Goal: Task Accomplishment & Management: Manage account settings

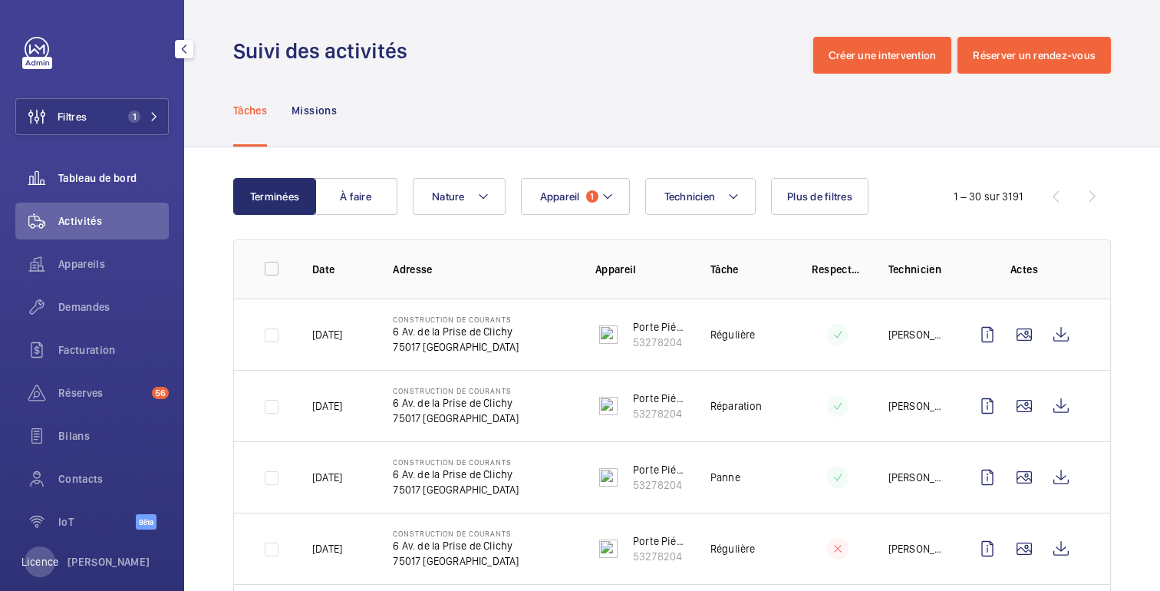
click at [101, 183] on font "Tableau de bord" at bounding box center [97, 178] width 78 height 12
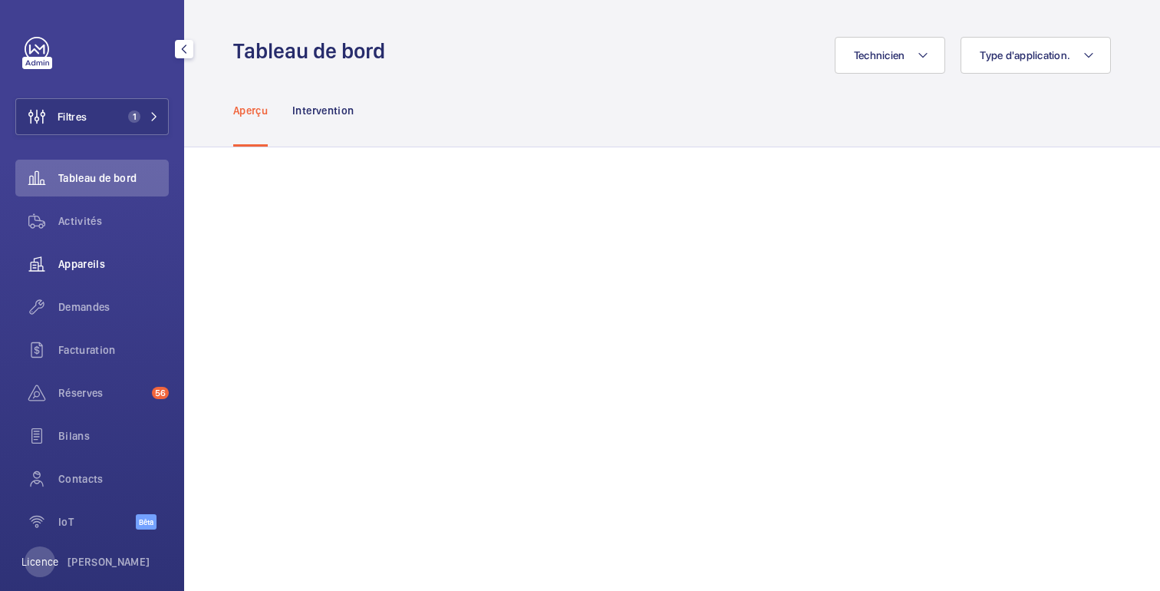
click at [85, 268] on font "Appareils" at bounding box center [81, 264] width 47 height 12
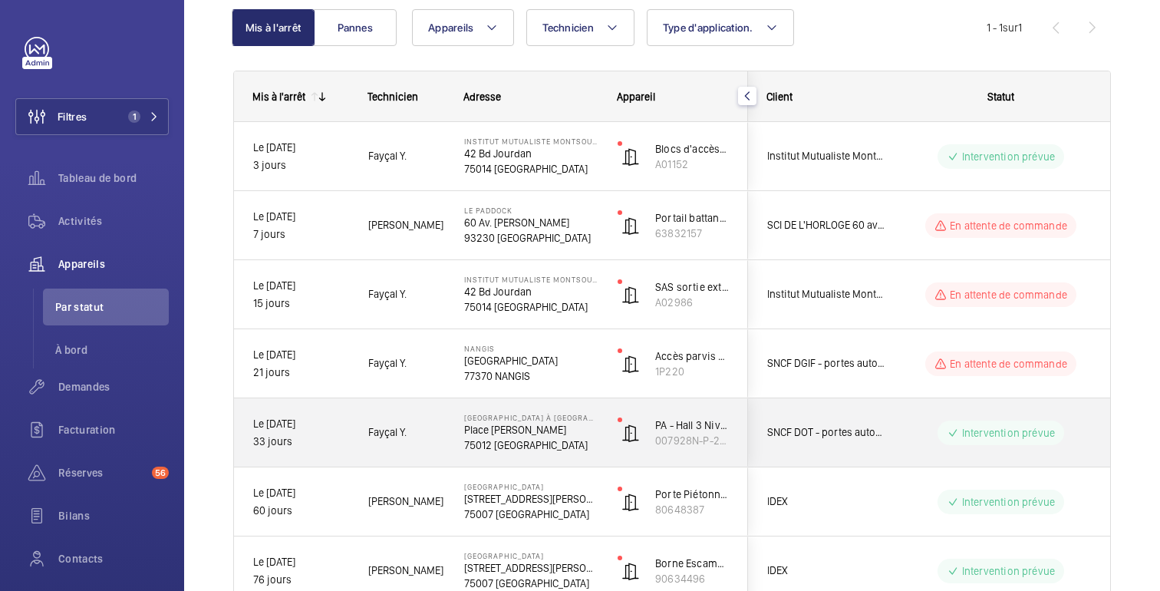
scroll to position [158, 0]
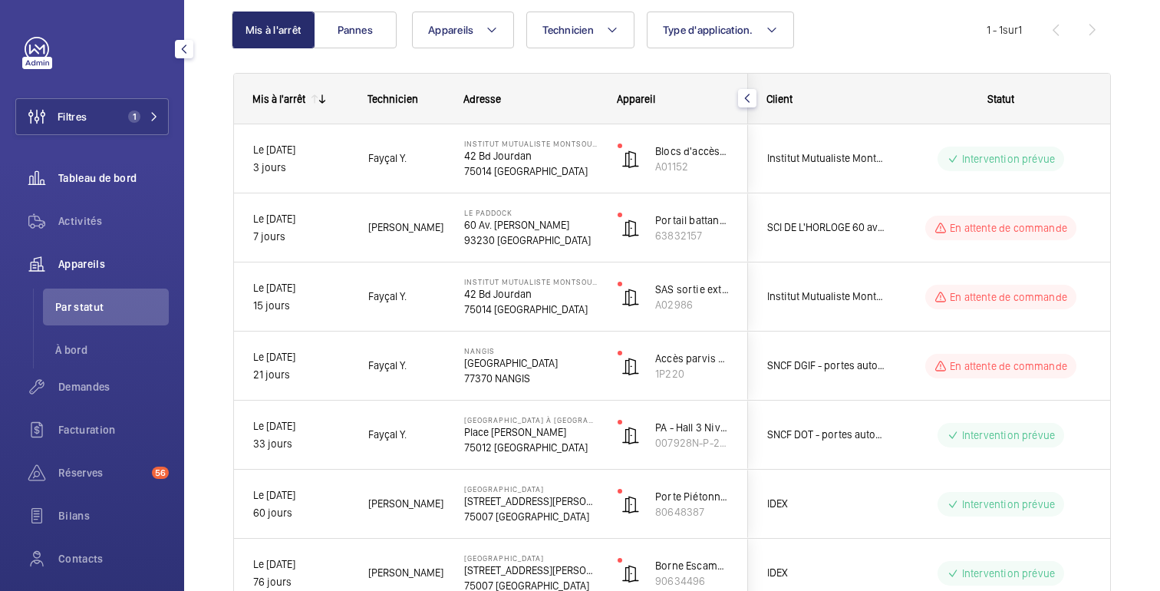
click at [99, 183] on font "Tableau de bord" at bounding box center [97, 178] width 78 height 12
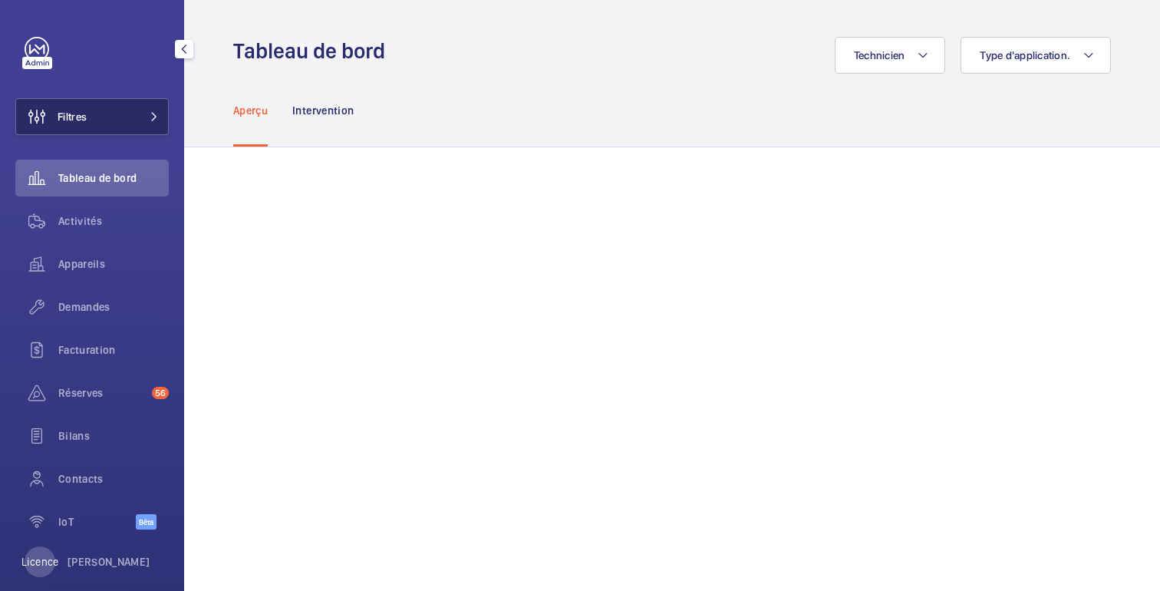
click at [142, 119] on span at bounding box center [149, 116] width 18 height 9
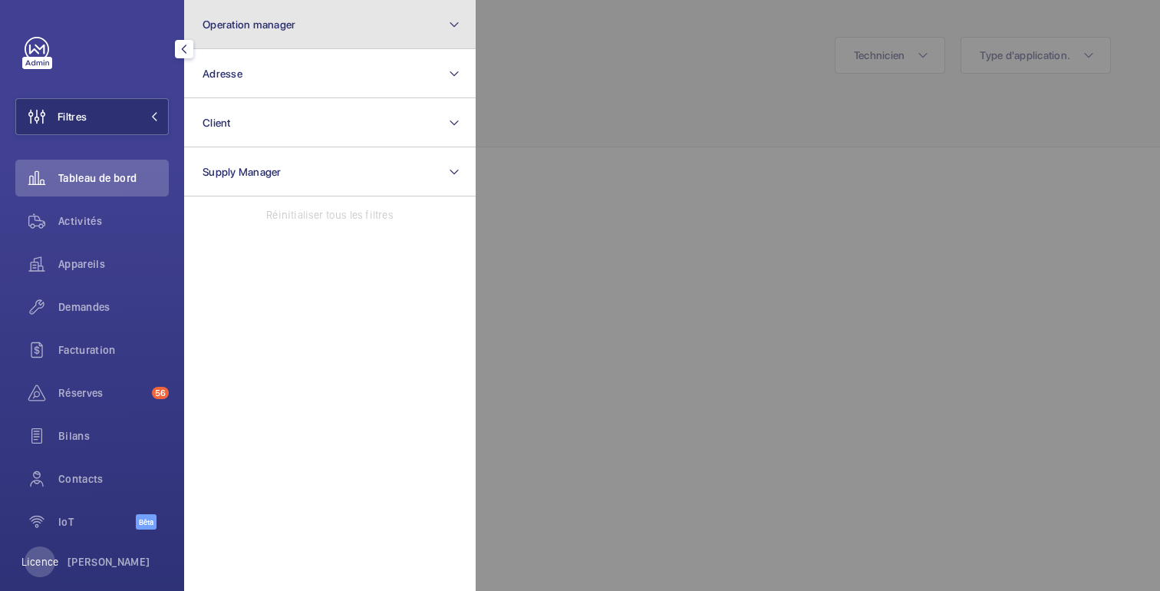
click at [288, 38] on button "Operation manager" at bounding box center [329, 24] width 291 height 49
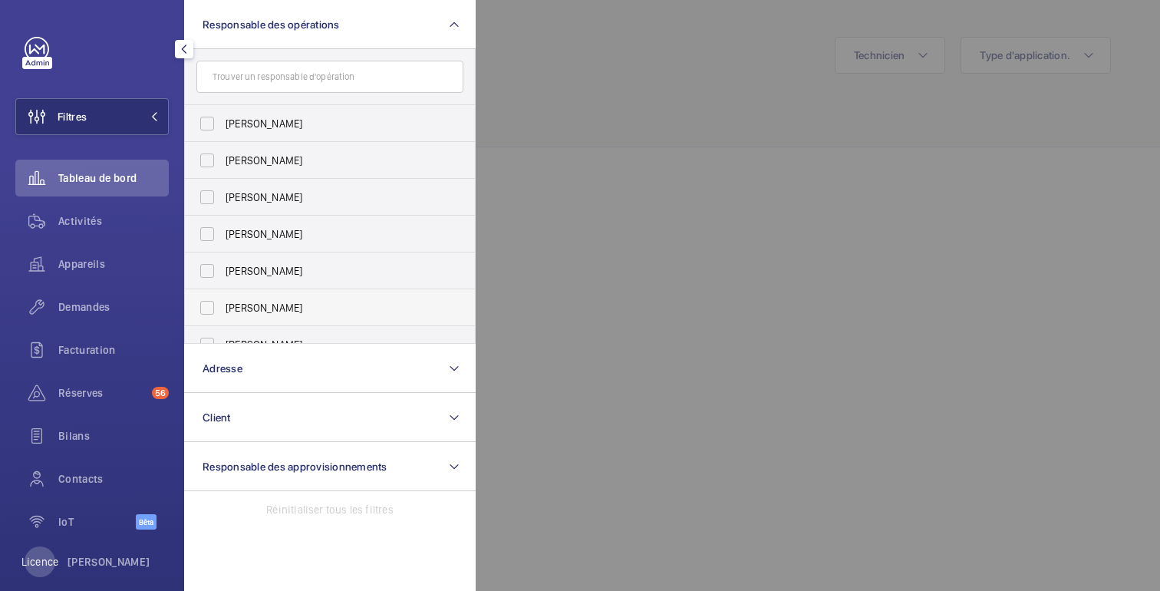
scroll to position [57, 0]
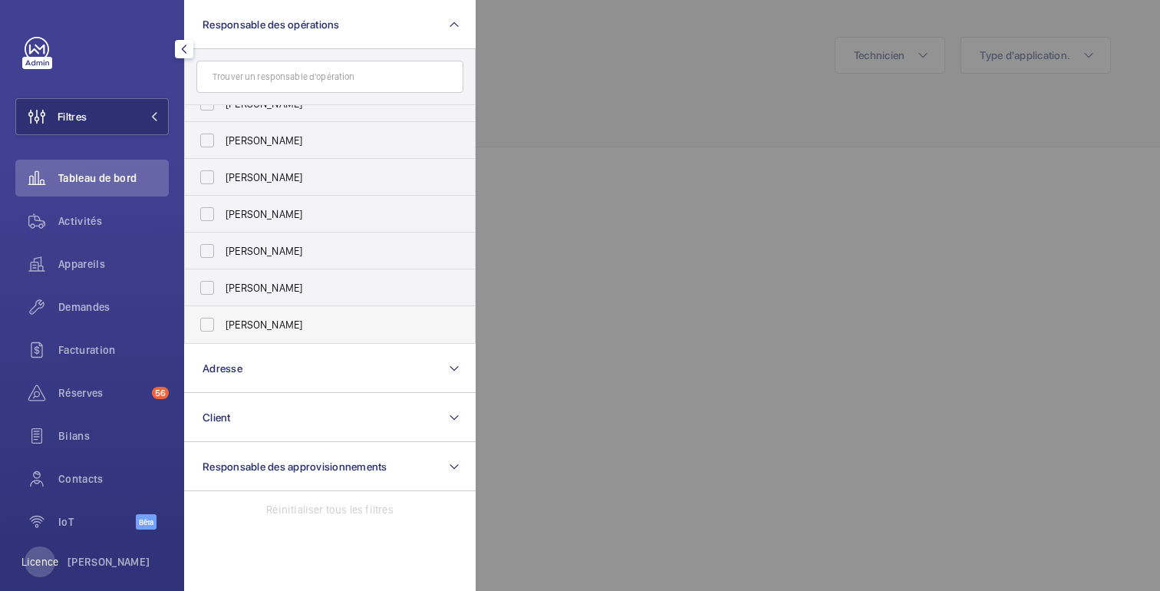
click at [257, 335] on label "[PERSON_NAME]" at bounding box center [318, 324] width 267 height 37
click at [222, 335] on input "[PERSON_NAME]" at bounding box center [207, 324] width 31 height 31
checkbox input "true"
click at [654, 207] on div at bounding box center [1056, 295] width 1160 height 591
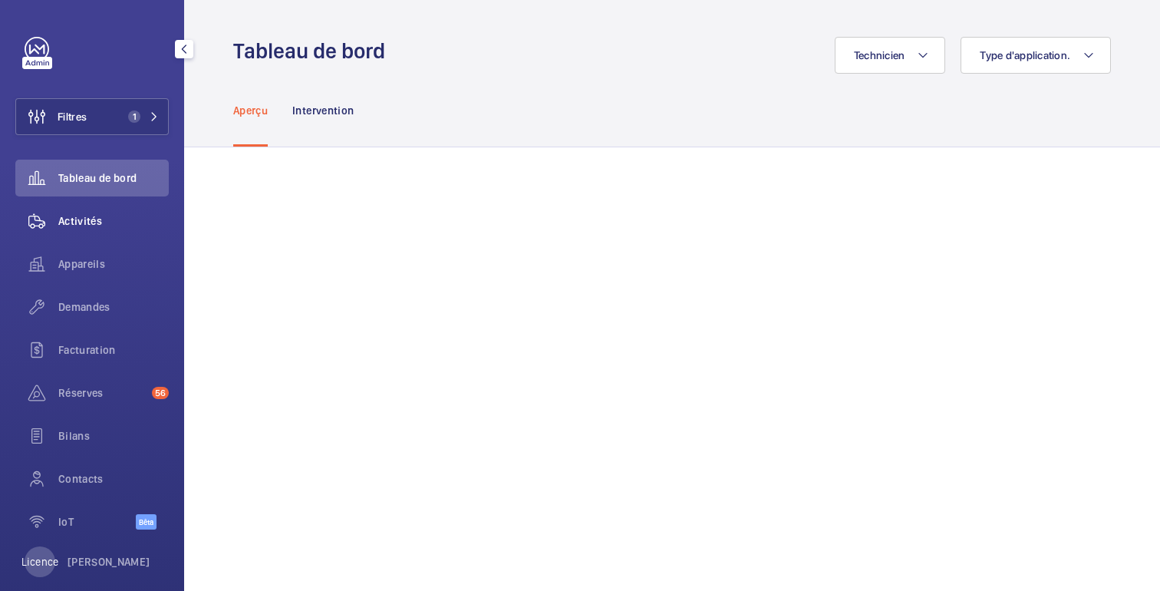
click at [91, 219] on font "Activités" at bounding box center [80, 221] width 44 height 12
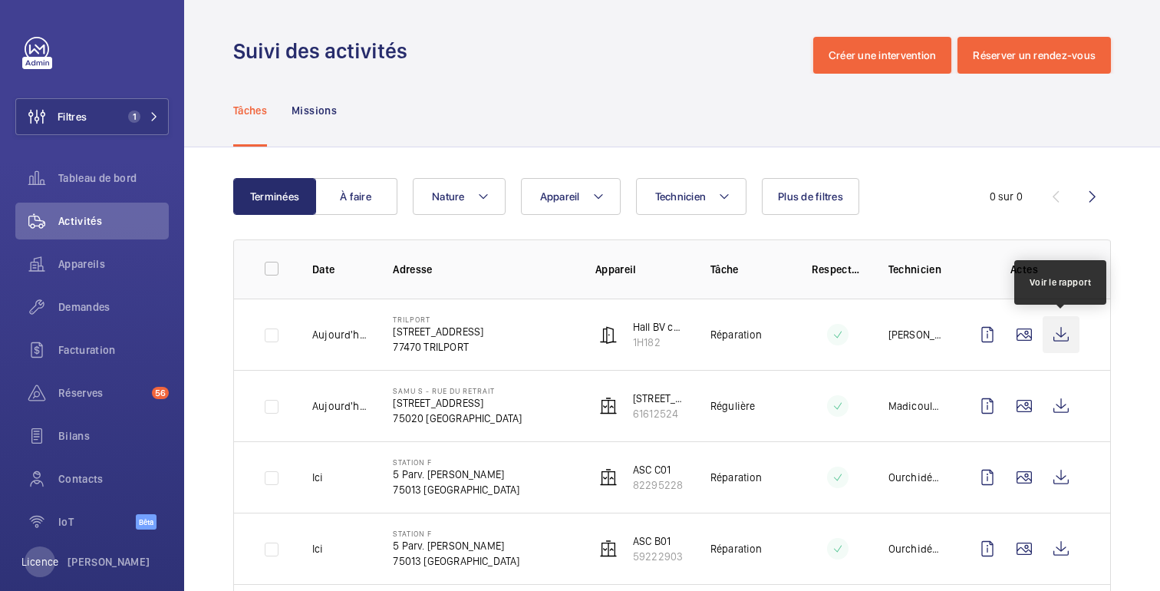
click at [1066, 341] on wm-front-icon-button at bounding box center [1060, 334] width 37 height 37
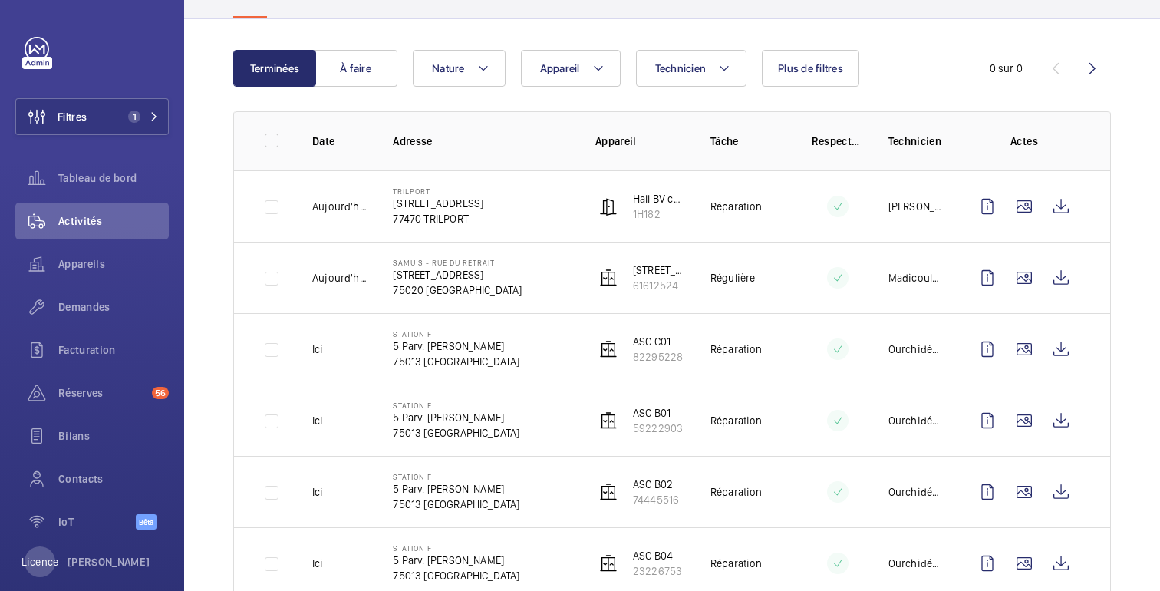
scroll to position [131, 0]
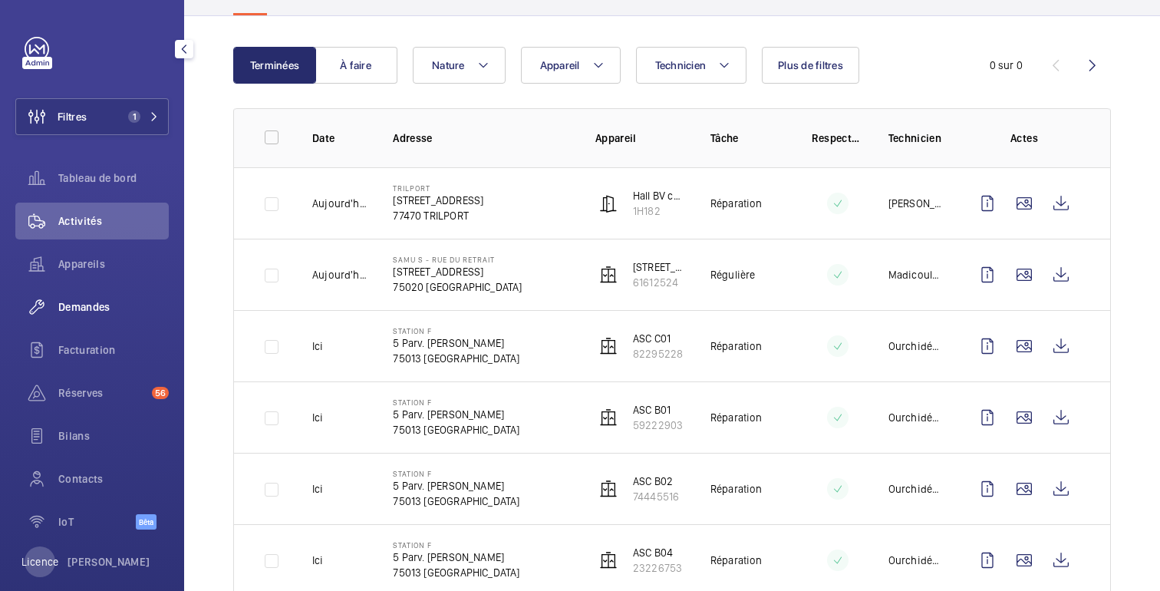
click at [84, 305] on font "Demandes" at bounding box center [84, 307] width 52 height 12
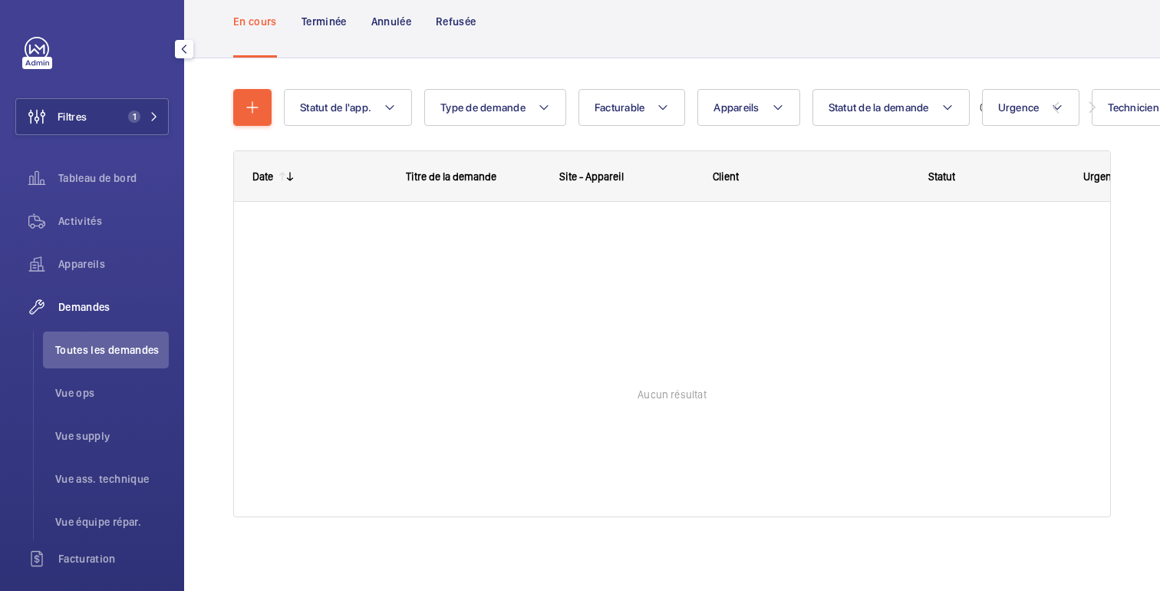
scroll to position [100, 0]
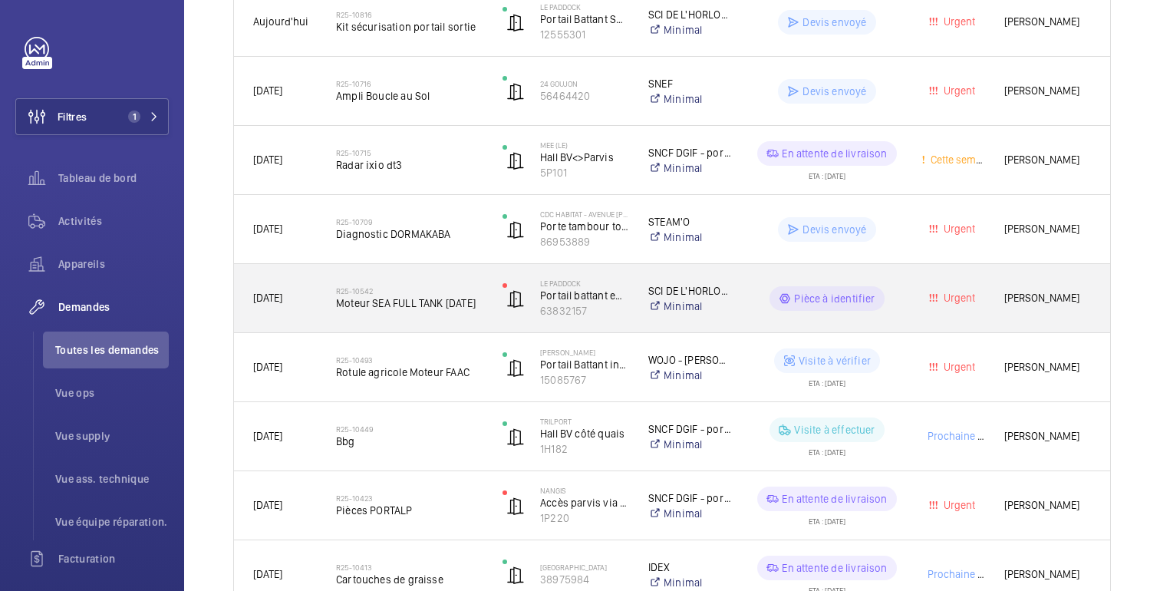
scroll to position [410, 0]
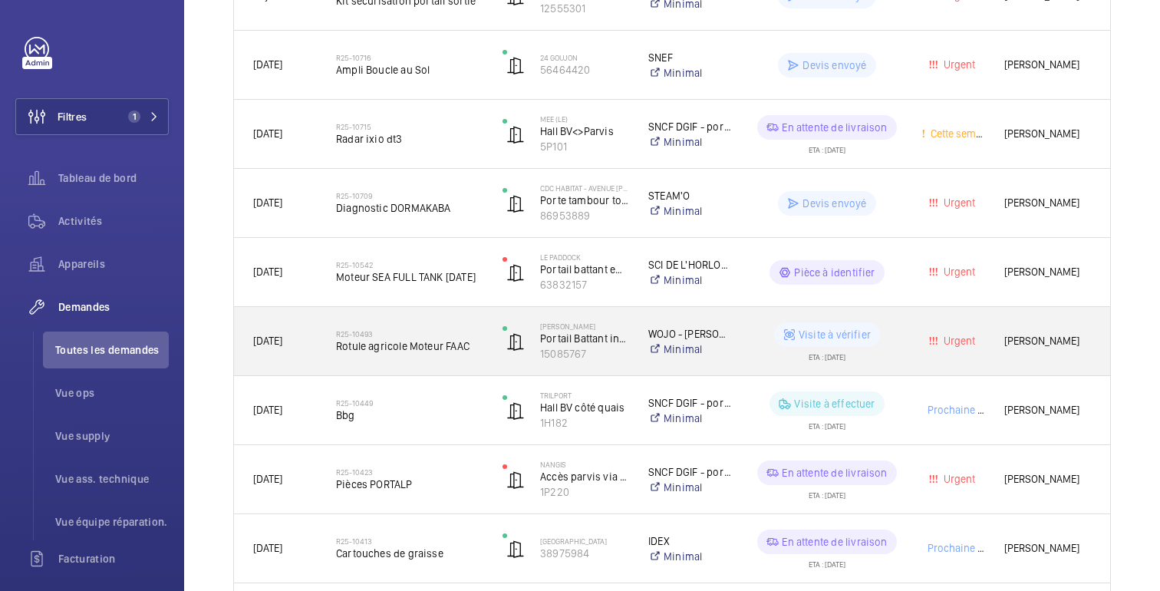
click at [894, 351] on wm-front-pills-cell "Visite à vérifier ETA : 08/08/2025" at bounding box center [826, 341] width 149 height 38
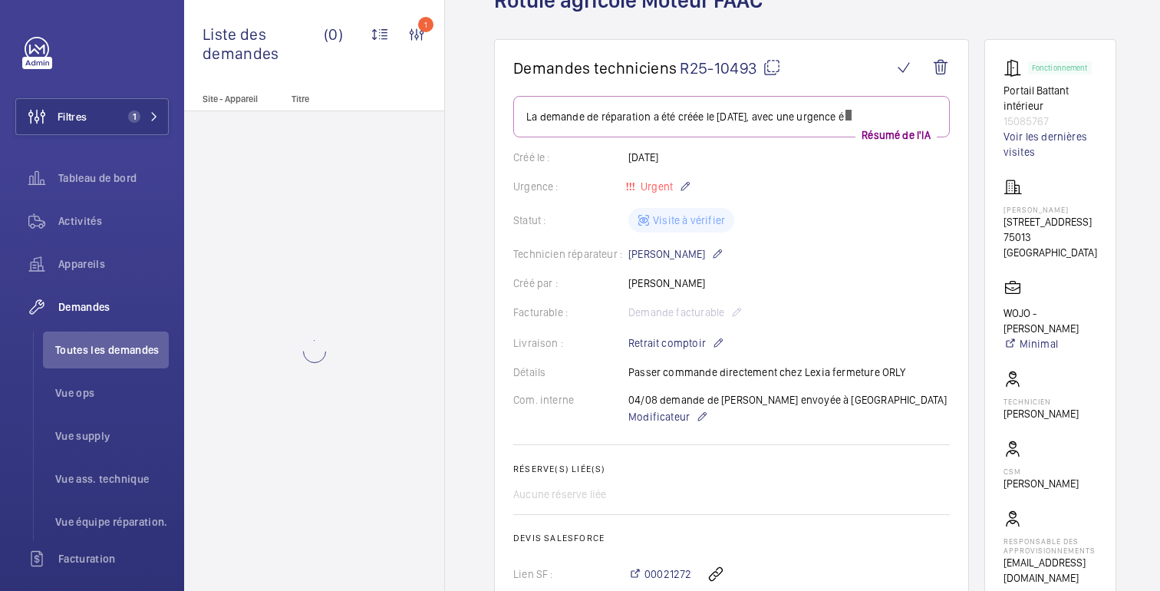
scroll to position [115, 0]
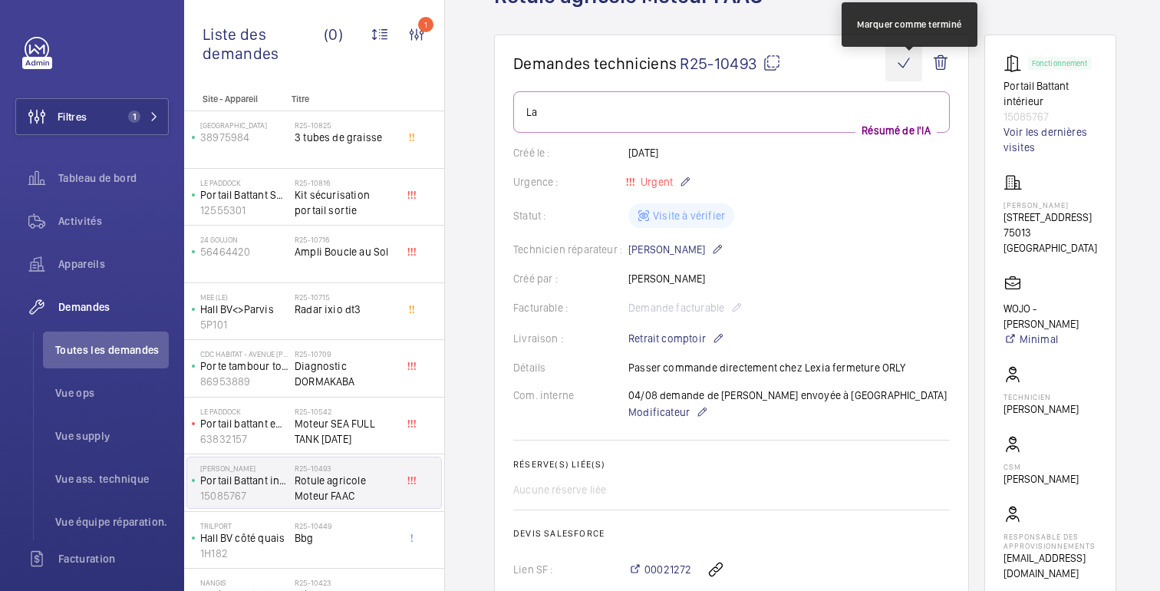
click at [912, 64] on wm-front-icon-button at bounding box center [903, 62] width 37 height 37
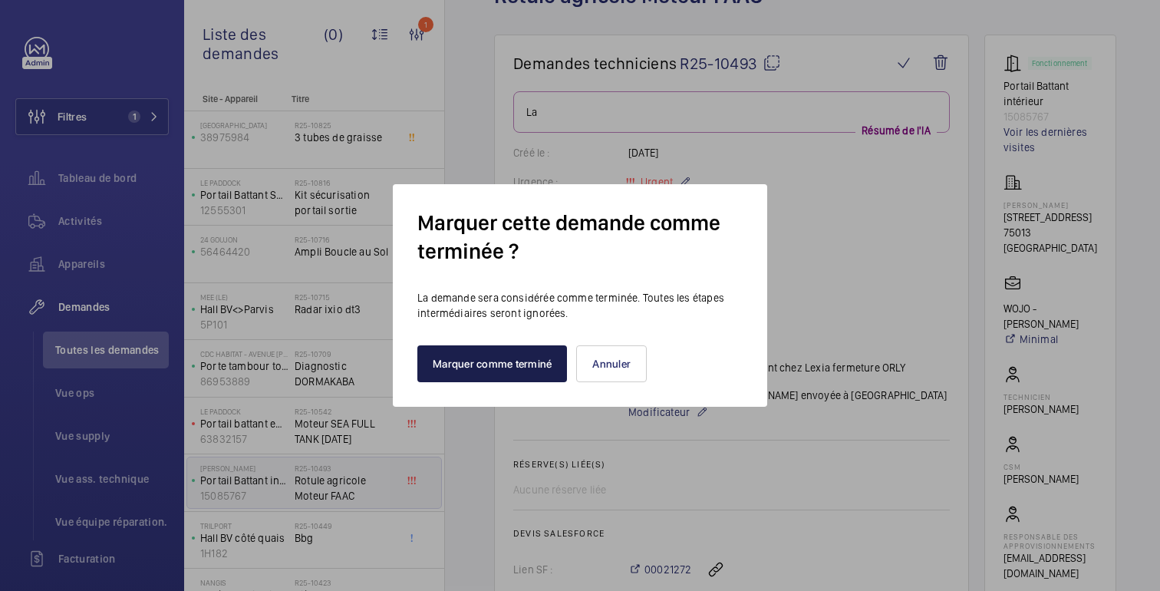
click at [489, 368] on font "Marquer comme terminé" at bounding box center [492, 363] width 119 height 12
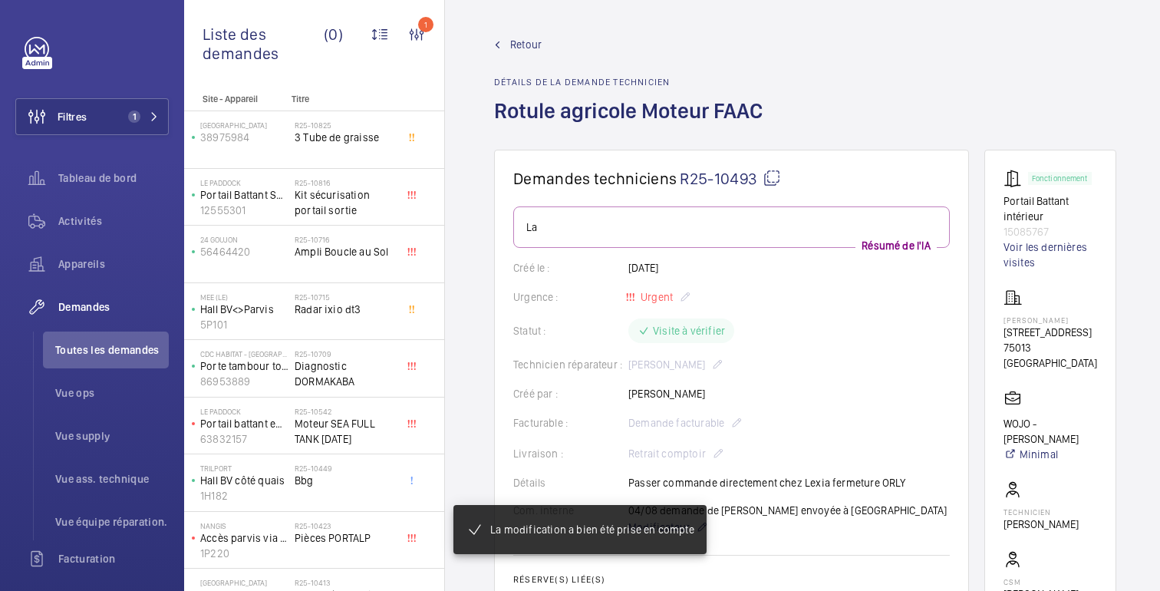
click at [511, 42] on font "Retour" at bounding box center [525, 44] width 31 height 12
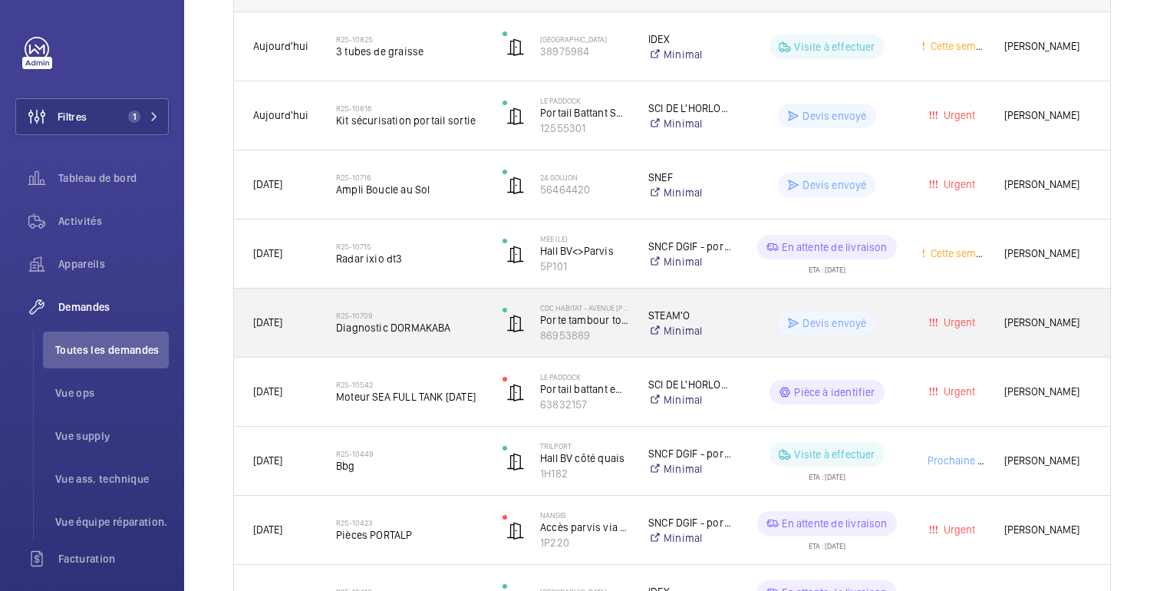
scroll to position [293, 0]
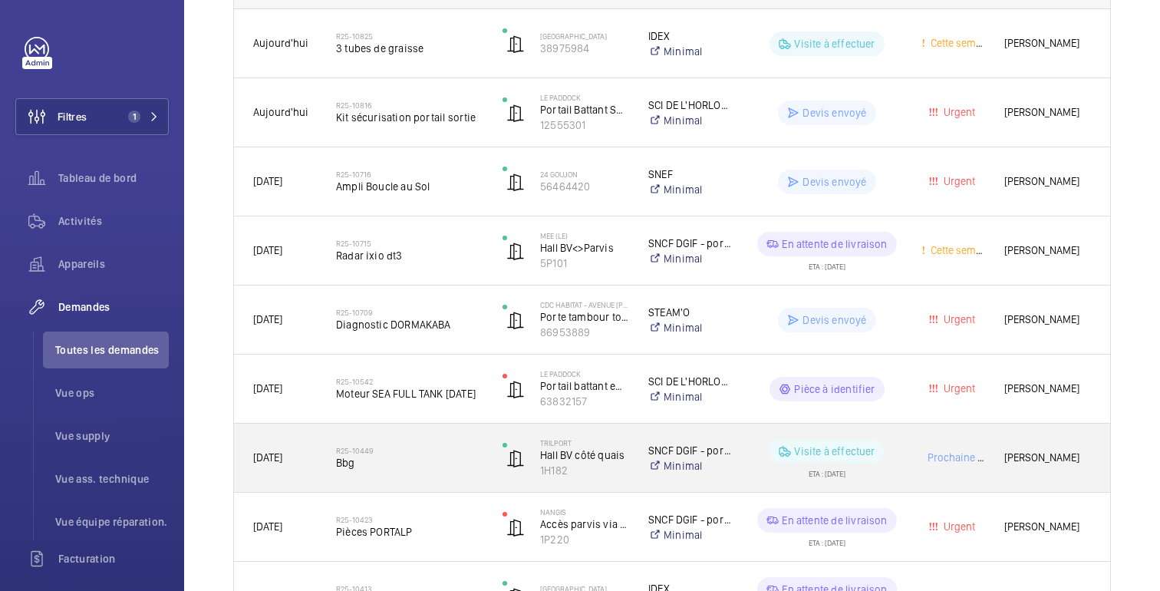
click at [896, 471] on wm-front-pills-cell "Visite à effectuer ETA : 15/08/2025" at bounding box center [826, 458] width 149 height 38
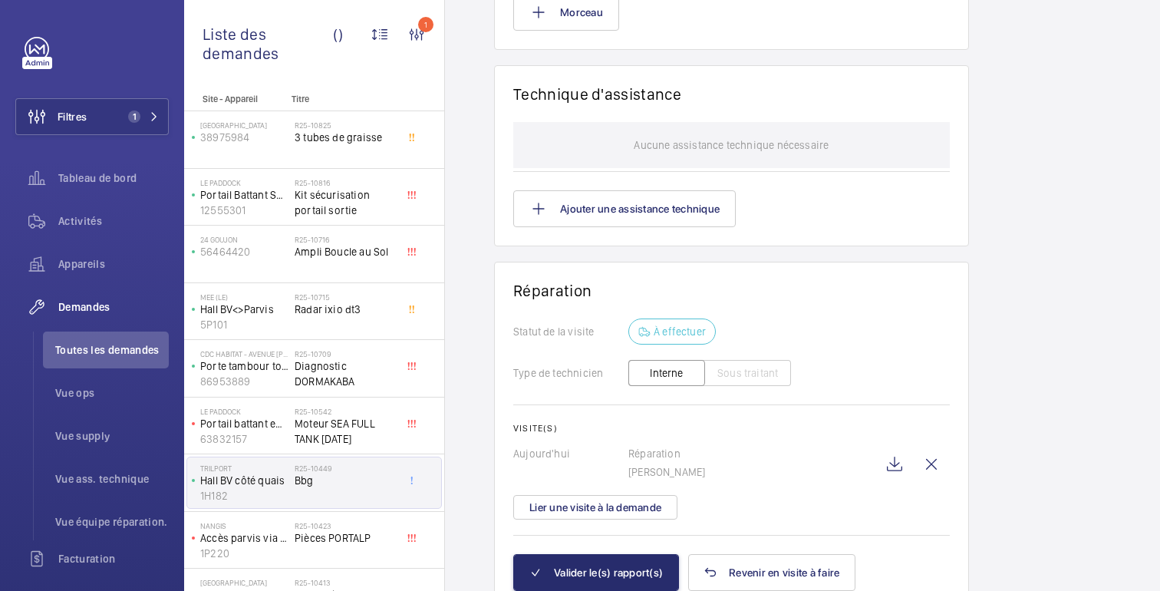
scroll to position [1357, 0]
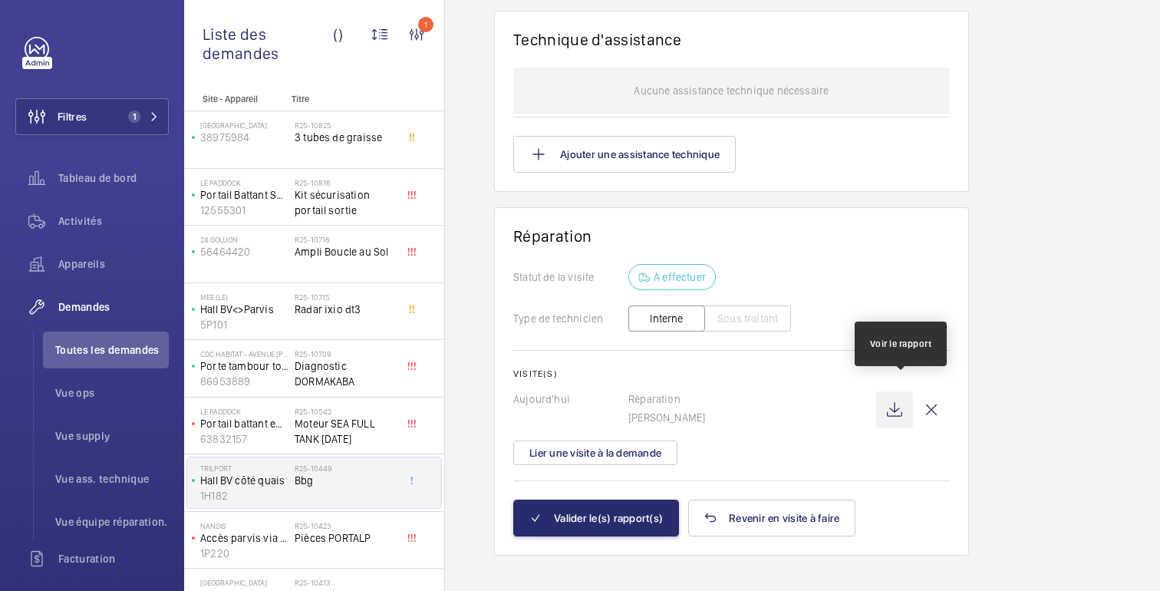
click at [901, 404] on wm-front-icon-button at bounding box center [894, 409] width 37 height 37
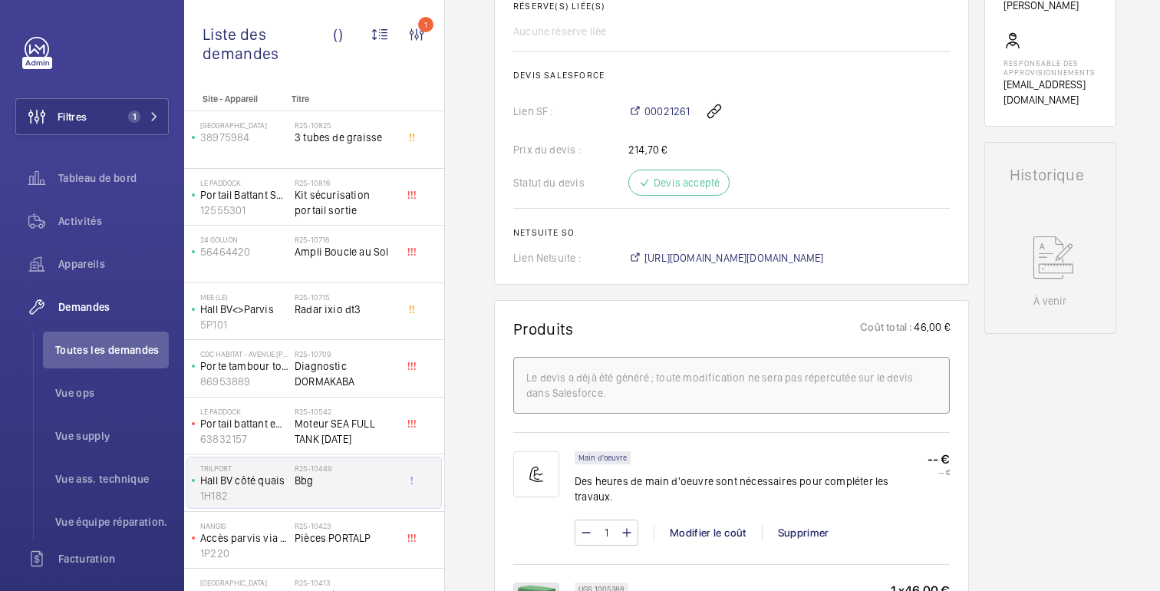
scroll to position [0, 0]
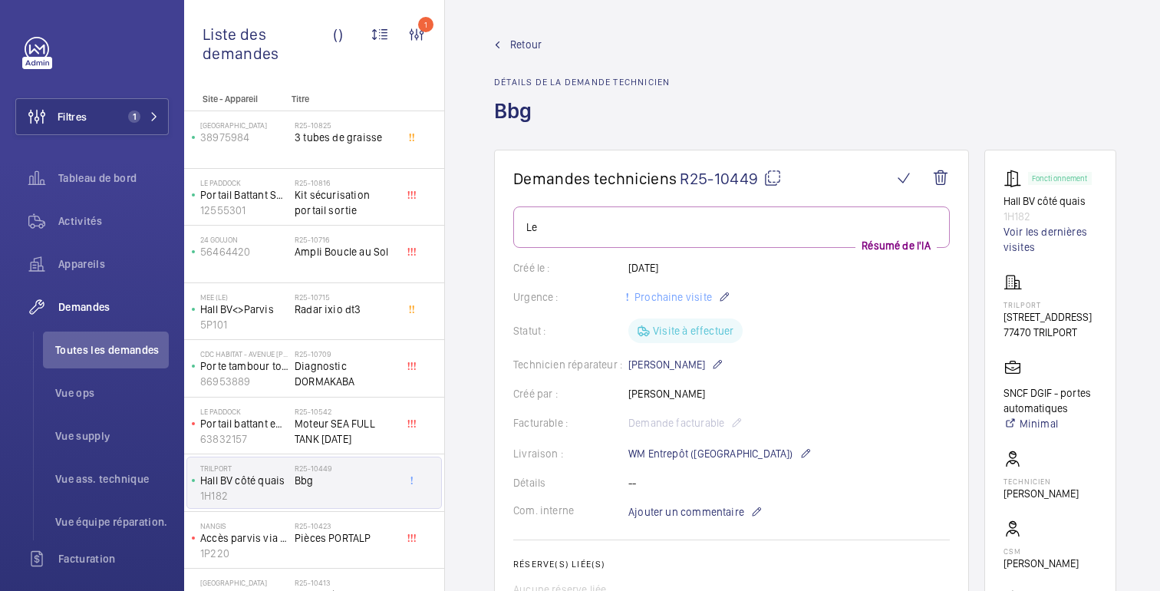
click at [524, 45] on font "Retour" at bounding box center [525, 44] width 31 height 12
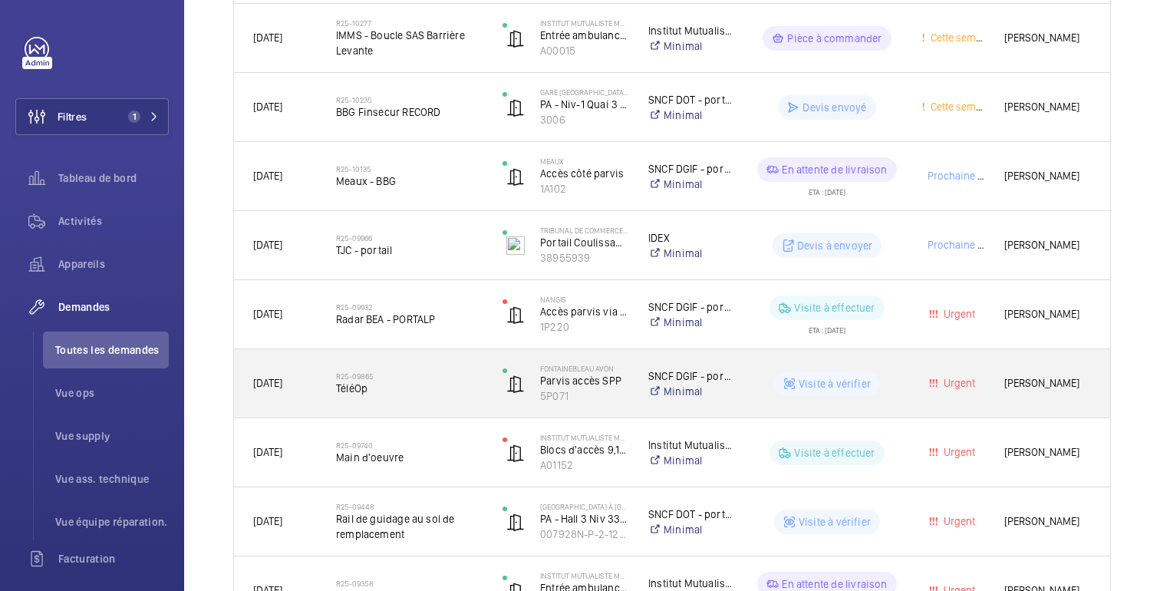
scroll to position [991, 0]
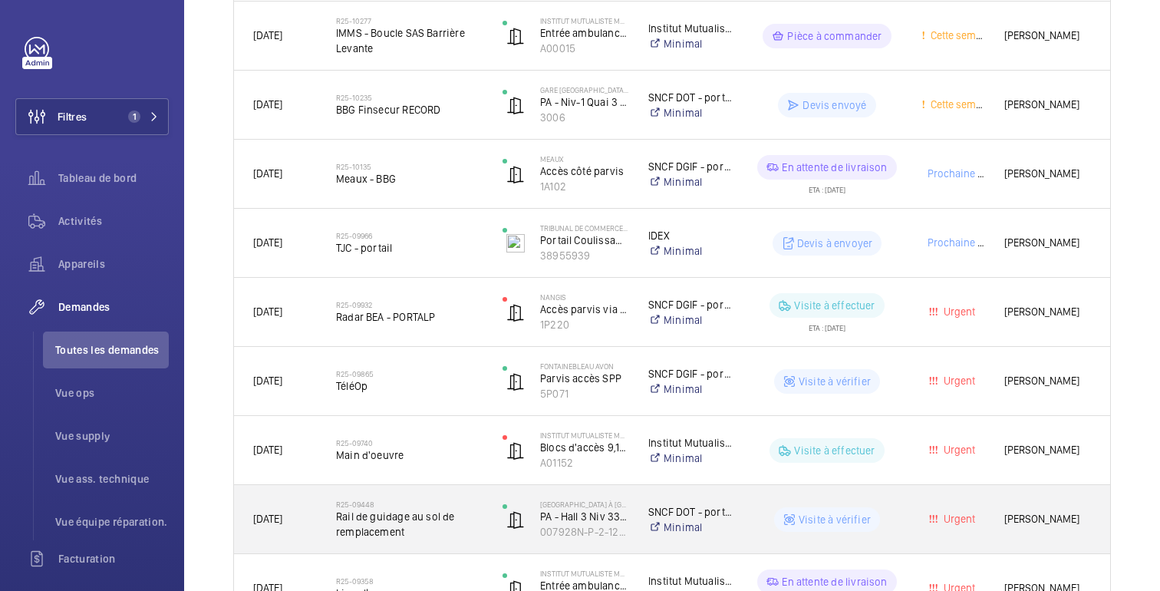
click at [900, 516] on wm-front-pills-cell "Visite à vérifier" at bounding box center [826, 519] width 149 height 25
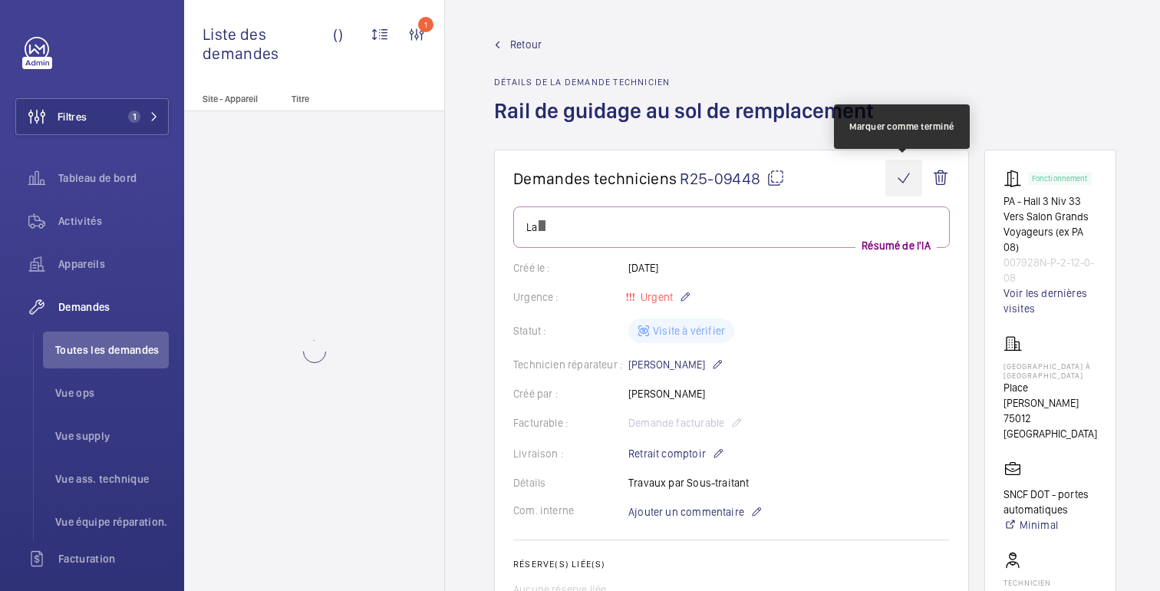
click at [904, 179] on wm-front-icon-button at bounding box center [903, 178] width 37 height 37
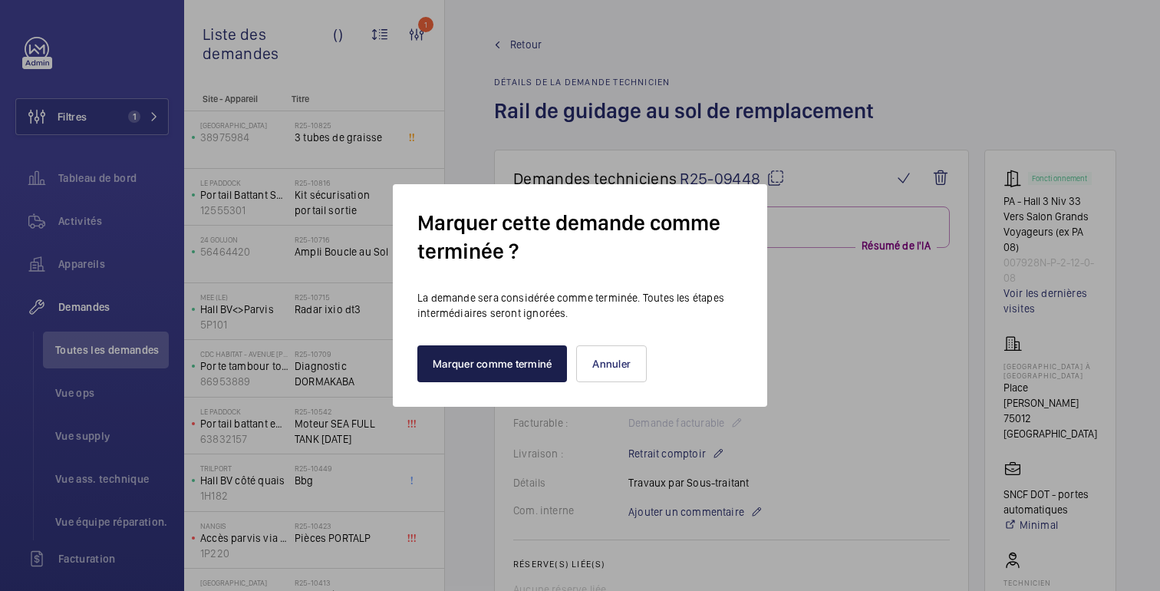
click at [469, 355] on button "Marquer comme terminé" at bounding box center [492, 363] width 150 height 37
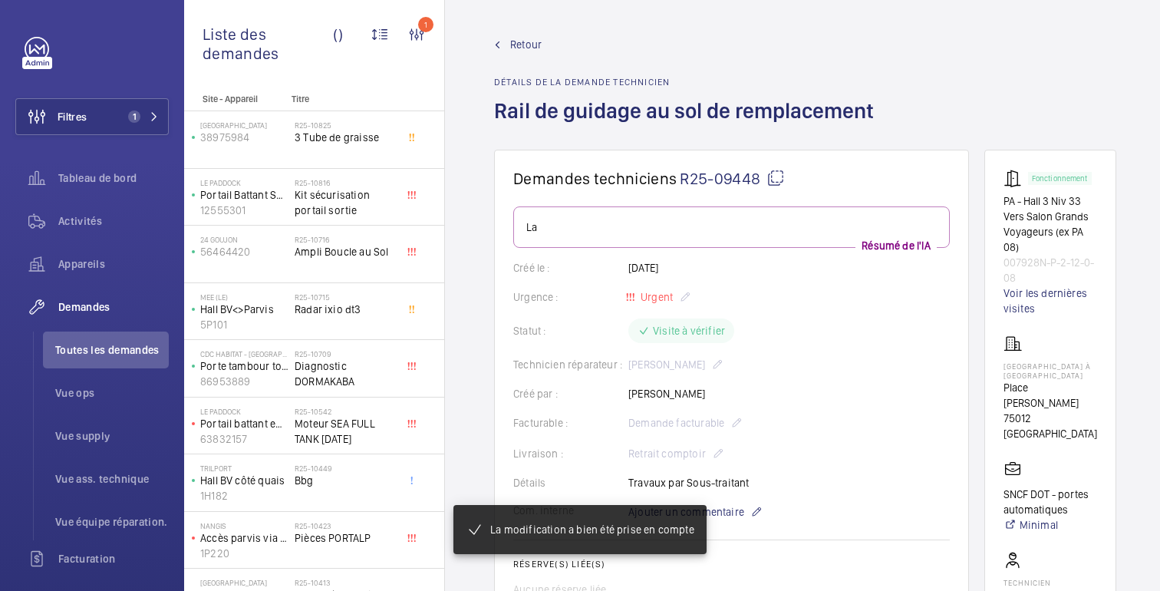
click at [518, 44] on font "Retour" at bounding box center [525, 44] width 31 height 12
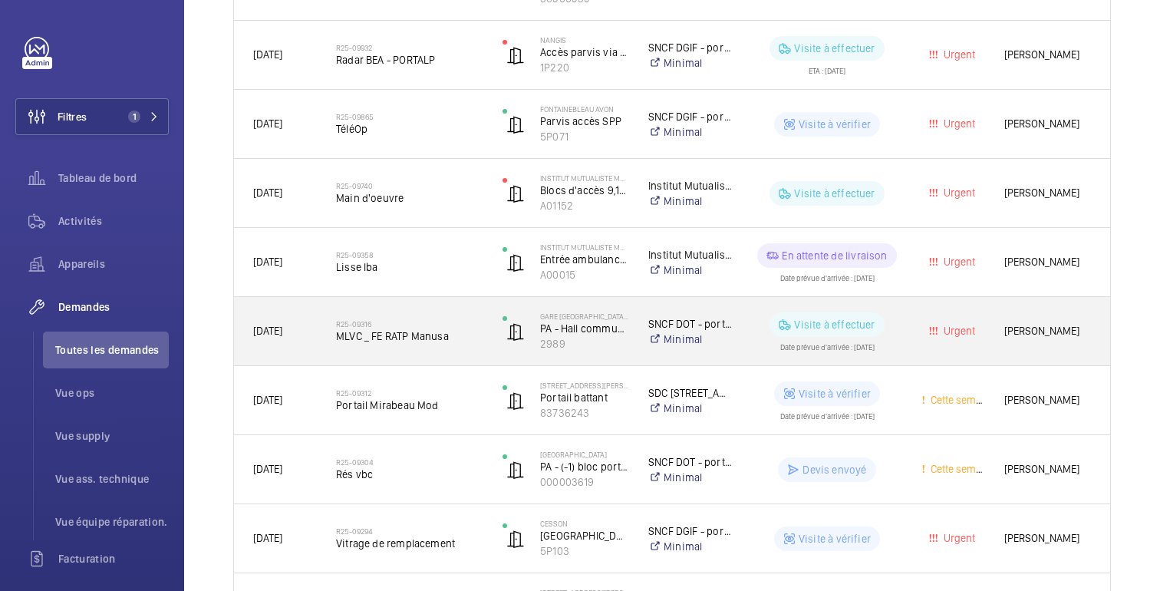
scroll to position [1258, 0]
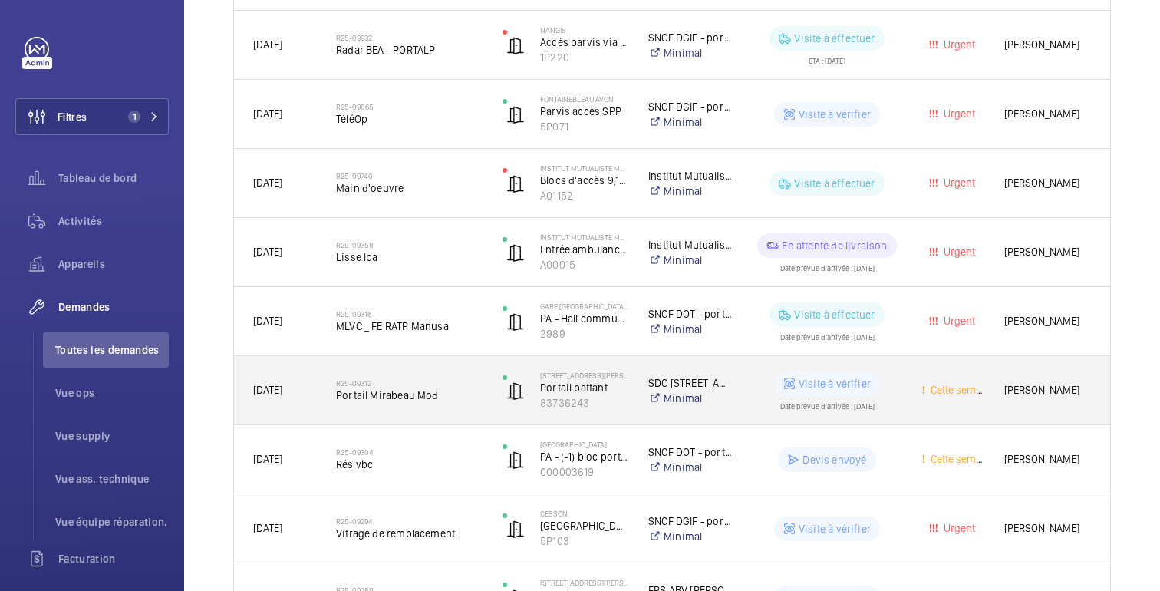
click at [893, 390] on wm-front-pills-cell "Visite à vérifier Date prévue d'arrivée : 28/07/2025" at bounding box center [826, 390] width 149 height 38
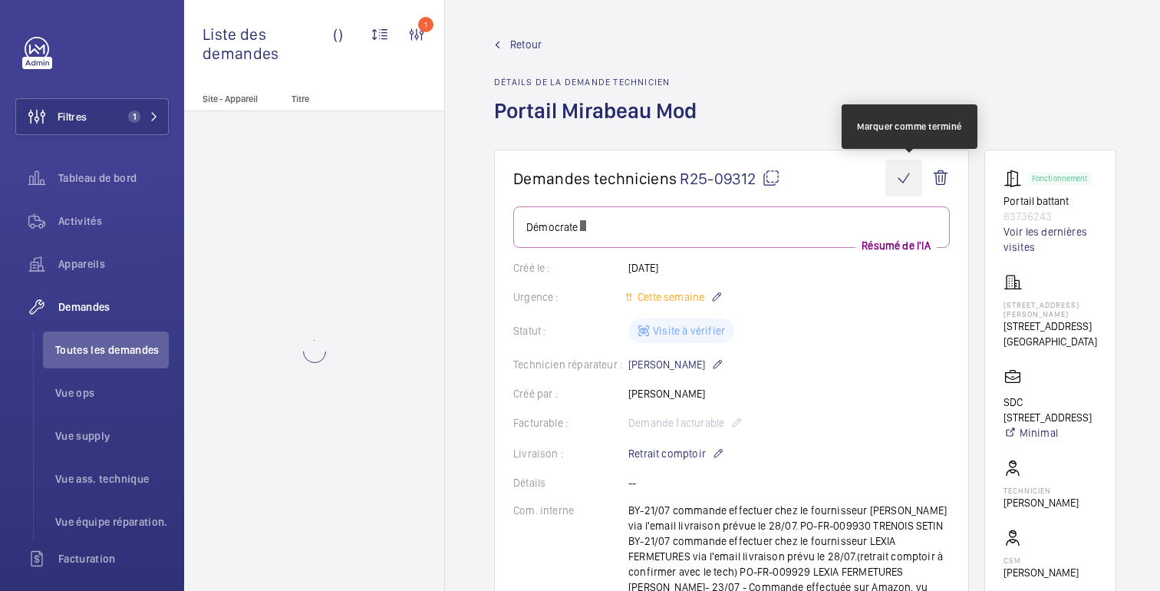
click at [906, 178] on wm-front-icon-button at bounding box center [903, 178] width 37 height 37
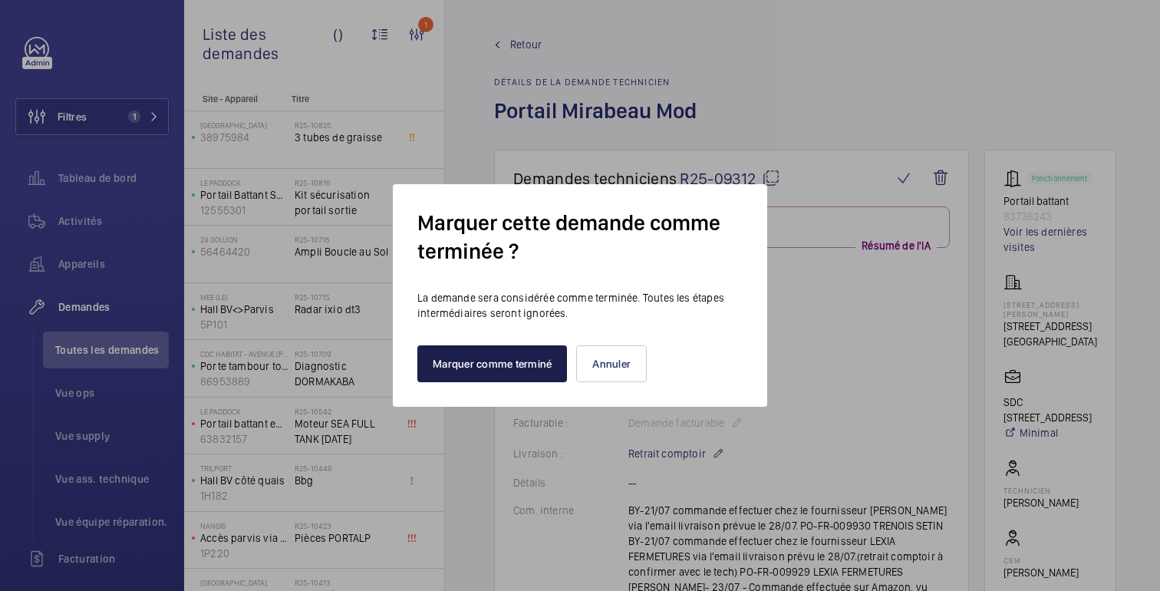
click at [499, 364] on font "Marquer comme terminé" at bounding box center [492, 363] width 119 height 12
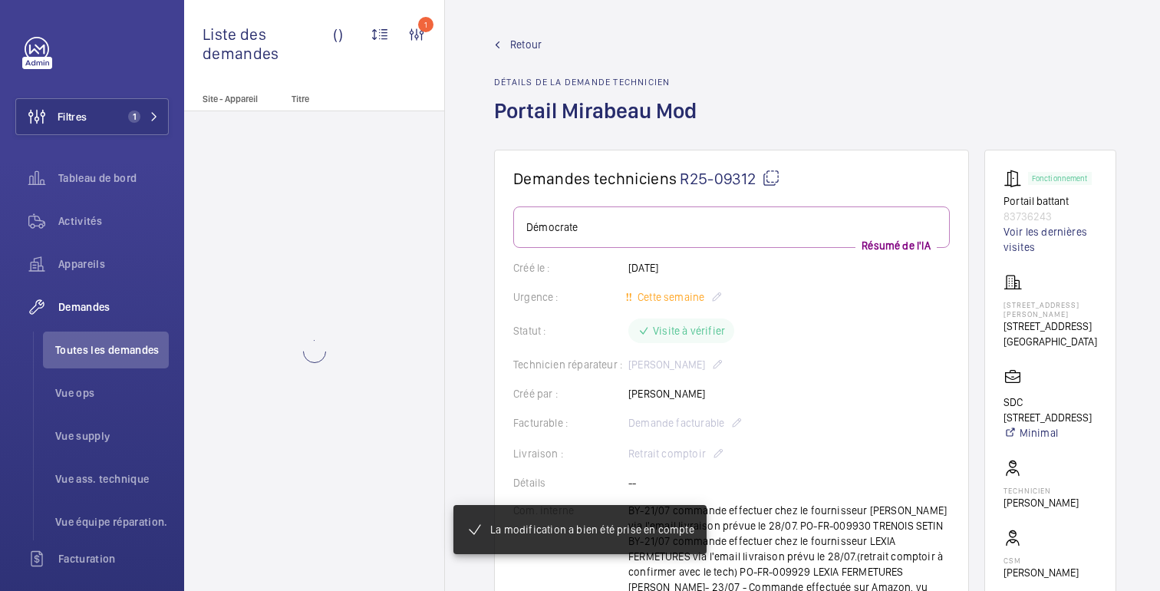
click at [521, 48] on font "Retour" at bounding box center [525, 44] width 31 height 12
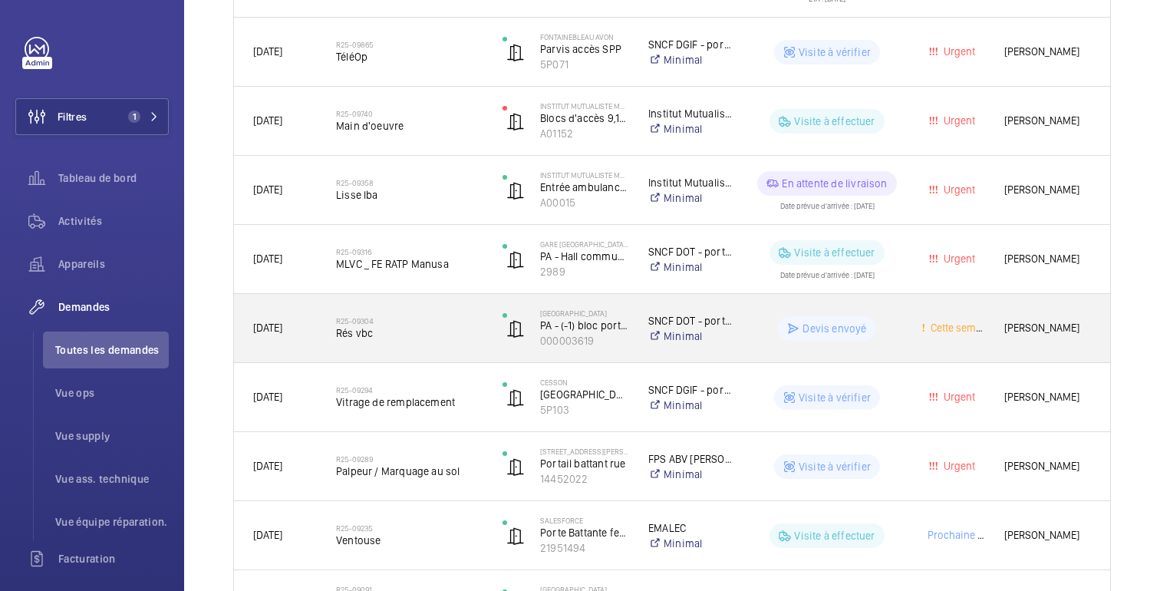
scroll to position [1332, 0]
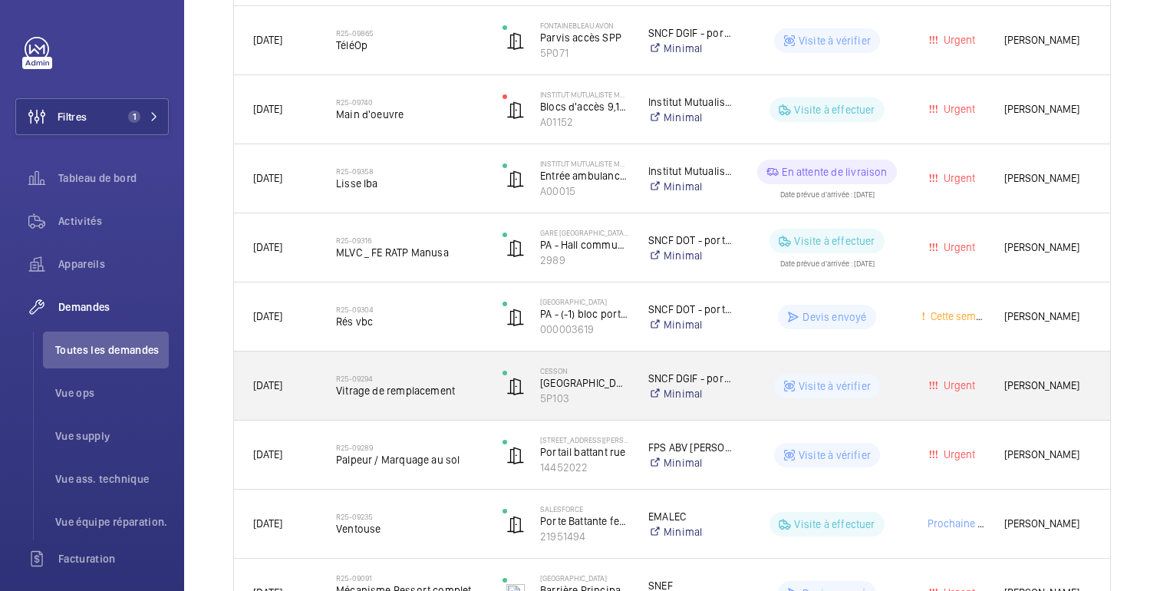
click at [864, 401] on div "Visite à vérifier" at bounding box center [817, 385] width 167 height 55
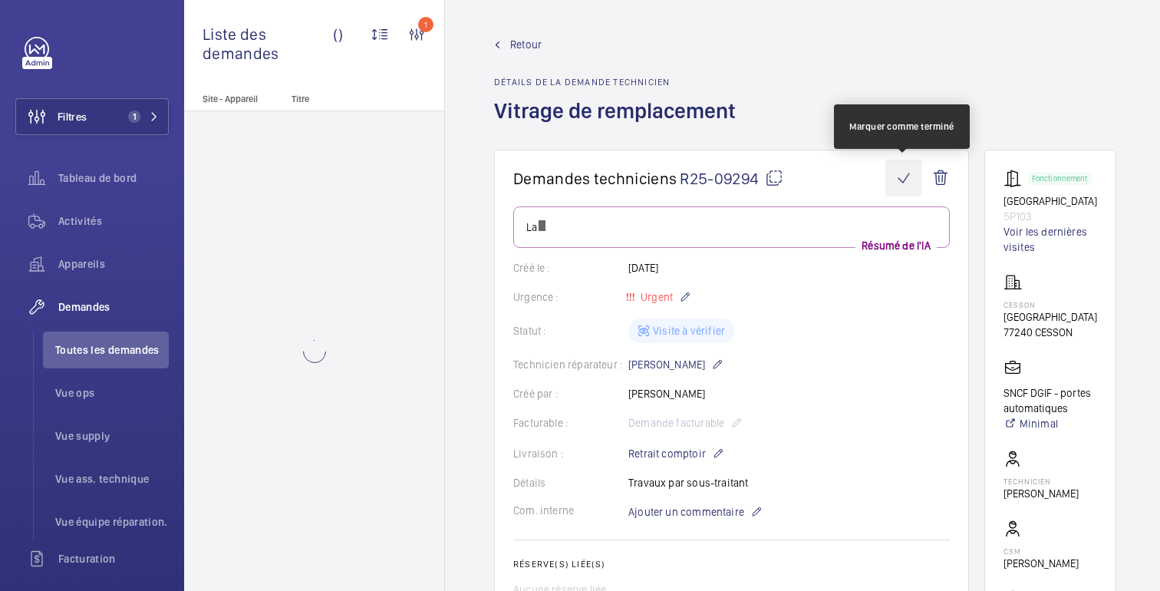
click at [901, 168] on wm-front-icon-button at bounding box center [903, 178] width 37 height 37
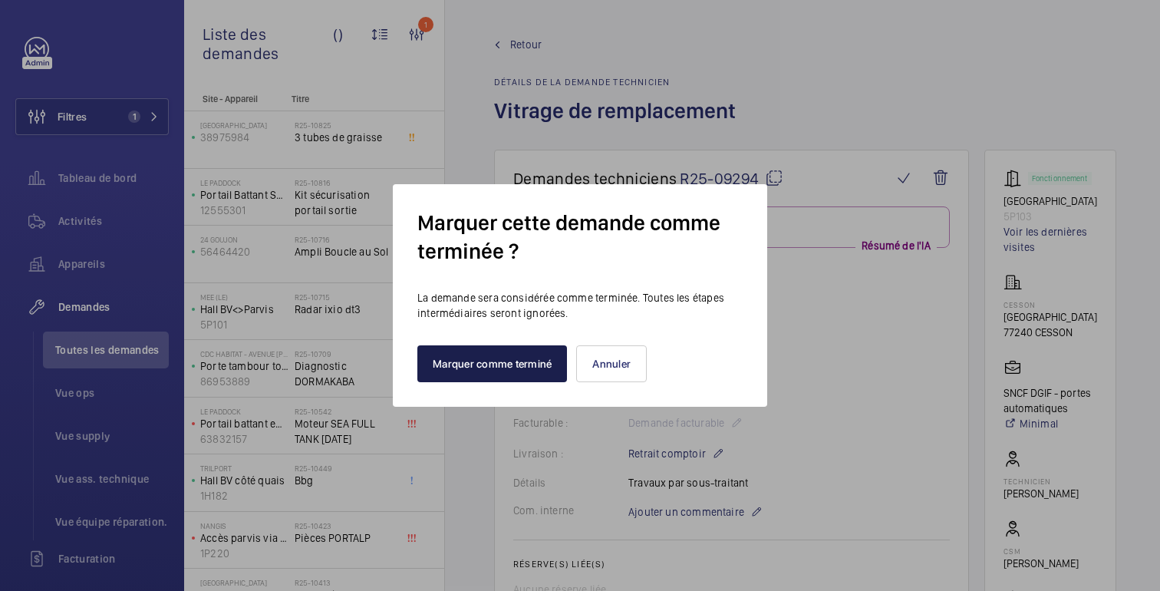
click at [545, 374] on button "Marquer comme terminé" at bounding box center [492, 363] width 150 height 37
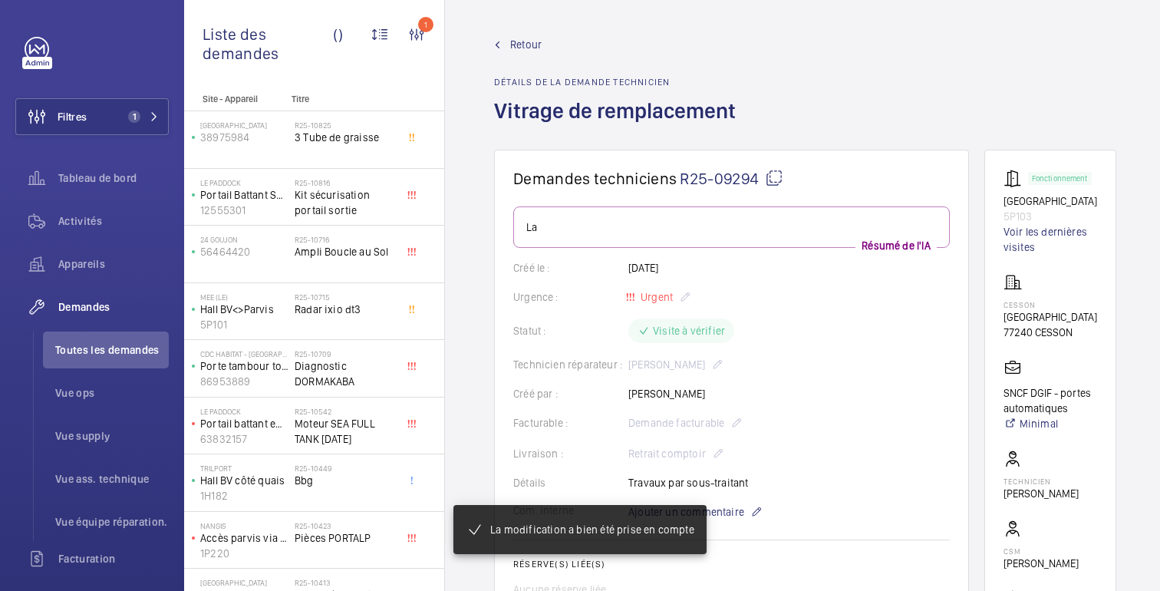
click at [511, 41] on font "Retour" at bounding box center [525, 44] width 31 height 12
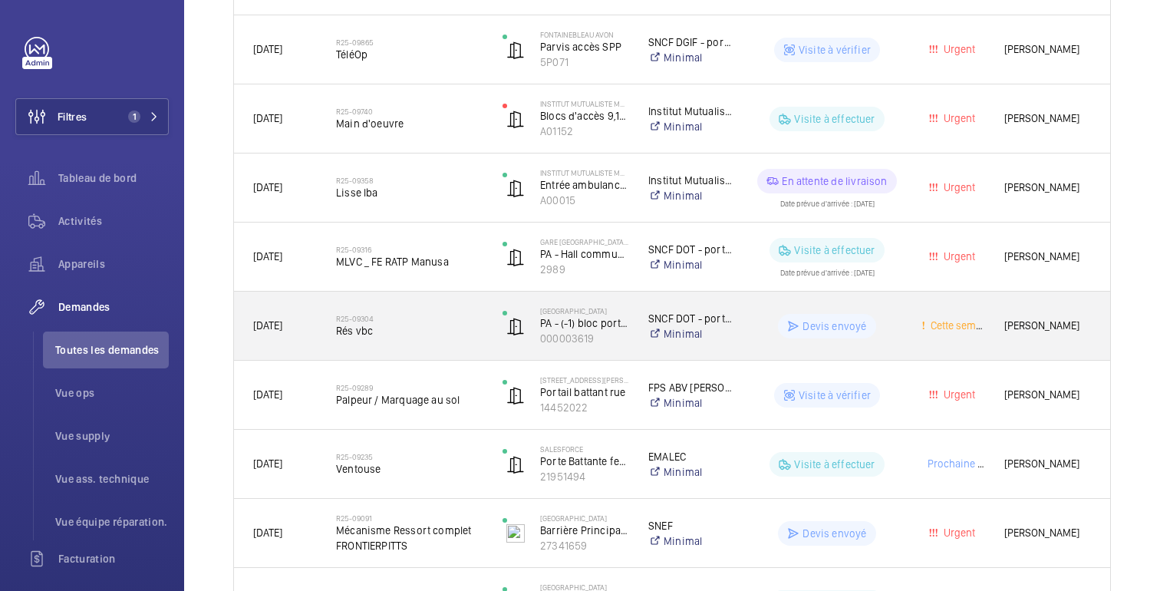
scroll to position [1327, 0]
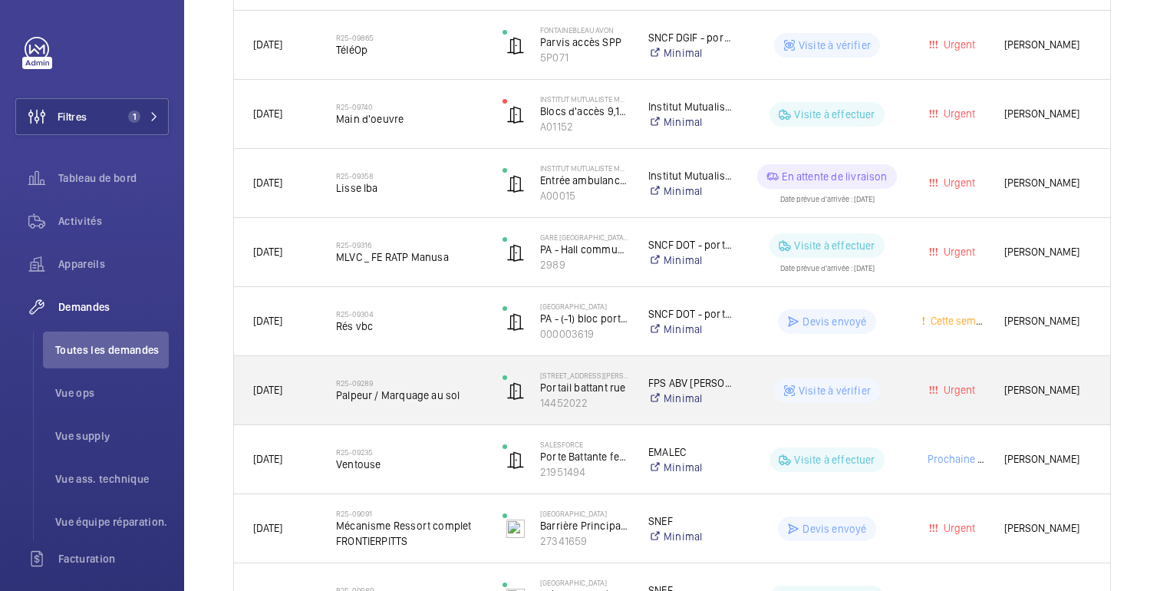
click at [836, 411] on div "Visite à vérifier" at bounding box center [817, 390] width 167 height 55
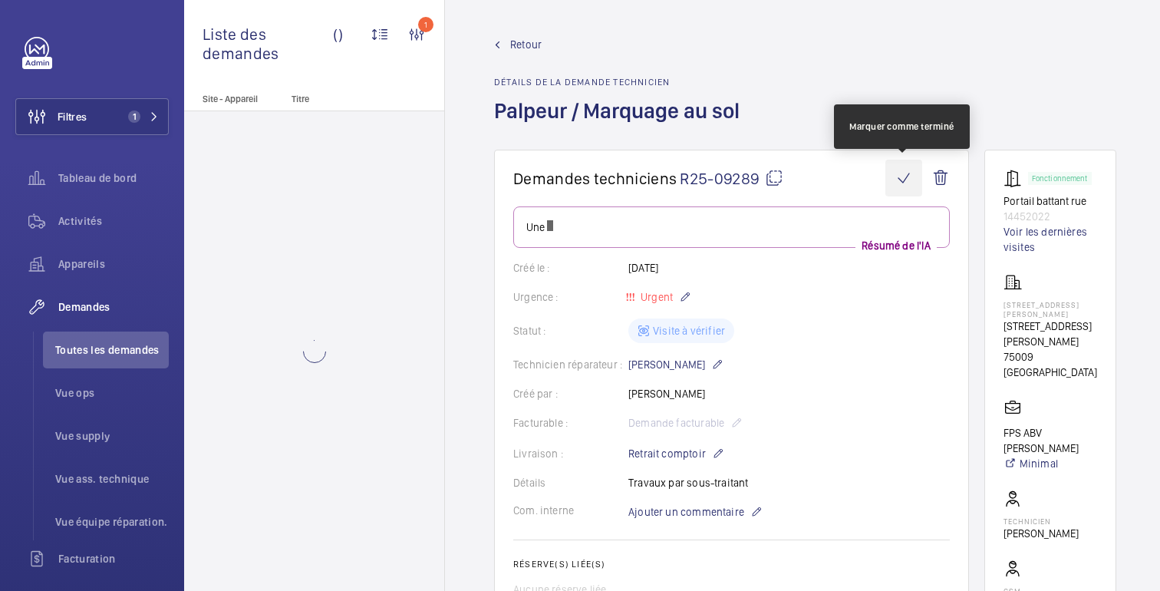
click at [904, 177] on wm-front-icon-button at bounding box center [903, 178] width 37 height 37
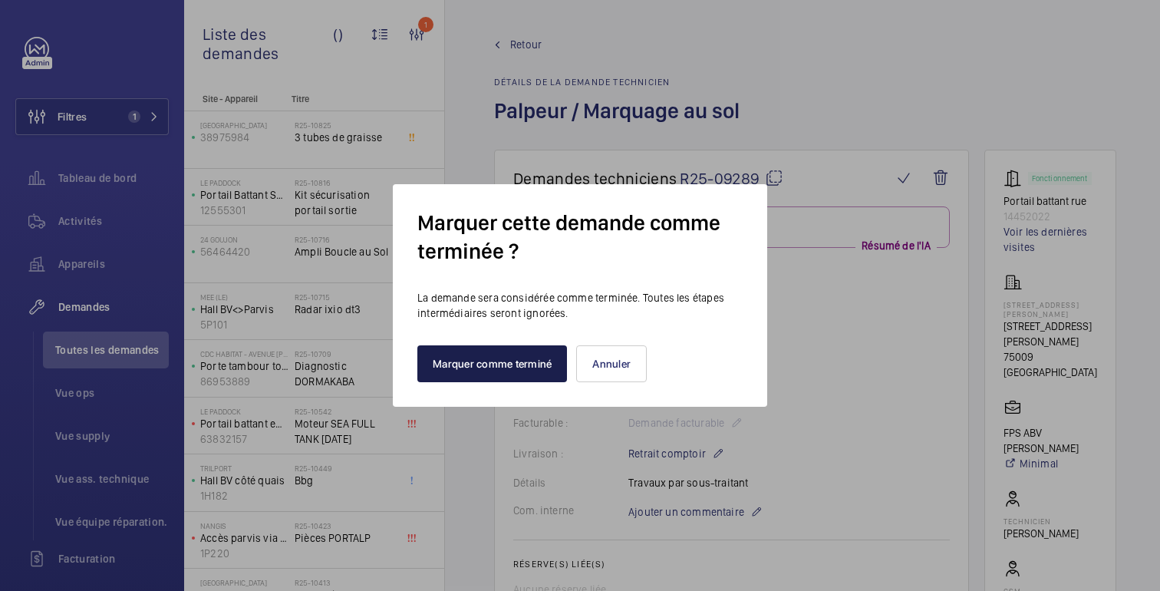
click at [466, 365] on font "Marquer comme terminé" at bounding box center [492, 363] width 119 height 12
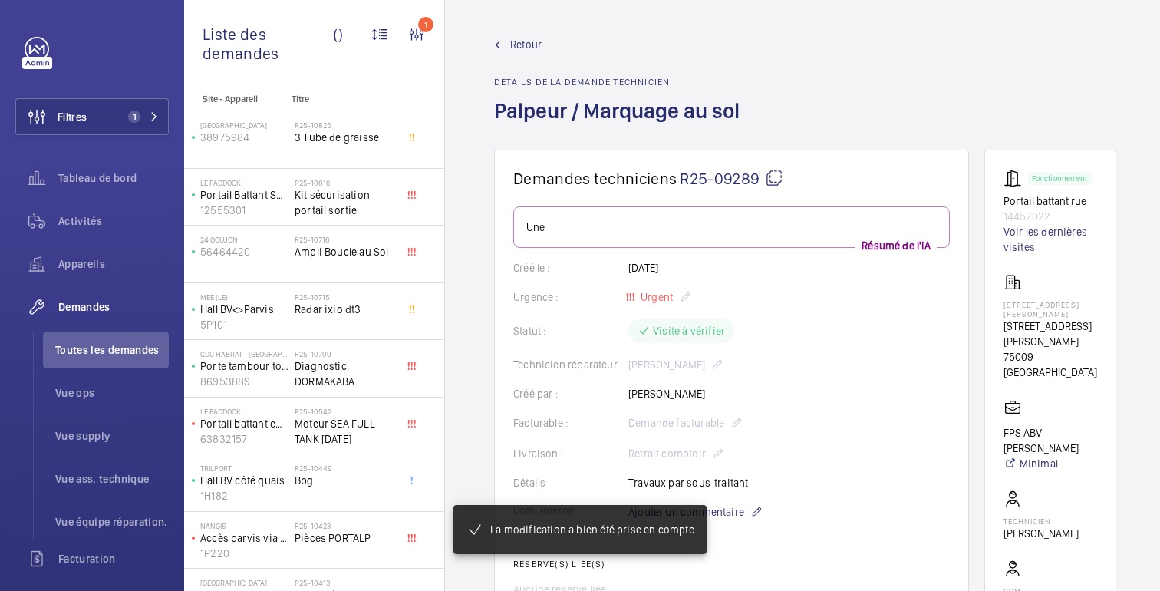
click at [523, 42] on font "Retour" at bounding box center [525, 44] width 31 height 12
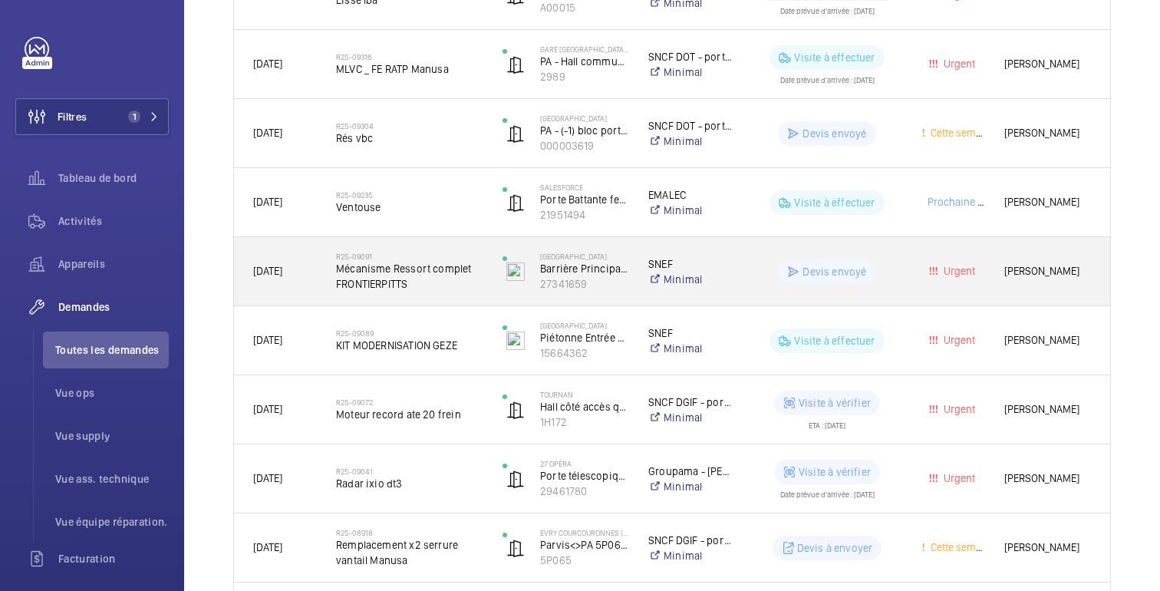
scroll to position [1519, 0]
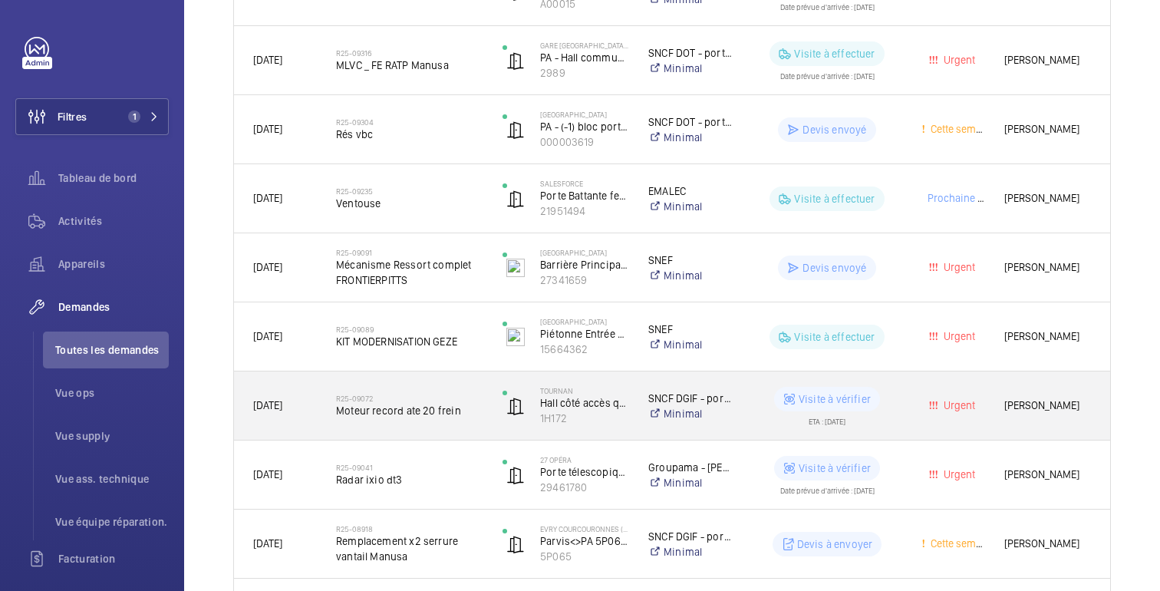
click at [875, 401] on div "Visite à vérifier" at bounding box center [827, 399] width 106 height 25
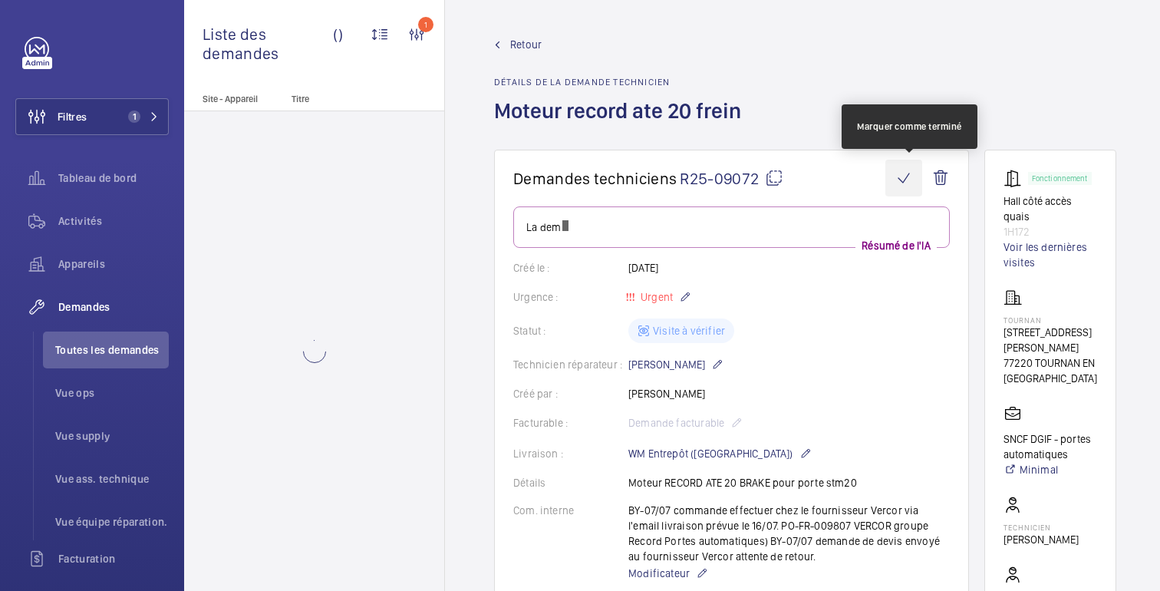
click at [906, 176] on wm-front-icon-button at bounding box center [903, 178] width 37 height 37
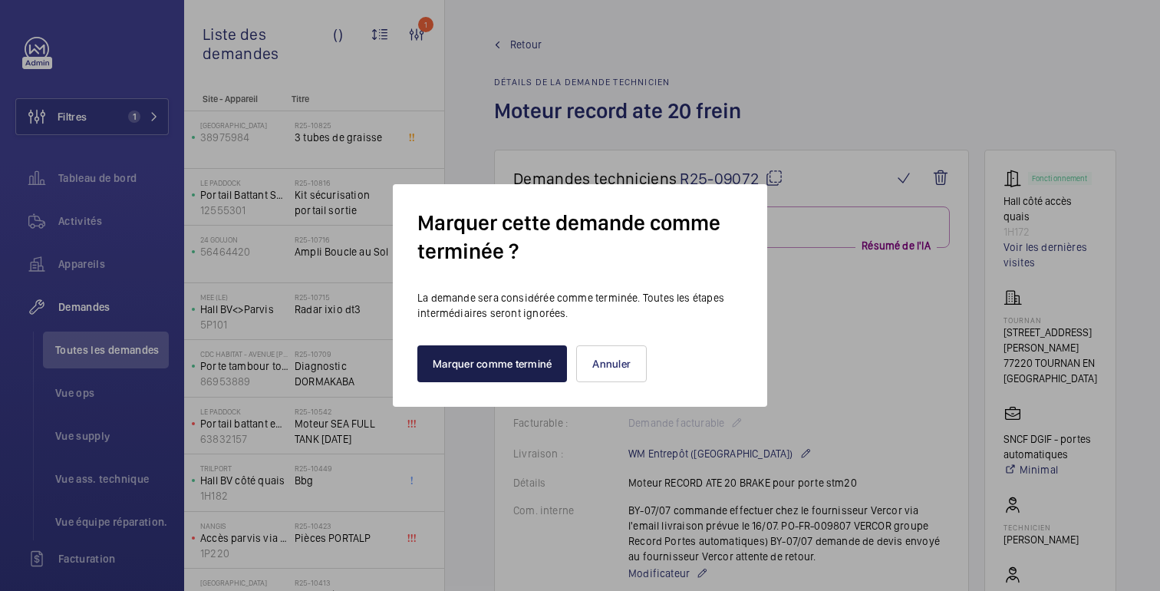
click at [487, 377] on button "Marquer comme terminé" at bounding box center [492, 363] width 150 height 37
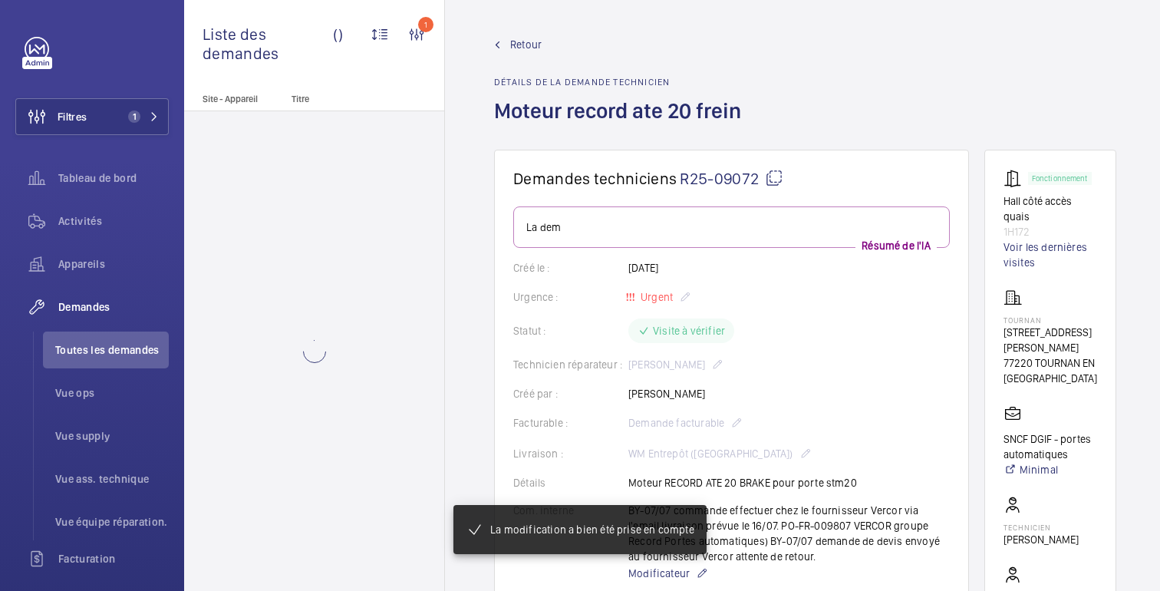
click at [532, 51] on span "Retour" at bounding box center [525, 44] width 31 height 15
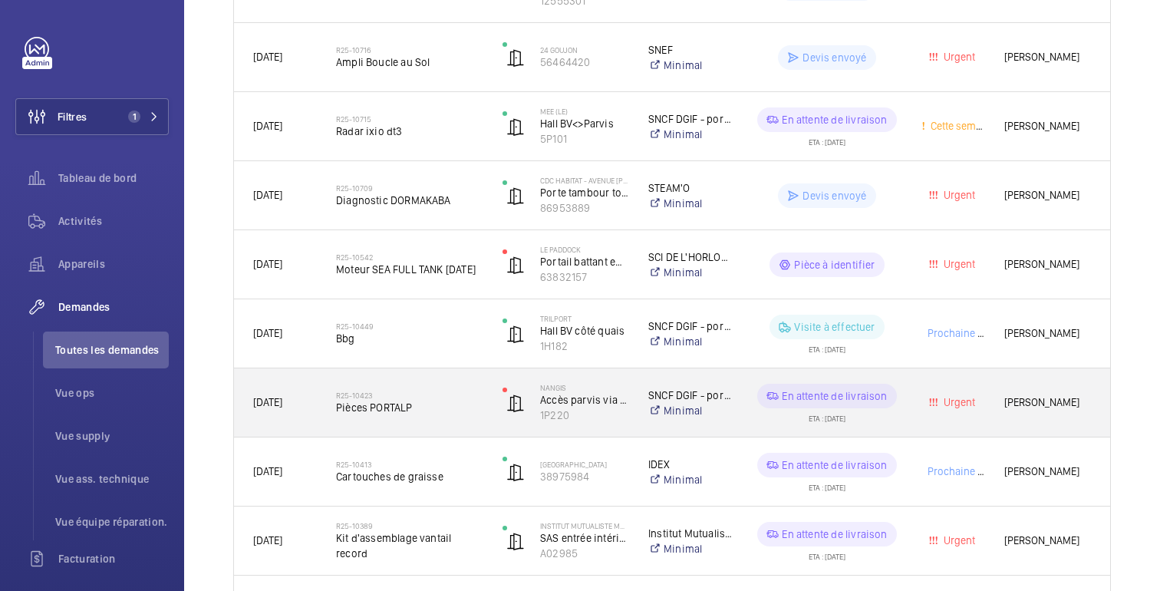
scroll to position [418, 0]
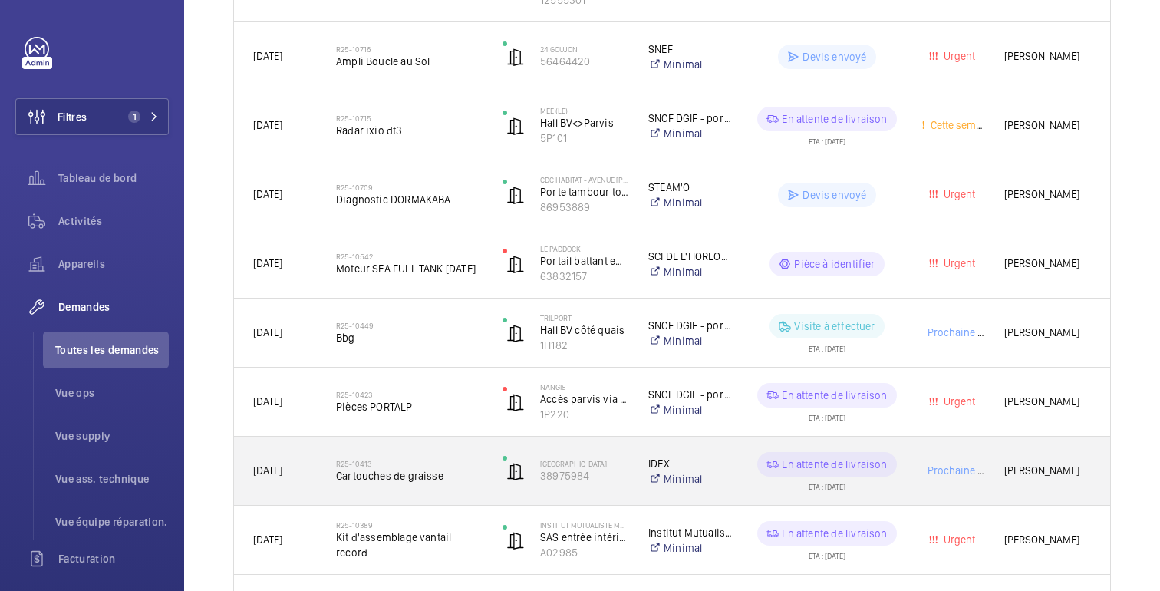
click at [735, 475] on div "En attente de livraison ETA : 11/08/2025" at bounding box center [817, 470] width 167 height 69
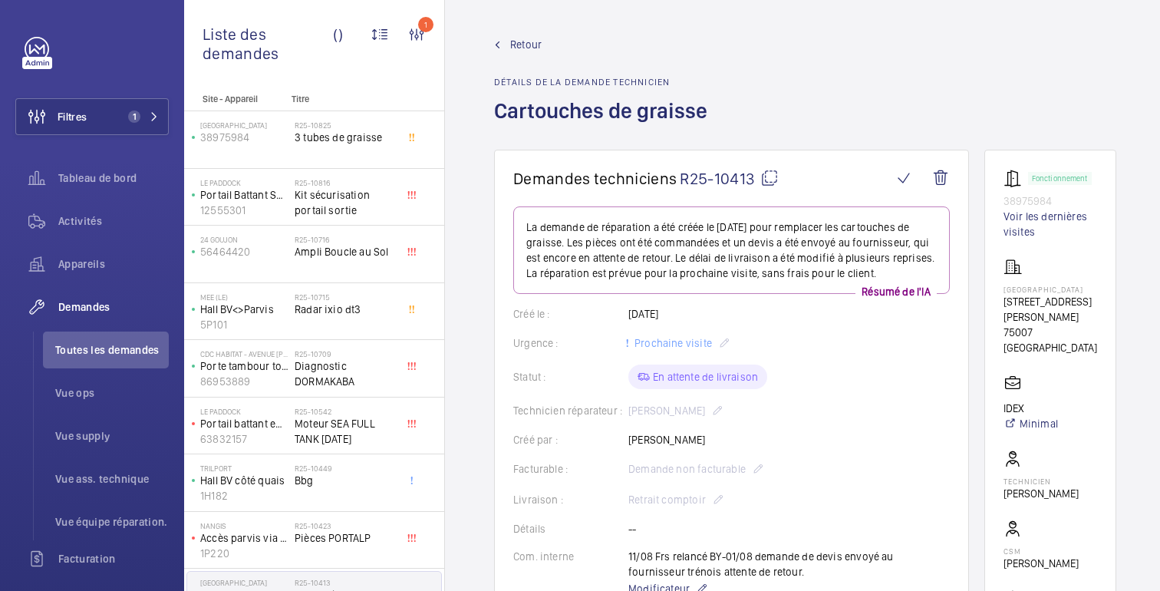
click at [532, 51] on span "Retour" at bounding box center [525, 44] width 31 height 15
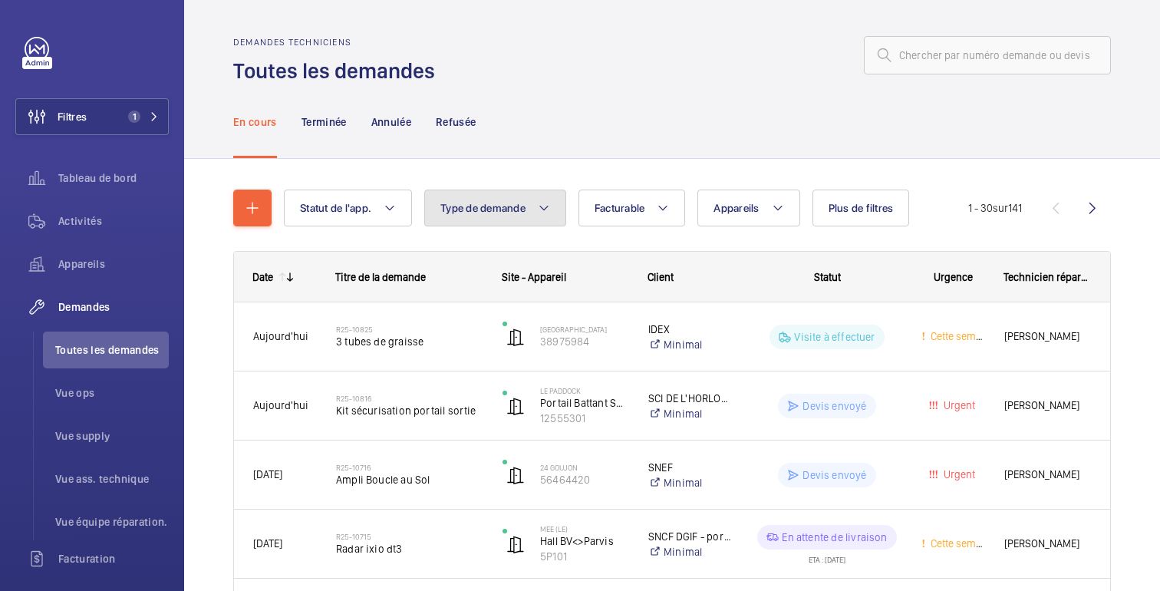
click at [513, 215] on button "Type de demande" at bounding box center [495, 207] width 142 height 37
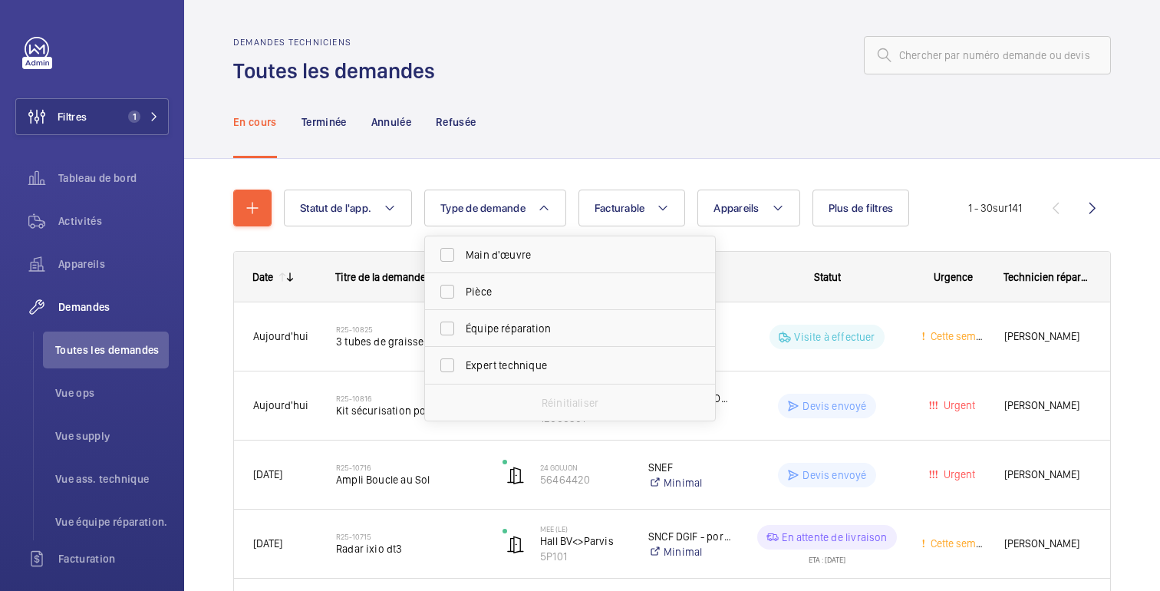
click at [525, 140] on div "En cours Terminée Annulée Refusée" at bounding box center [672, 121] width 878 height 73
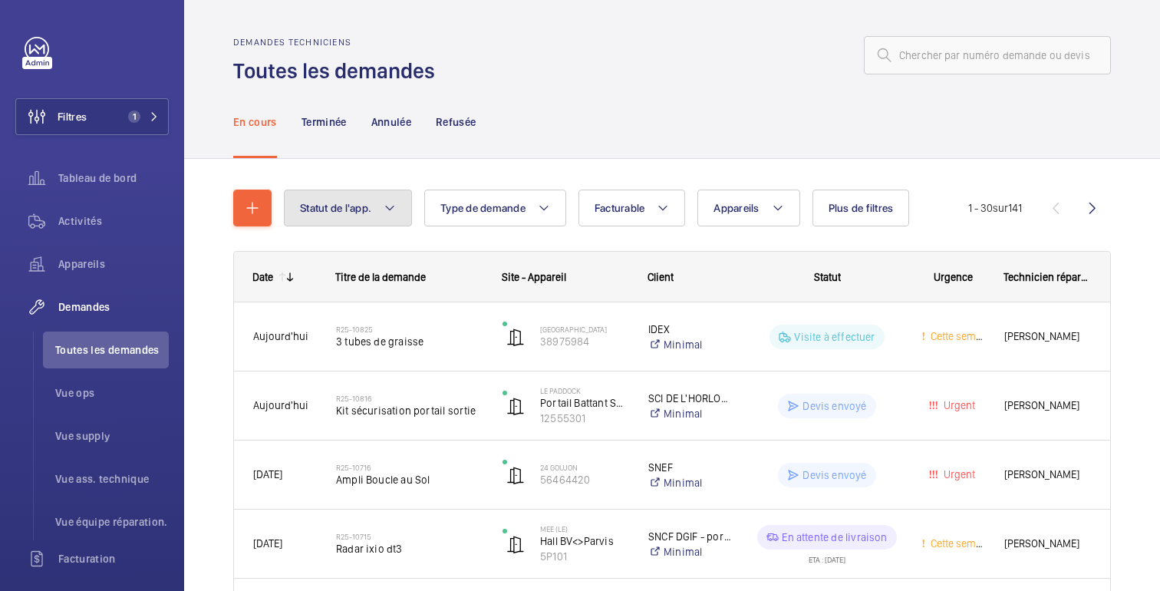
click at [389, 211] on mat-icon at bounding box center [390, 208] width 12 height 18
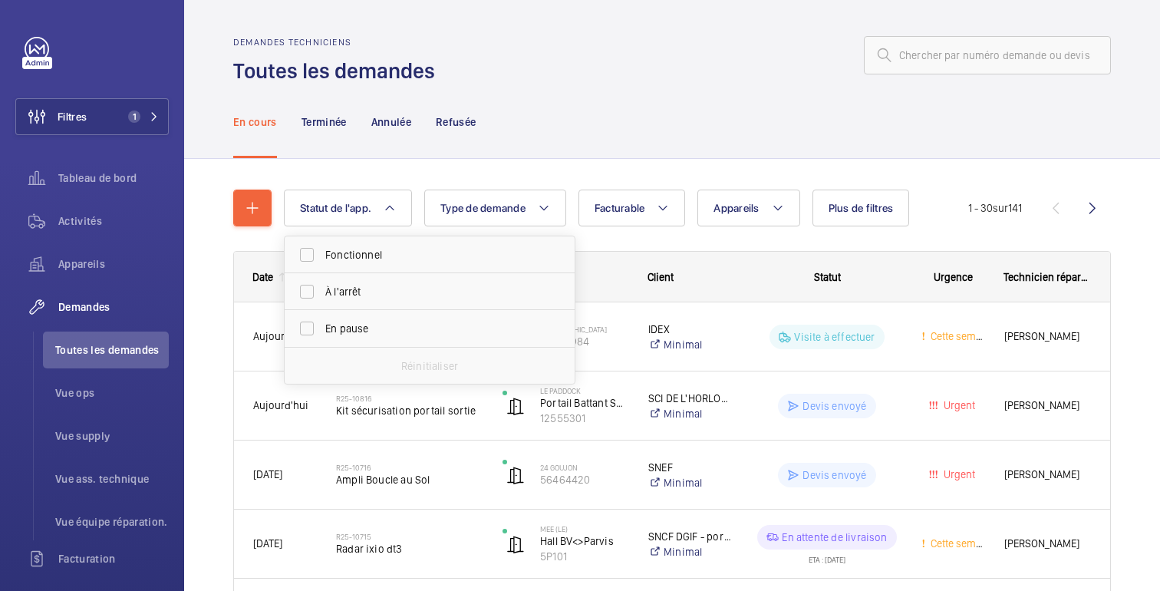
click at [433, 155] on nav "En cours Terminée Annulée Refusée" at bounding box center [354, 121] width 243 height 73
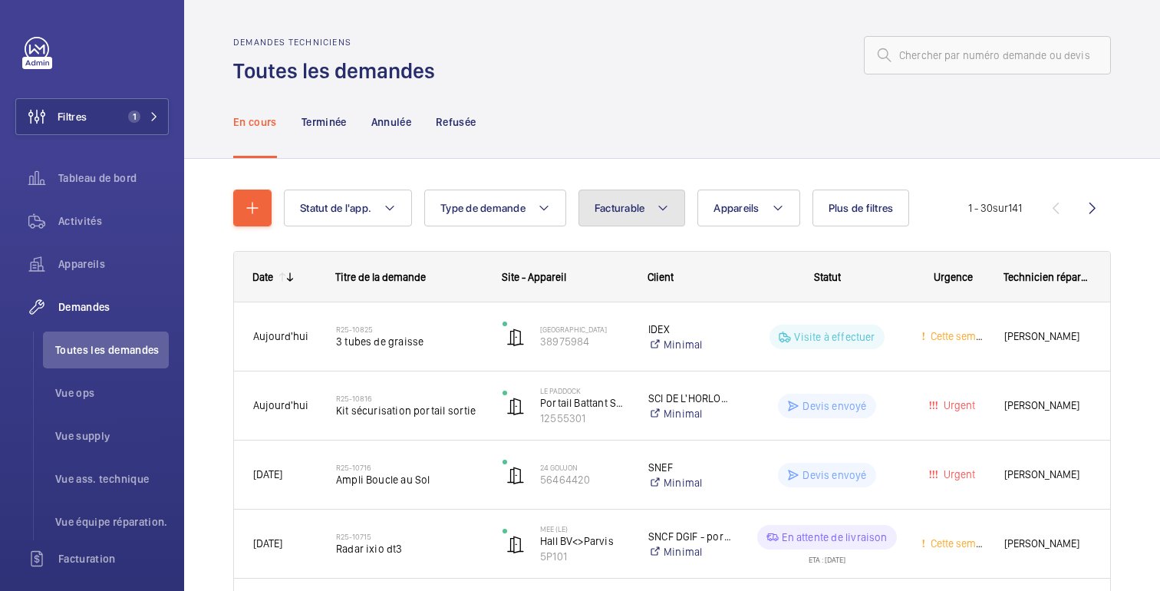
click at [657, 220] on button "Facturable" at bounding box center [631, 207] width 107 height 37
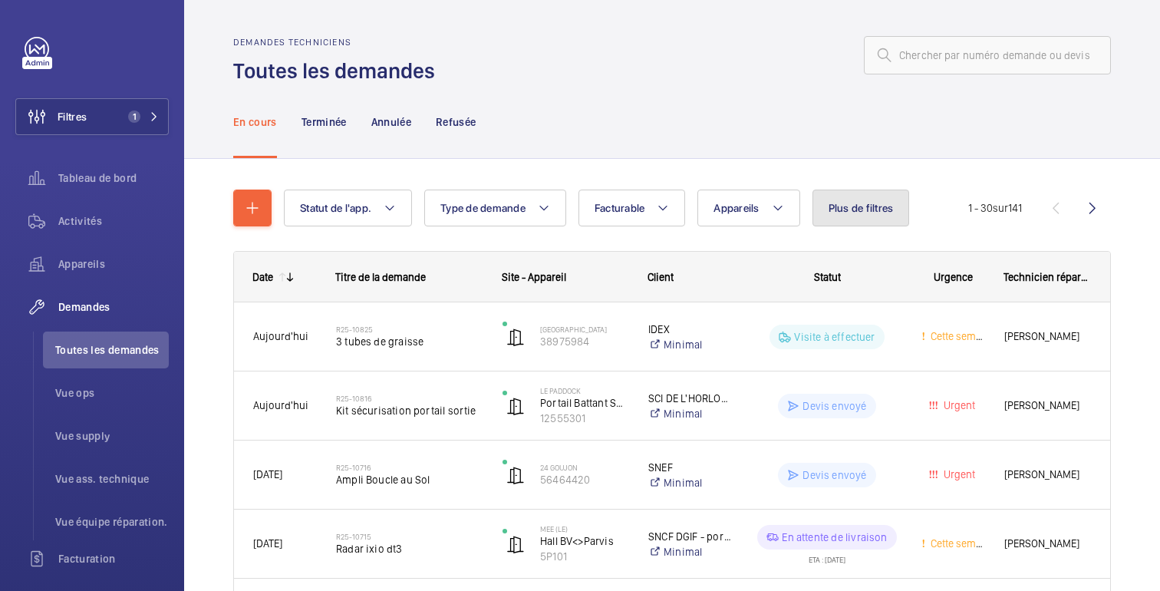
click at [843, 216] on button "Plus de filtres" at bounding box center [860, 207] width 97 height 37
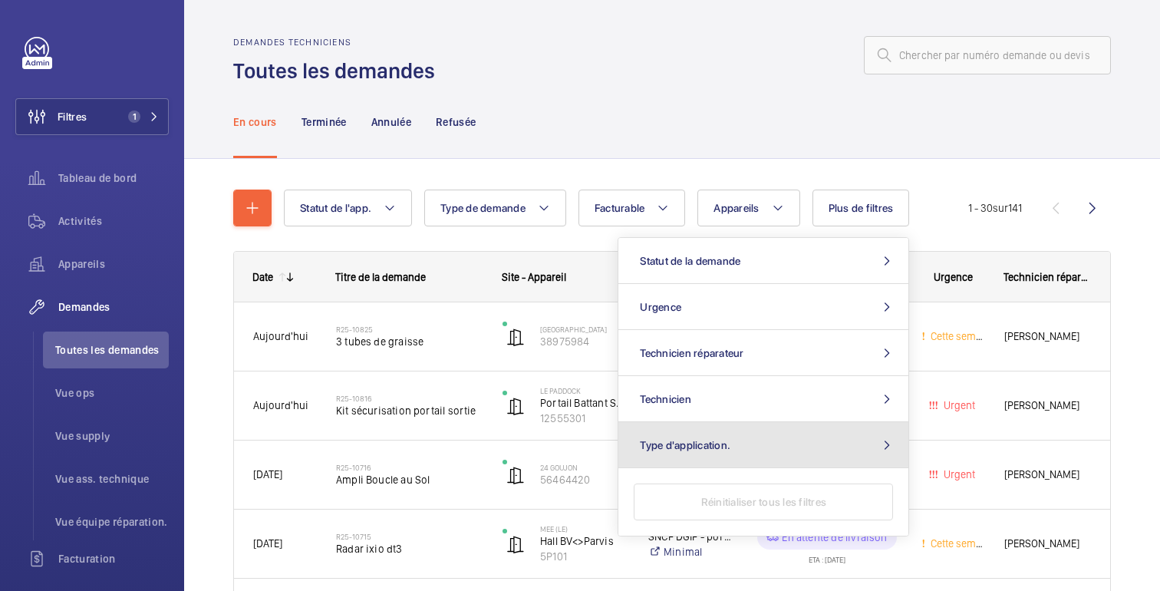
click at [846, 436] on button "Type d'application." at bounding box center [763, 445] width 290 height 46
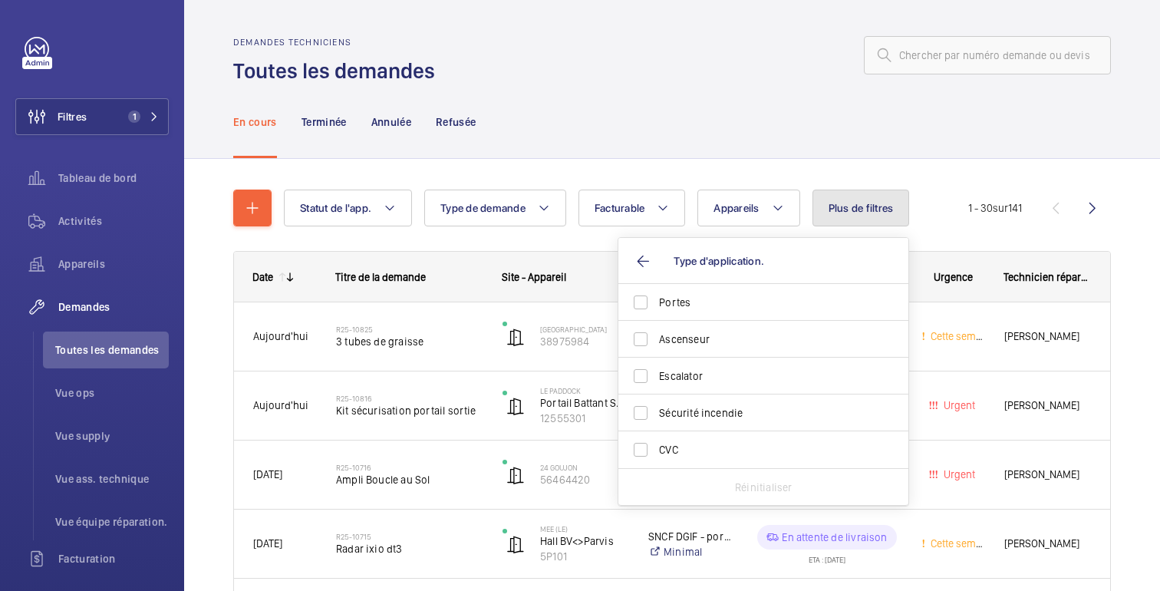
click at [873, 206] on font "Plus de filtres" at bounding box center [860, 208] width 65 height 12
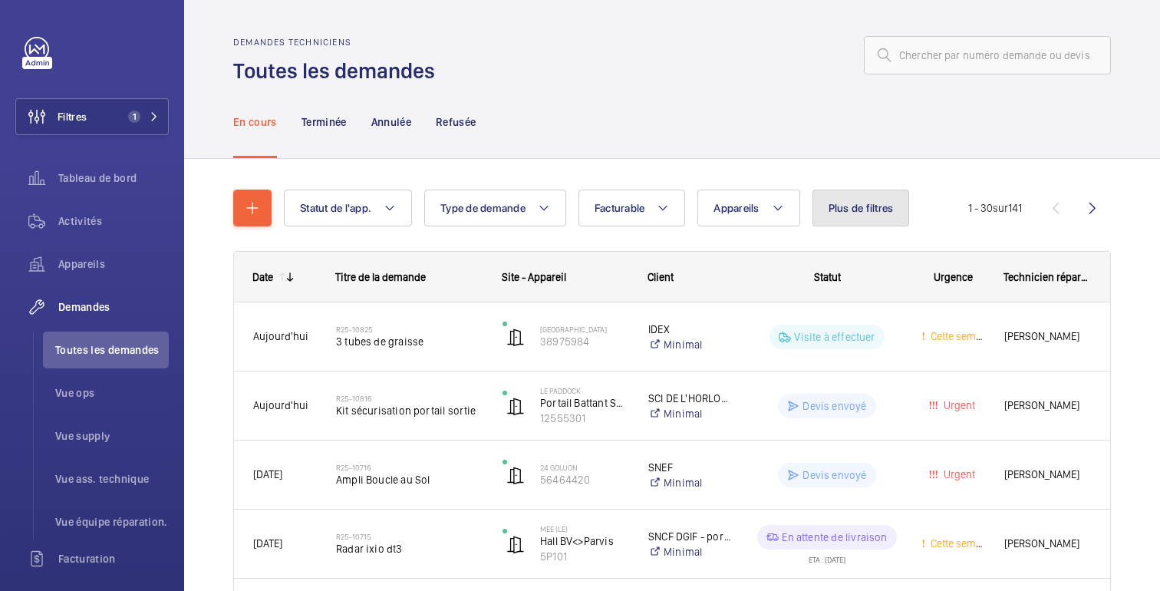
click at [861, 218] on button "Plus de filtres" at bounding box center [860, 207] width 97 height 37
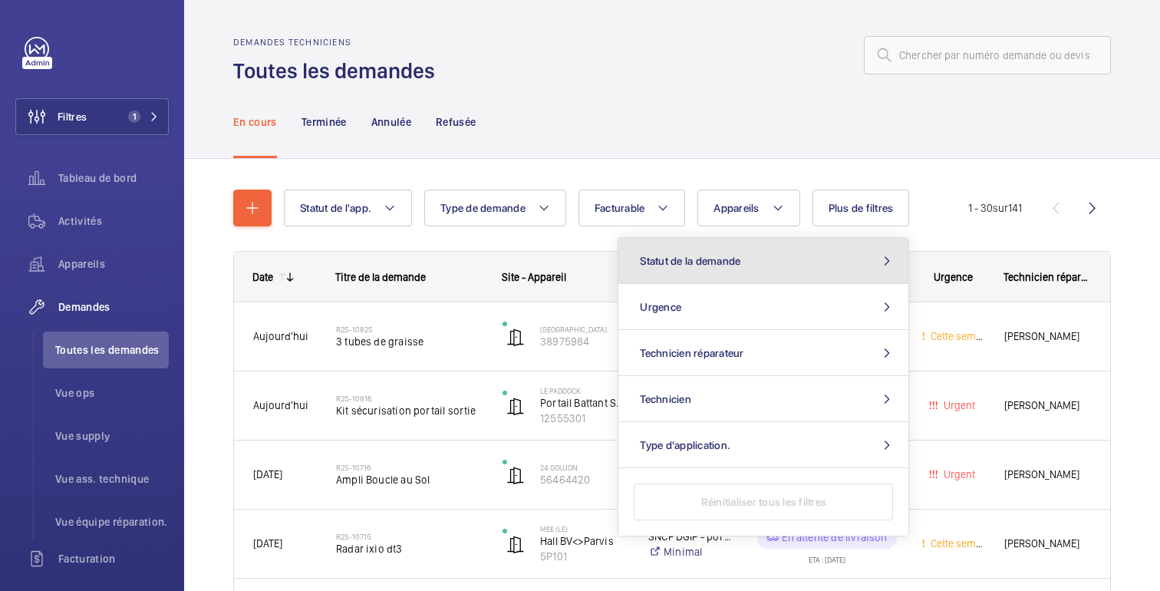
click at [766, 267] on button "Statut de la demande" at bounding box center [763, 261] width 290 height 46
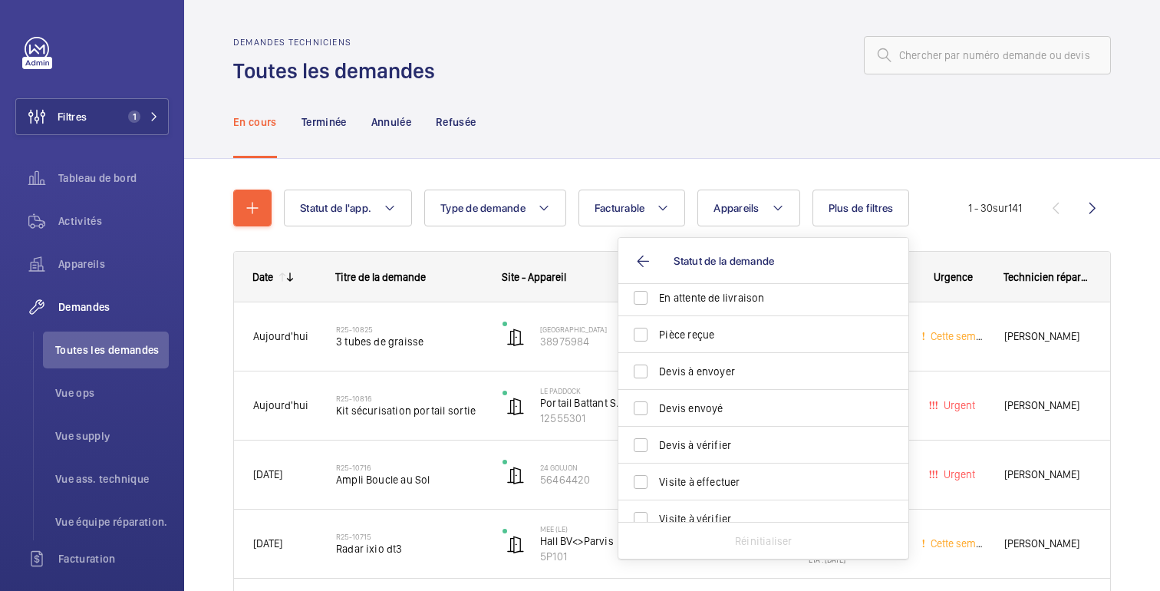
scroll to position [204, 0]
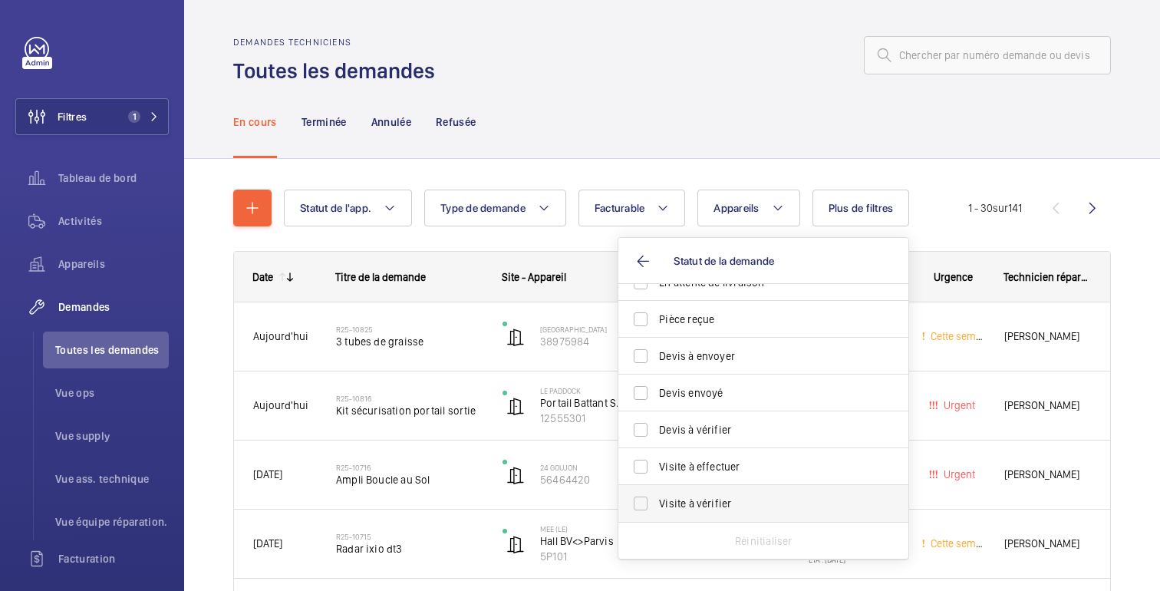
click at [715, 506] on span "Visite à vérifier" at bounding box center [764, 503] width 211 height 15
click at [656, 506] on input "Visite à vérifier" at bounding box center [640, 503] width 31 height 31
checkbox input "true"
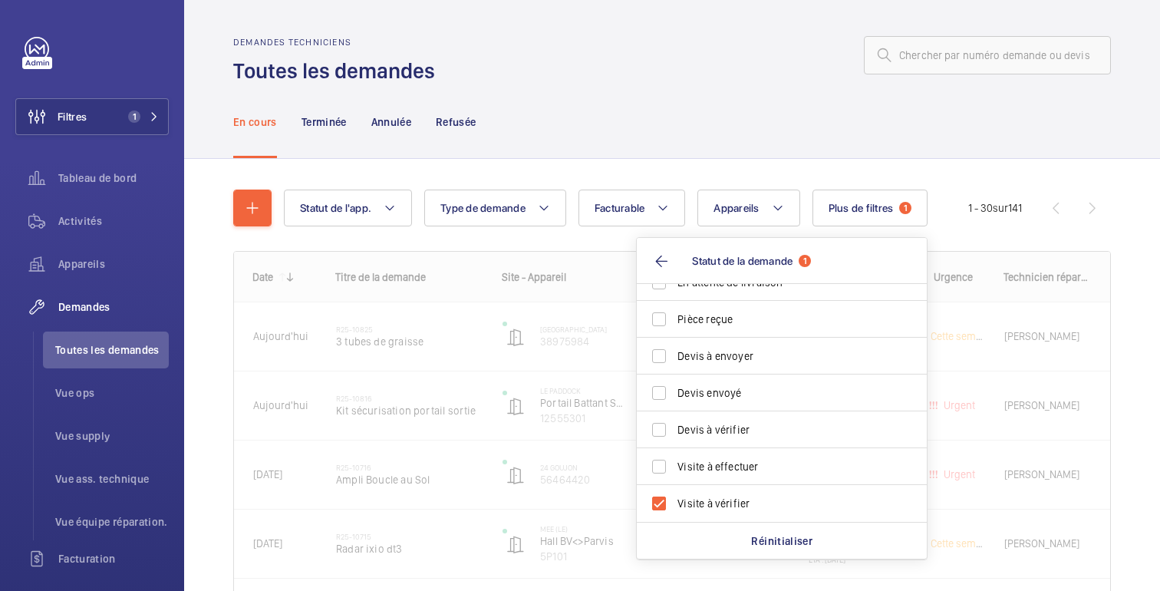
click at [793, 134] on div "En cours Terminée Annulée Refusée" at bounding box center [672, 121] width 878 height 73
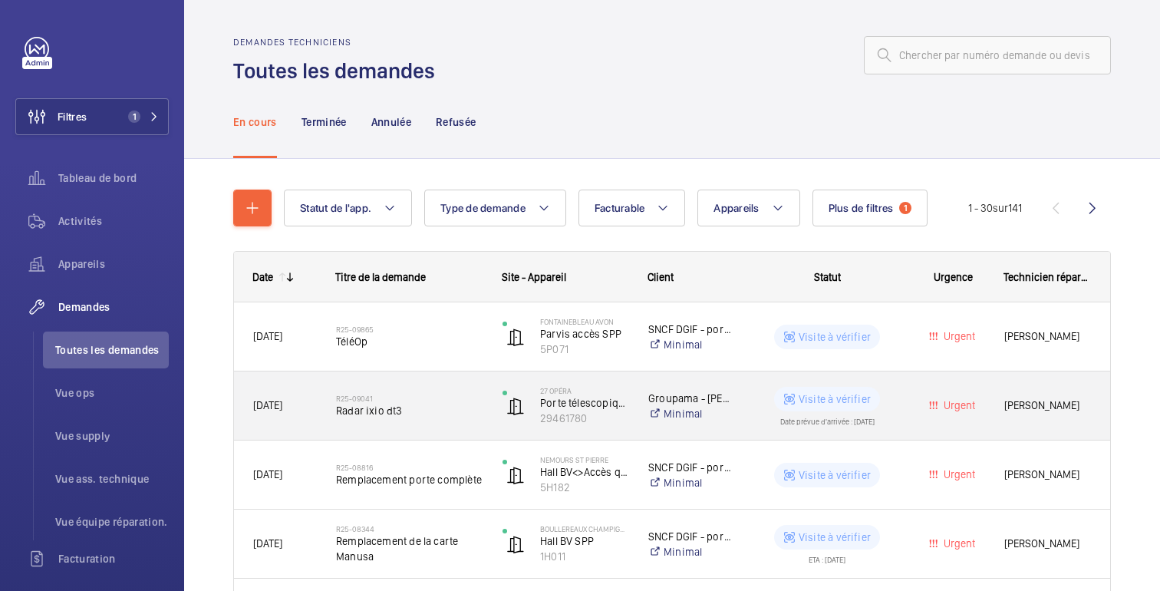
click at [899, 400] on wm-front-pills-cell "Visite à vérifier Date prévue d'arrivée : 21/07/2025" at bounding box center [826, 406] width 149 height 38
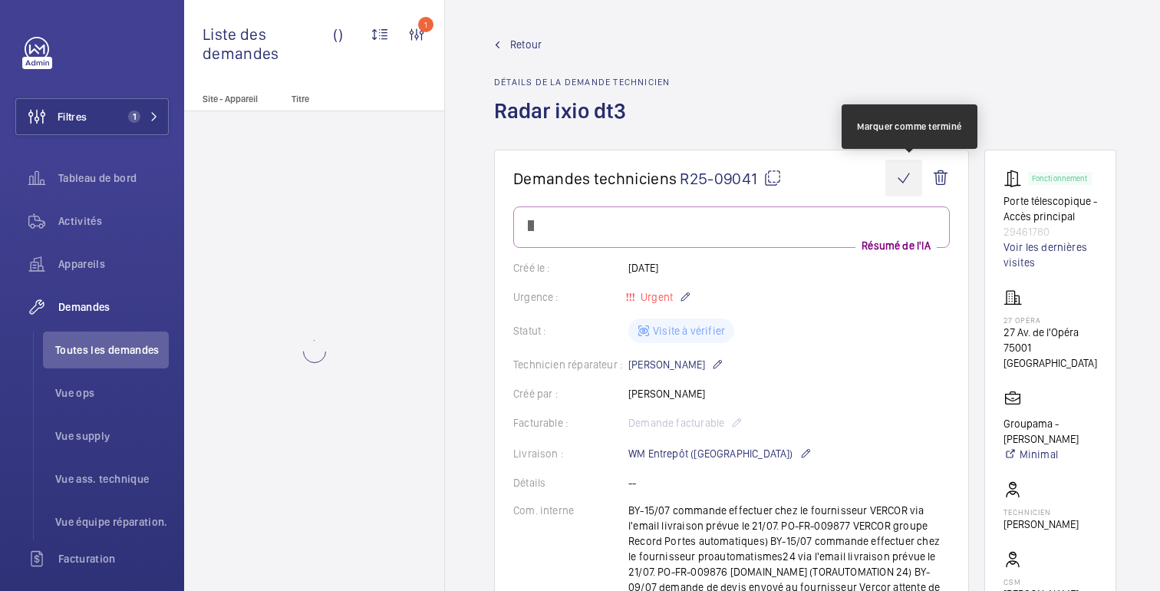
click at [912, 179] on wm-front-icon-button at bounding box center [903, 178] width 37 height 37
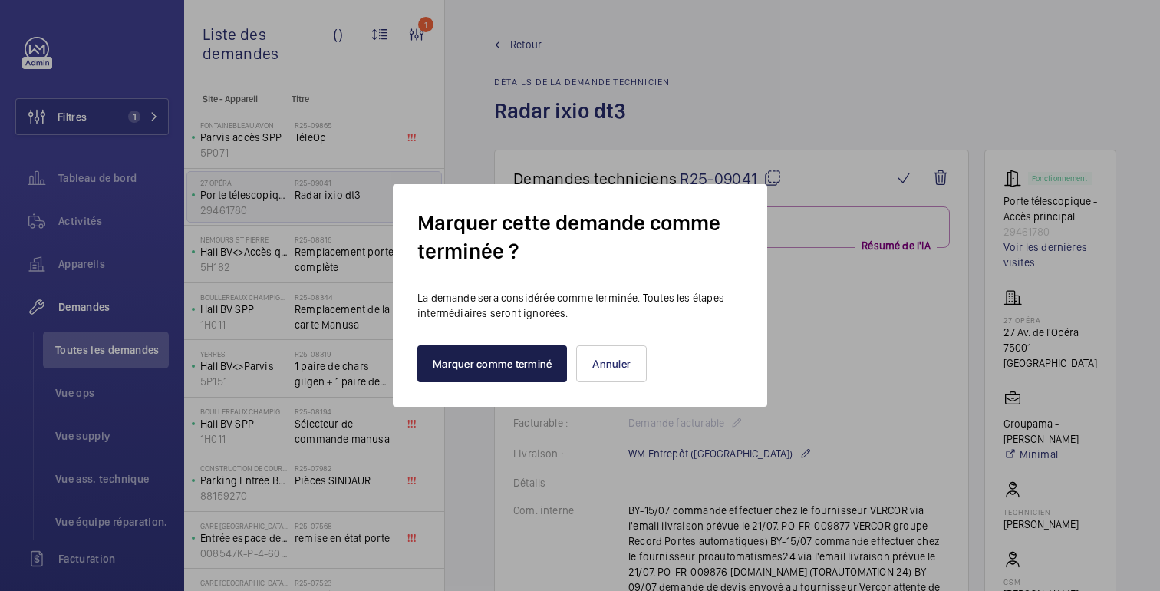
click at [529, 372] on button "Marquer comme terminé" at bounding box center [492, 363] width 150 height 37
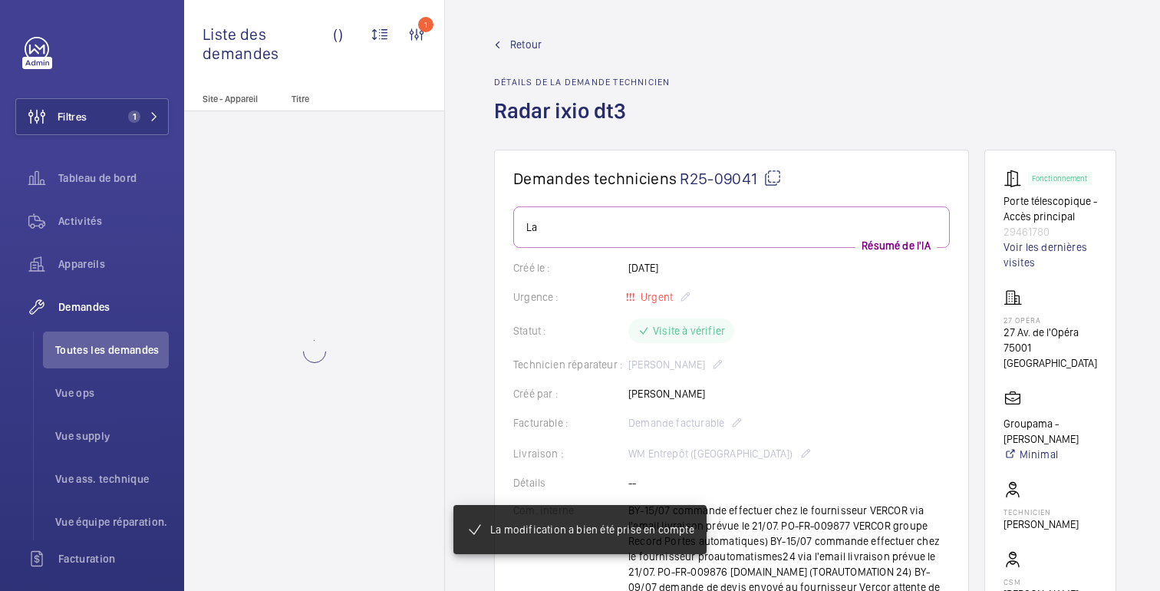
click at [527, 47] on font "Retour" at bounding box center [525, 44] width 31 height 12
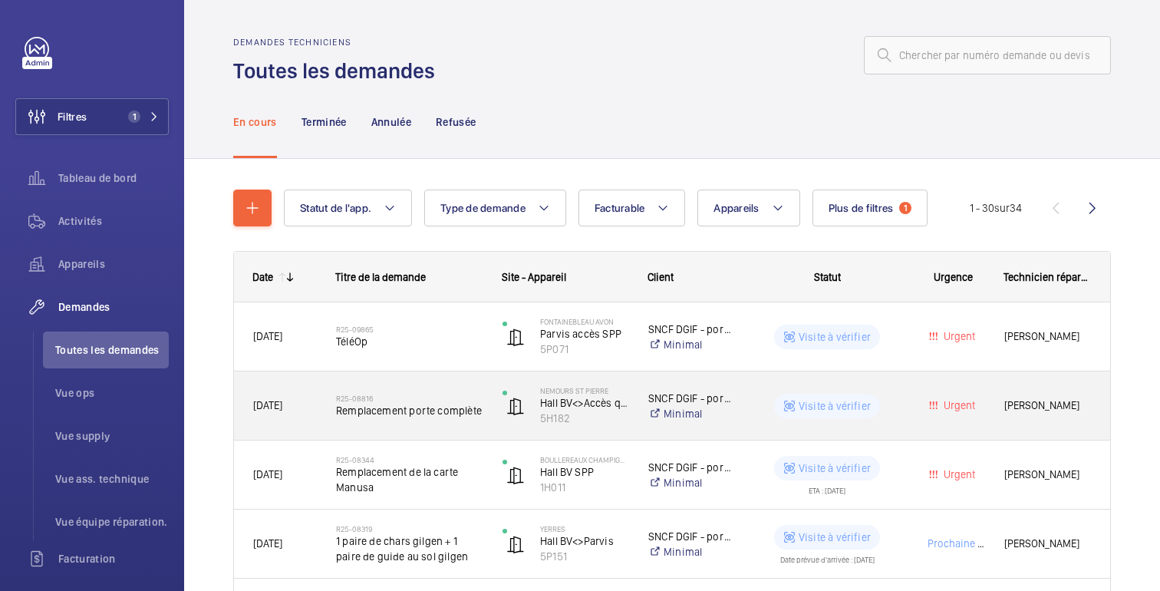
click at [891, 407] on wm-front-pills-cell "Visite à vérifier" at bounding box center [826, 406] width 149 height 25
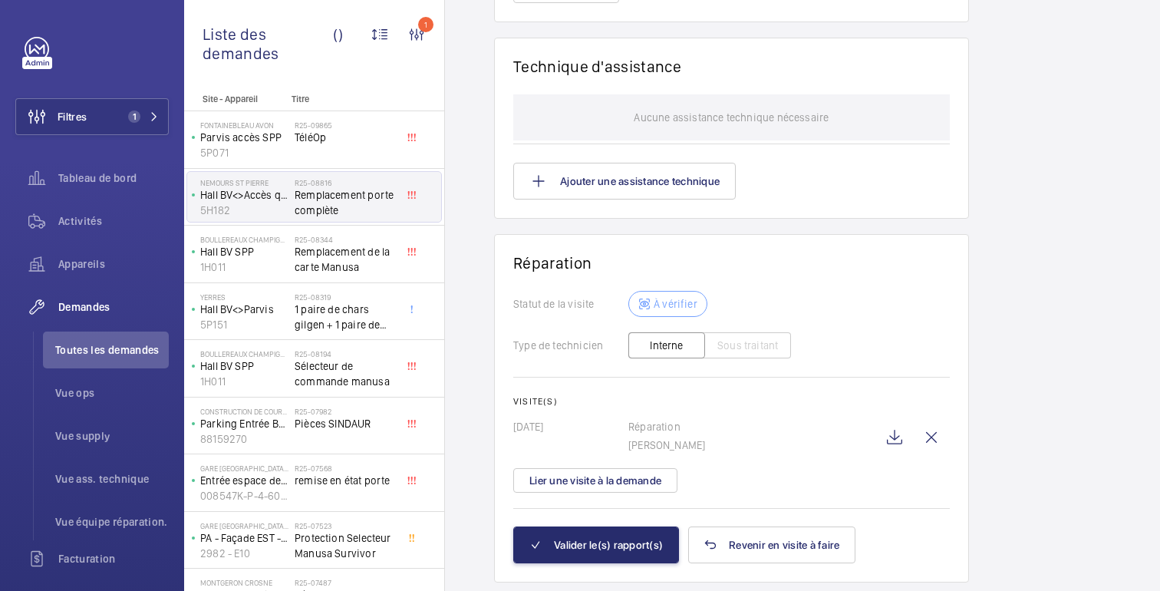
scroll to position [1177, 0]
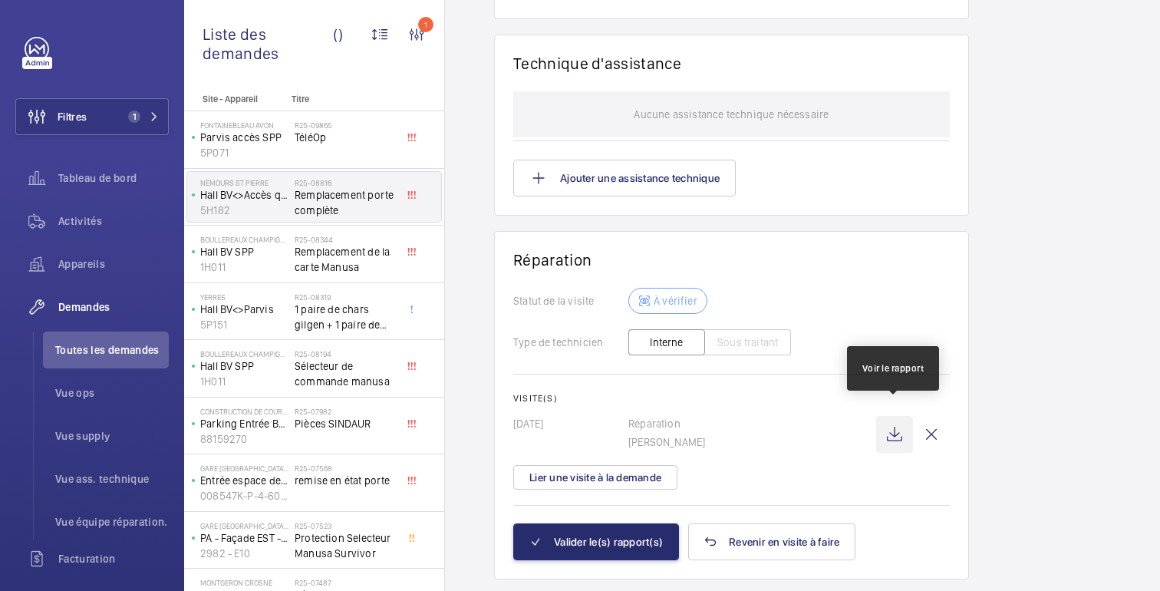
click at [894, 423] on wm-front-icon-button at bounding box center [894, 434] width 37 height 37
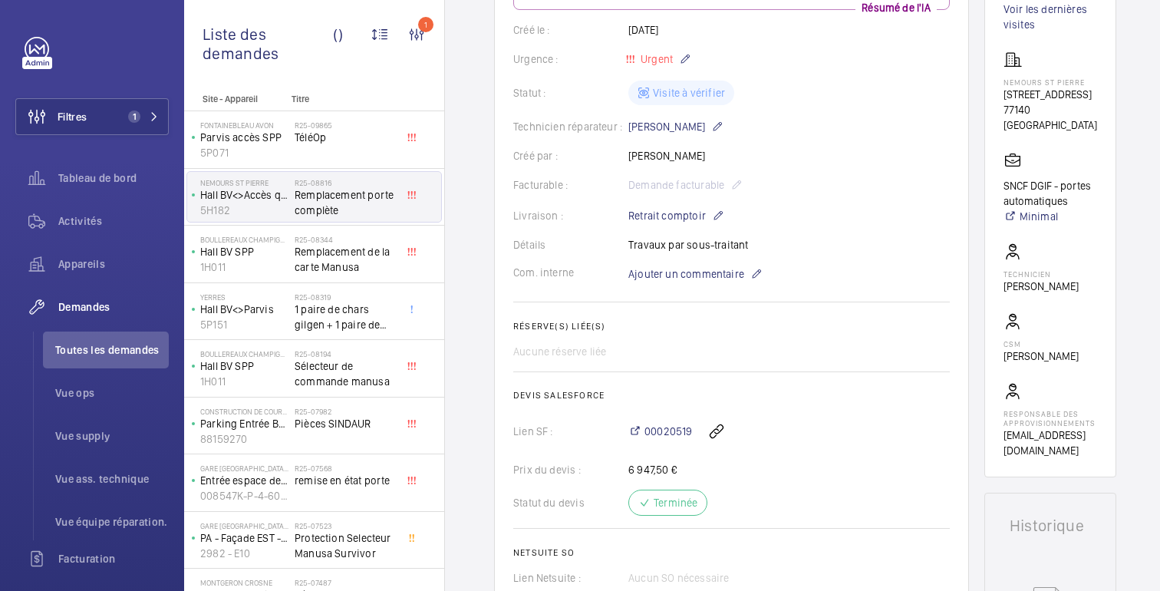
scroll to position [0, 0]
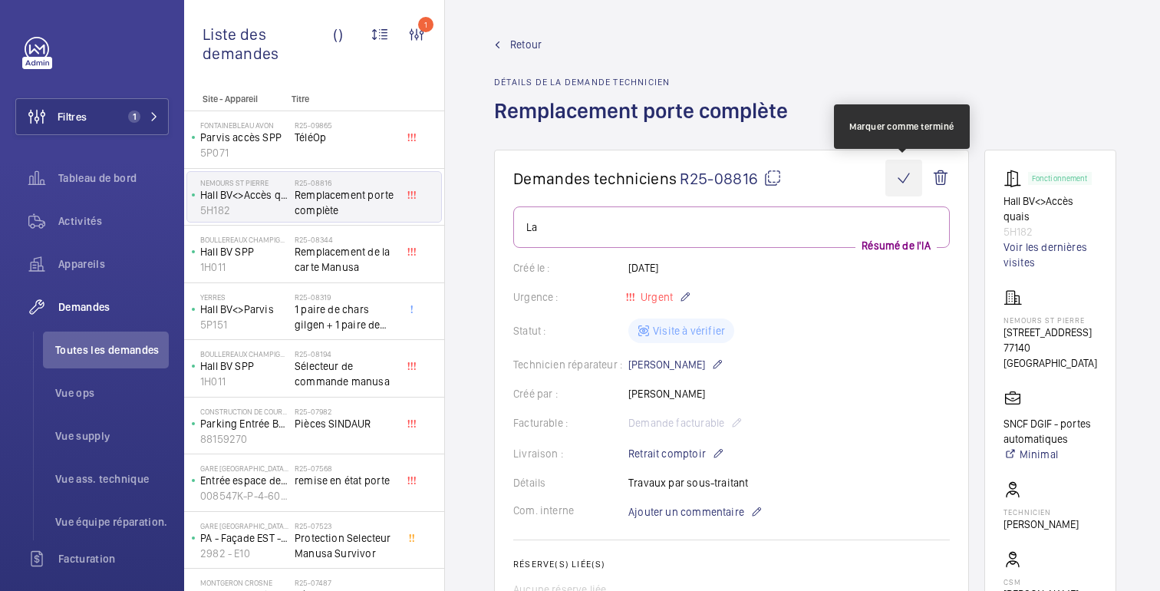
click at [908, 179] on wm-front-icon-button at bounding box center [903, 178] width 37 height 37
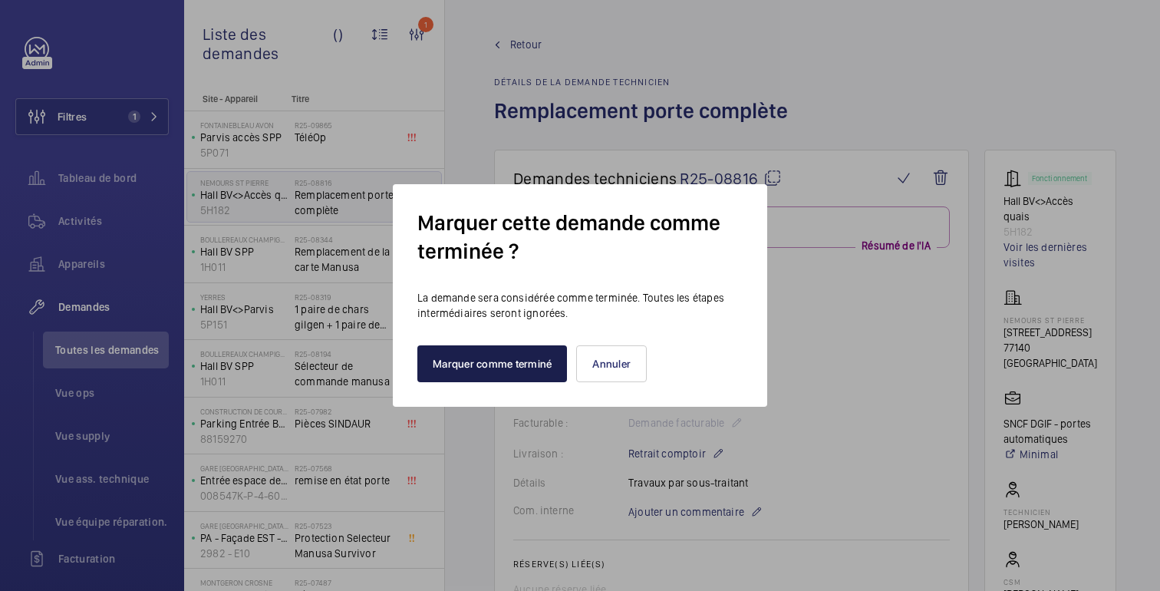
click at [517, 370] on button "Marquer comme terminé" at bounding box center [492, 363] width 150 height 37
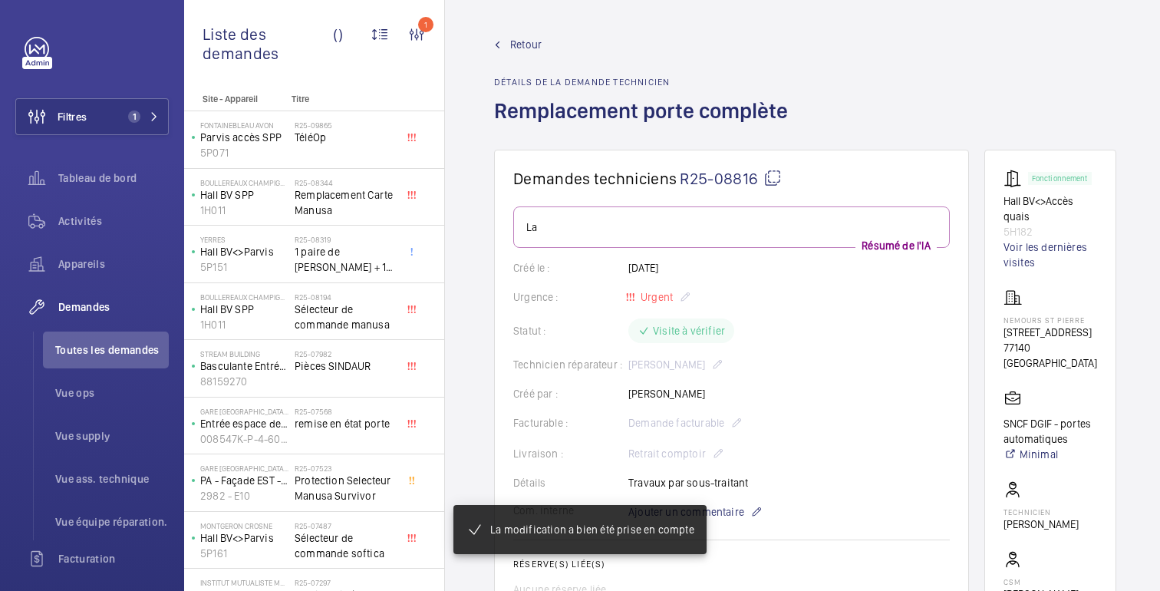
click at [525, 49] on font "Retour" at bounding box center [525, 44] width 31 height 12
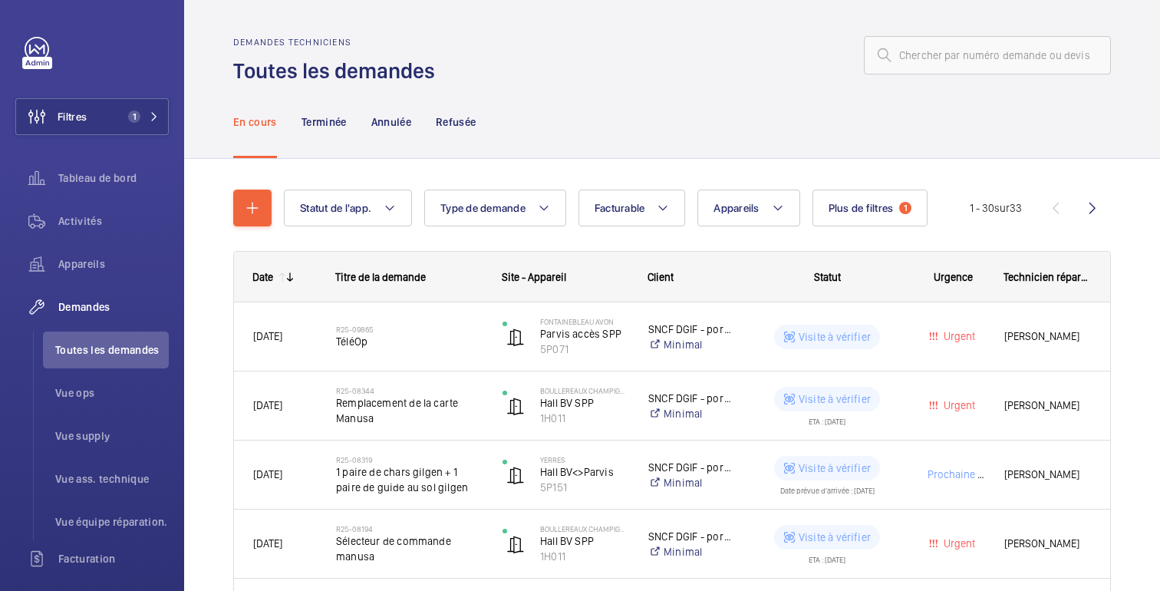
click at [290, 278] on mat-icon at bounding box center [290, 277] width 12 height 12
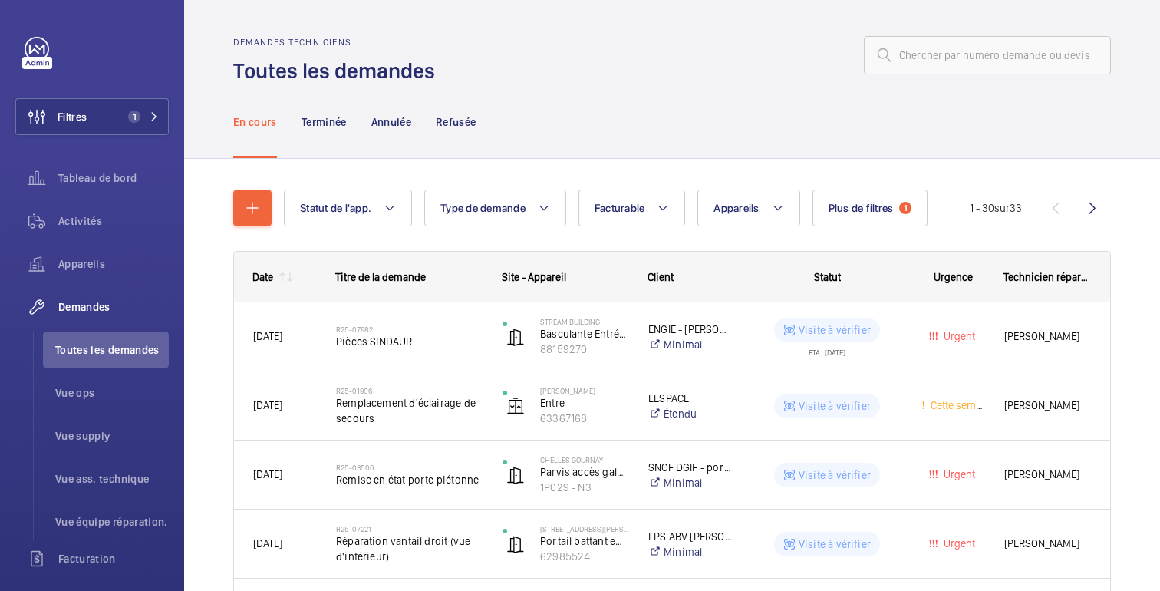
click at [285, 275] on mat-icon at bounding box center [290, 277] width 12 height 12
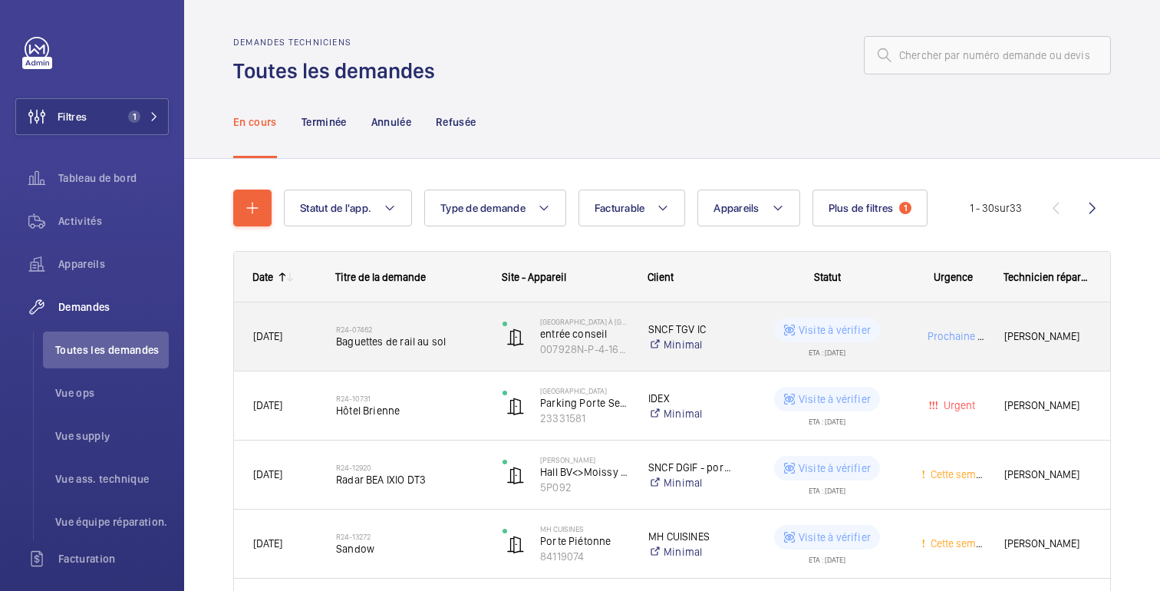
click at [898, 340] on wm-front-pills-cell "Visite à vérifier ETA : 30/04/2025" at bounding box center [826, 337] width 149 height 38
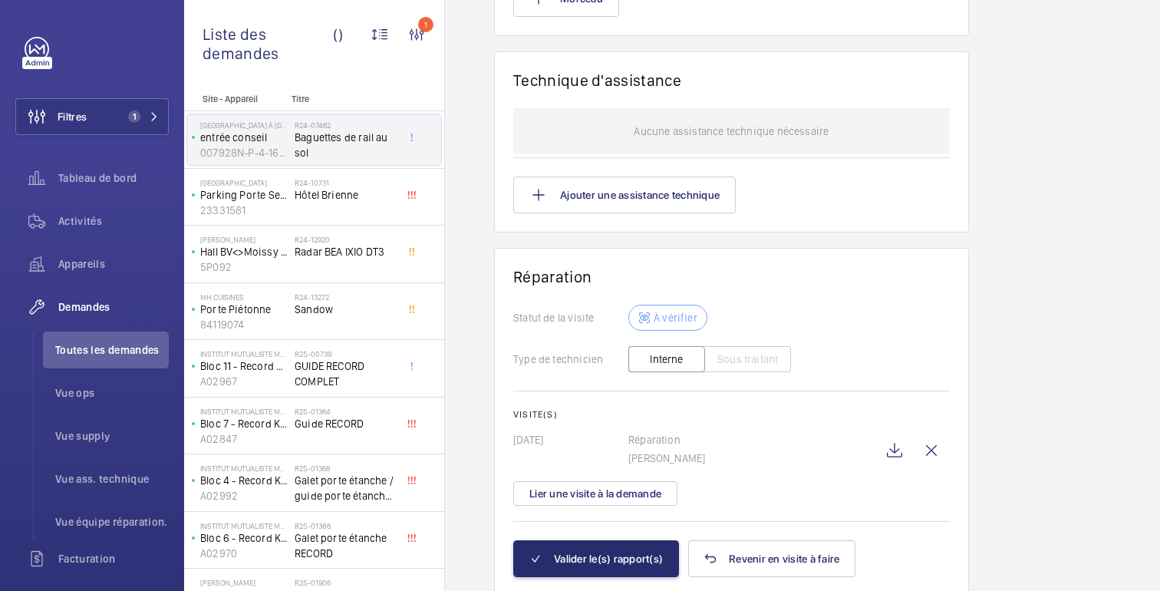
scroll to position [1403, 0]
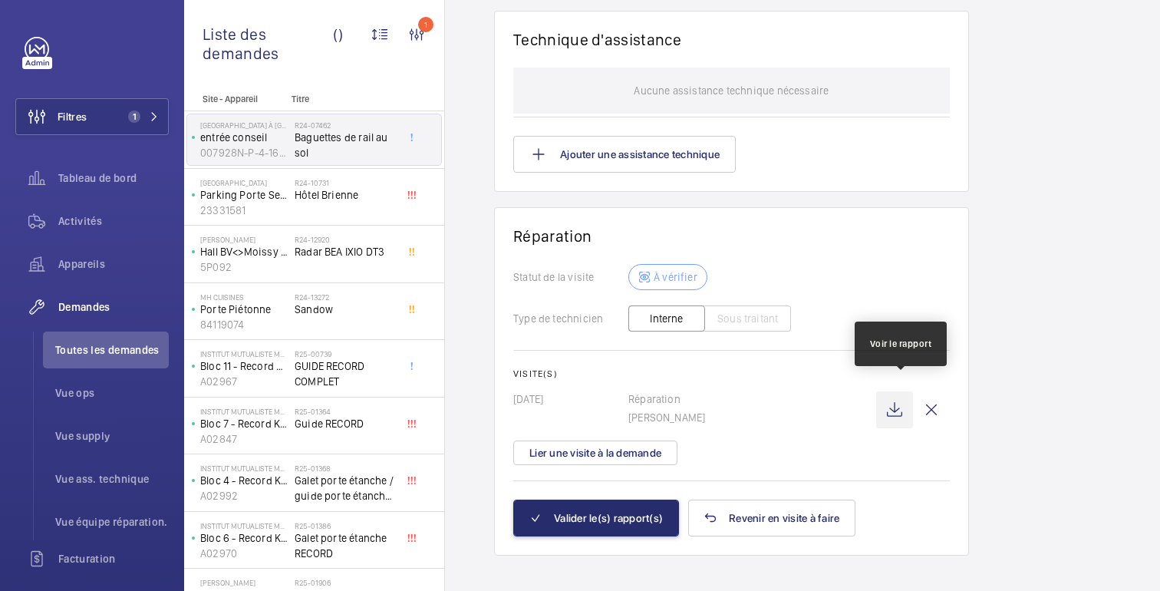
click at [904, 403] on wm-front-icon-button at bounding box center [894, 409] width 37 height 37
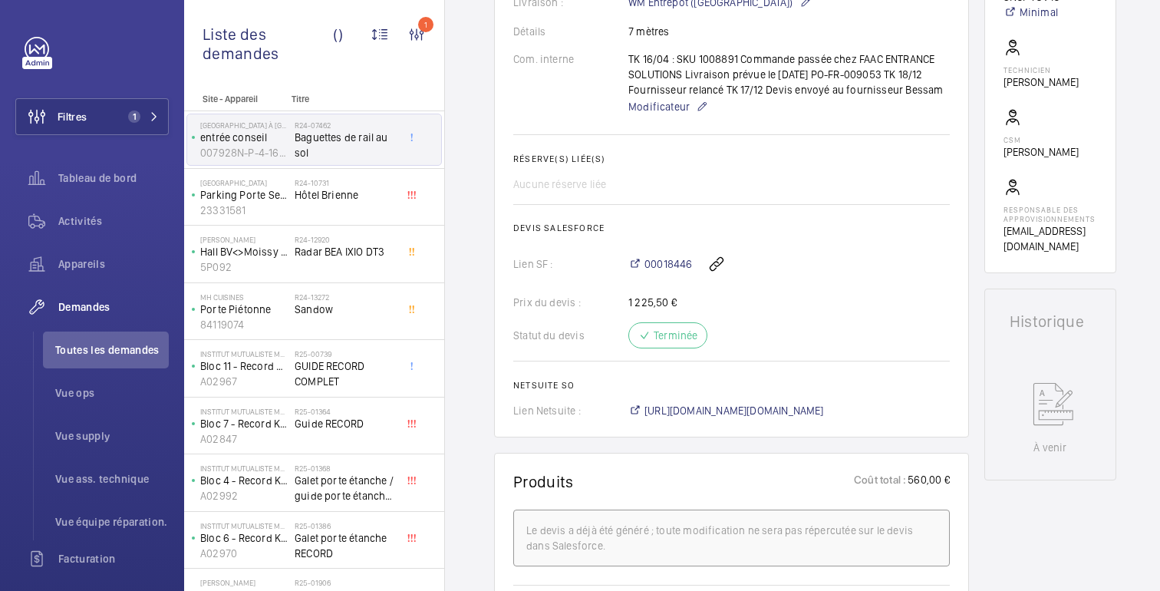
scroll to position [0, 0]
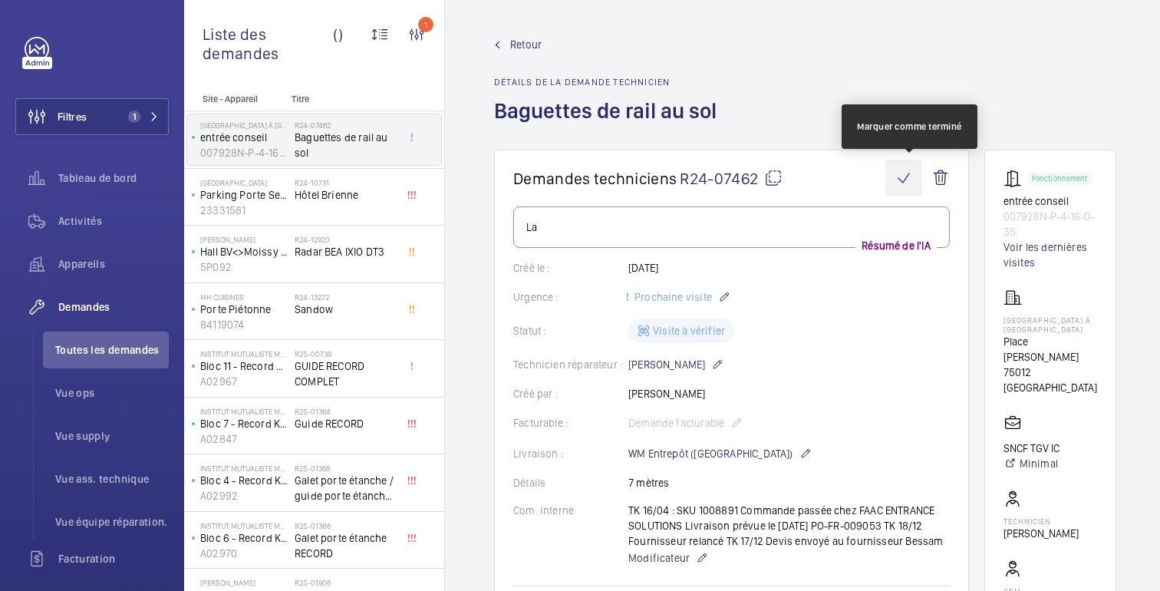
click at [912, 181] on wm-front-icon-button at bounding box center [903, 178] width 37 height 37
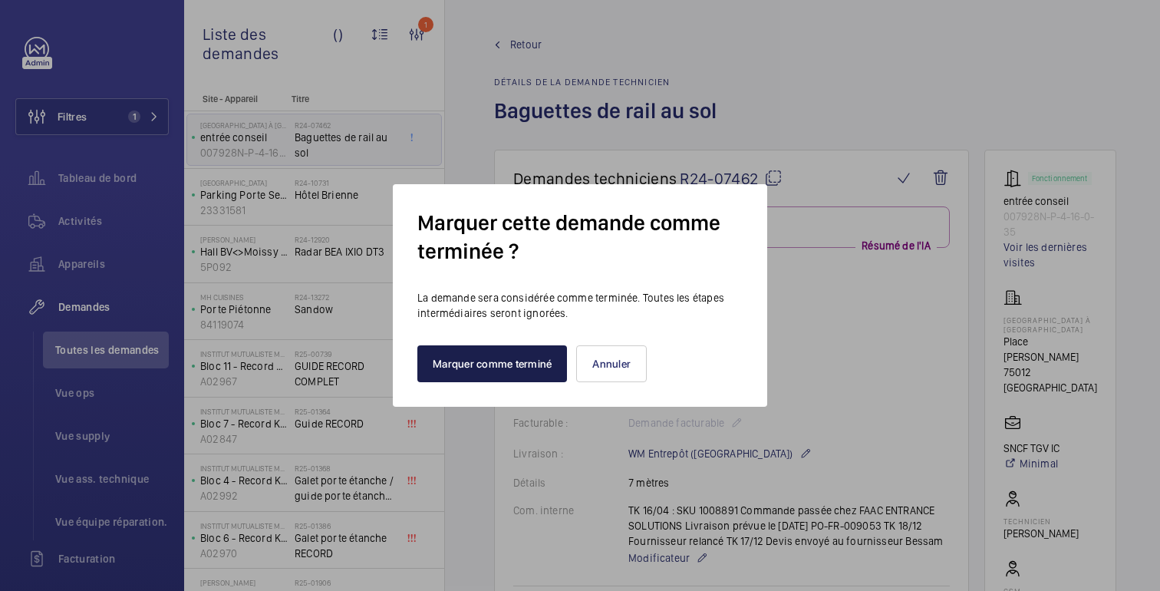
click at [484, 368] on font "Marquer comme terminé" at bounding box center [492, 363] width 119 height 12
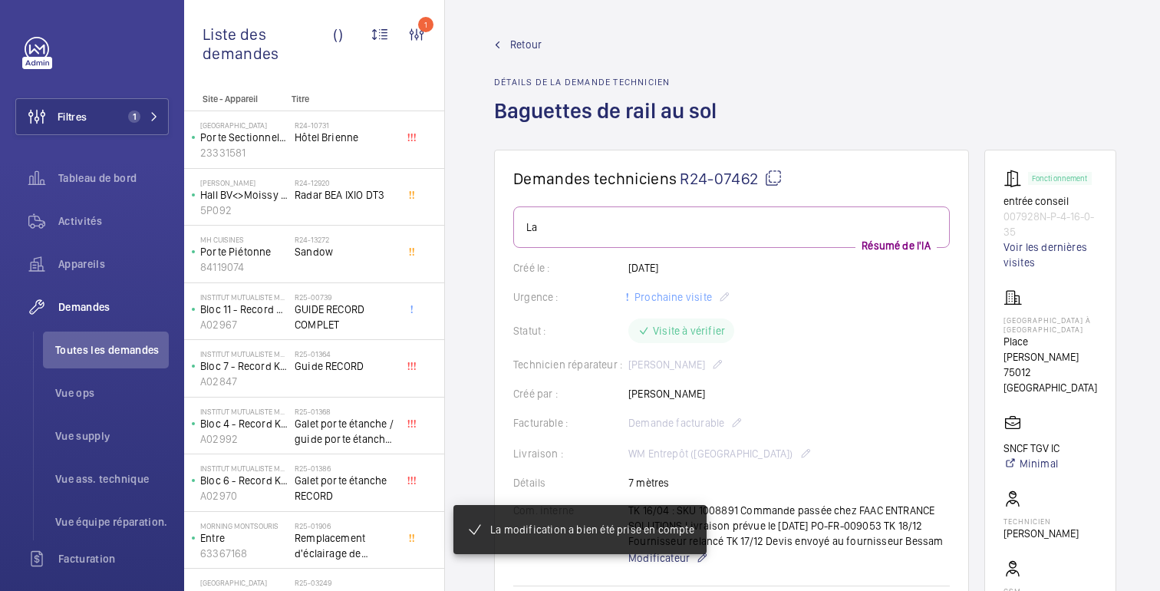
click at [519, 49] on font "Retour" at bounding box center [525, 44] width 31 height 12
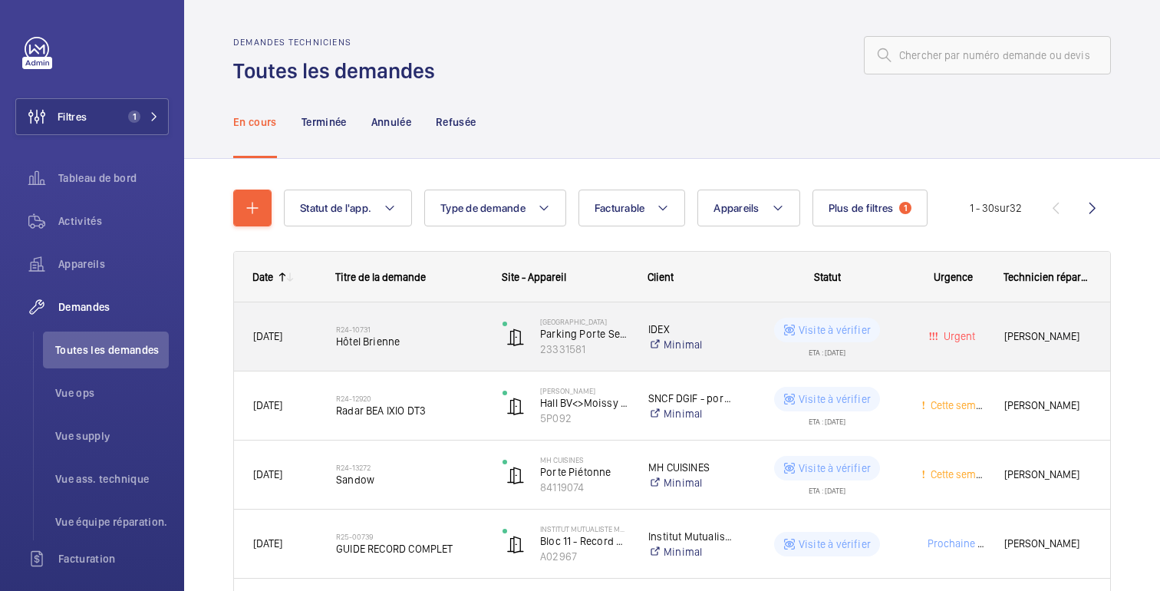
click at [884, 339] on wm-front-pills-cell "Visite à vérifier ETA : 11/04/2025" at bounding box center [826, 337] width 149 height 38
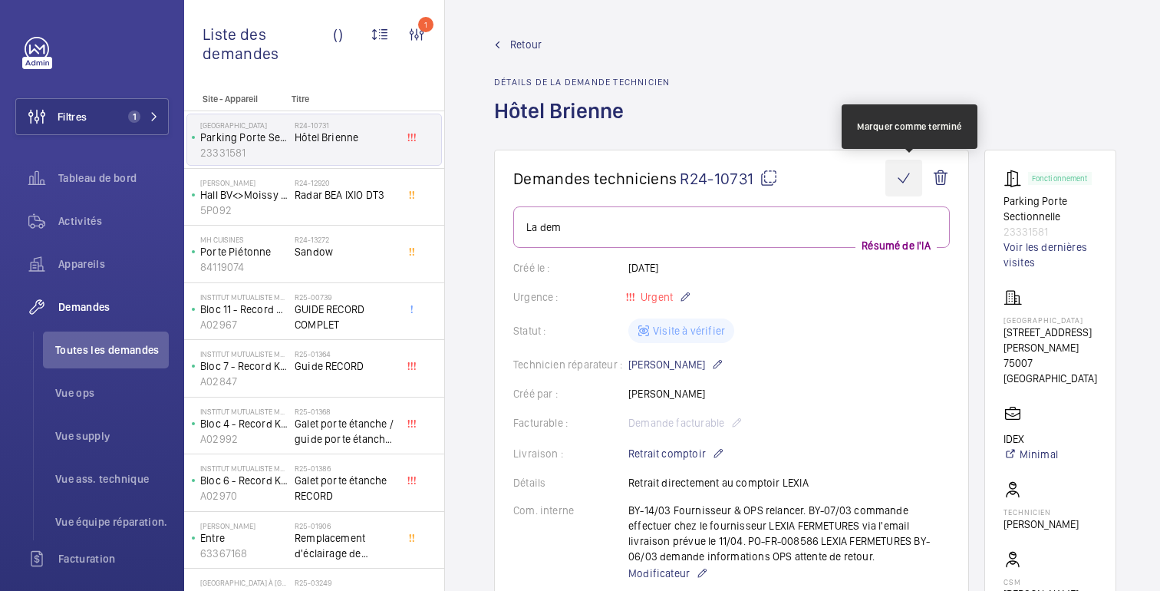
click at [919, 186] on wm-front-icon-button at bounding box center [903, 178] width 37 height 37
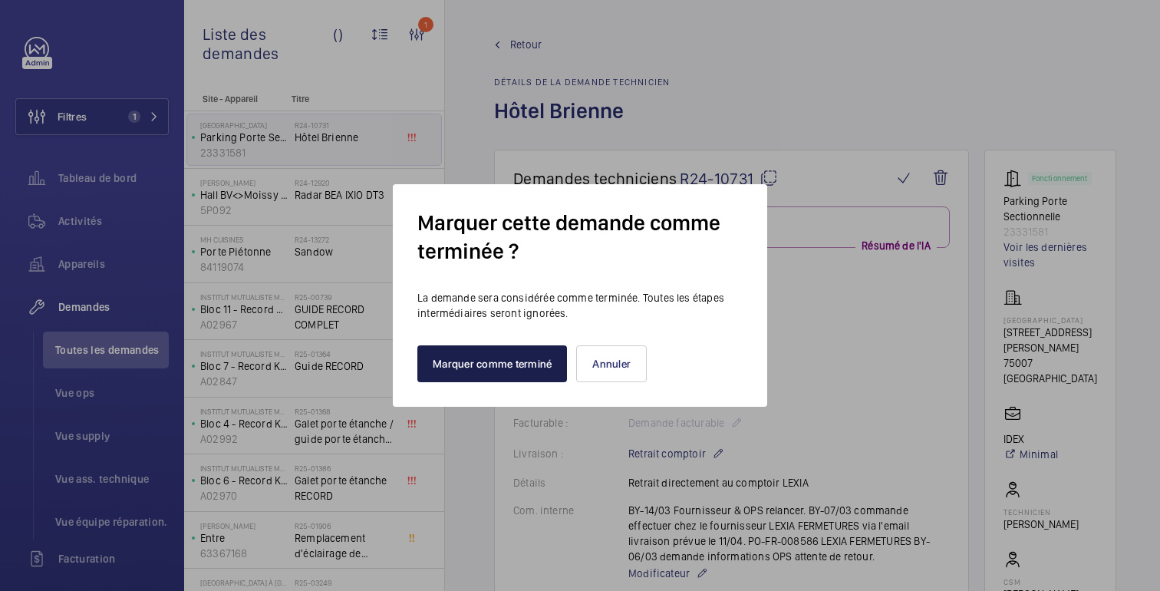
click at [521, 361] on font "Marquer comme terminé" at bounding box center [492, 363] width 119 height 12
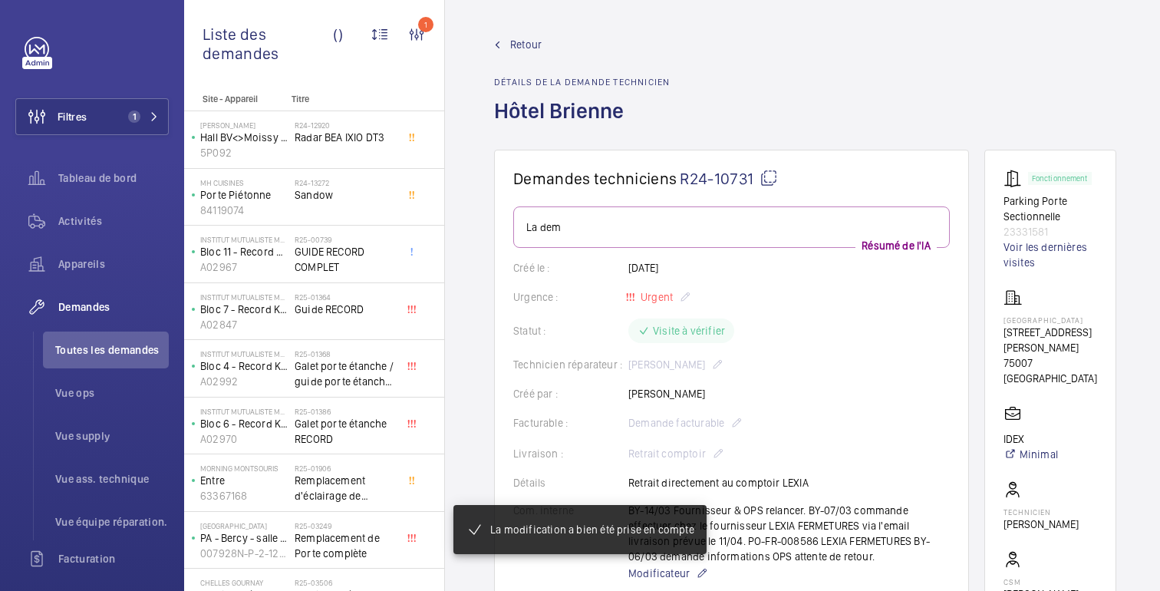
click at [538, 51] on span "Retour" at bounding box center [525, 44] width 31 height 15
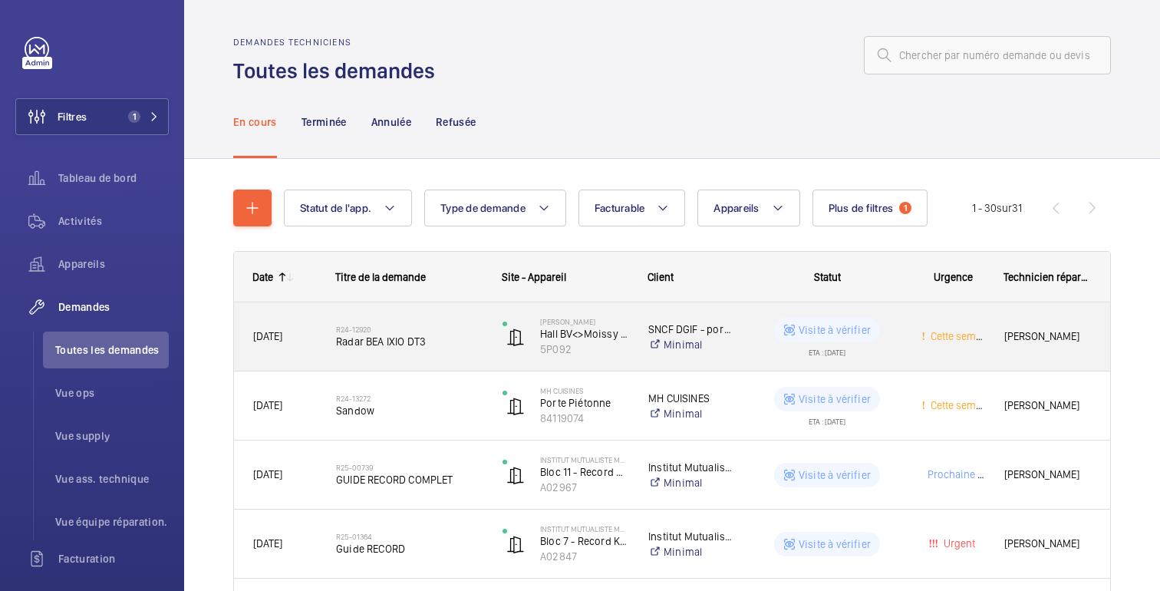
click at [887, 345] on wm-front-pills-cell "Visite à vérifier ETA : 14/07/2025" at bounding box center [826, 337] width 149 height 38
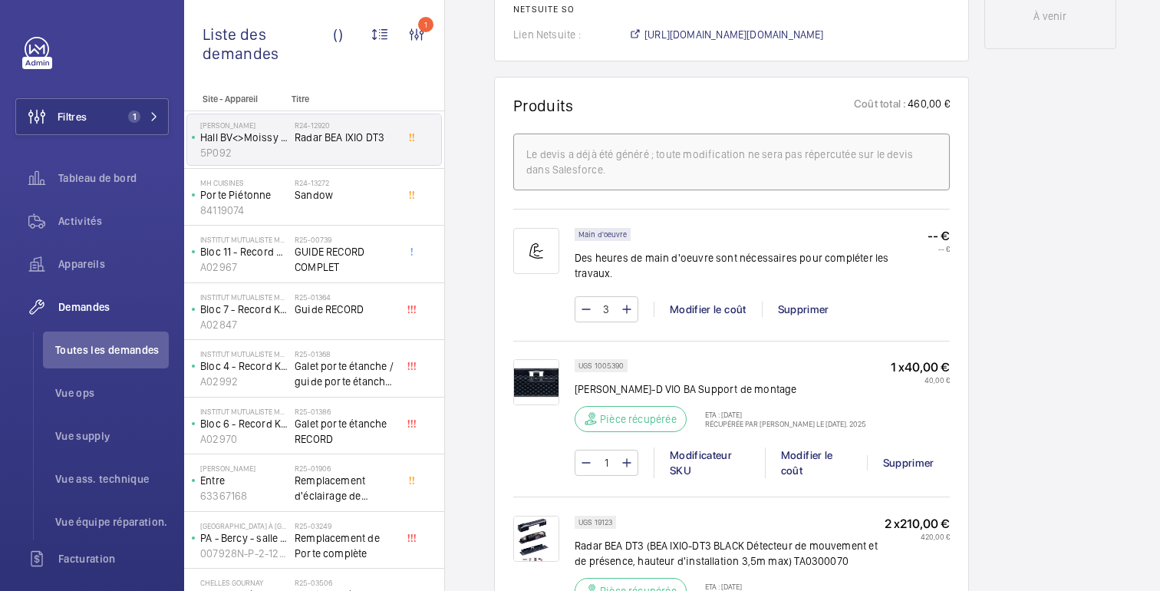
scroll to position [1605, 0]
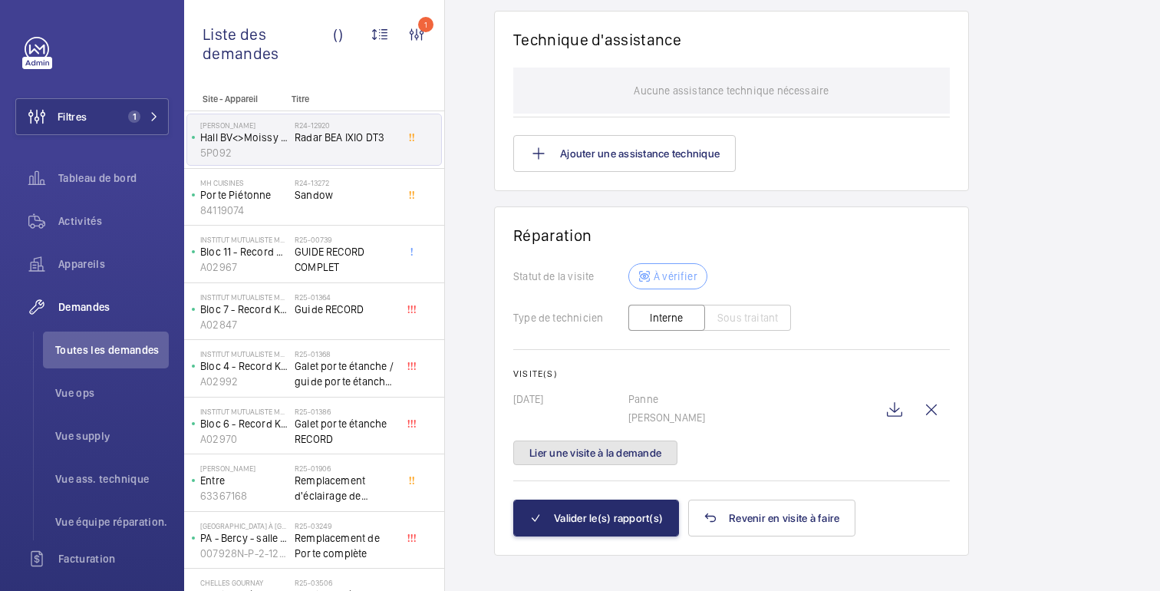
click at [590, 446] on font "Lier une visite à la demande" at bounding box center [595, 452] width 132 height 12
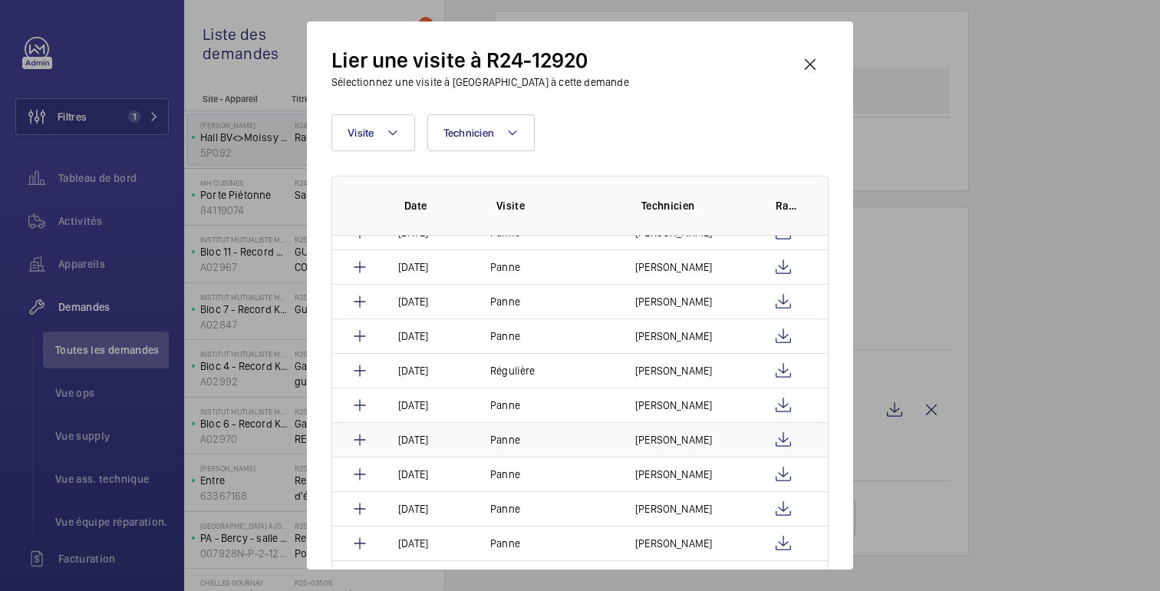
scroll to position [393, 0]
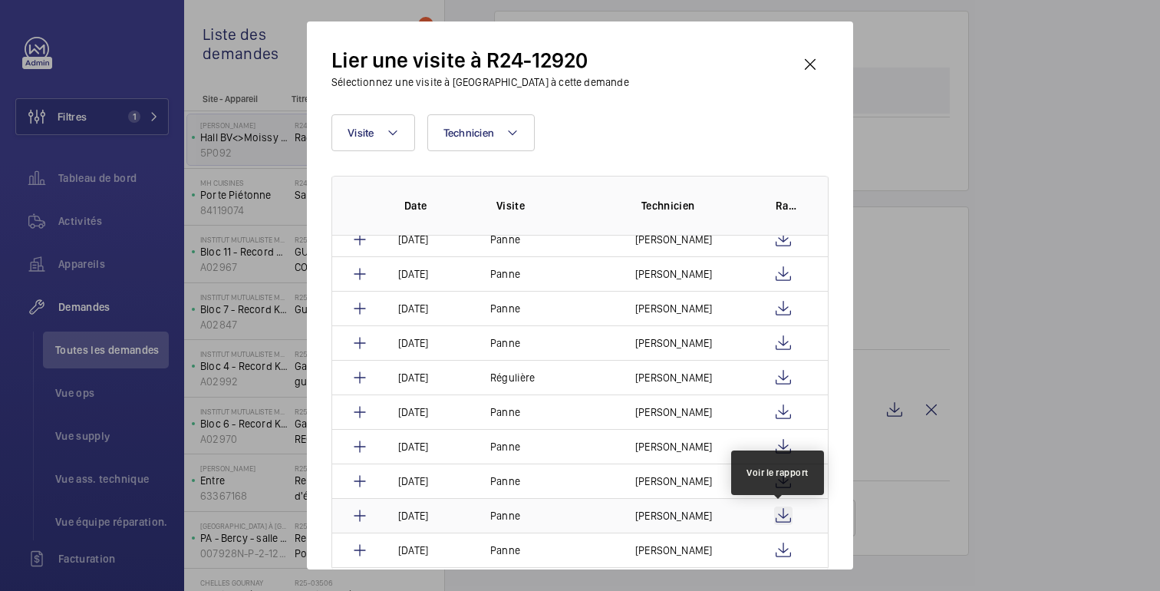
click at [784, 522] on wm-front-icon-button at bounding box center [783, 515] width 18 height 18
click at [812, 63] on wm-front-icon-button at bounding box center [810, 64] width 37 height 37
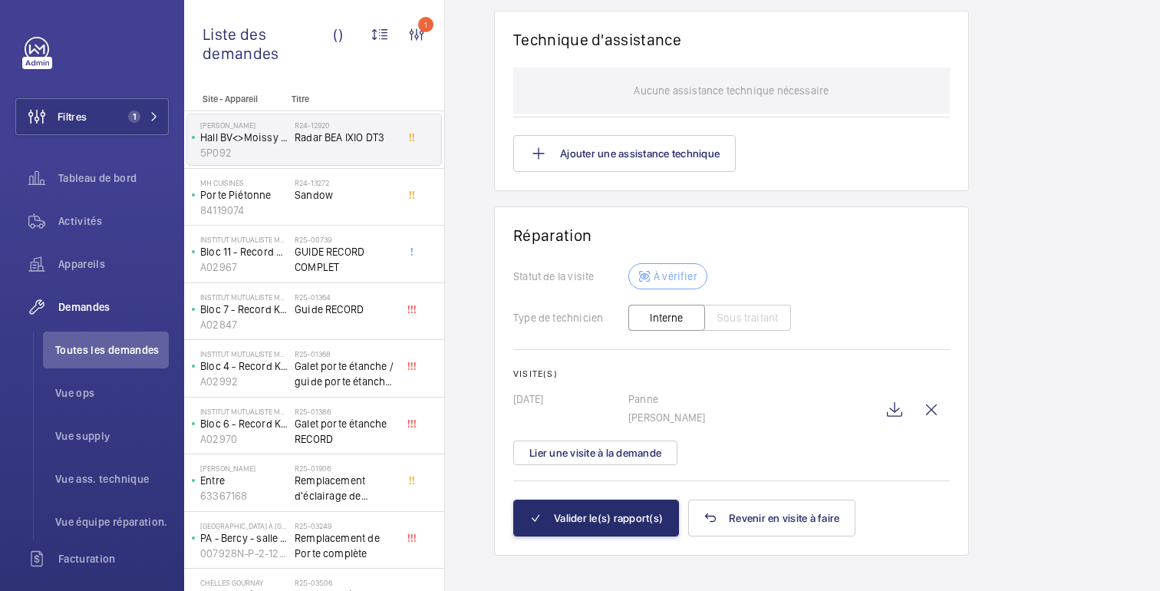
scroll to position [0, 0]
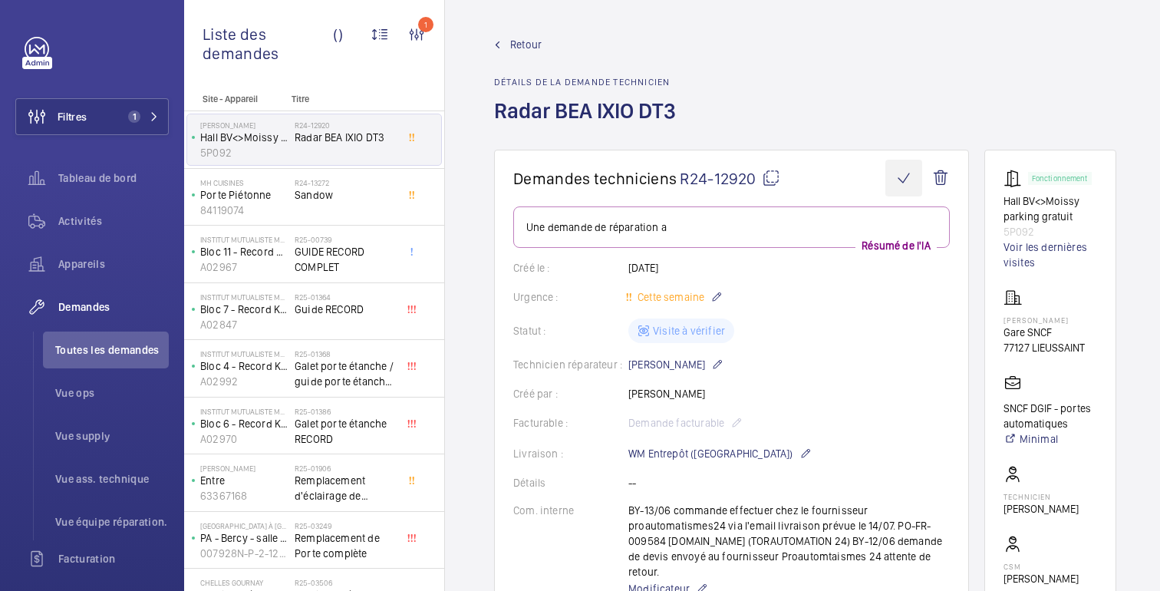
click at [912, 186] on wm-front-icon-button at bounding box center [903, 178] width 37 height 37
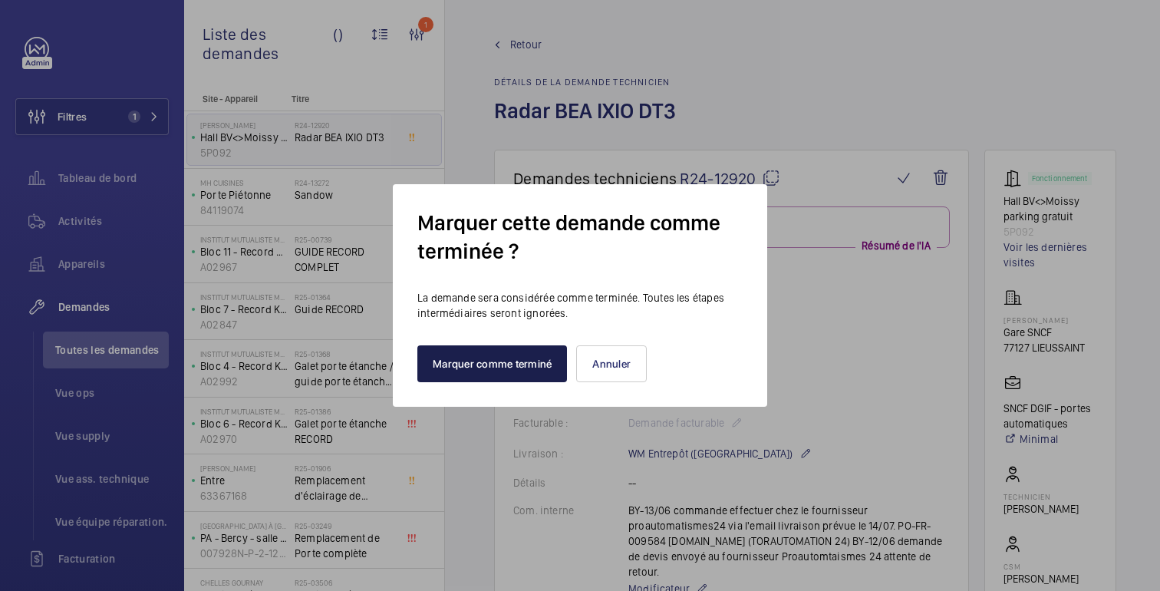
click at [513, 365] on font "Marquer comme terminé" at bounding box center [492, 363] width 119 height 12
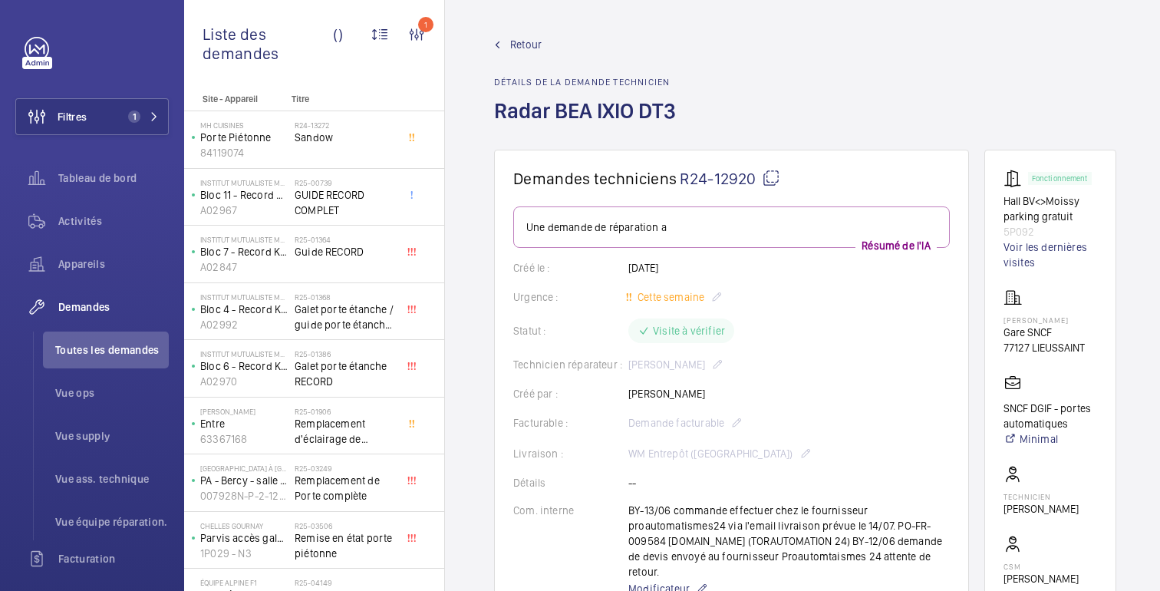
click at [522, 48] on font "Retour" at bounding box center [525, 44] width 31 height 12
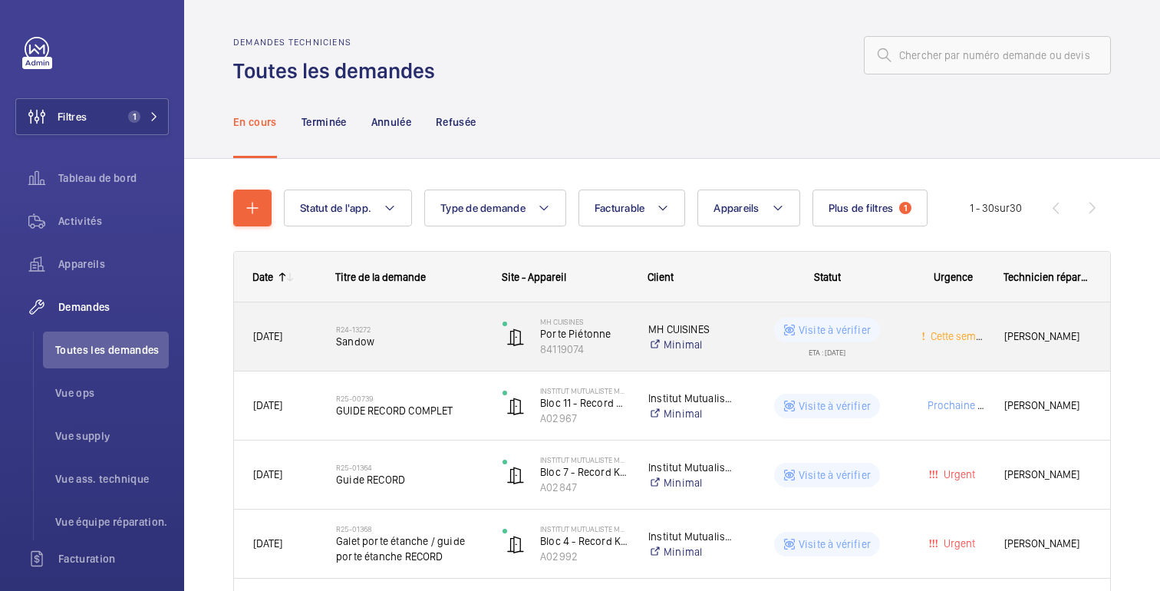
click at [875, 345] on wm-front-pills-cell "Visite à vérifier ETA : 02/06/2025" at bounding box center [826, 337] width 149 height 38
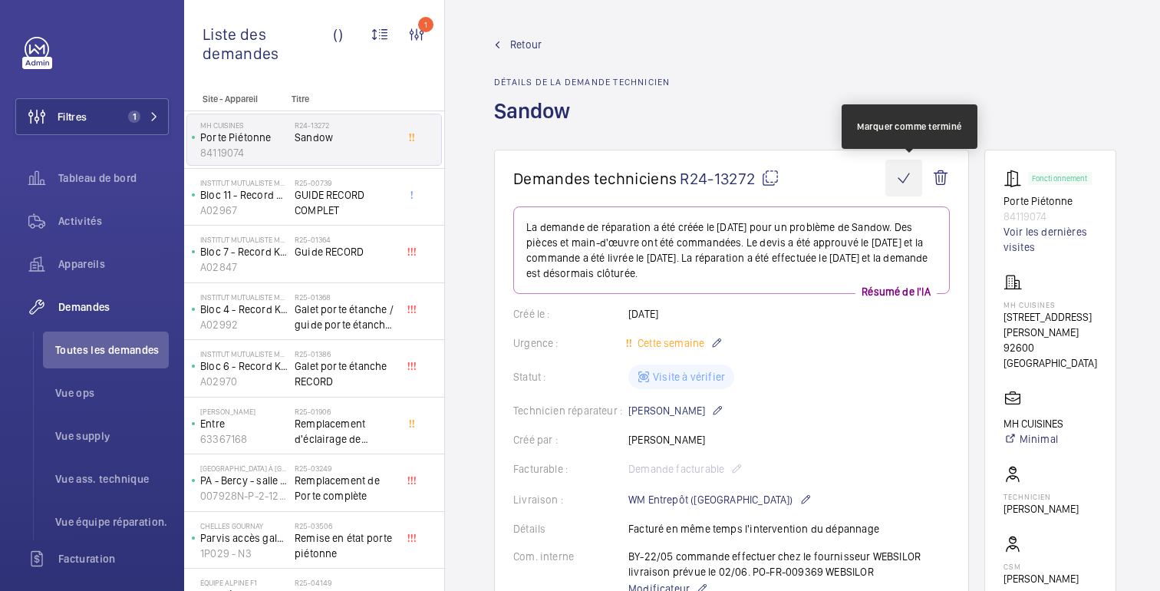
click at [914, 182] on wm-front-icon-button at bounding box center [903, 178] width 37 height 37
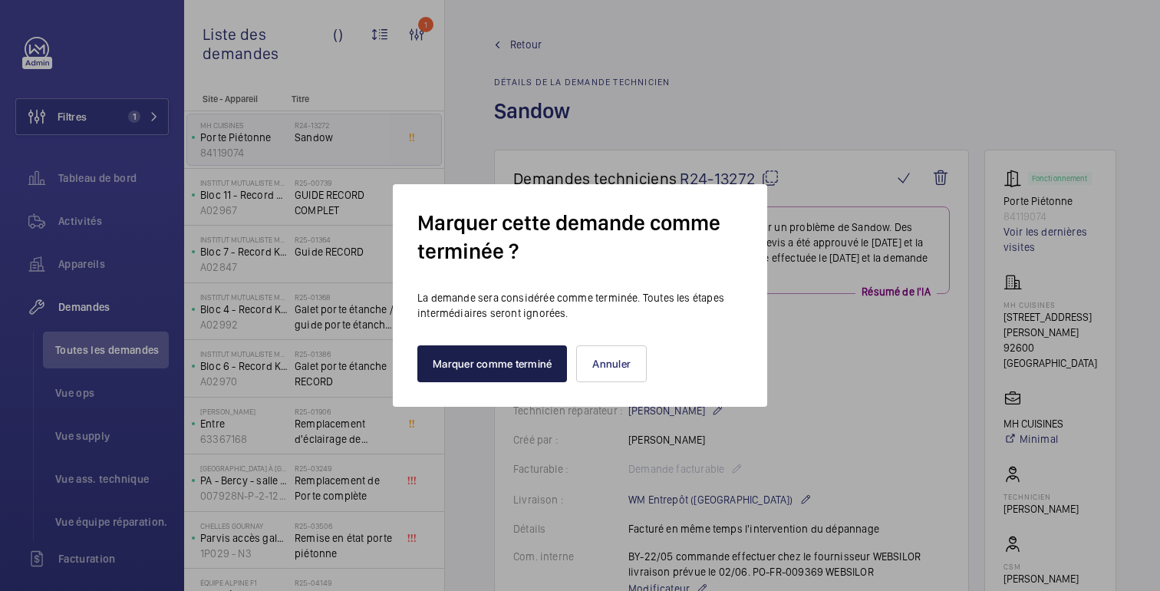
click at [541, 365] on font "Marquer comme terminé" at bounding box center [492, 363] width 119 height 12
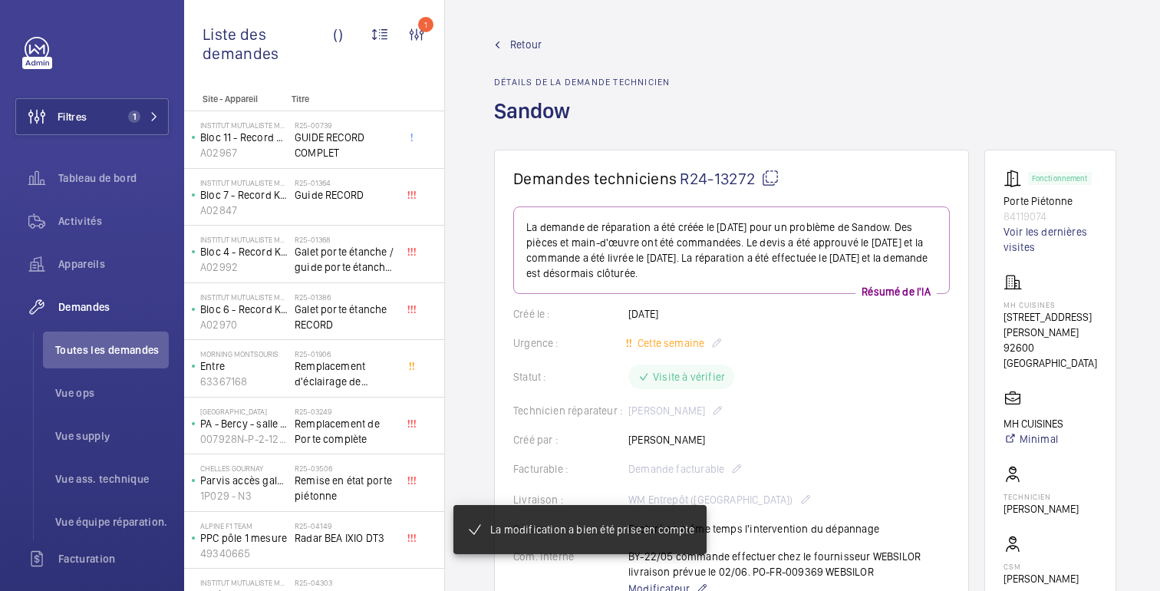
click at [533, 46] on font "Retour" at bounding box center [525, 44] width 31 height 12
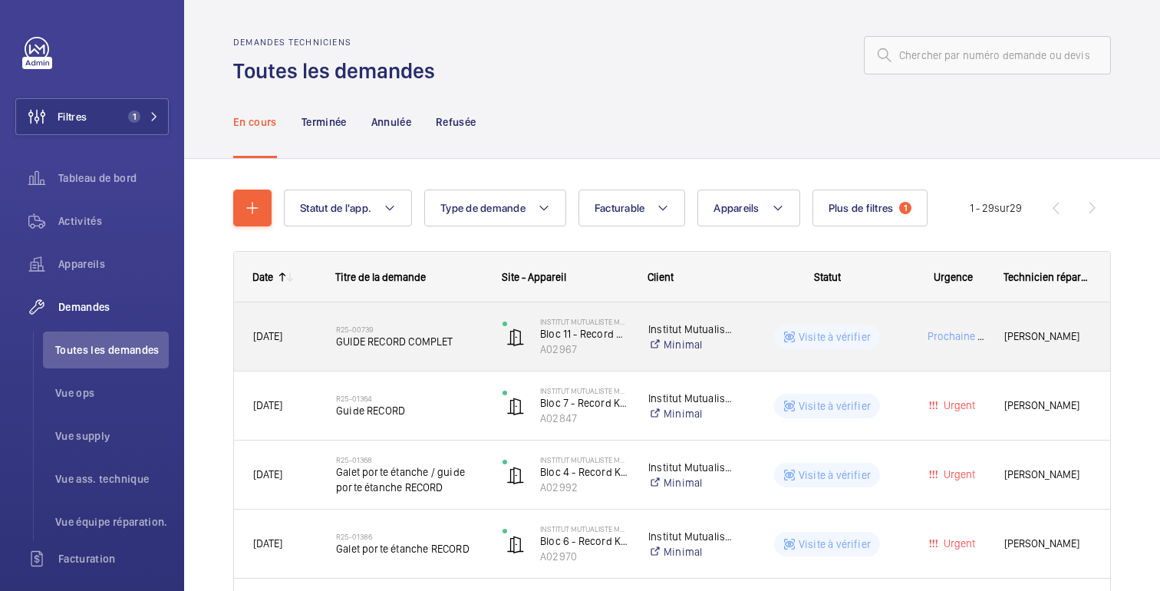
click at [892, 326] on wm-front-pills-cell "Visite à vérifier" at bounding box center [826, 336] width 149 height 25
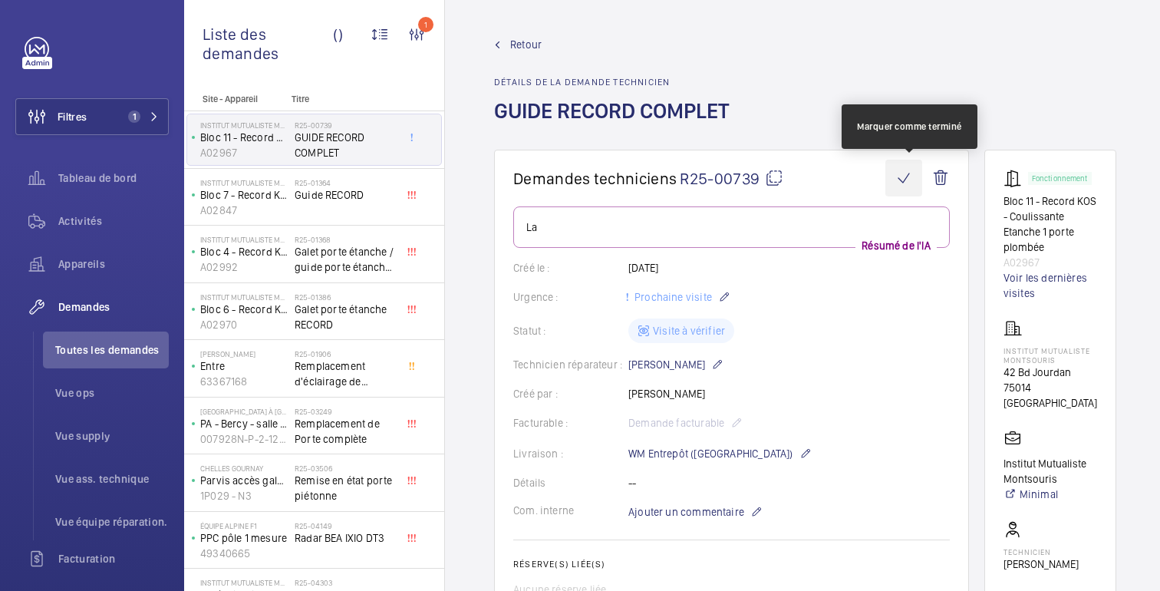
click at [914, 173] on wm-front-icon-button at bounding box center [903, 178] width 37 height 37
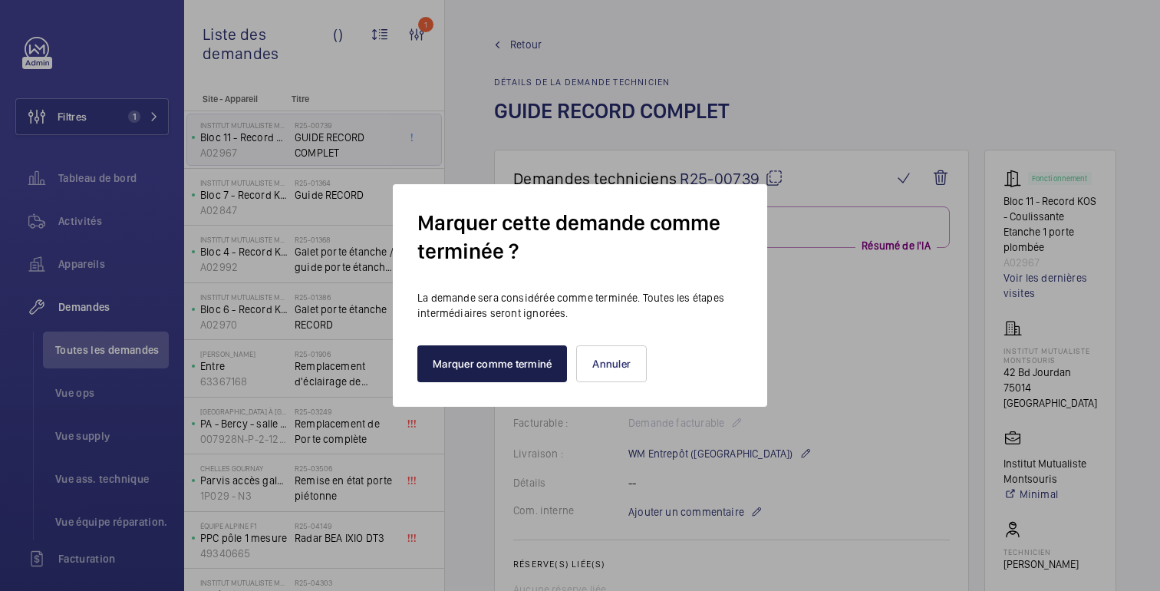
click at [525, 355] on button "Marquer comme terminé" at bounding box center [492, 363] width 150 height 37
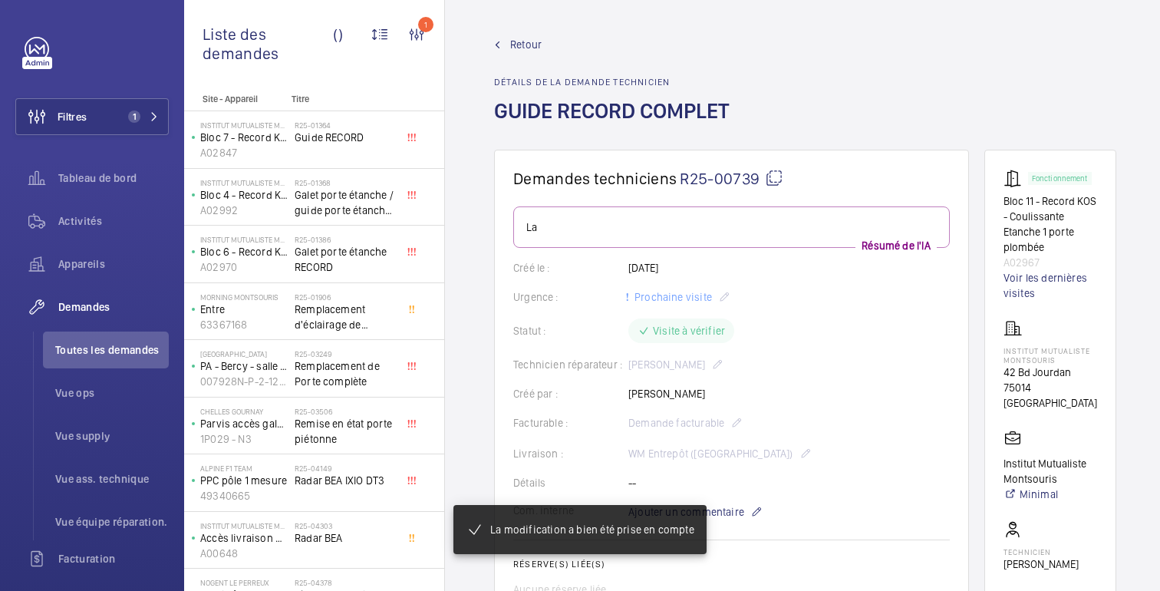
click at [521, 44] on font "Retour" at bounding box center [525, 44] width 31 height 12
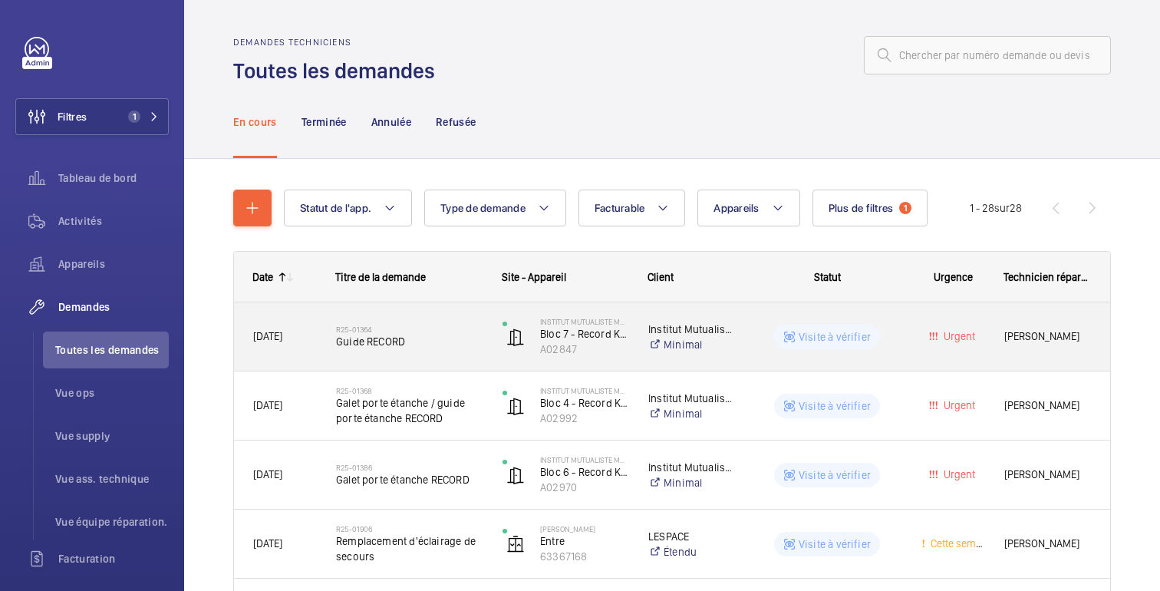
click at [901, 339] on wm-front-pills-cell "Visite à vérifier" at bounding box center [826, 336] width 149 height 25
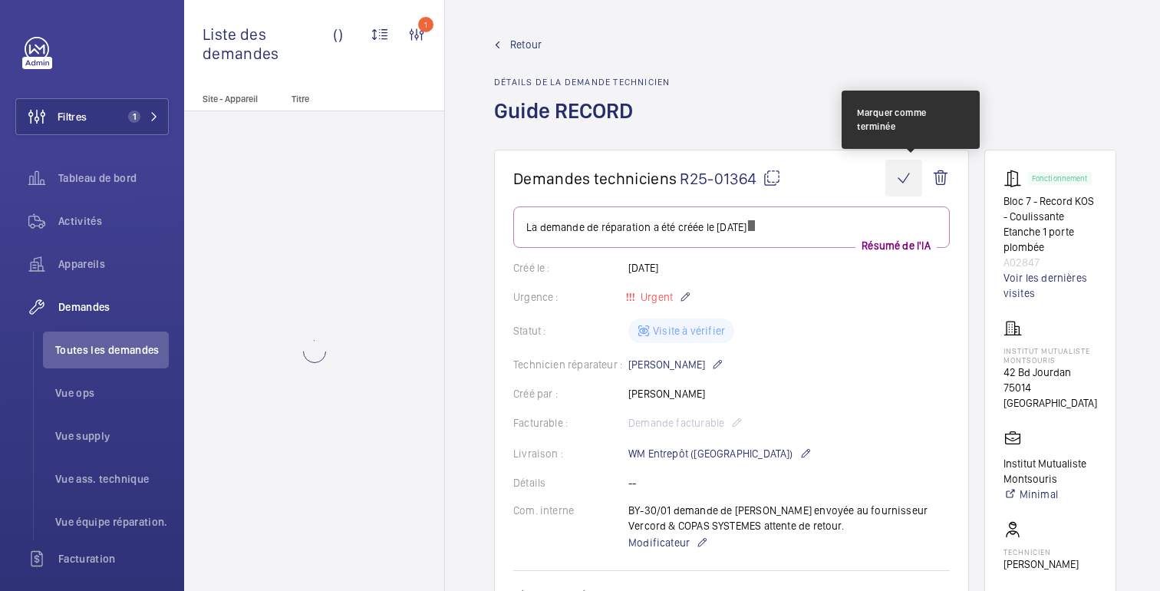
click at [917, 186] on wm-front-icon-button at bounding box center [903, 178] width 37 height 37
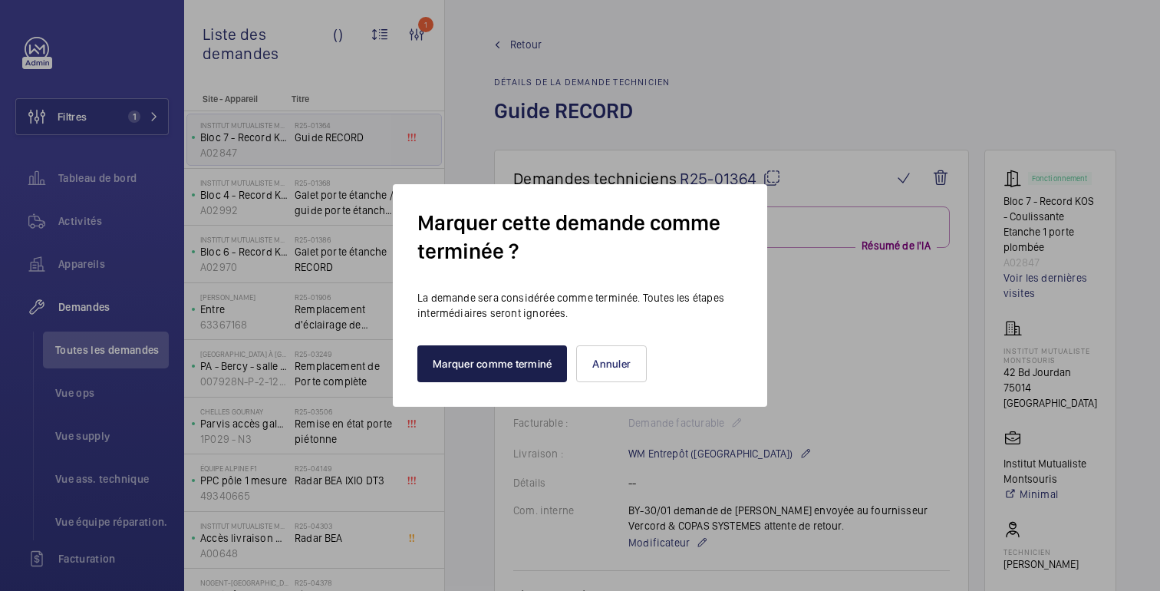
click at [496, 368] on font "Marquer comme terminé" at bounding box center [492, 363] width 119 height 12
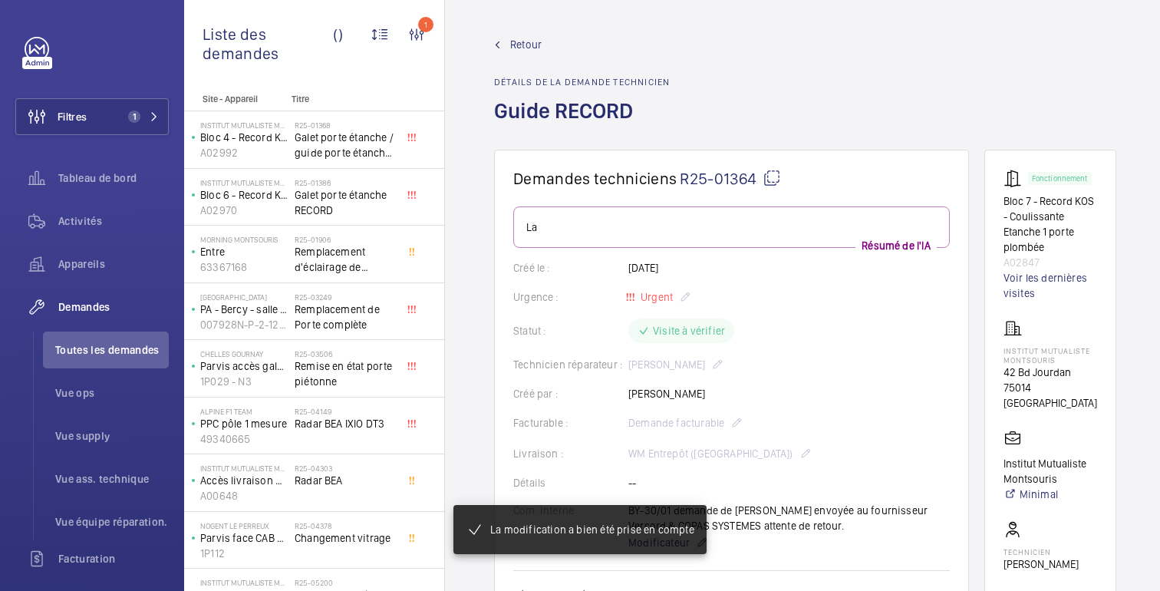
click at [521, 44] on font "Retour" at bounding box center [525, 44] width 31 height 12
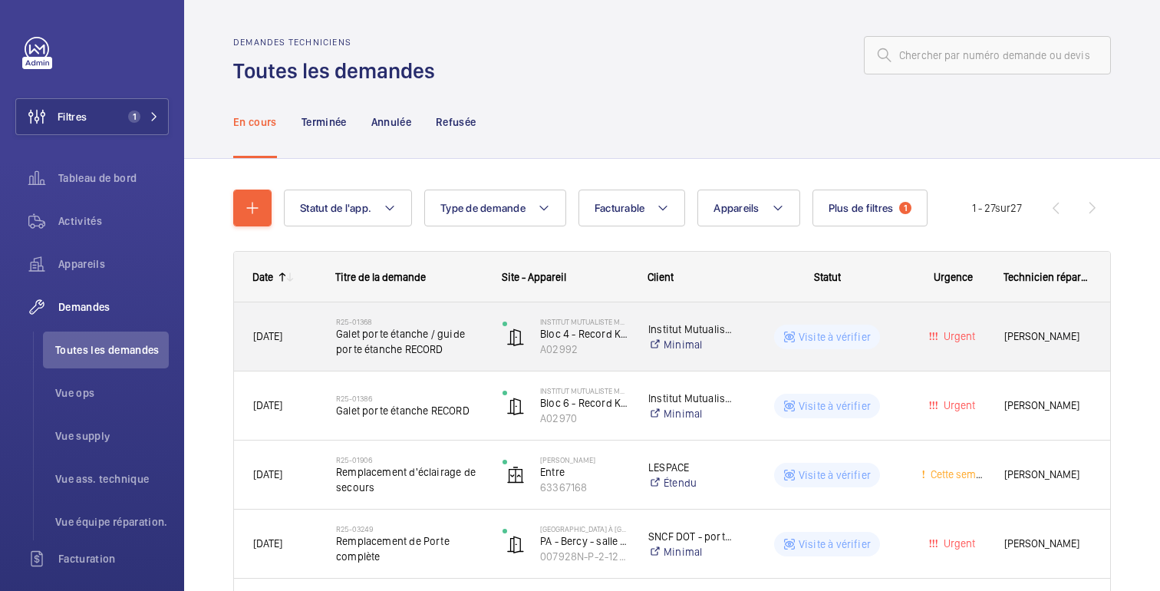
click at [908, 347] on div "Urgent" at bounding box center [943, 336] width 81 height 48
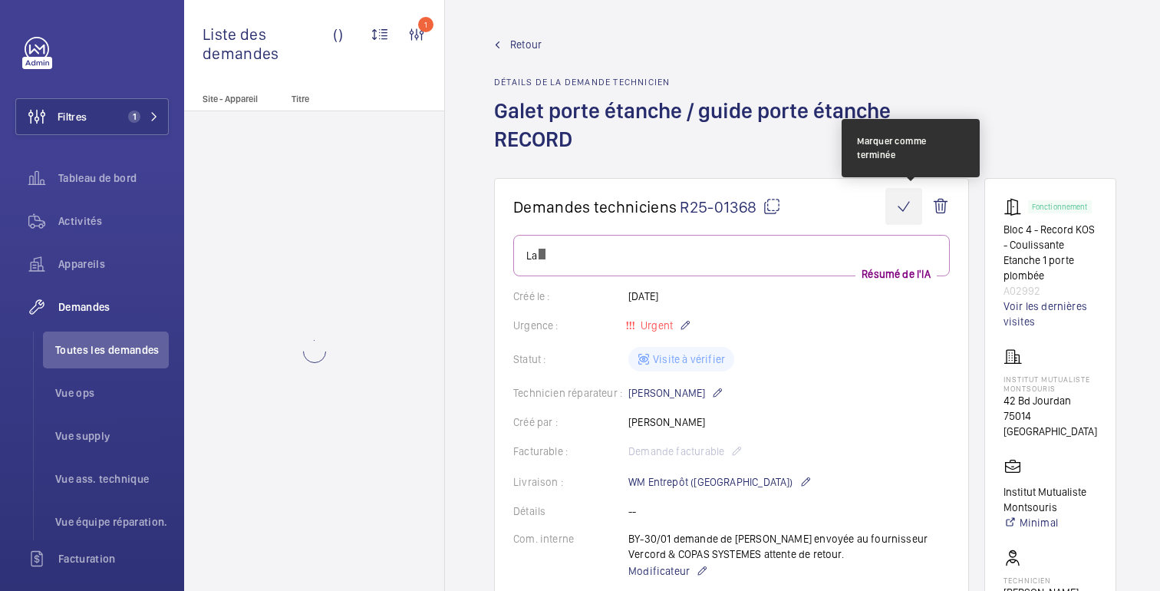
click at [915, 205] on wm-front-icon-button at bounding box center [903, 206] width 37 height 37
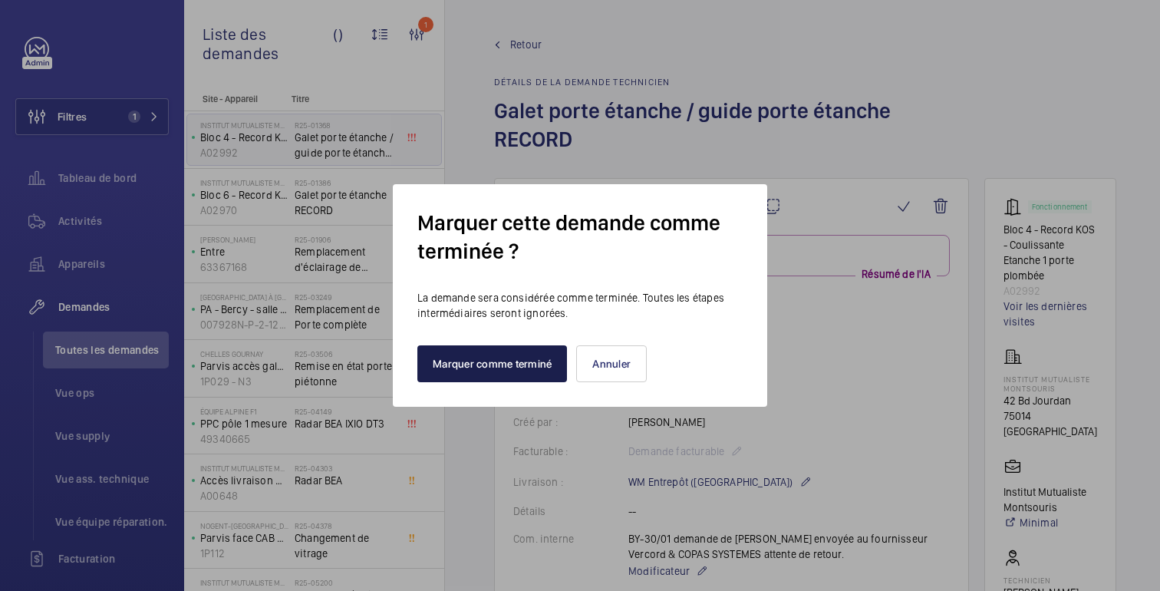
click at [496, 370] on button "Marquer comme terminé" at bounding box center [492, 363] width 150 height 37
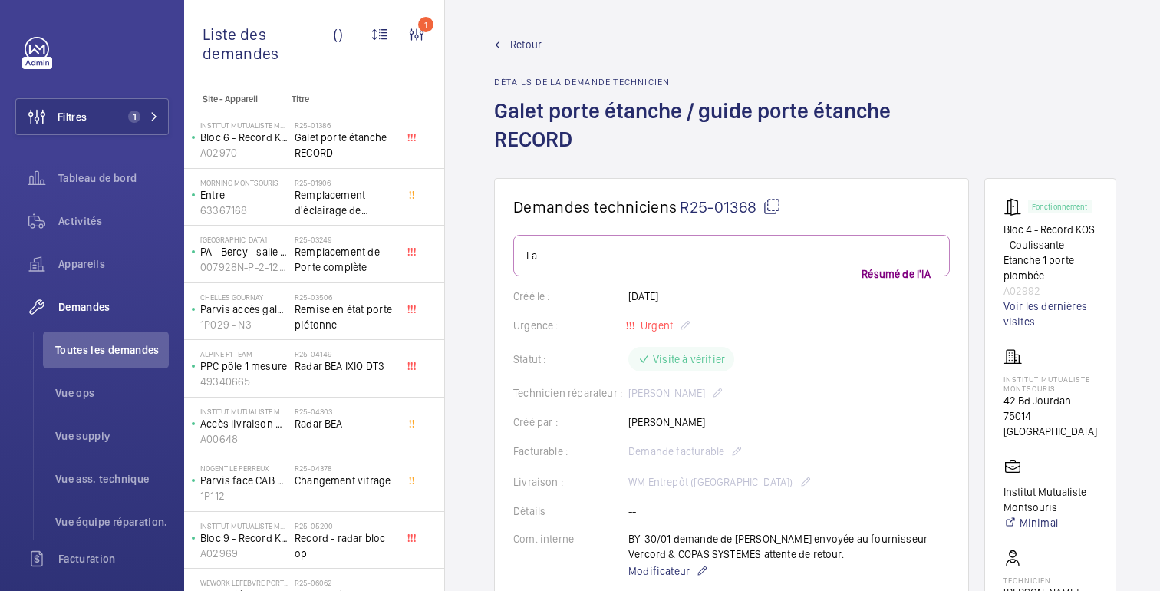
click at [520, 48] on font "Retour" at bounding box center [525, 44] width 31 height 12
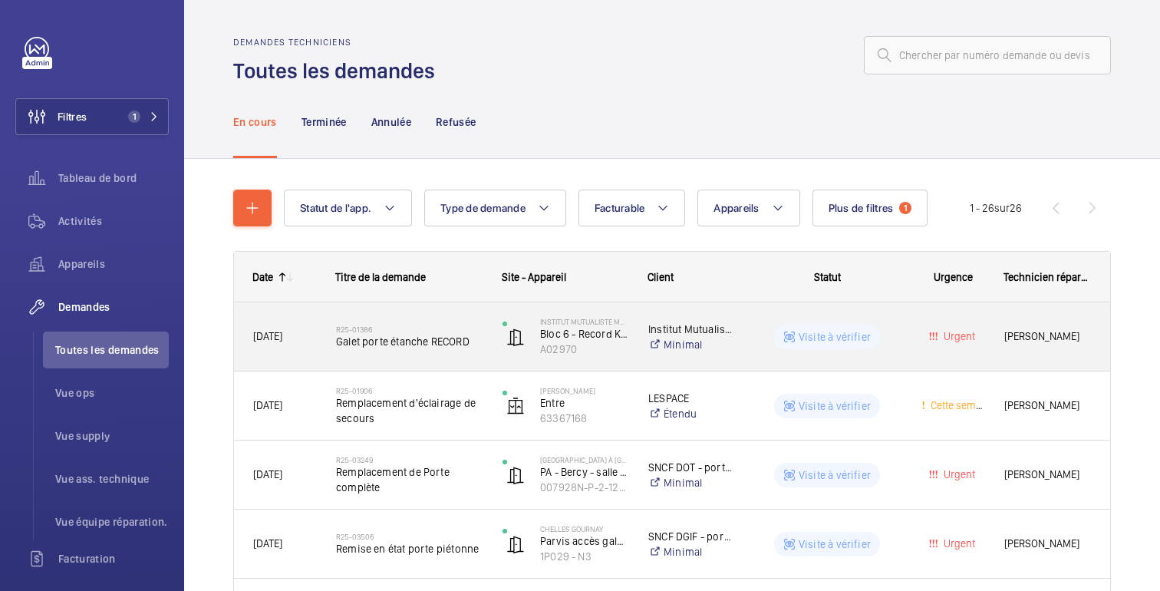
click at [905, 338] on div "Urgent" at bounding box center [943, 336] width 81 height 48
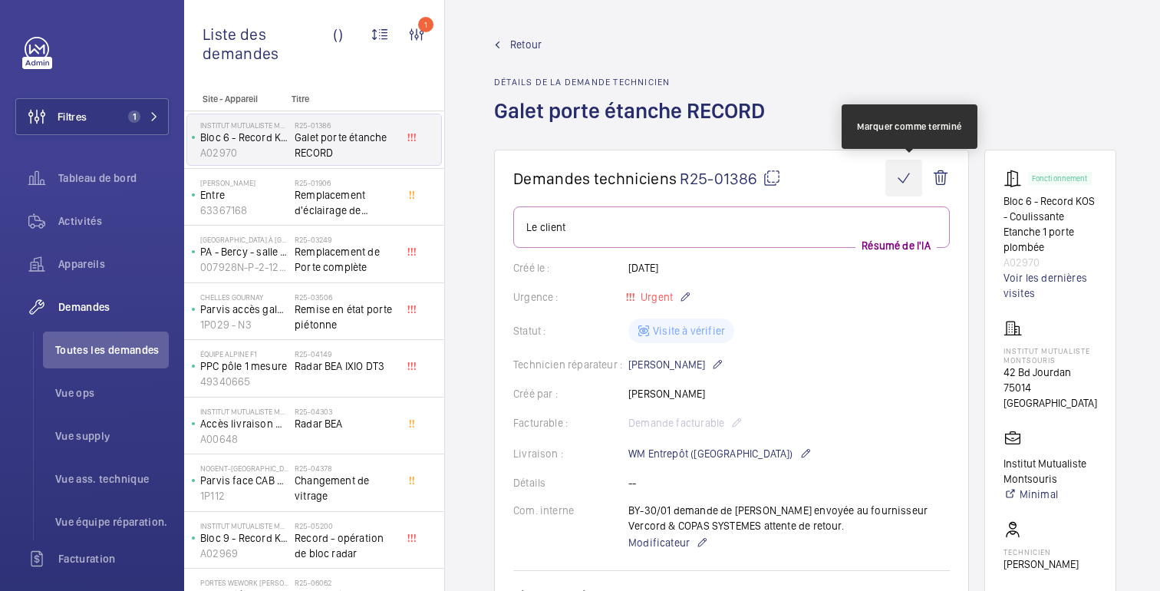
click at [908, 179] on wm-front-icon-button at bounding box center [903, 178] width 37 height 37
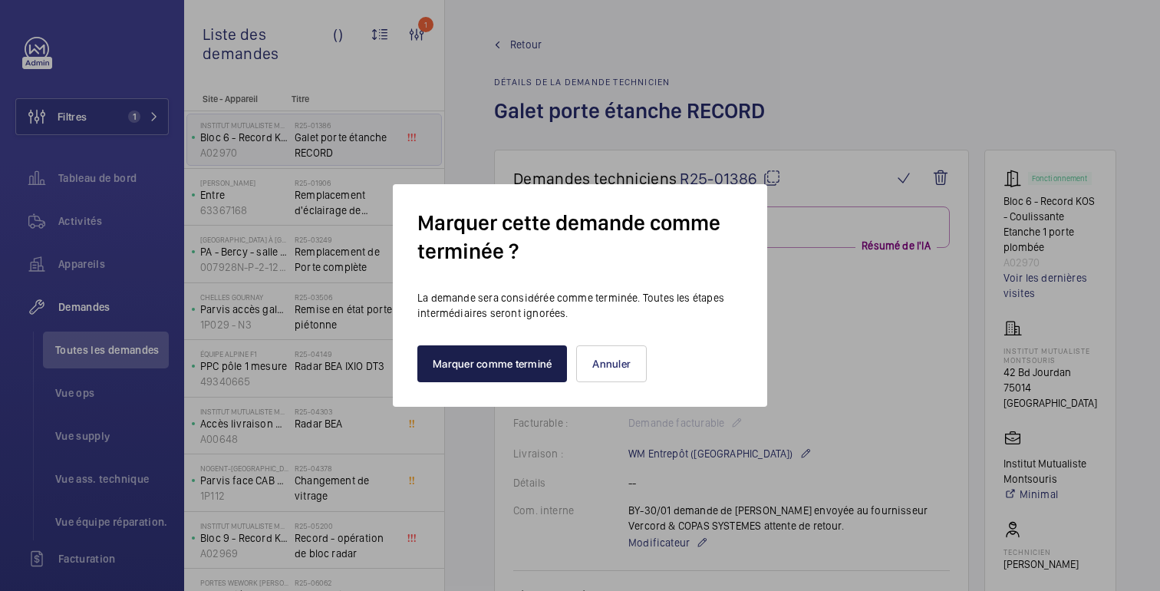
click at [507, 361] on font "Marquer comme terminé" at bounding box center [492, 363] width 119 height 12
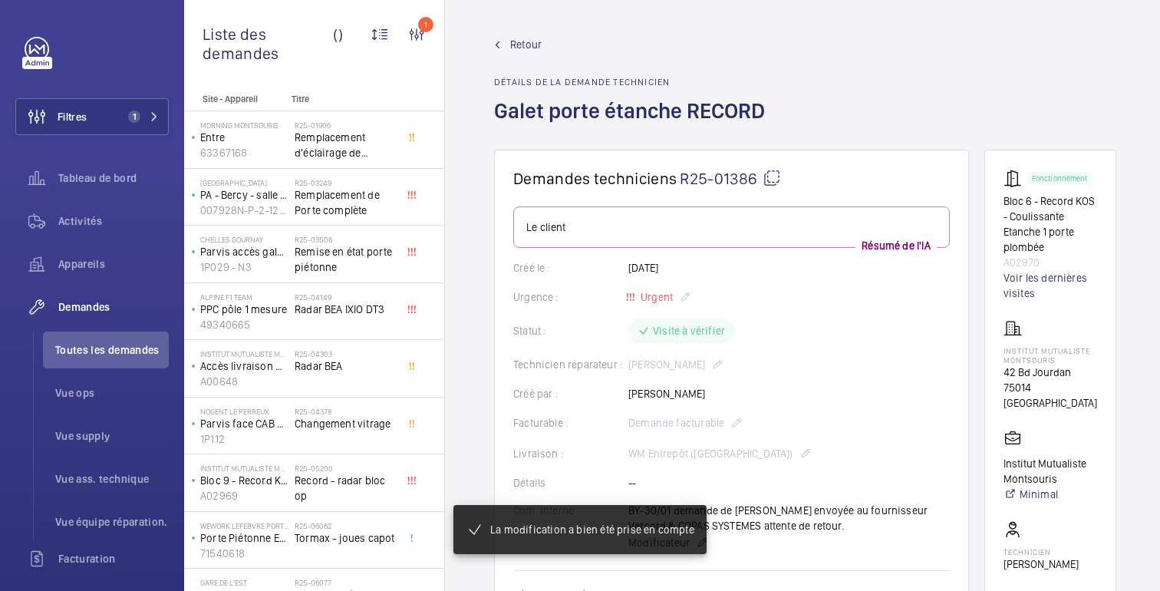
click at [524, 43] on font "Retour" at bounding box center [525, 44] width 31 height 12
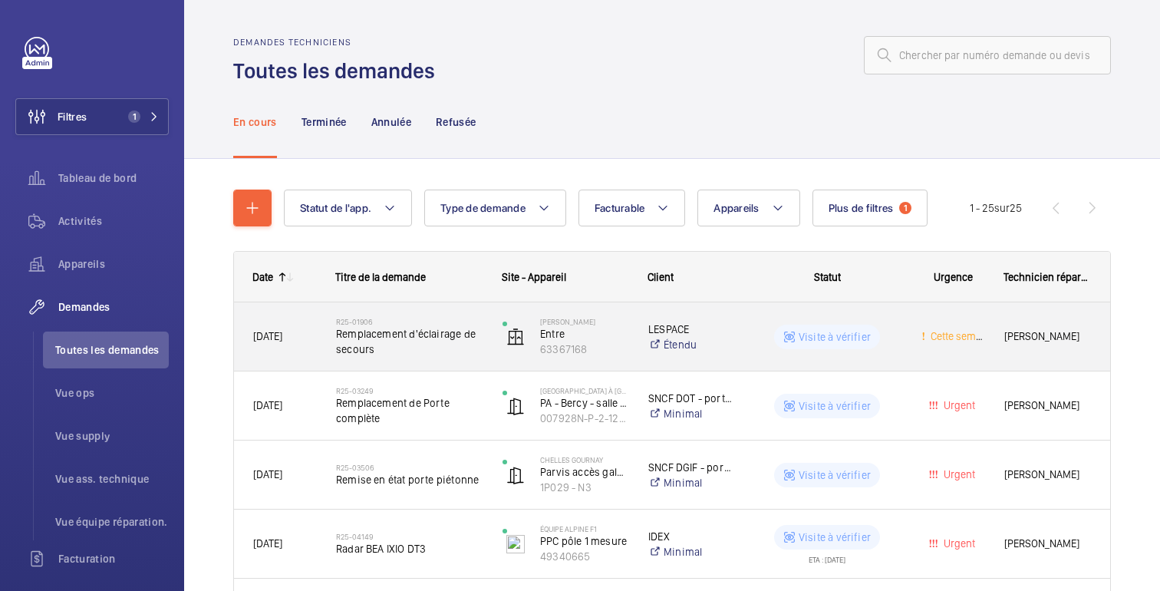
click at [893, 344] on wm-front-pills-cell "Visite à vérifier" at bounding box center [826, 336] width 149 height 25
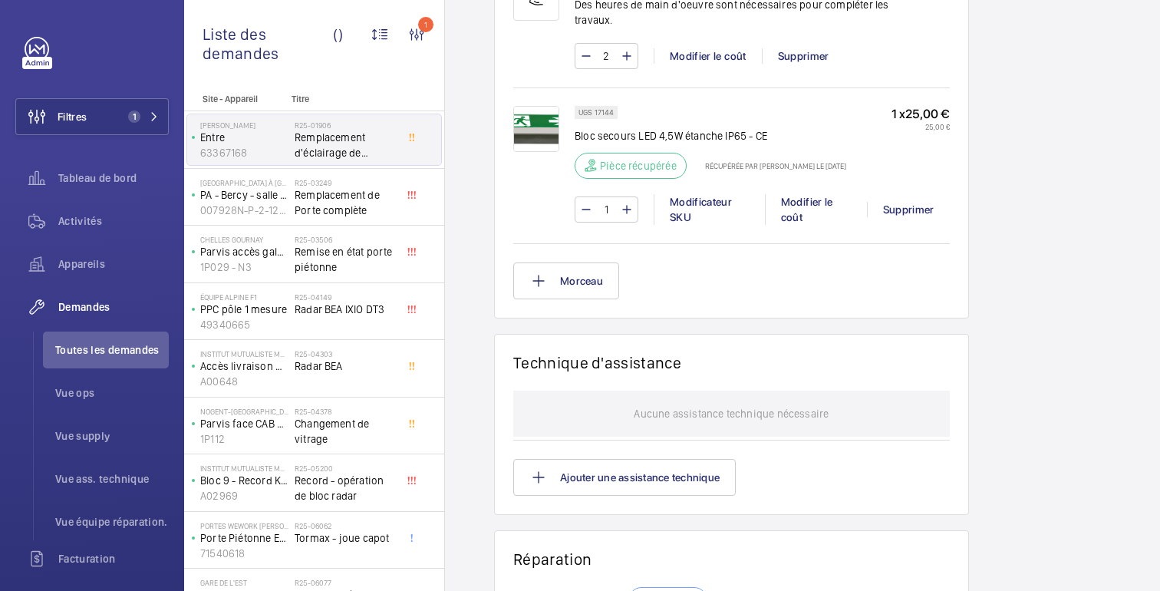
scroll to position [1357, 0]
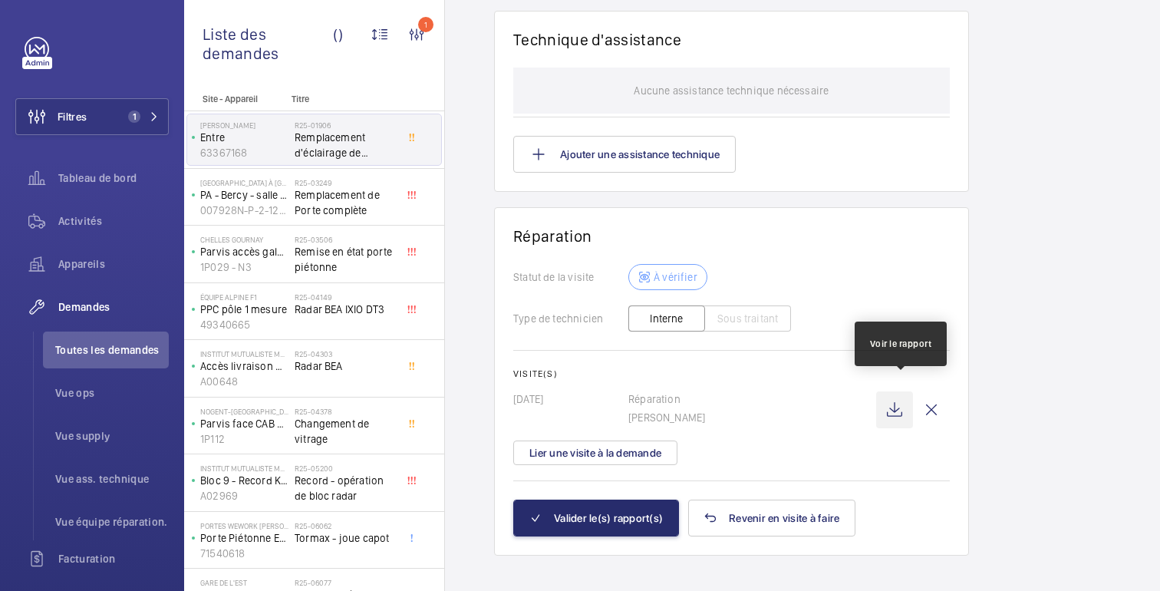
click at [907, 404] on wm-front-icon-button at bounding box center [894, 409] width 37 height 37
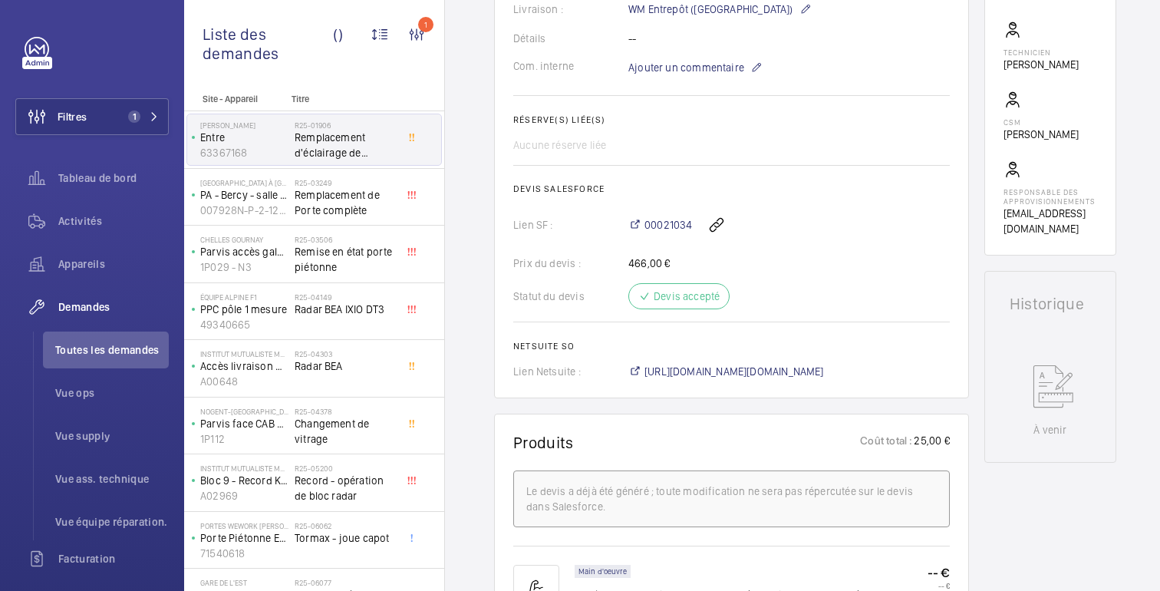
scroll to position [0, 0]
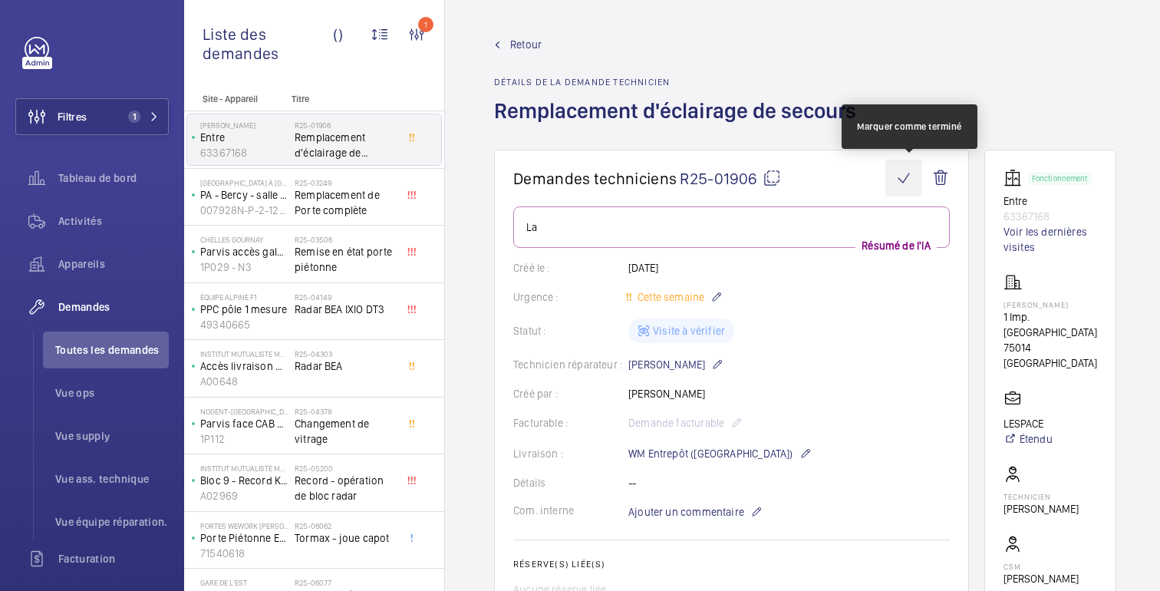
click at [905, 185] on wm-front-icon-button at bounding box center [903, 178] width 37 height 37
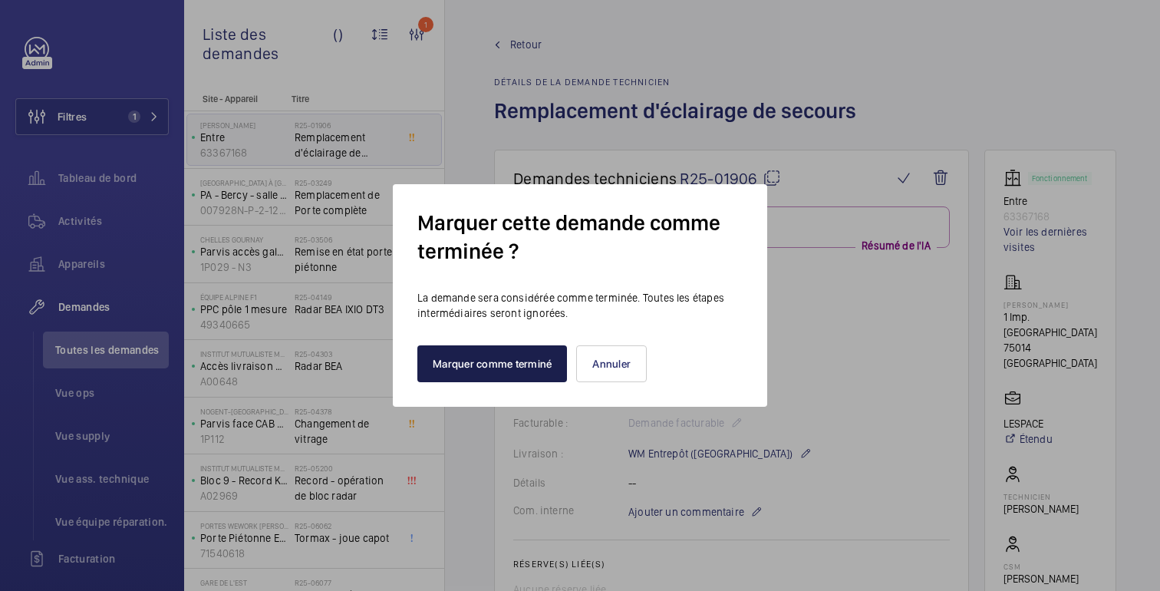
click at [486, 349] on button "Marquer comme terminé" at bounding box center [492, 363] width 150 height 37
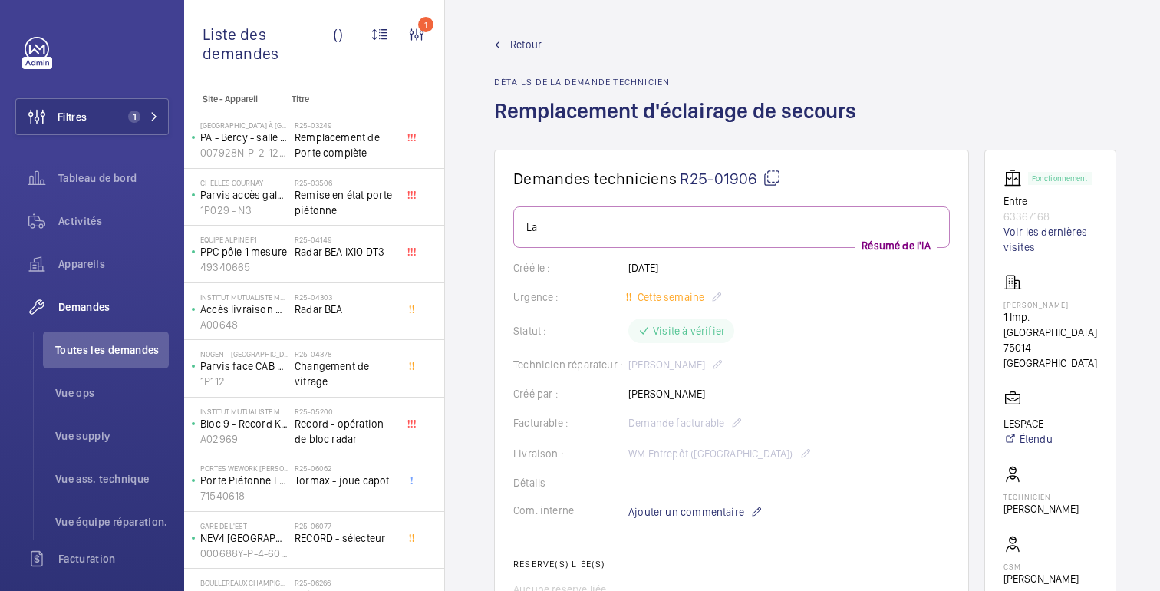
click at [497, 48] on mat-icon at bounding box center [497, 44] width 7 height 7
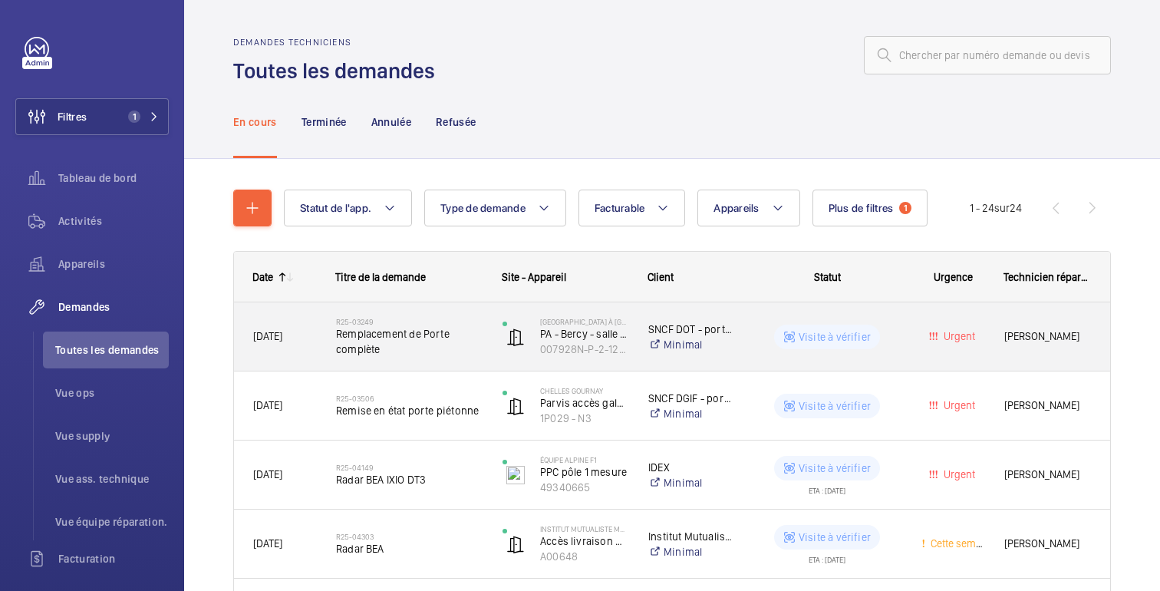
click at [907, 331] on div "Urgent" at bounding box center [943, 336] width 81 height 48
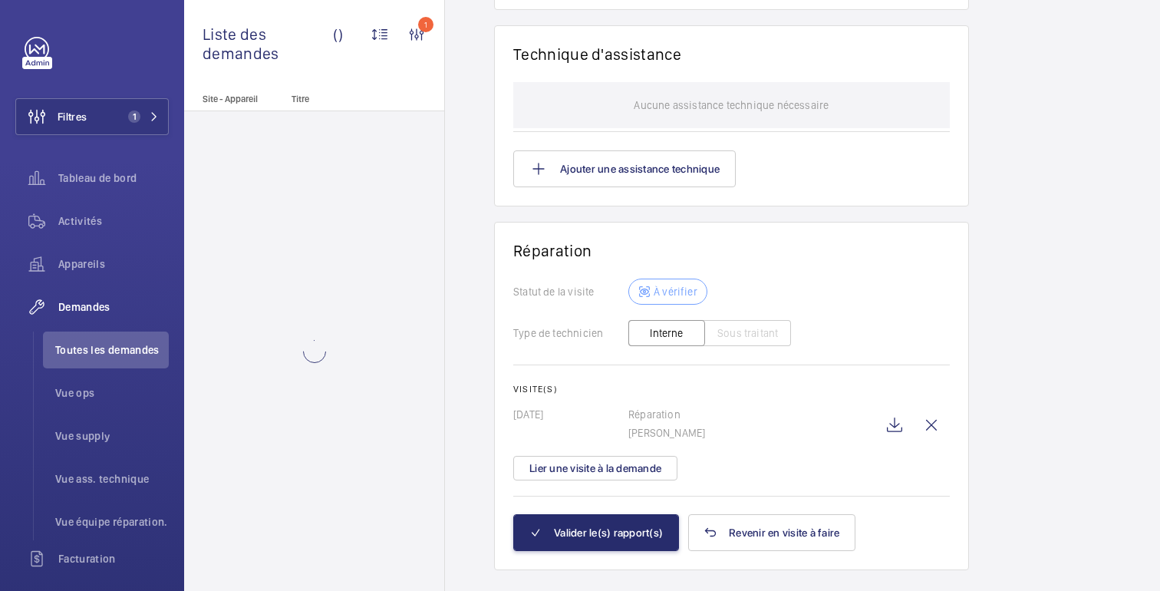
scroll to position [1247, 0]
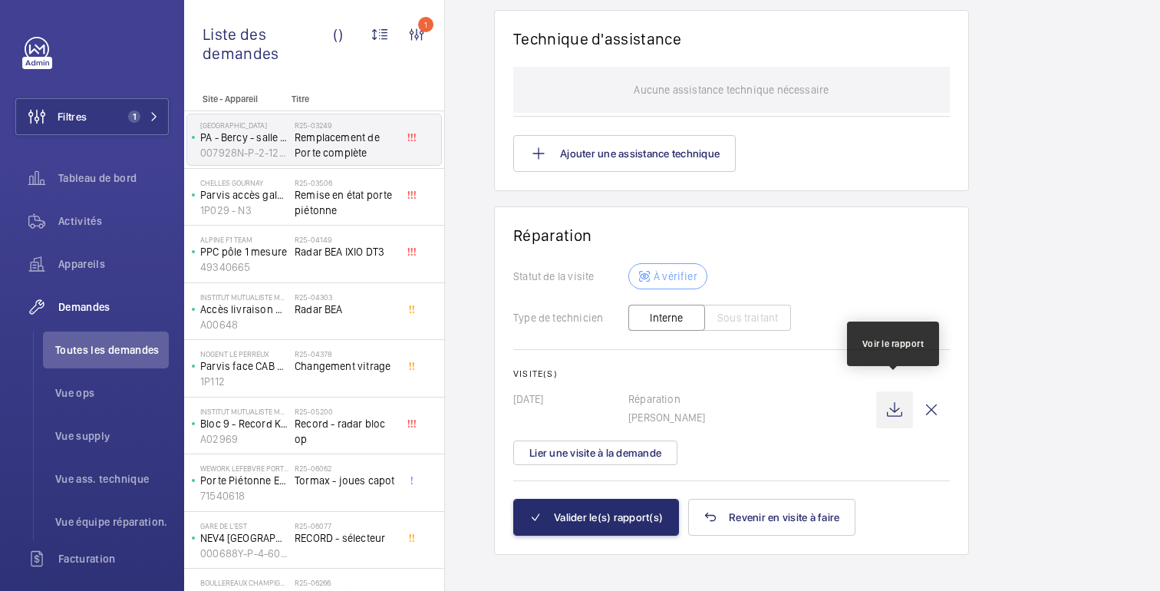
click at [888, 406] on wm-front-icon-button at bounding box center [894, 409] width 37 height 37
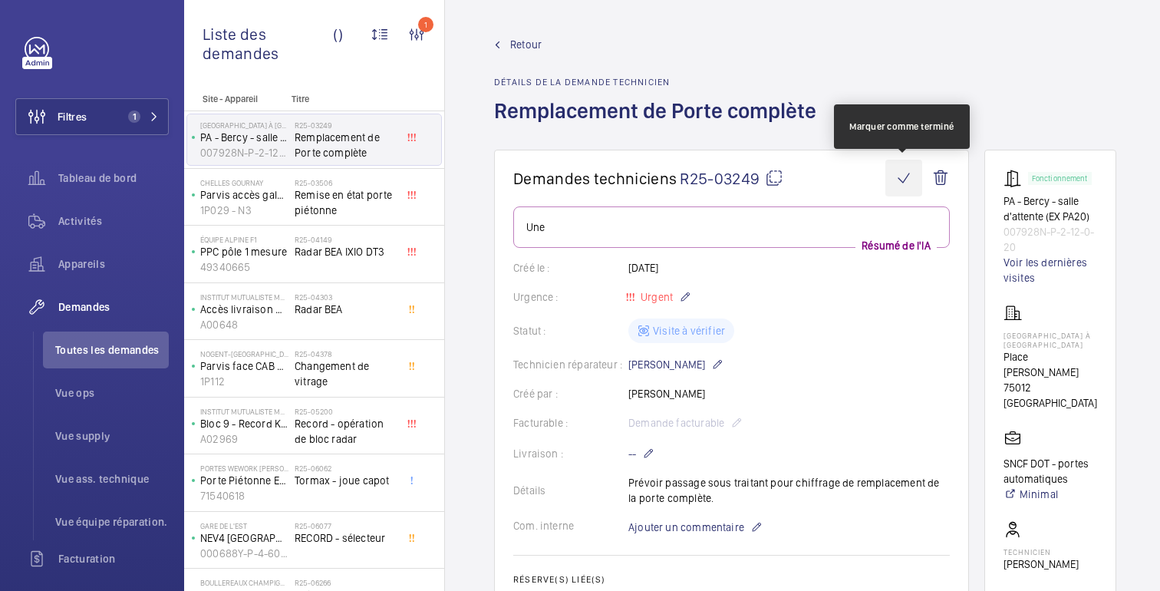
click at [901, 177] on wm-front-icon-button at bounding box center [903, 178] width 37 height 37
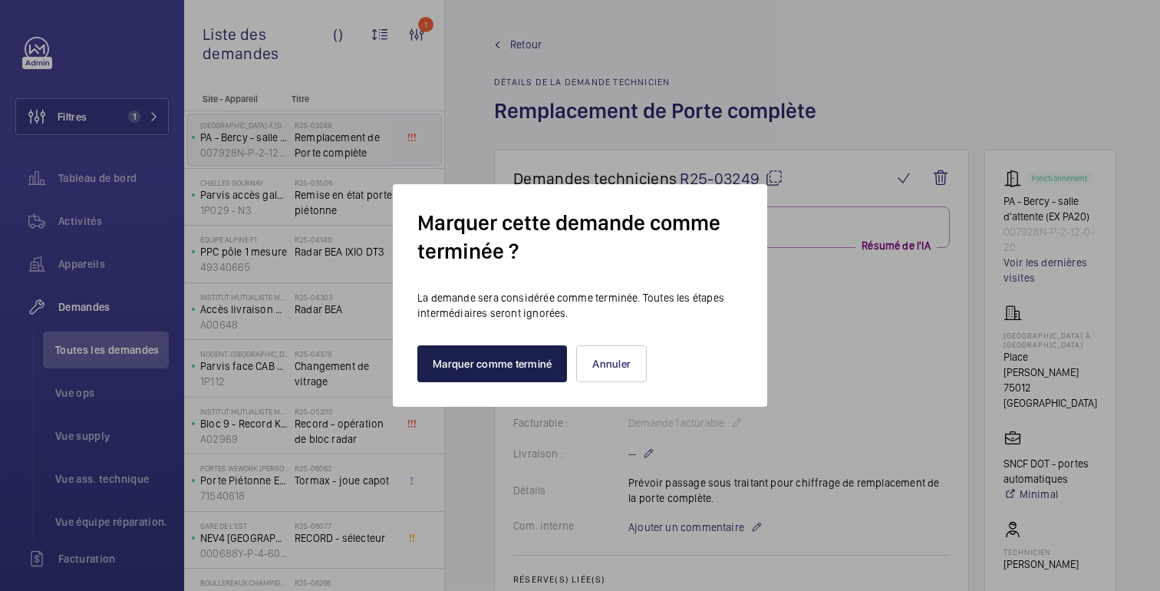
click at [490, 370] on button "Marquer comme terminé" at bounding box center [492, 363] width 150 height 37
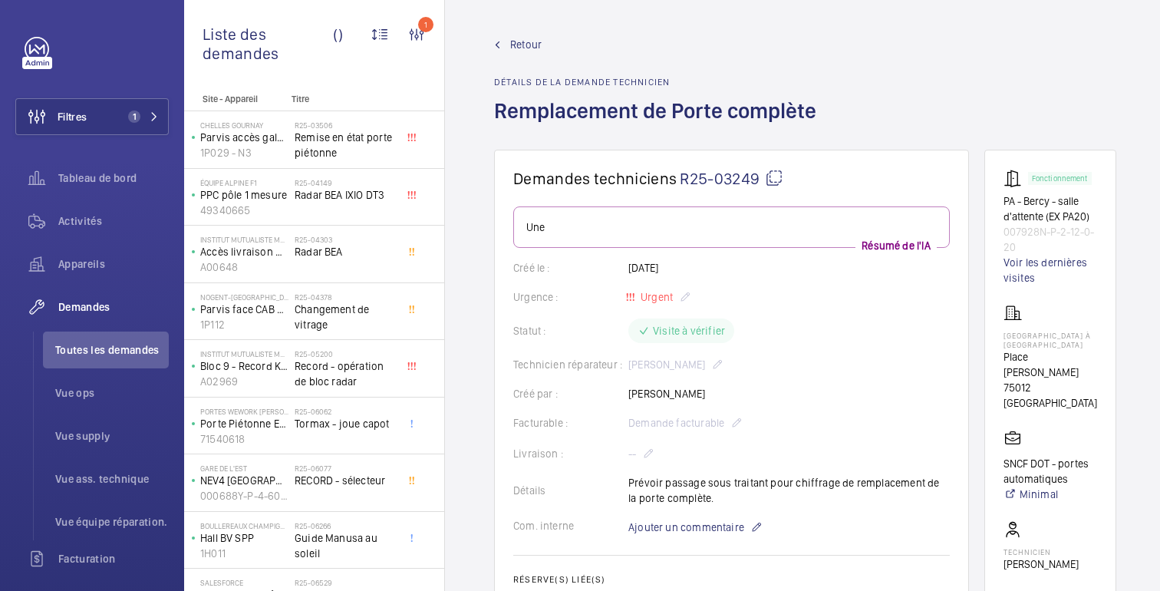
click at [531, 42] on font "Retour" at bounding box center [525, 44] width 31 height 12
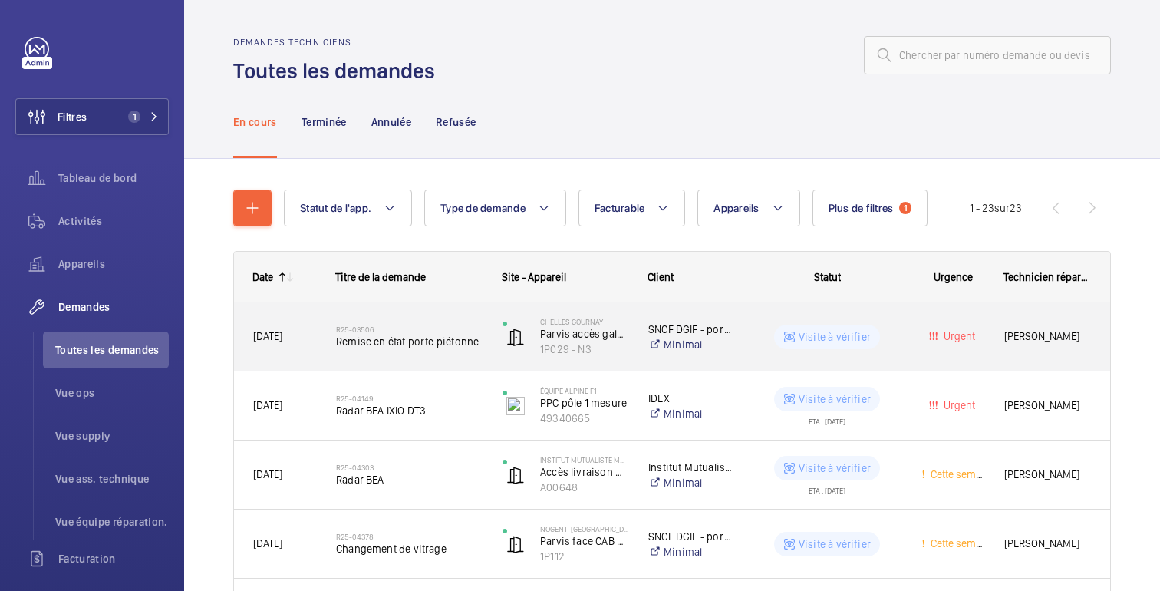
click at [887, 339] on wm-front-pills-cell "Visite à vérifier" at bounding box center [826, 336] width 149 height 25
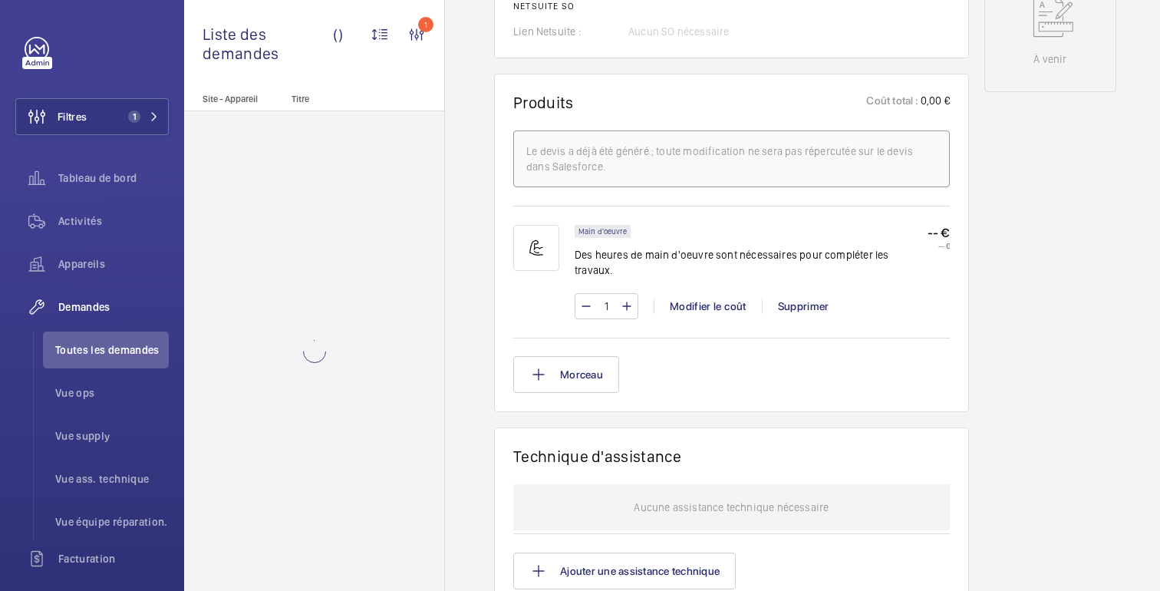
scroll to position [1232, 0]
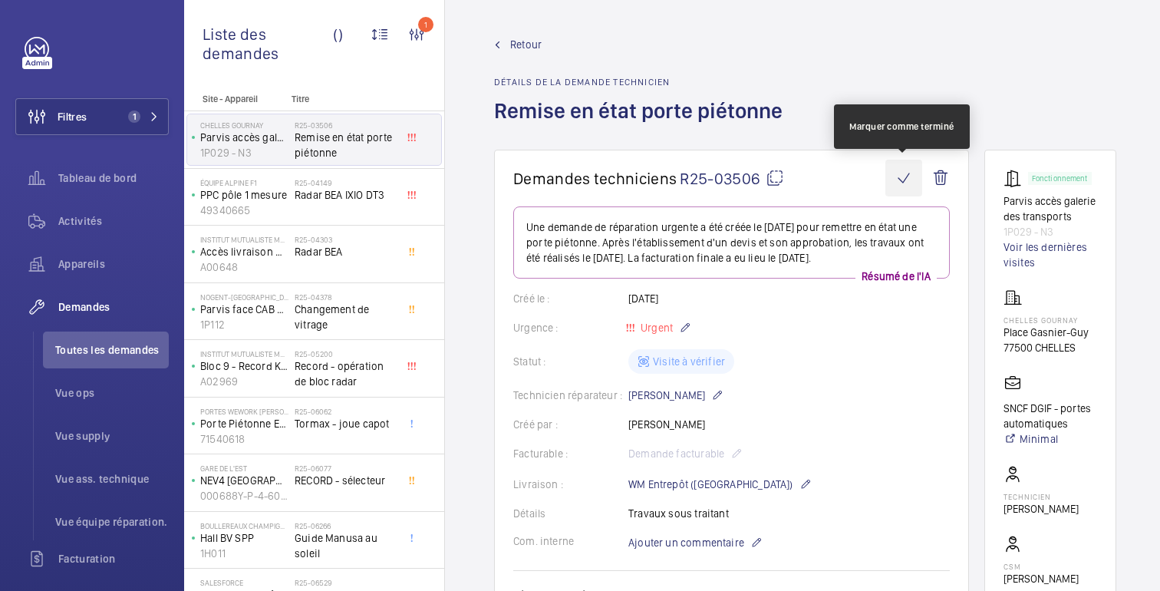
click at [905, 185] on wm-front-icon-button at bounding box center [903, 178] width 37 height 37
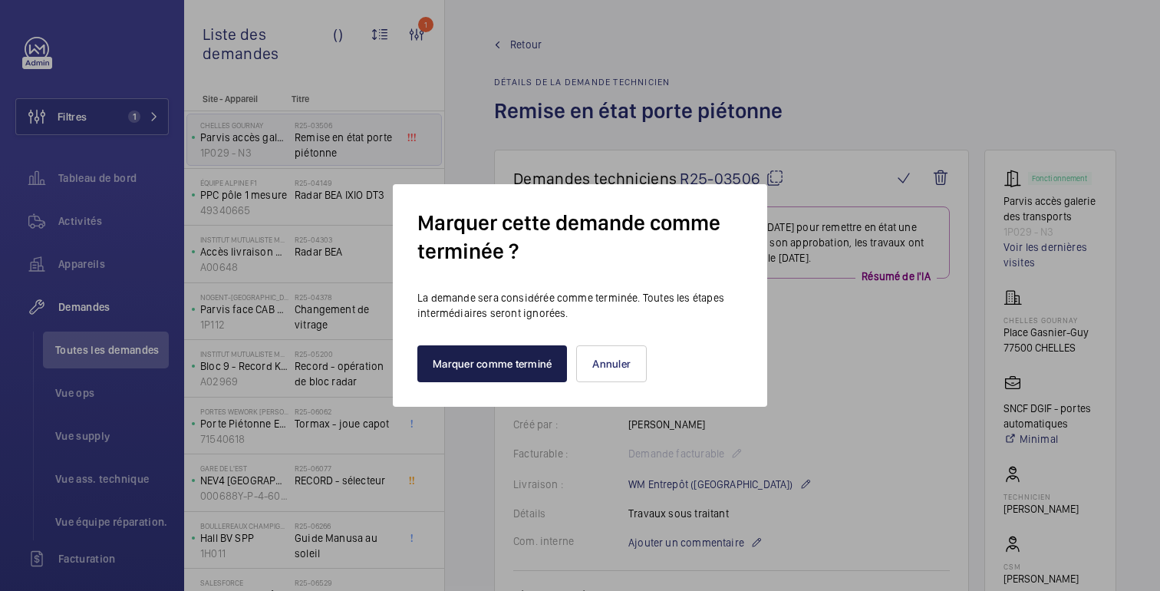
click at [527, 359] on font "Marquer comme terminé" at bounding box center [492, 363] width 119 height 12
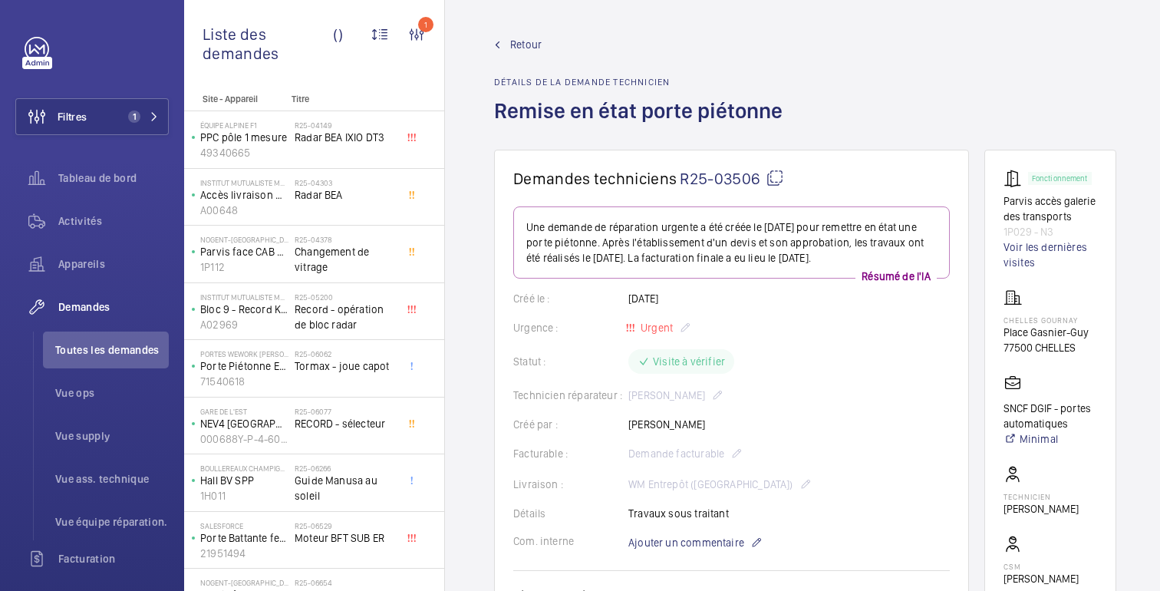
click at [534, 48] on font "Retour" at bounding box center [525, 44] width 31 height 12
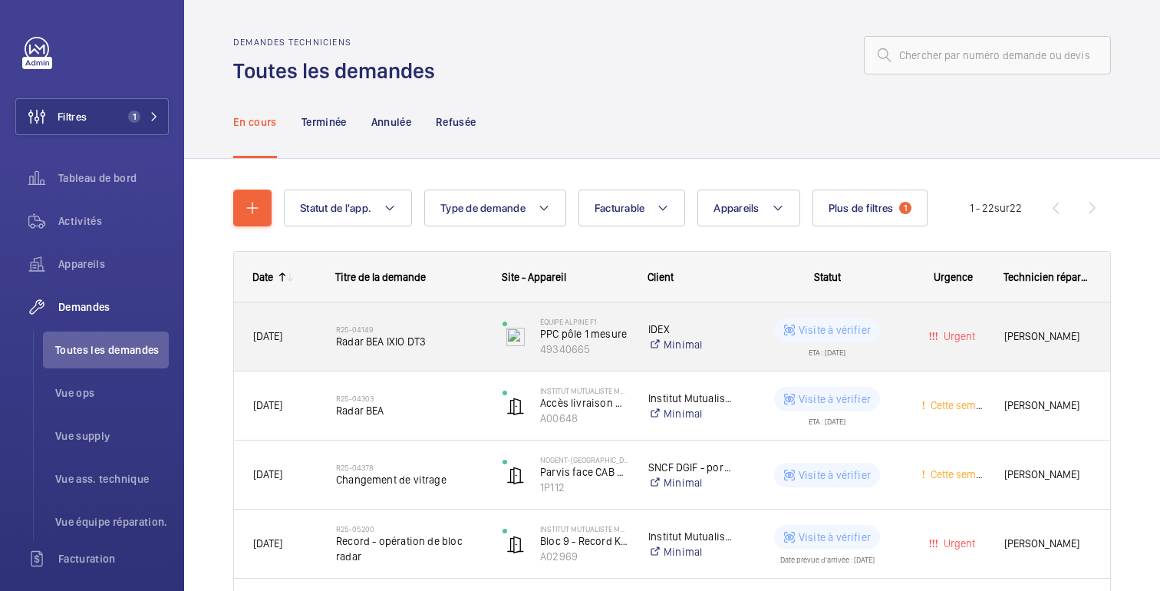
click at [891, 339] on wm-front-pills-cell "Visite à vérifier ETA : 21/04/2025" at bounding box center [826, 337] width 149 height 38
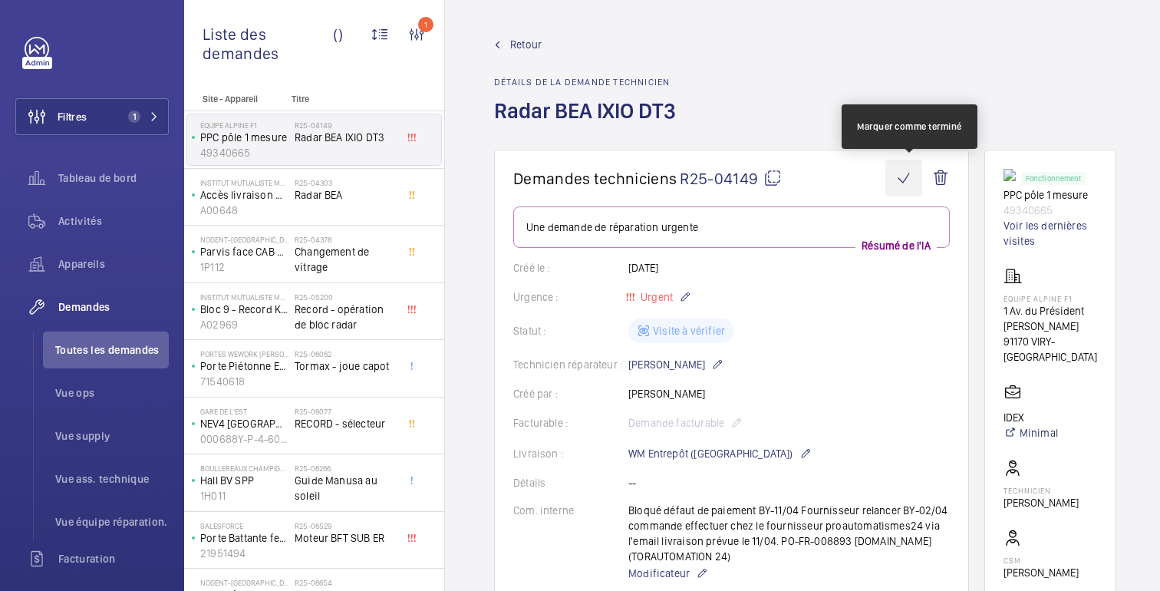
click at [910, 177] on wm-front-icon-button at bounding box center [903, 178] width 37 height 37
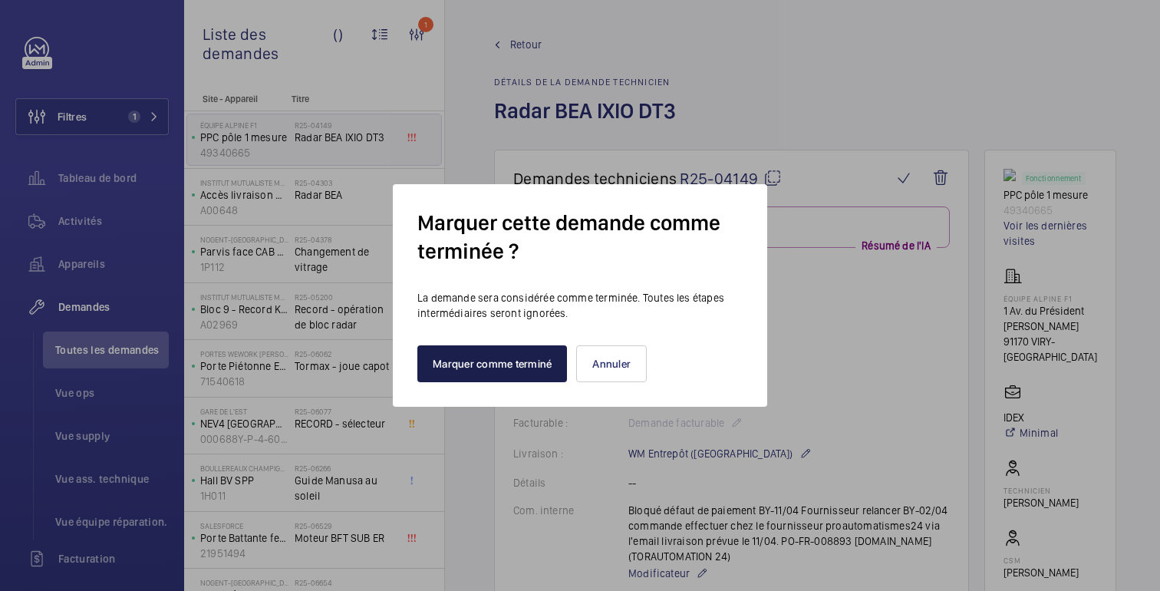
click at [516, 349] on button "Marquer comme terminé" at bounding box center [492, 363] width 150 height 37
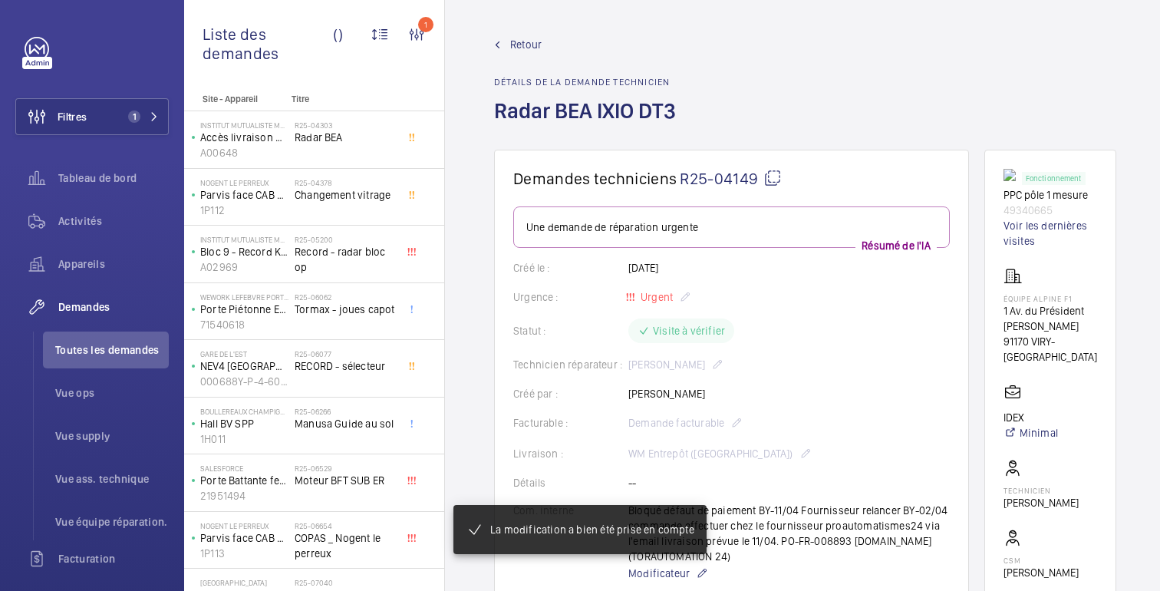
click at [530, 44] on font "Retour" at bounding box center [525, 44] width 31 height 12
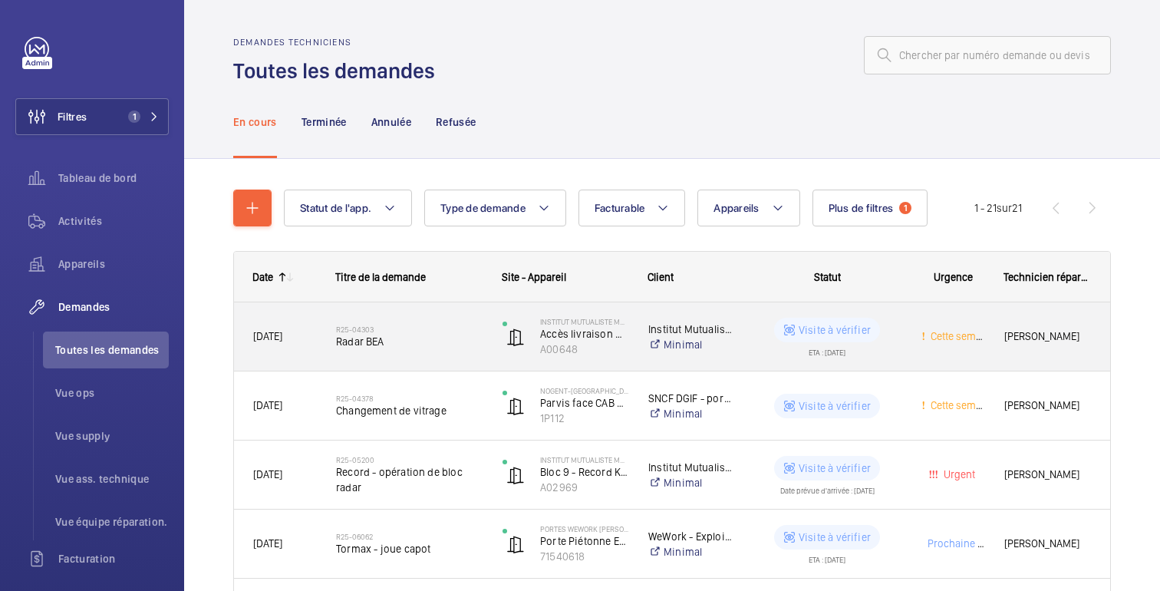
click at [887, 323] on wm-front-pills-cell "Visite à vérifier ETA : 14/04/2025" at bounding box center [826, 337] width 149 height 38
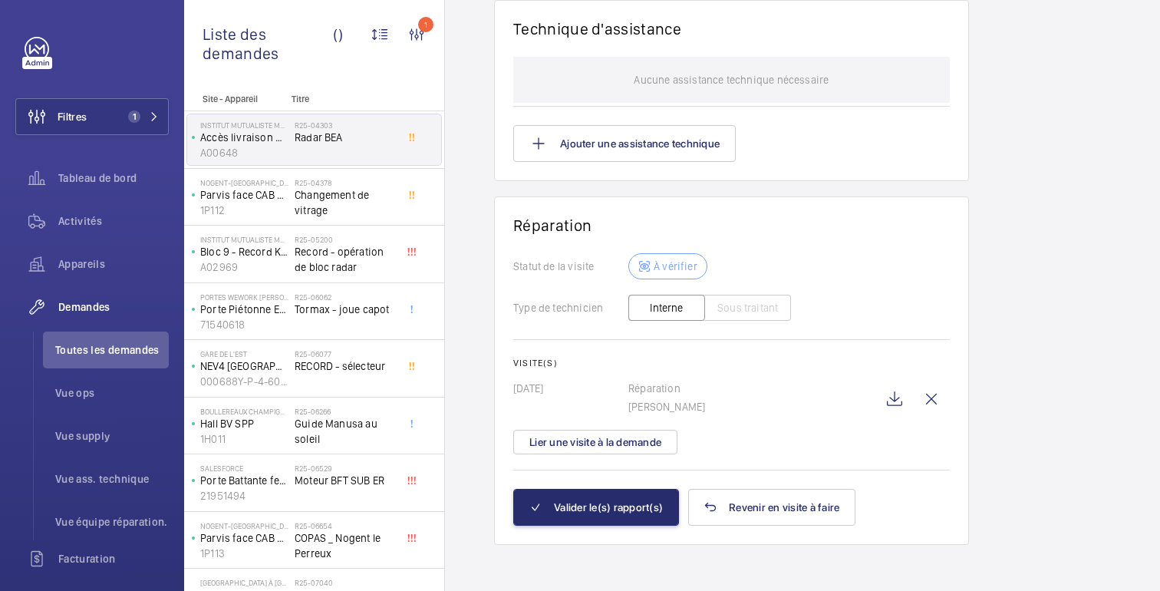
scroll to position [1480, 0]
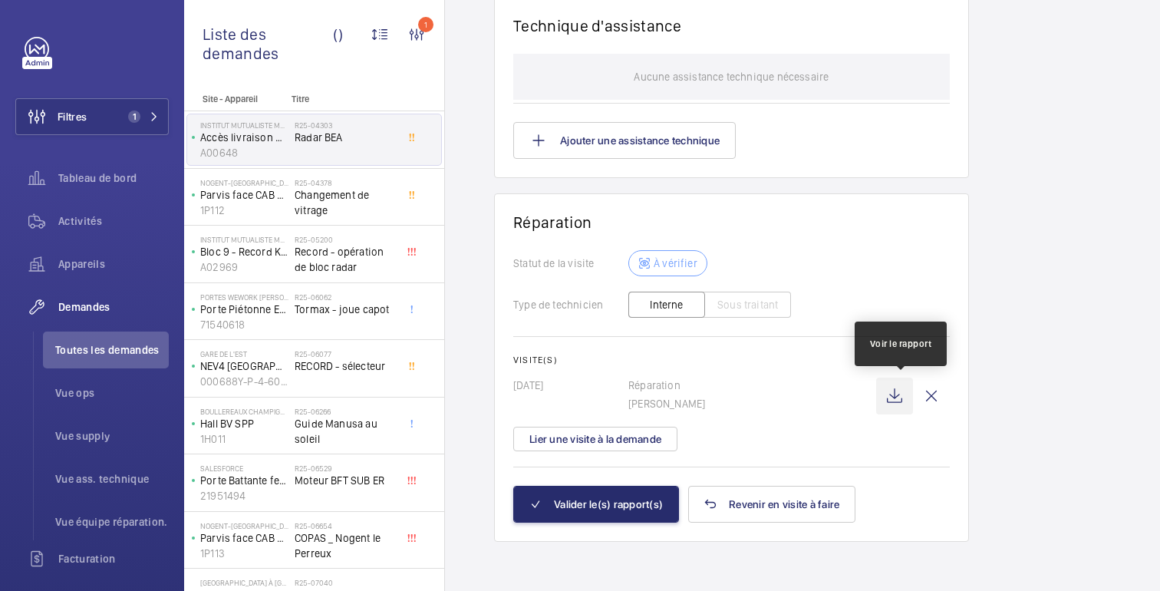
click at [907, 401] on wm-front-icon-button at bounding box center [894, 395] width 37 height 37
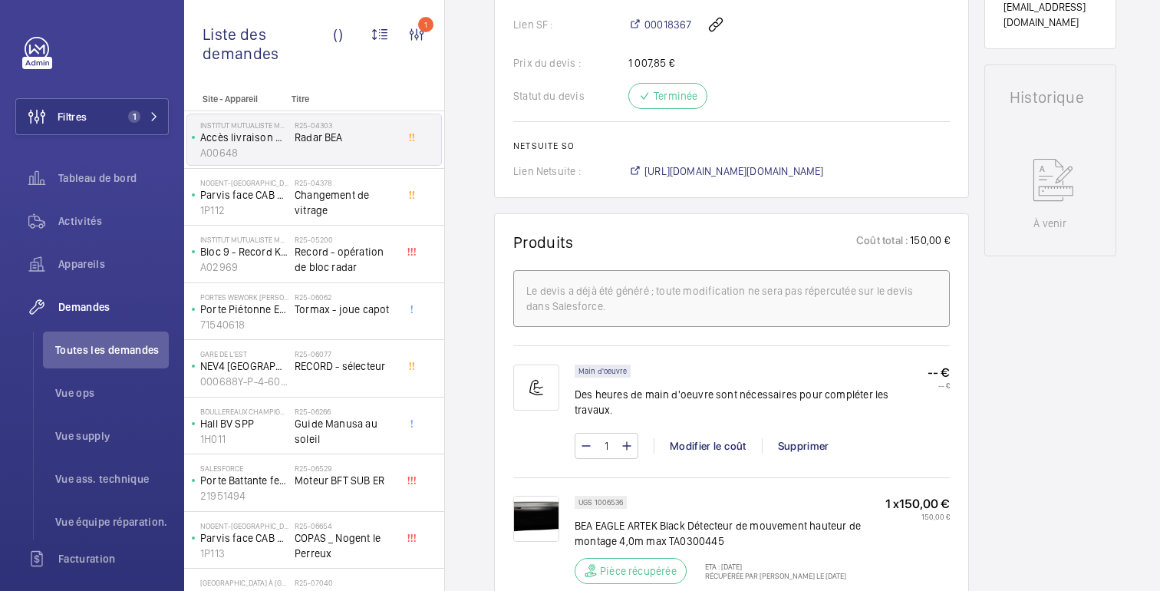
scroll to position [0, 0]
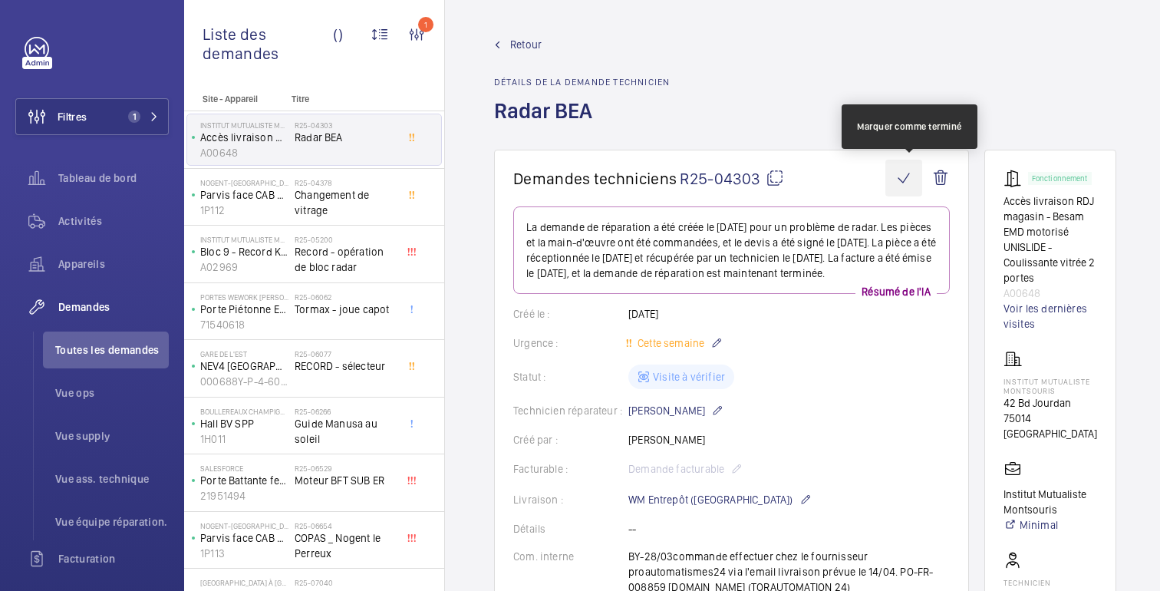
click at [911, 179] on wm-front-icon-button at bounding box center [903, 178] width 37 height 37
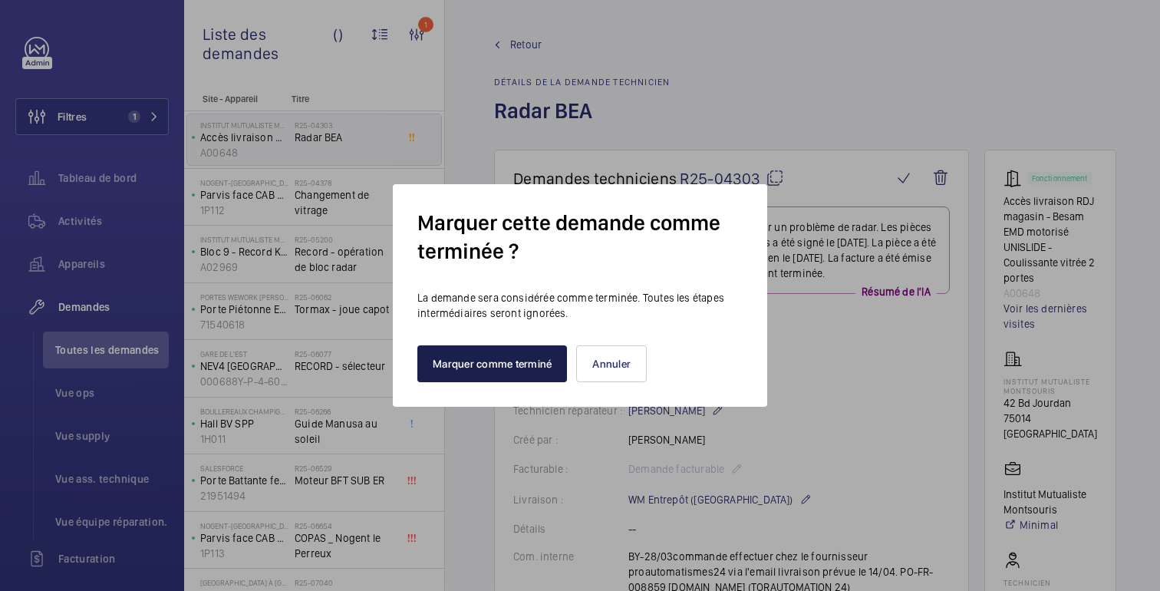
click at [494, 357] on font "Marquer comme terminé" at bounding box center [492, 363] width 119 height 12
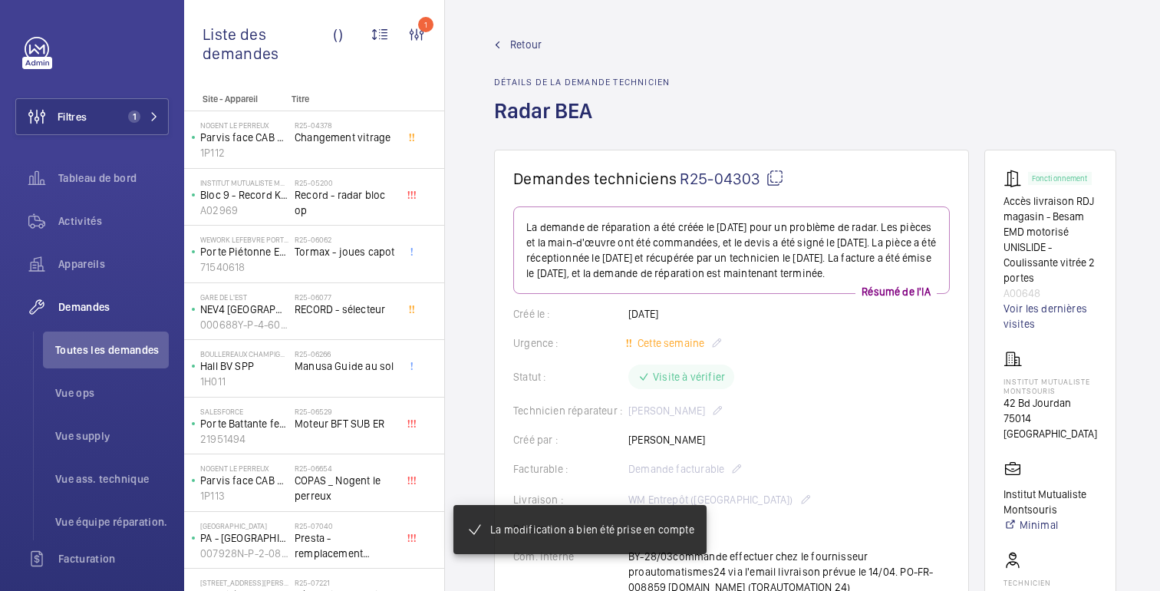
click at [532, 42] on font "Retour" at bounding box center [525, 44] width 31 height 12
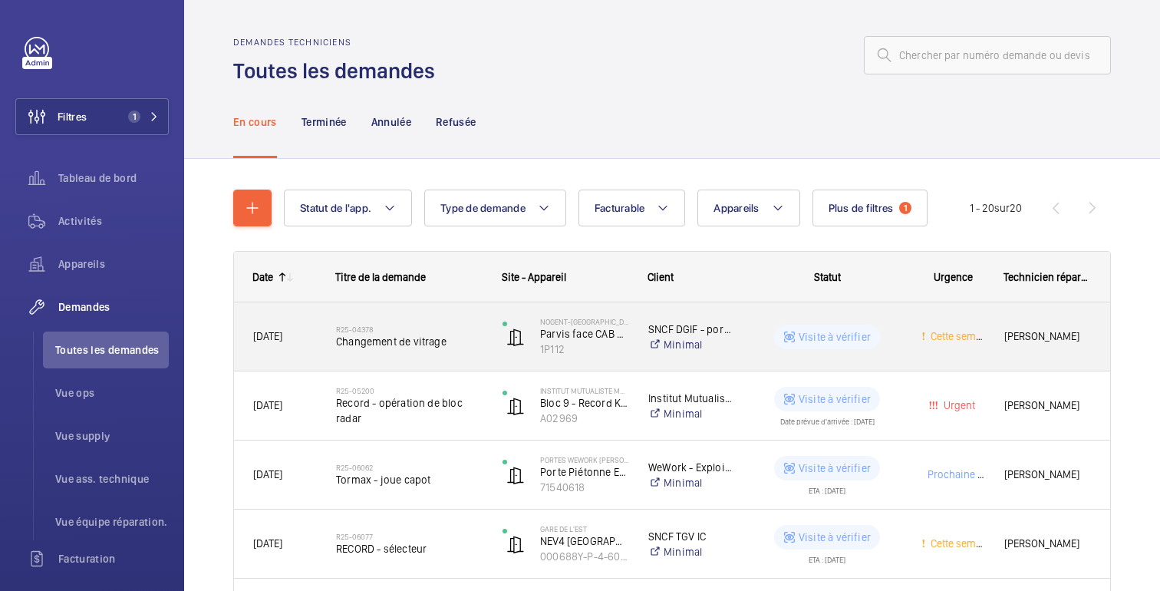
click at [897, 338] on wm-front-pills-cell "Visite à vérifier" at bounding box center [826, 336] width 149 height 25
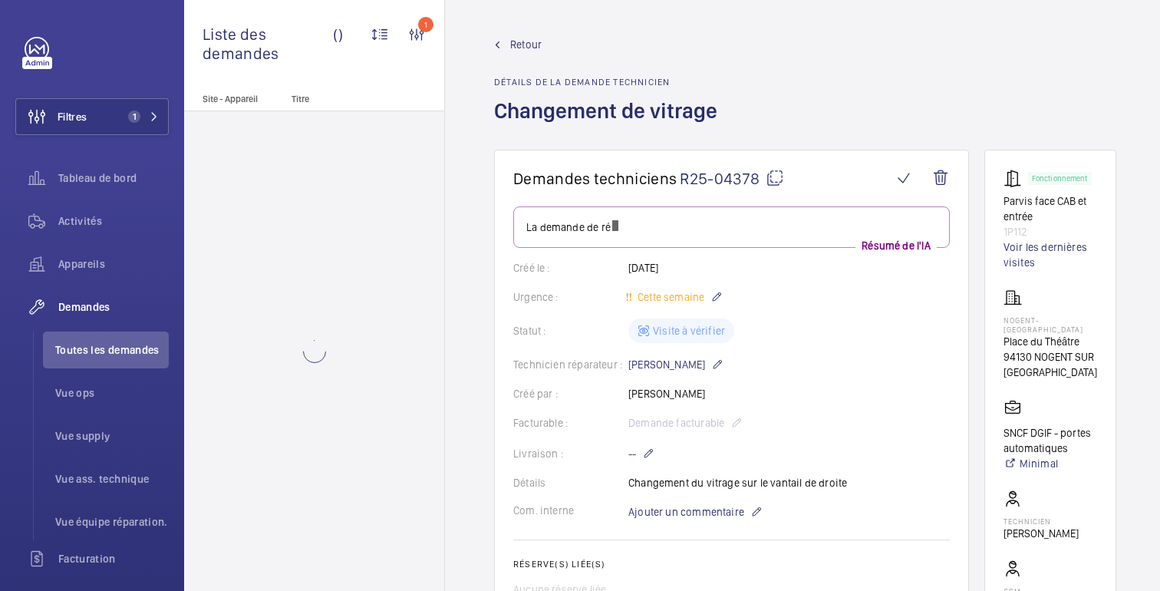
scroll to position [1201, 0]
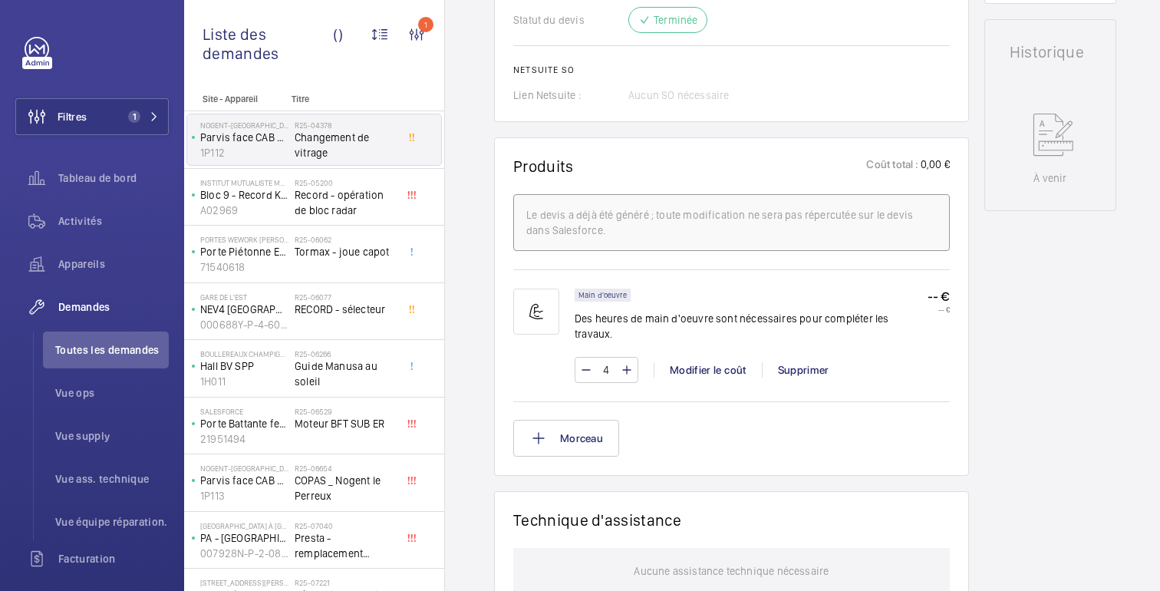
scroll to position [1201, 0]
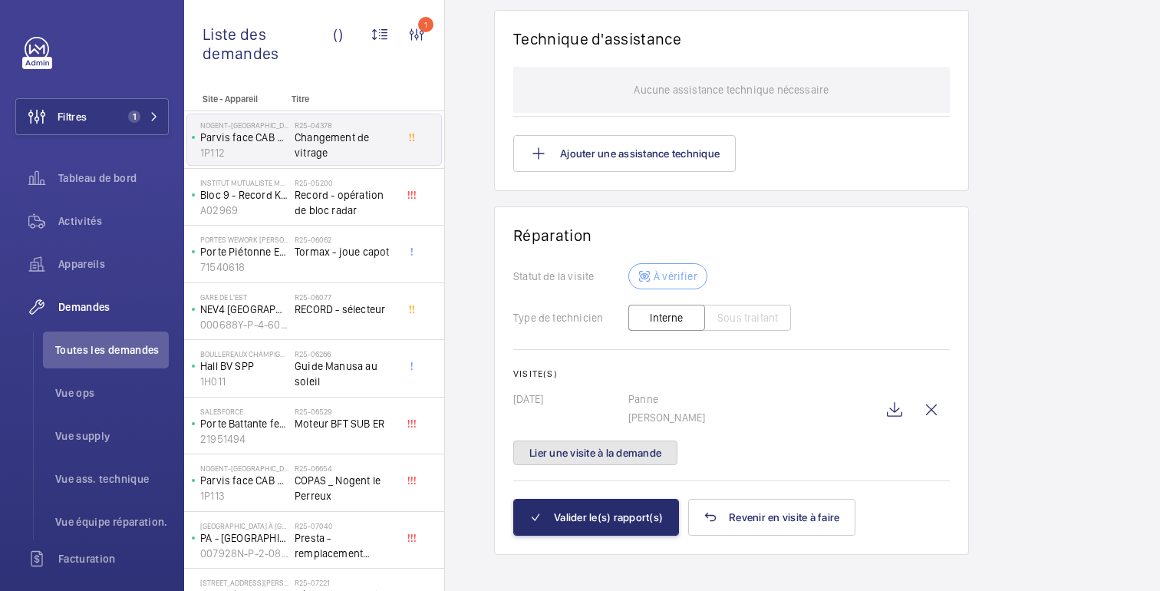
click at [602, 446] on font "Lier une visite à la demande" at bounding box center [595, 452] width 132 height 12
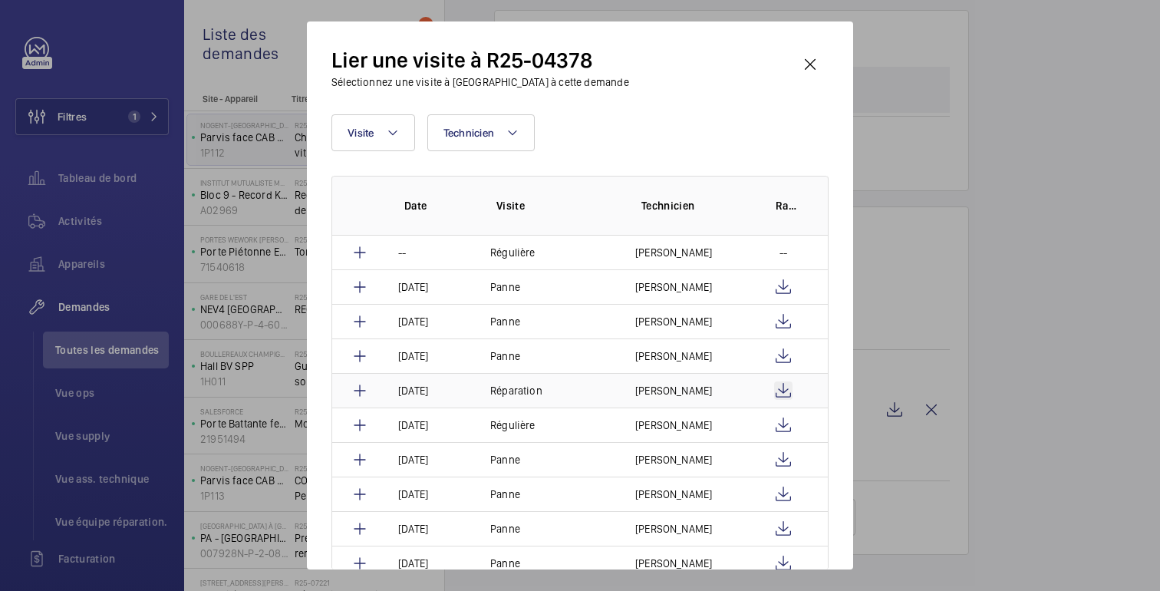
click at [779, 384] on wm-front-icon-button at bounding box center [783, 390] width 18 height 18
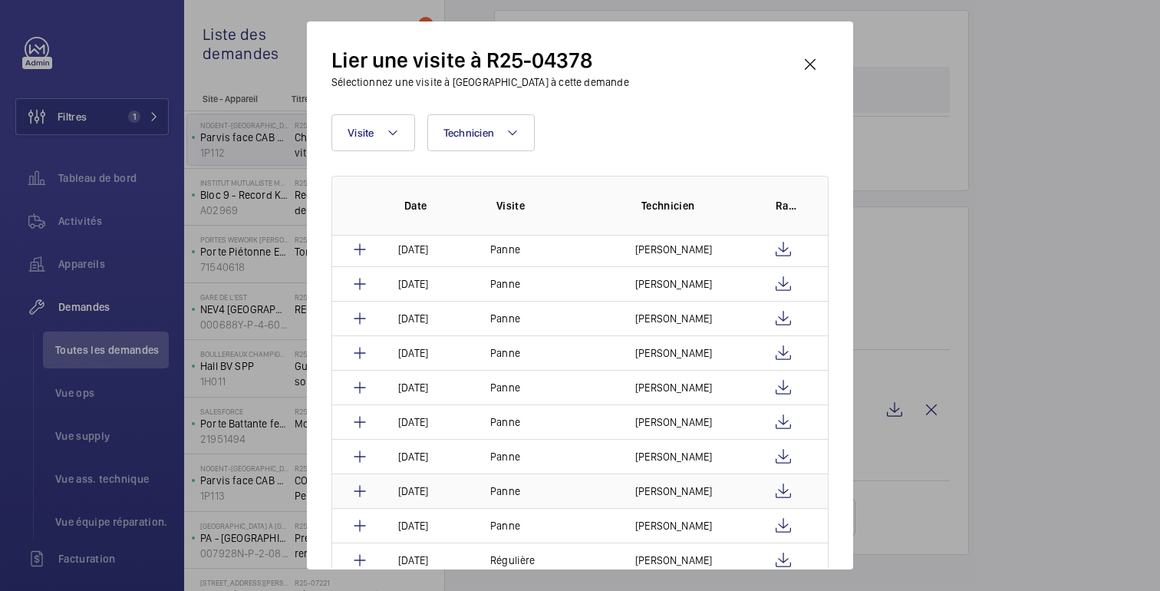
scroll to position [203, 0]
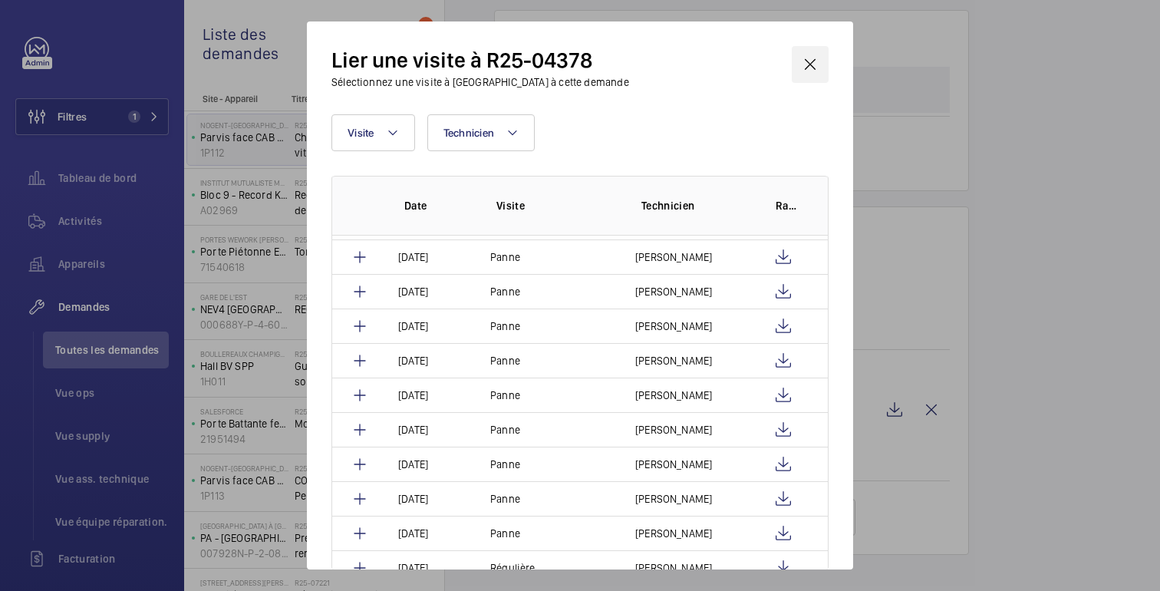
click at [818, 64] on wm-front-icon-button at bounding box center [810, 64] width 37 height 37
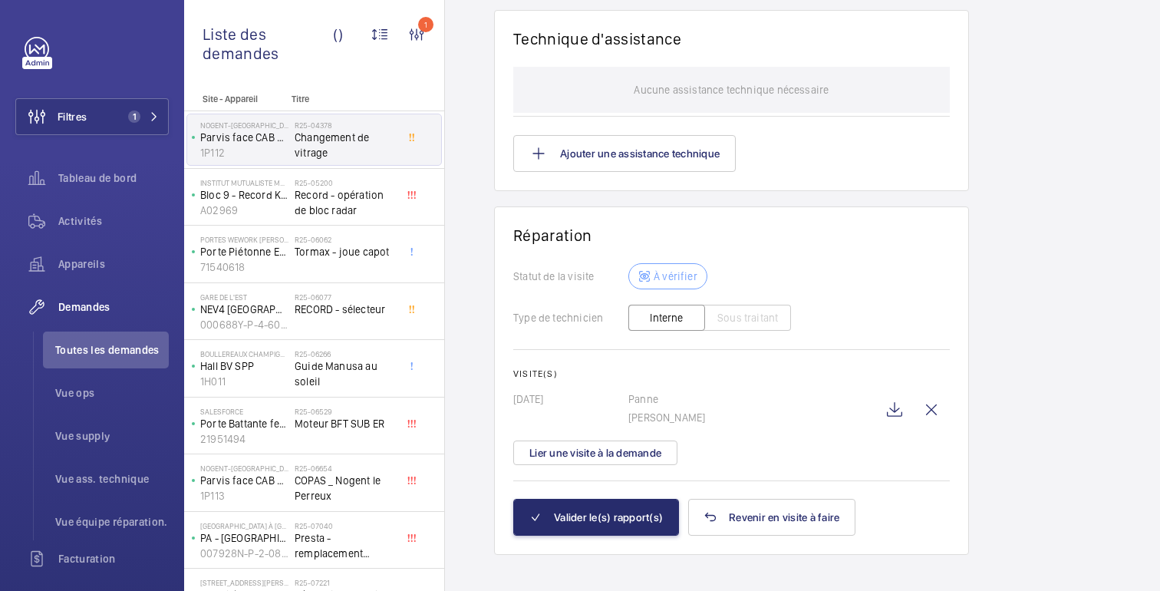
click at [900, 178] on div at bounding box center [580, 295] width 1160 height 591
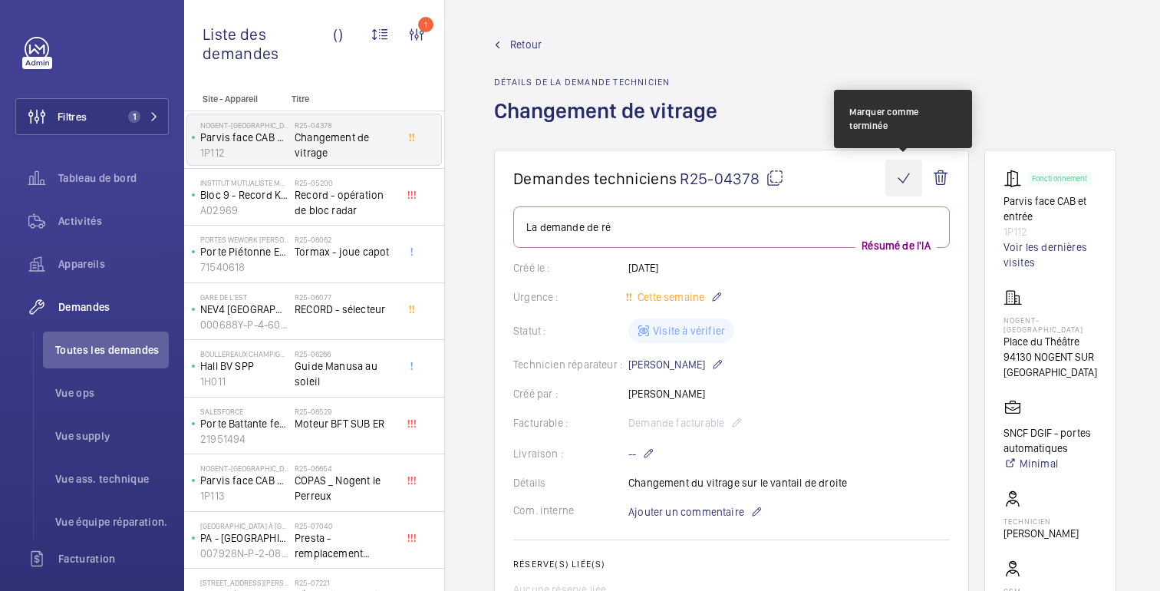
click at [905, 177] on wm-front-icon-button at bounding box center [903, 178] width 37 height 37
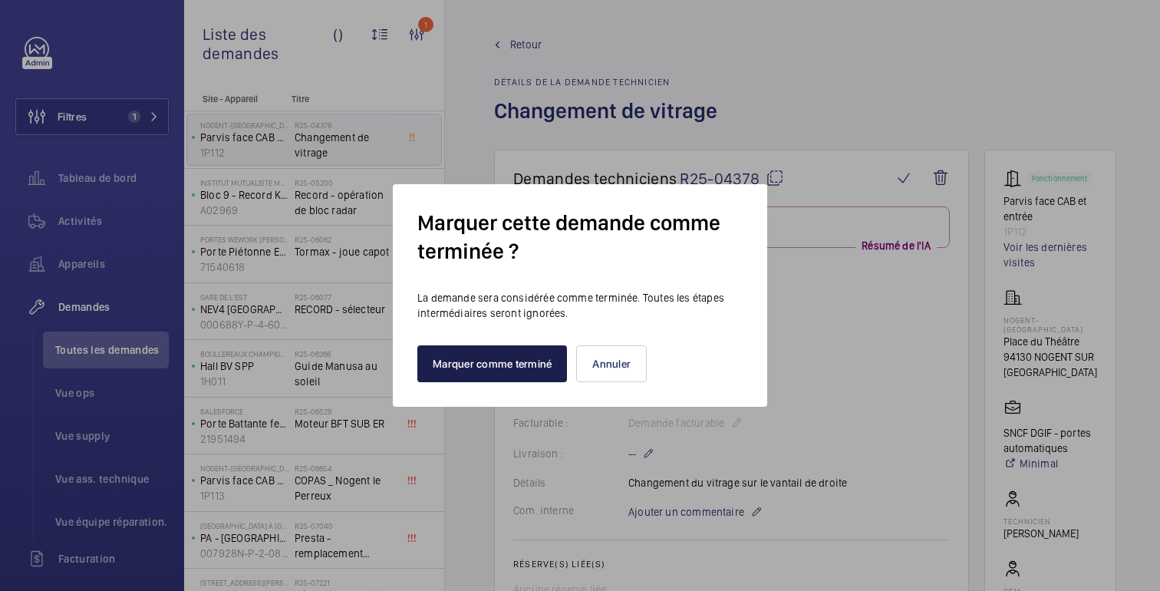
click at [496, 364] on font "Marquer comme terminé" at bounding box center [492, 363] width 119 height 12
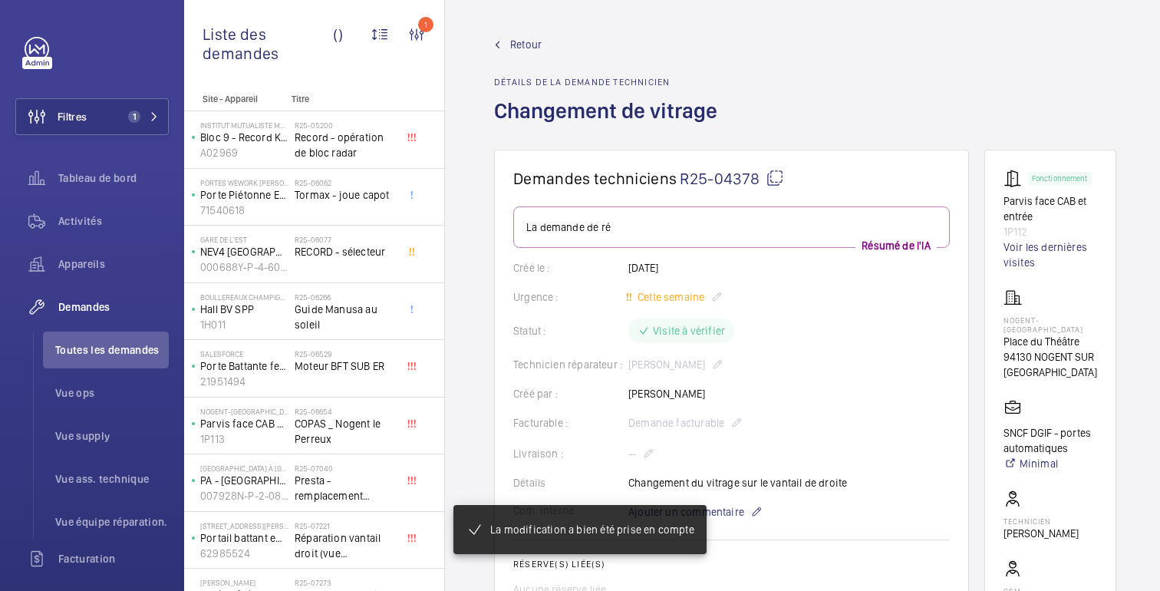
click at [525, 43] on font "Retour" at bounding box center [525, 44] width 31 height 12
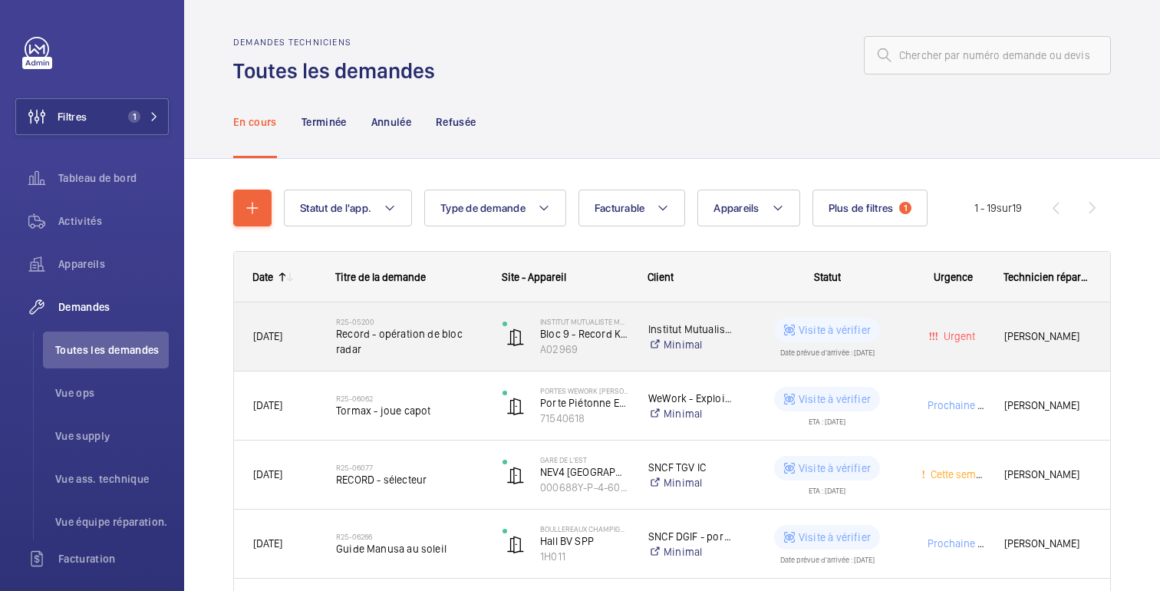
click at [911, 330] on div "Urgent" at bounding box center [943, 336] width 81 height 48
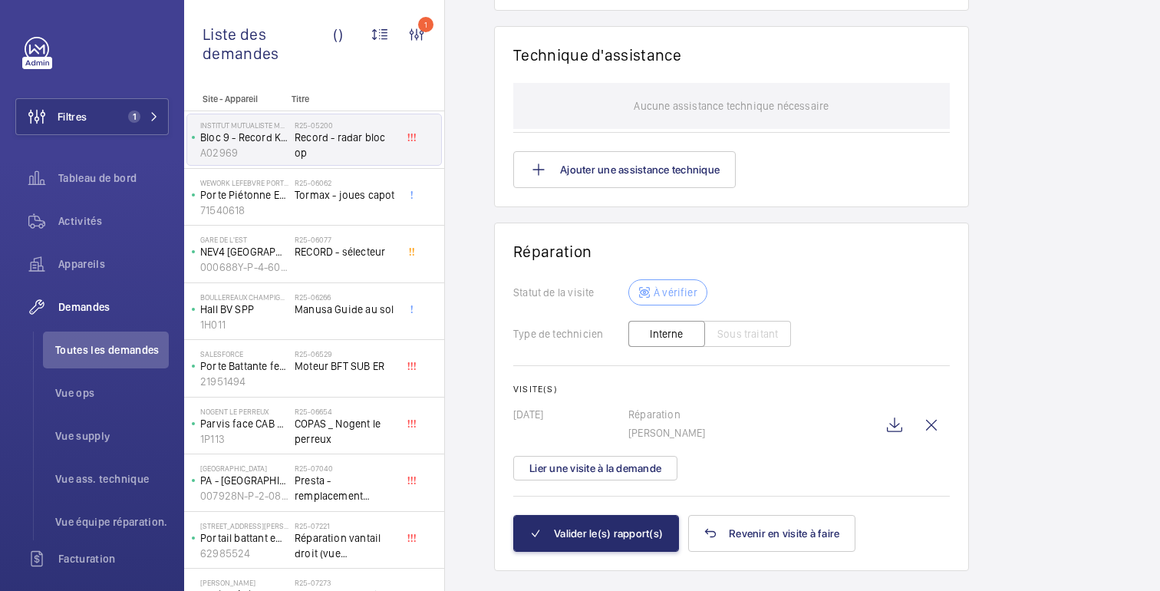
scroll to position [1464, 0]
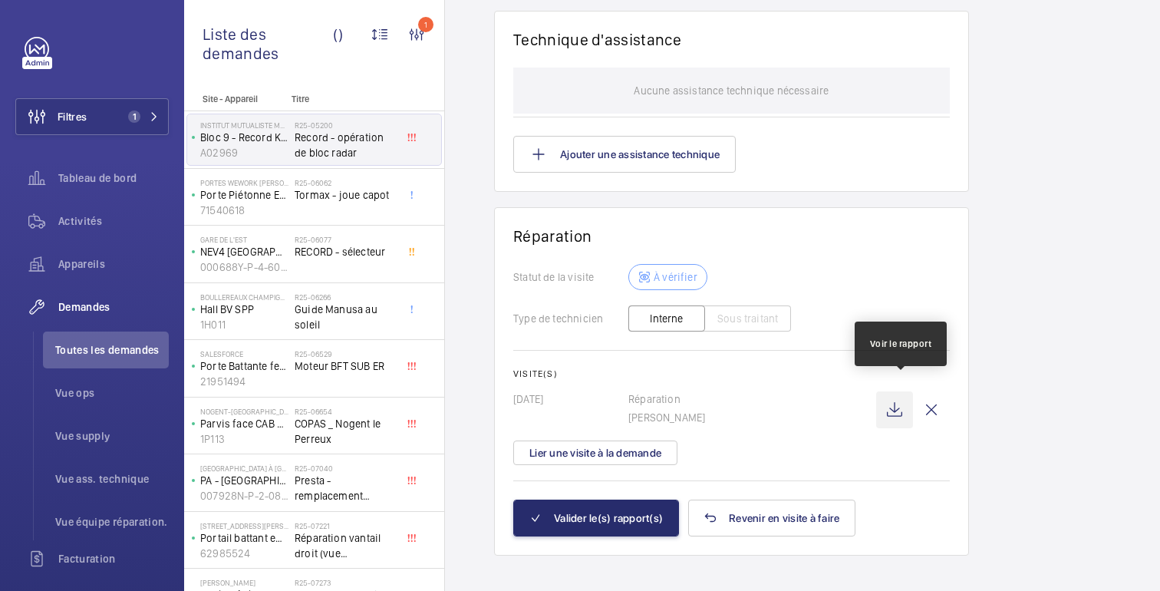
click at [901, 410] on wm-front-icon-button at bounding box center [894, 409] width 37 height 37
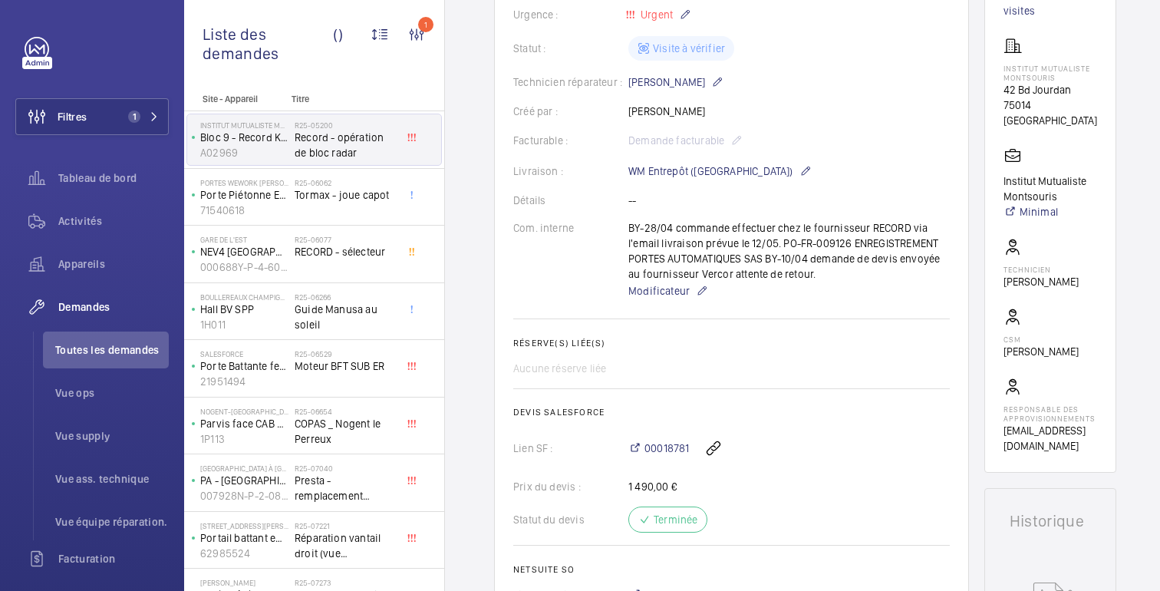
scroll to position [0, 0]
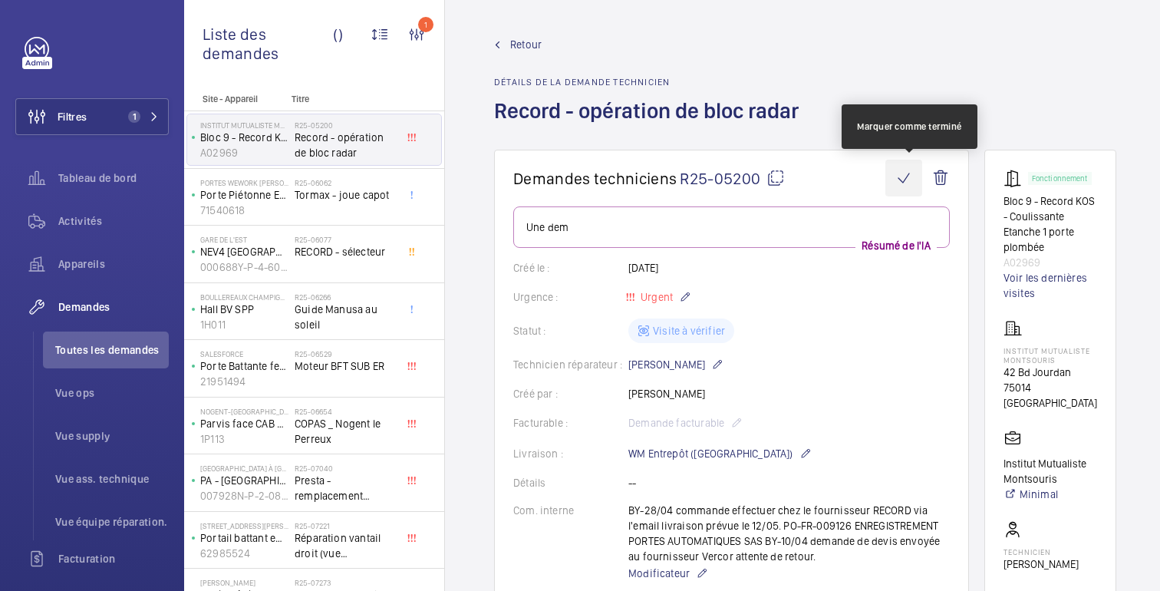
click at [913, 177] on wm-front-icon-button at bounding box center [903, 178] width 37 height 37
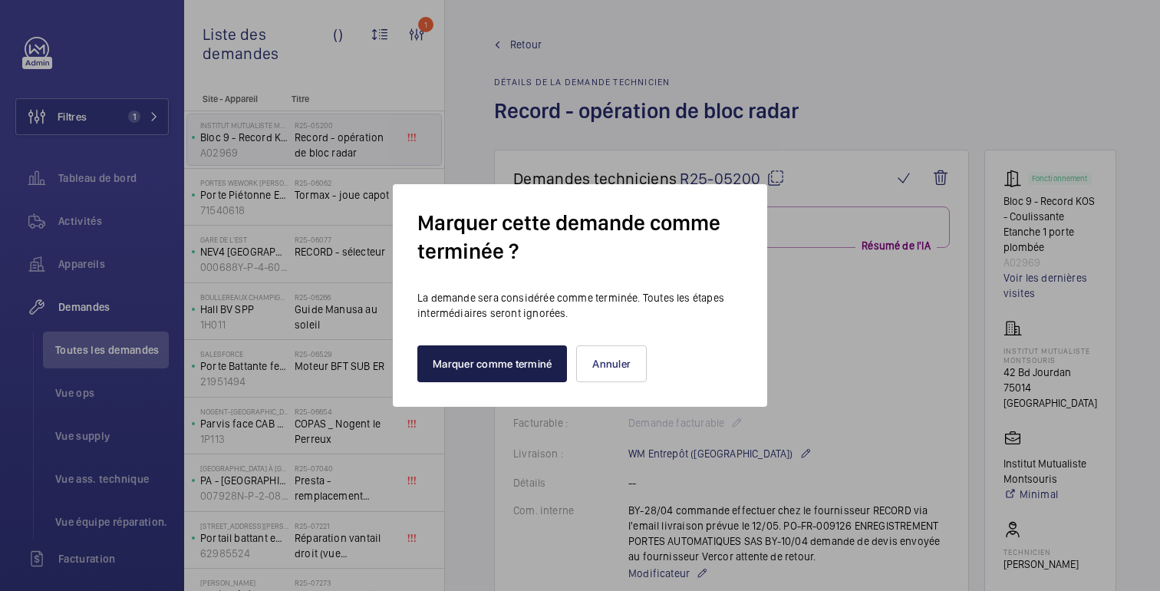
click at [521, 357] on font "Marquer comme terminé" at bounding box center [492, 363] width 119 height 12
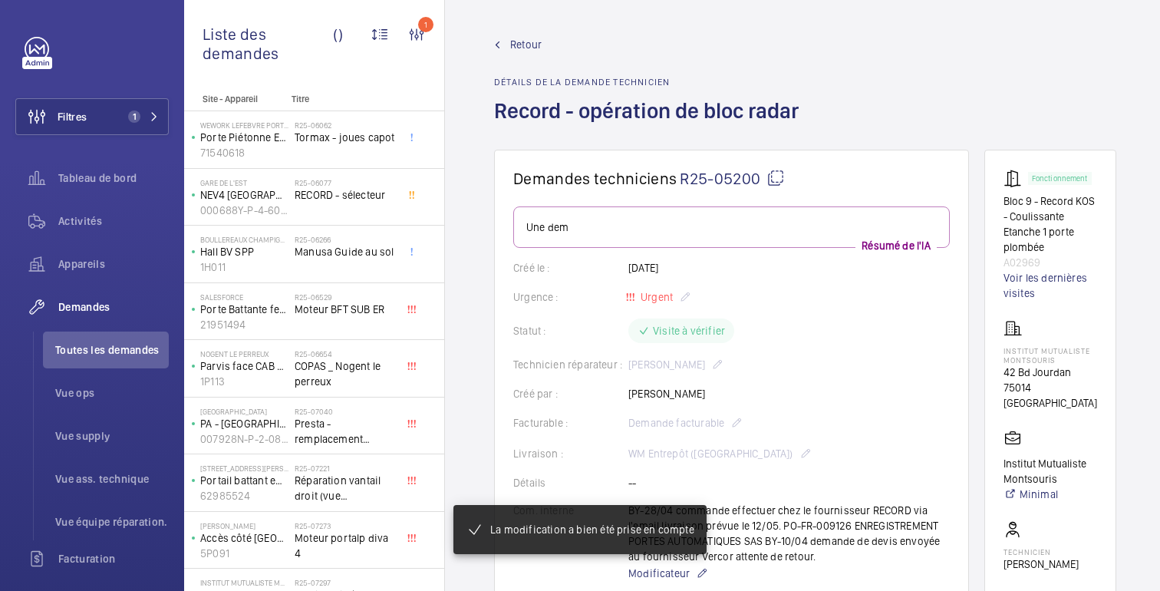
click at [519, 51] on span "Retour" at bounding box center [525, 44] width 31 height 15
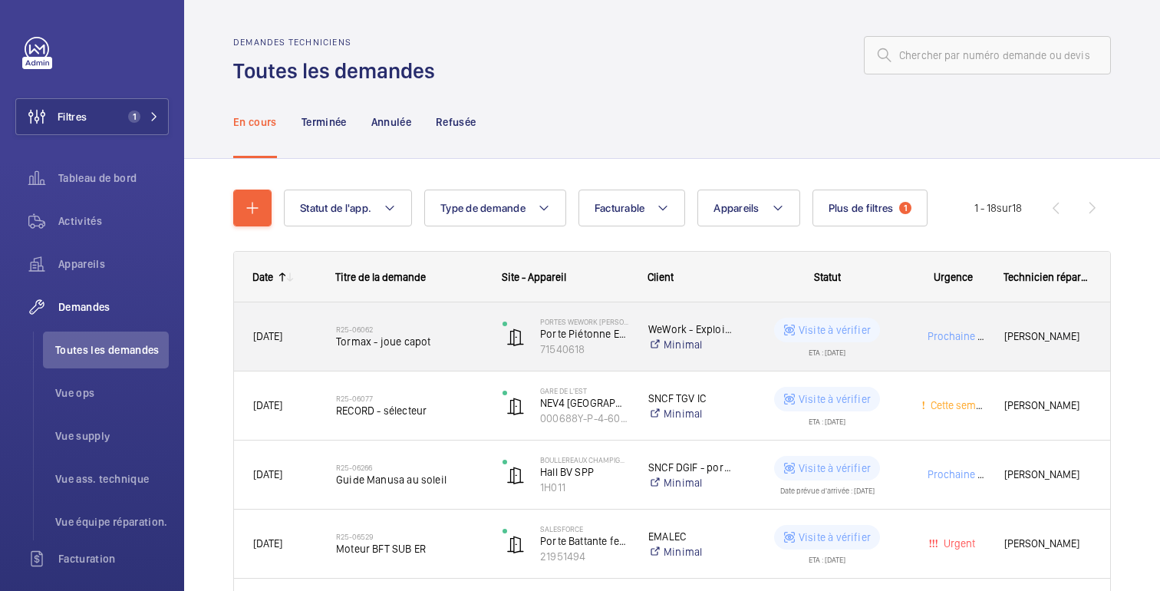
click at [907, 314] on div "Prochaine visite" at bounding box center [943, 336] width 81 height 48
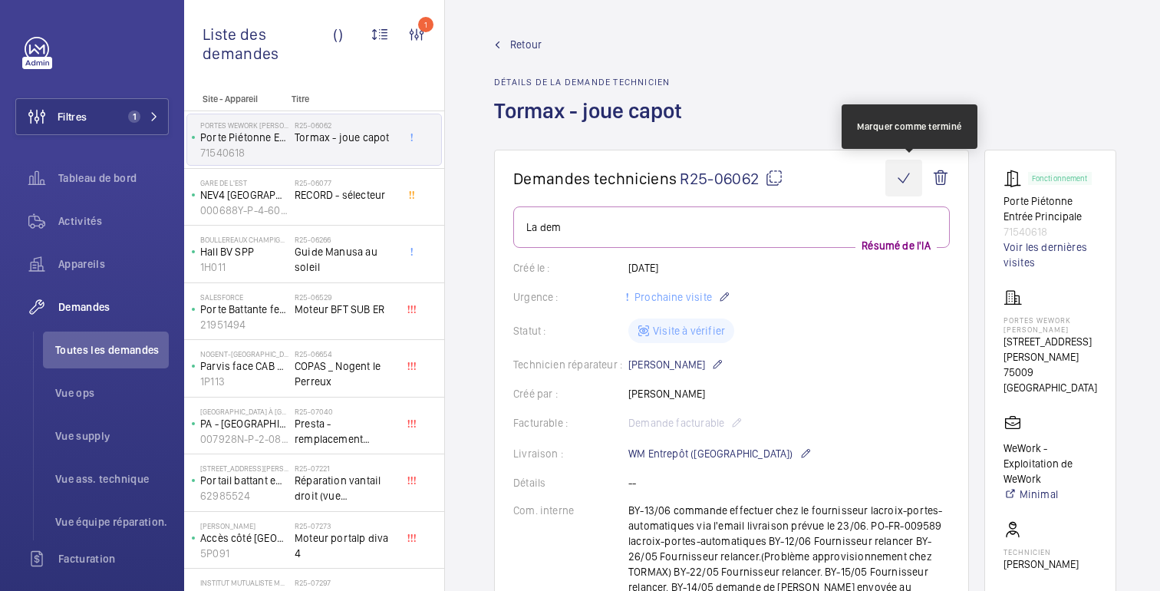
click at [912, 176] on wm-front-icon-button at bounding box center [903, 178] width 37 height 37
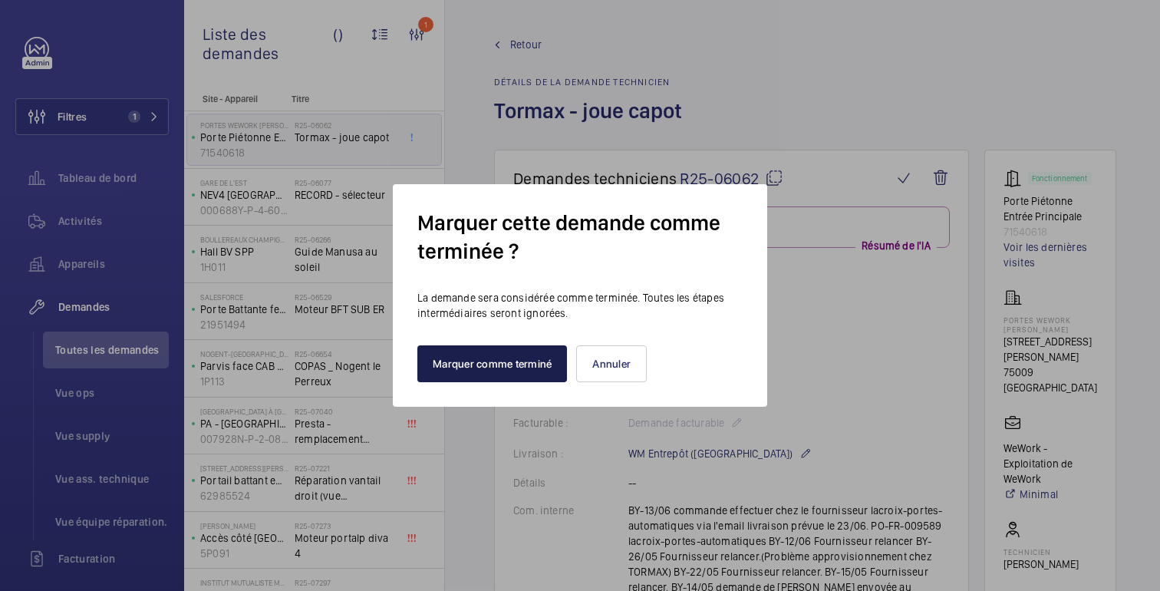
click at [495, 359] on font "Marquer comme terminé" at bounding box center [492, 363] width 119 height 12
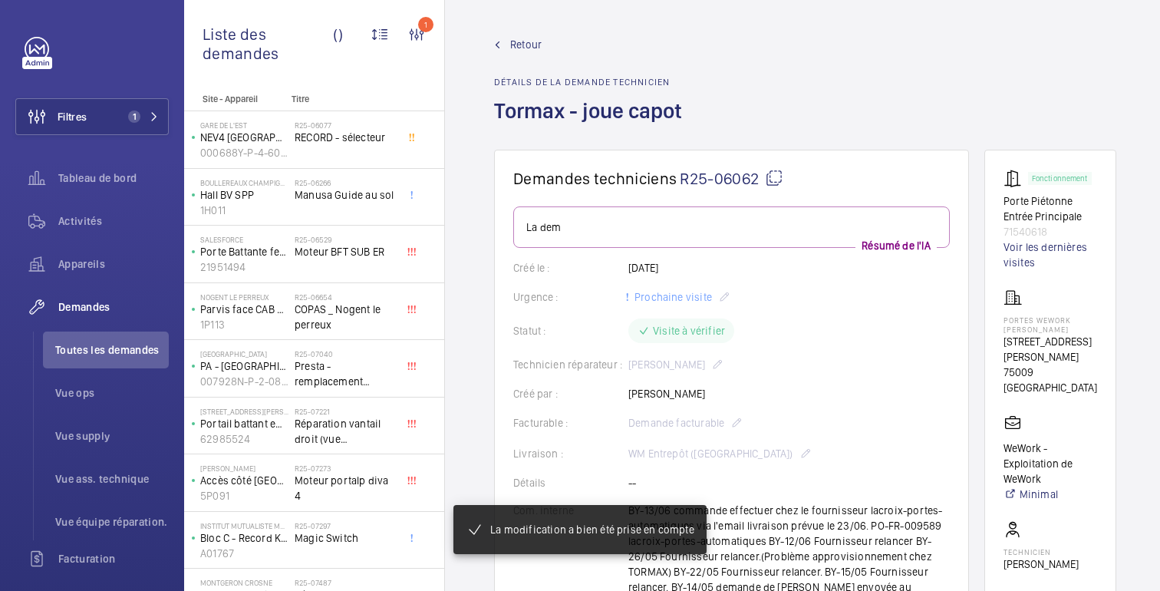
click at [519, 38] on font "Retour" at bounding box center [525, 44] width 31 height 12
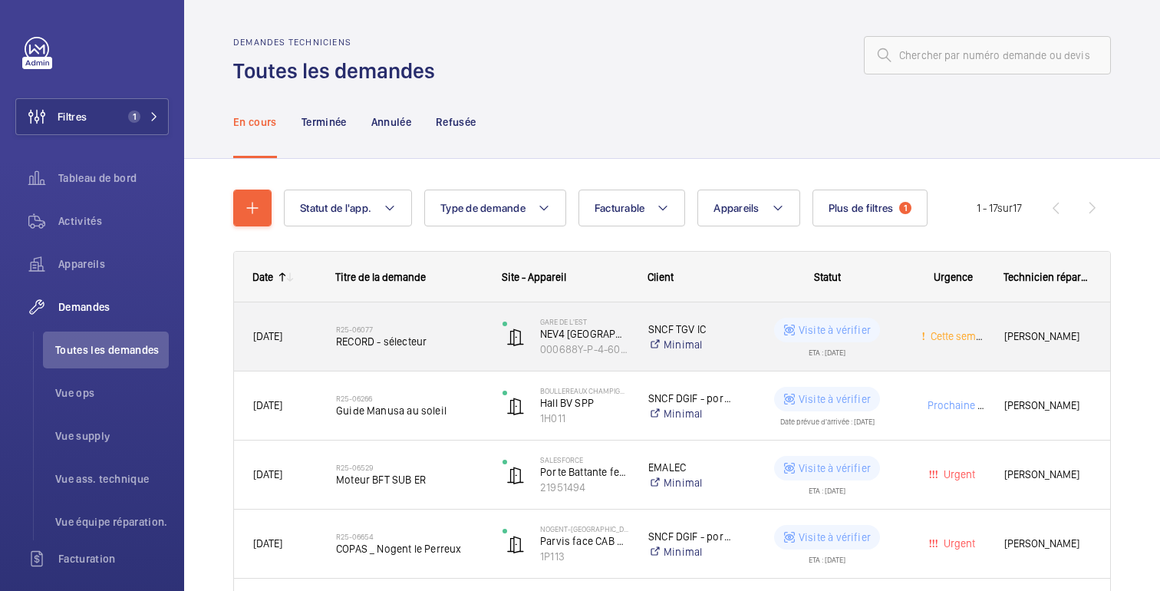
click at [760, 341] on wm-front-pills-cell "Visite à vérifier ETA : 02/06/2025" at bounding box center [826, 337] width 149 height 38
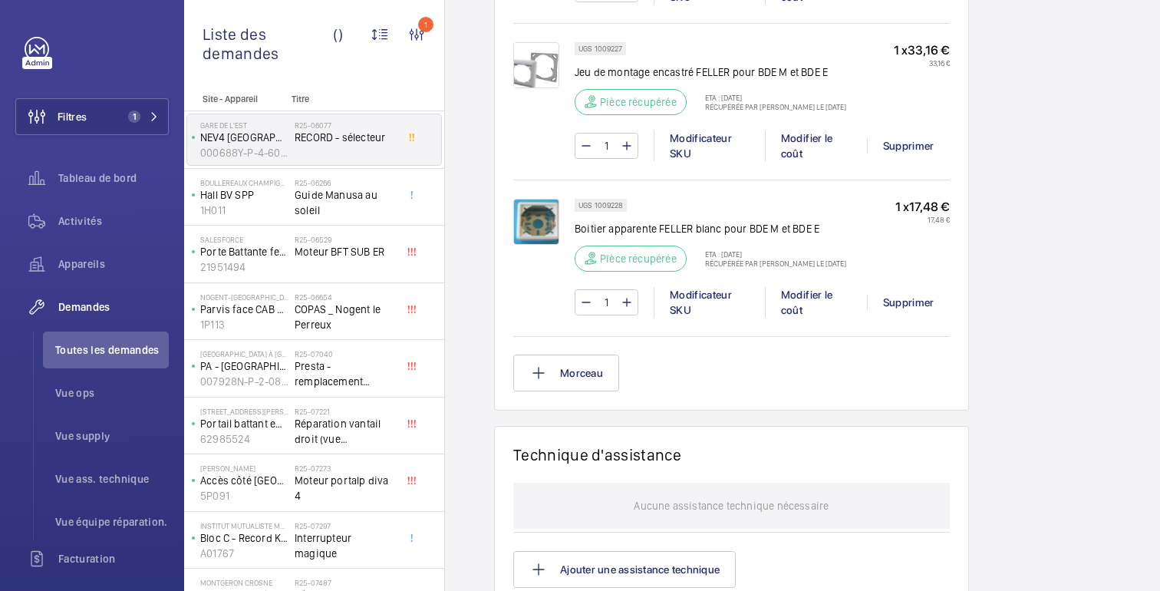
scroll to position [1762, 0]
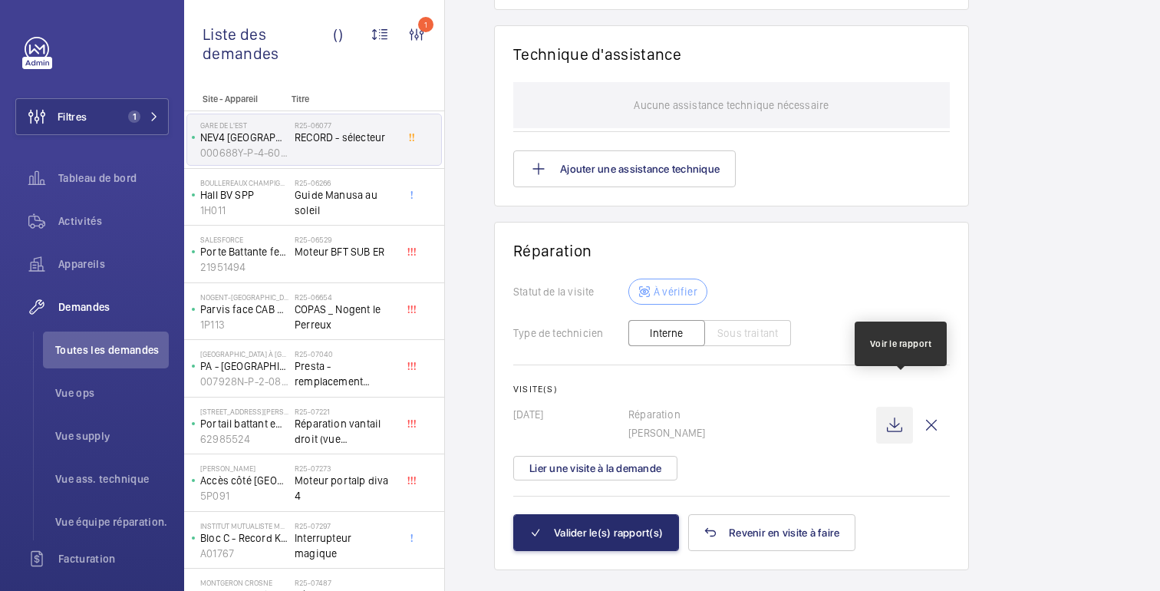
click at [901, 407] on wm-front-icon-button at bounding box center [894, 425] width 37 height 37
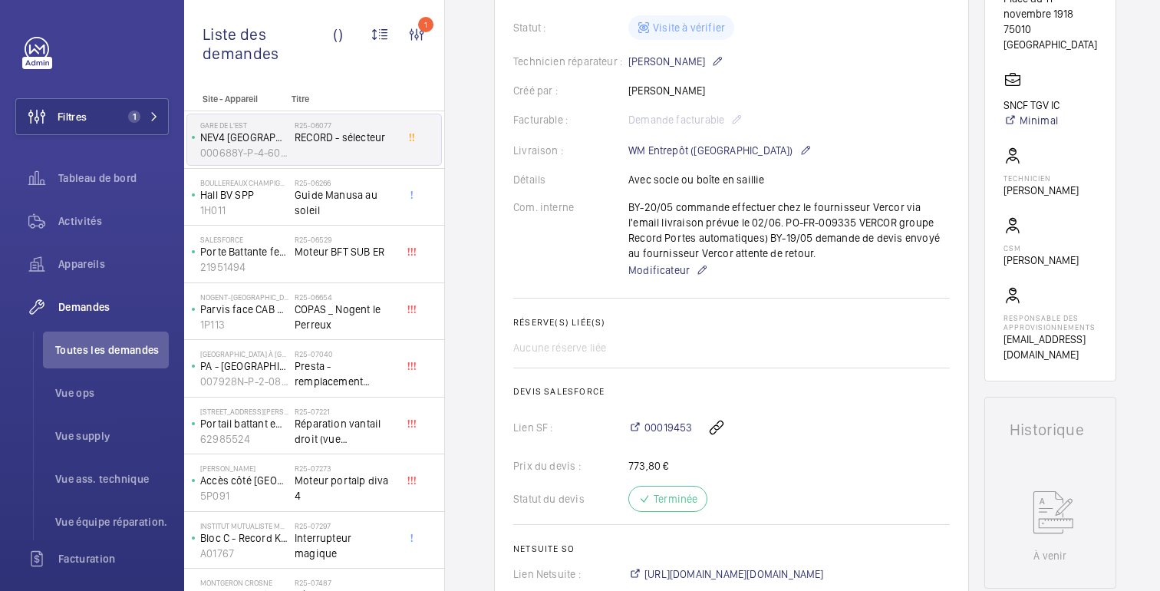
scroll to position [0, 0]
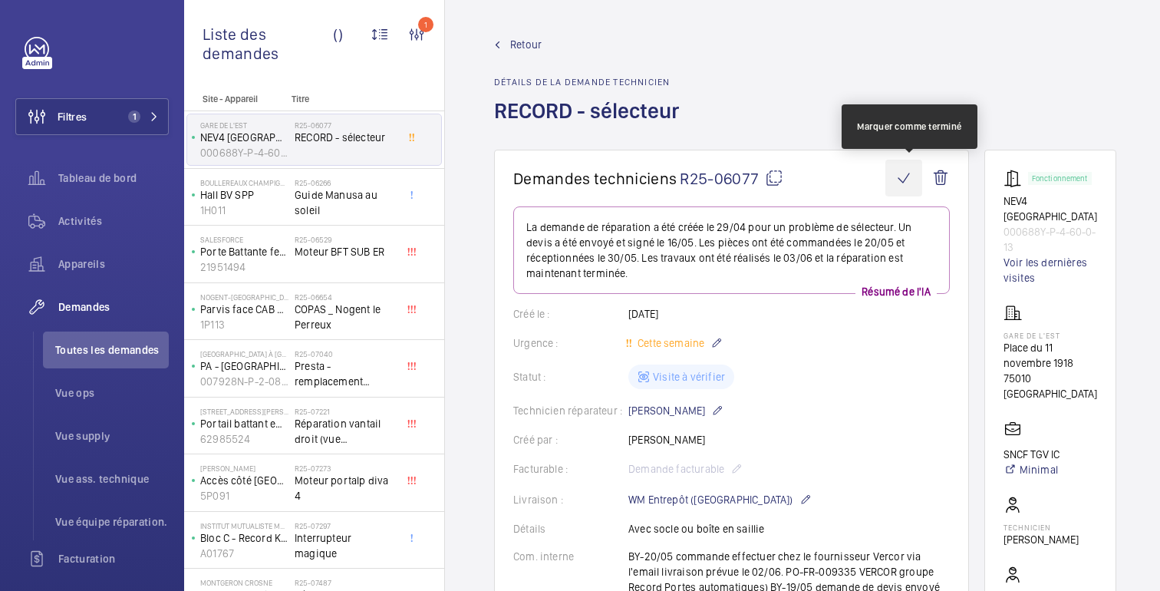
click at [922, 179] on wm-front-icon-button at bounding box center [903, 178] width 37 height 37
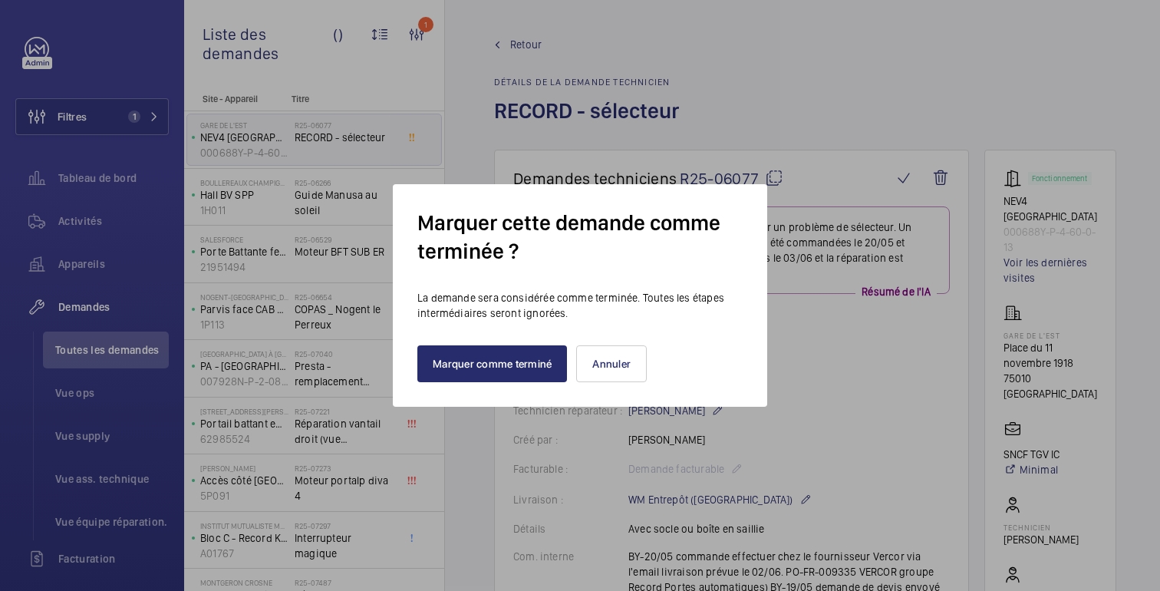
click at [525, 341] on div "Marquer comme terminé Annuler" at bounding box center [579, 351] width 325 height 61
click at [531, 375] on button "Marquer comme terminé" at bounding box center [492, 363] width 150 height 37
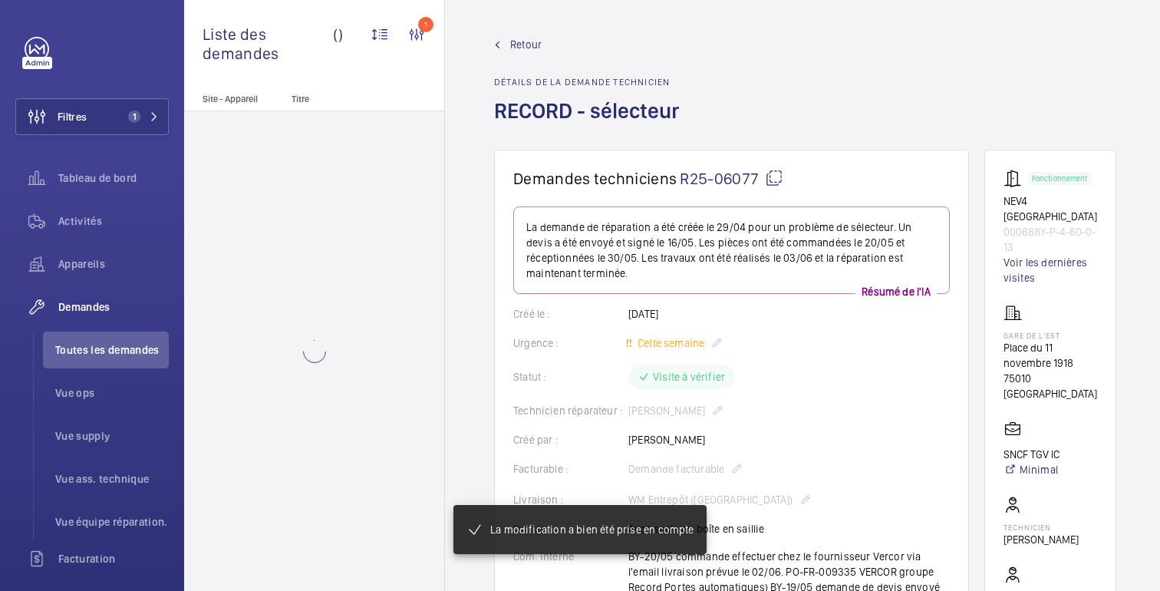
click at [530, 51] on font "Retour" at bounding box center [525, 44] width 31 height 12
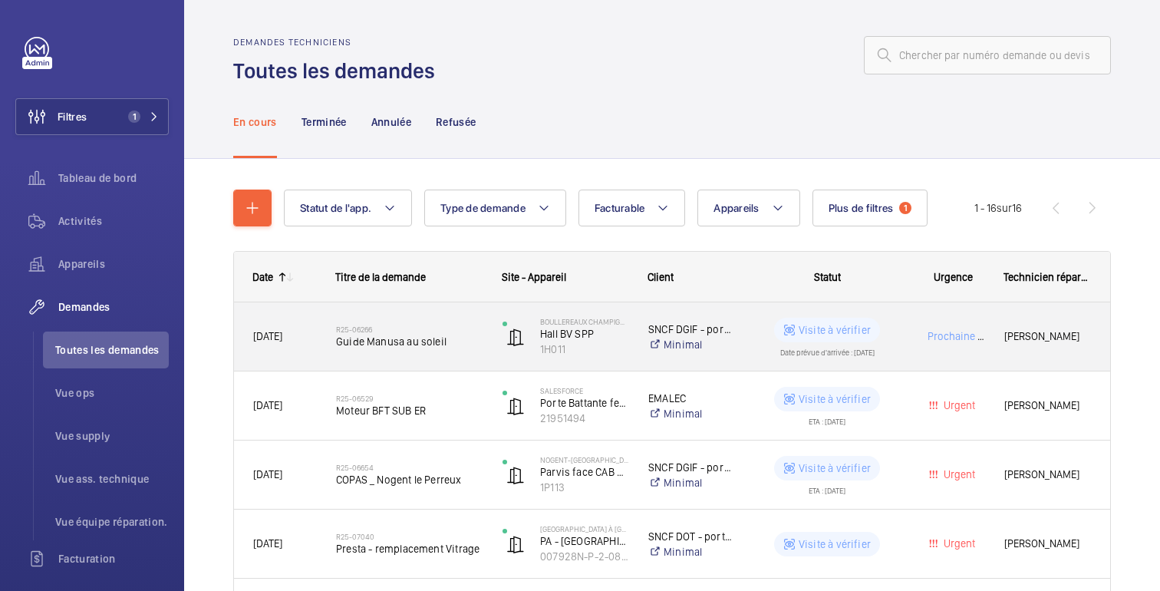
click at [897, 333] on wm-front-pills-cell "Visite à vérifier Date prévue d'arrivée : 20/06/2025" at bounding box center [826, 337] width 149 height 38
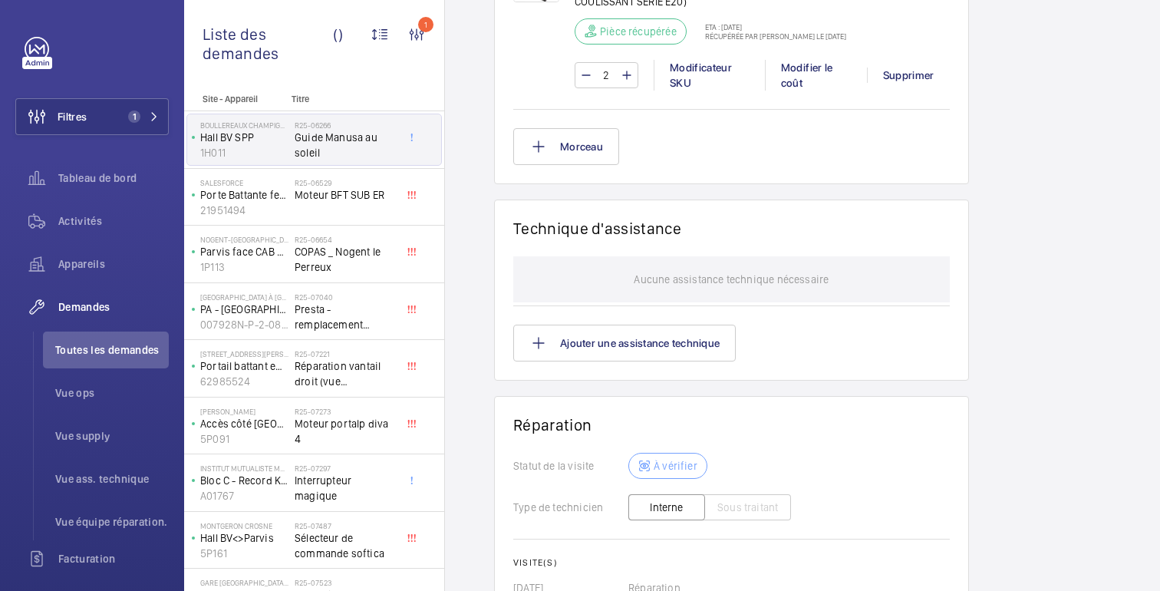
scroll to position [1434, 0]
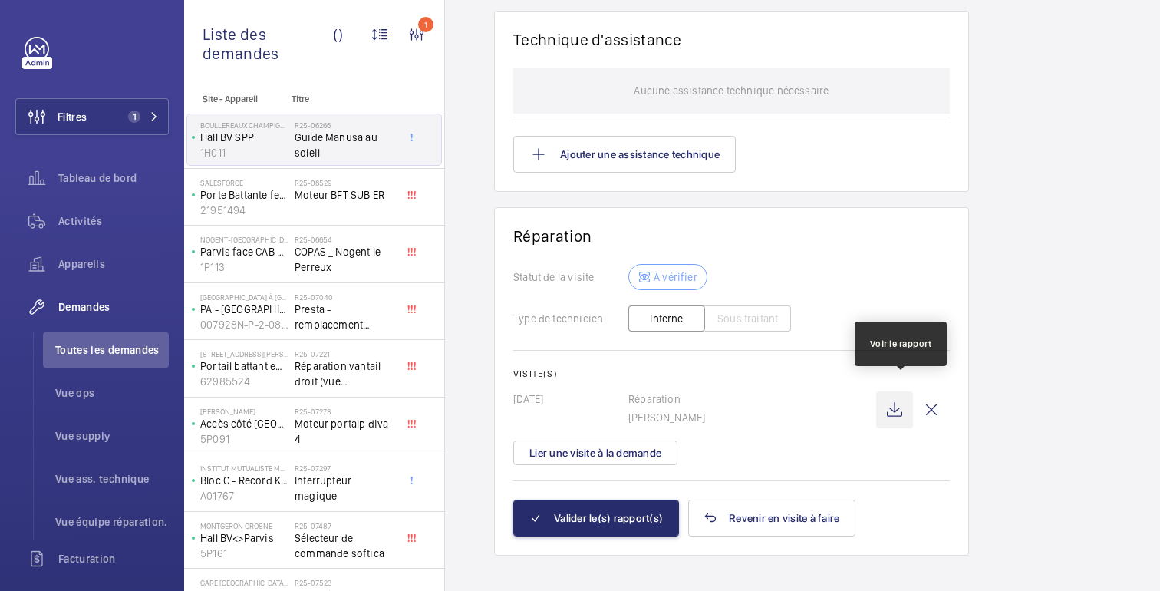
click at [892, 396] on wm-front-icon-button at bounding box center [894, 409] width 37 height 37
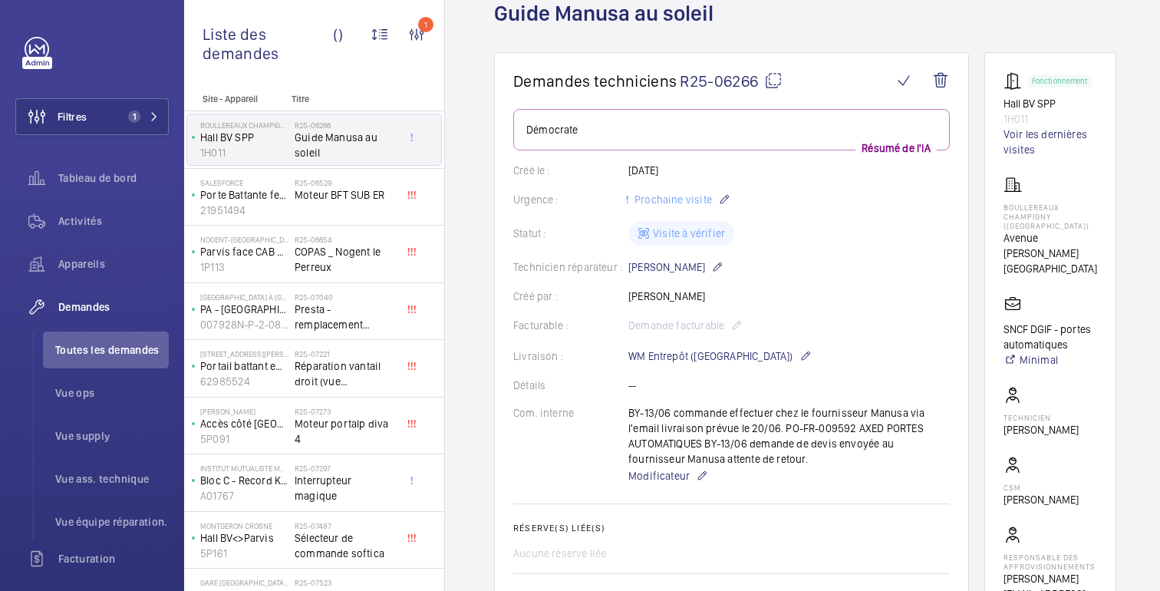
scroll to position [0, 0]
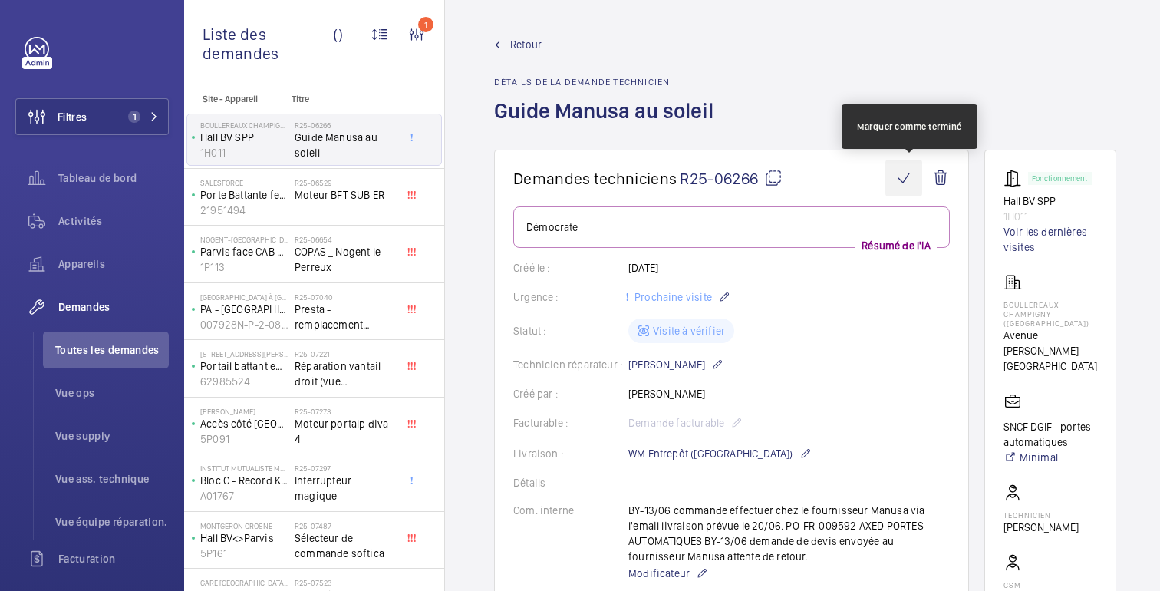
click at [913, 178] on wm-front-icon-button at bounding box center [903, 178] width 37 height 37
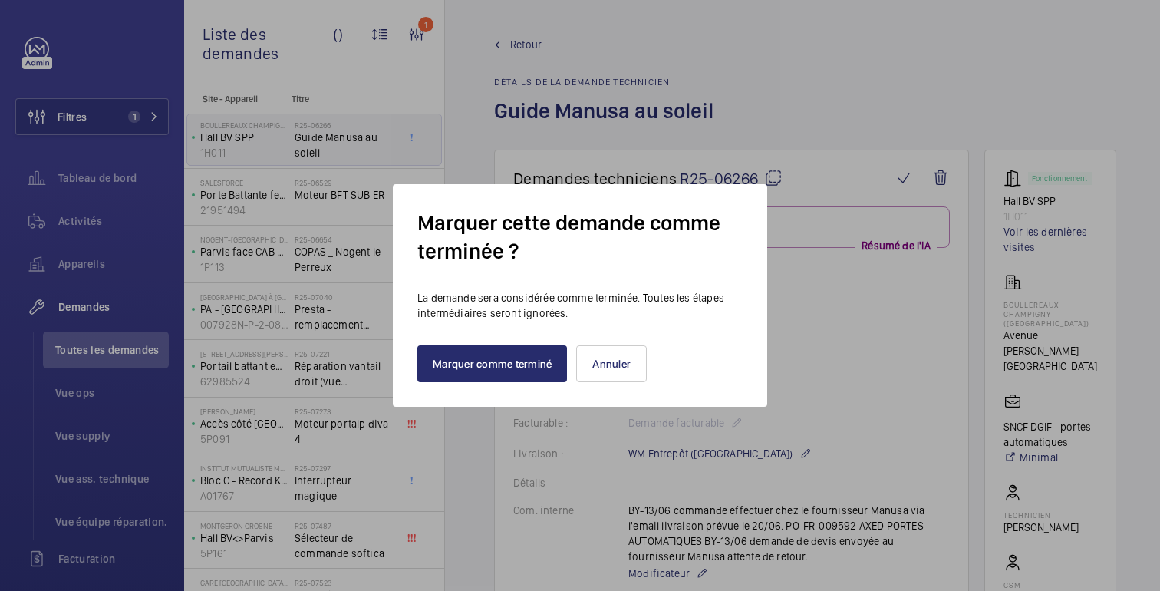
click at [508, 386] on div "Marquer cette demande comme terminée ? La demande sera considérée comme terminé…" at bounding box center [580, 295] width 374 height 222
click at [508, 377] on button "Marquer comme terminé" at bounding box center [492, 363] width 150 height 37
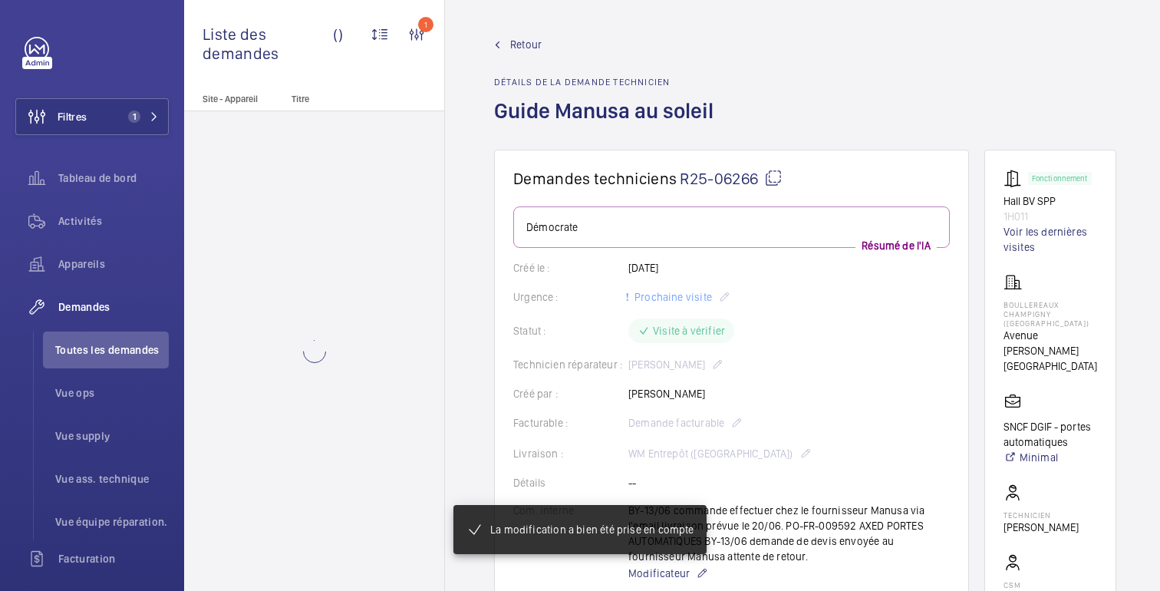
click at [524, 44] on font "Retour" at bounding box center [525, 44] width 31 height 12
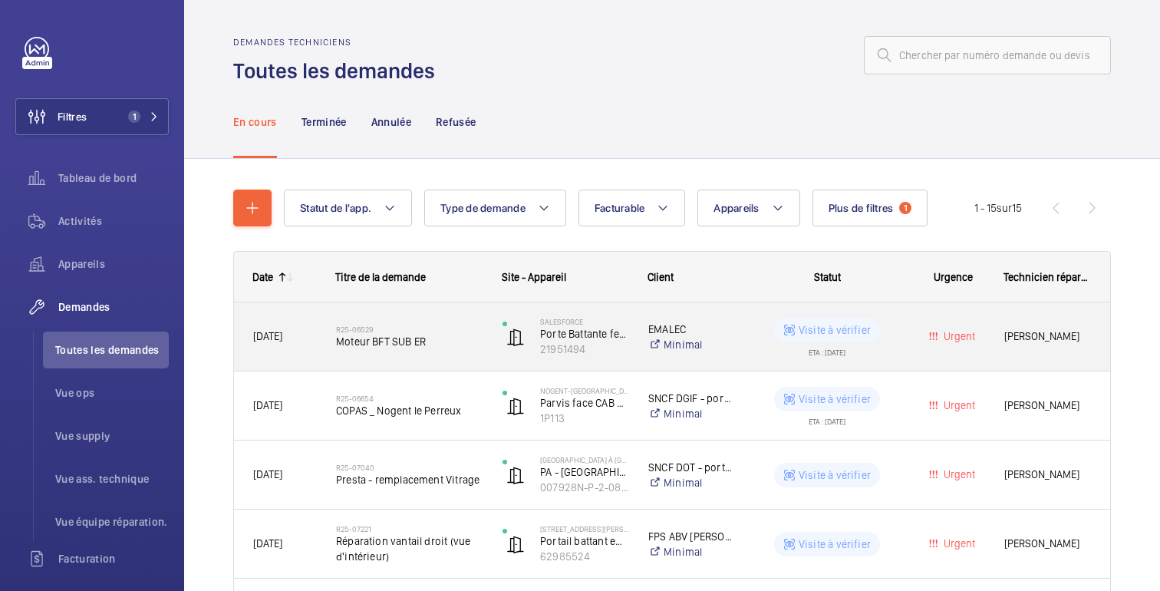
click at [900, 346] on wm-front-pills-cell "Visite à vérifier ETA : 30/06/2025" at bounding box center [826, 337] width 149 height 38
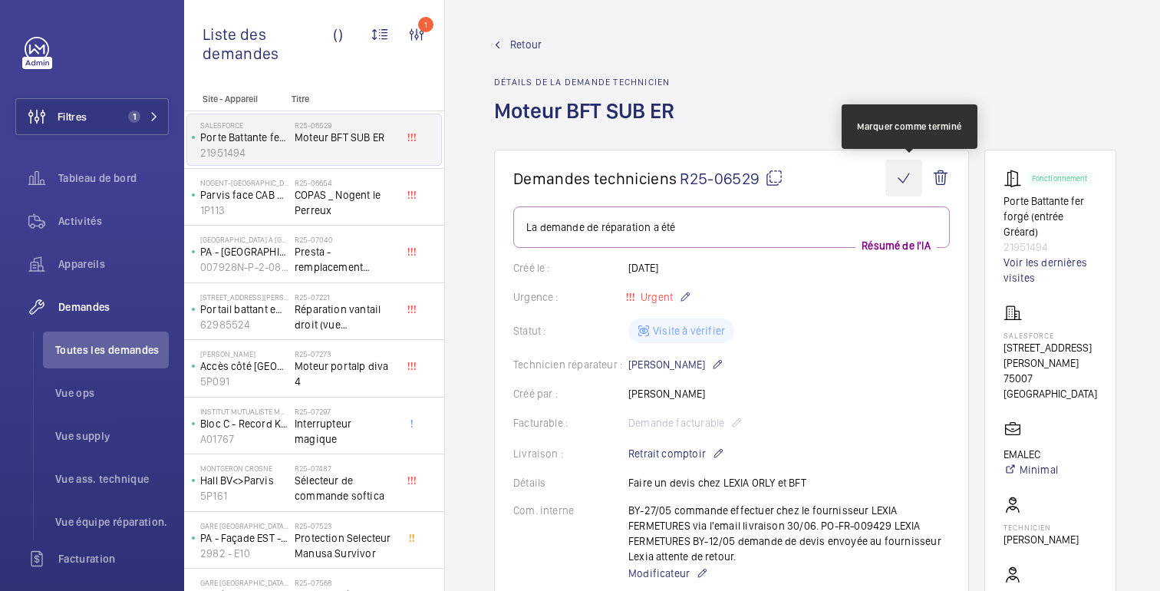
click at [917, 178] on wm-front-icon-button at bounding box center [903, 178] width 37 height 37
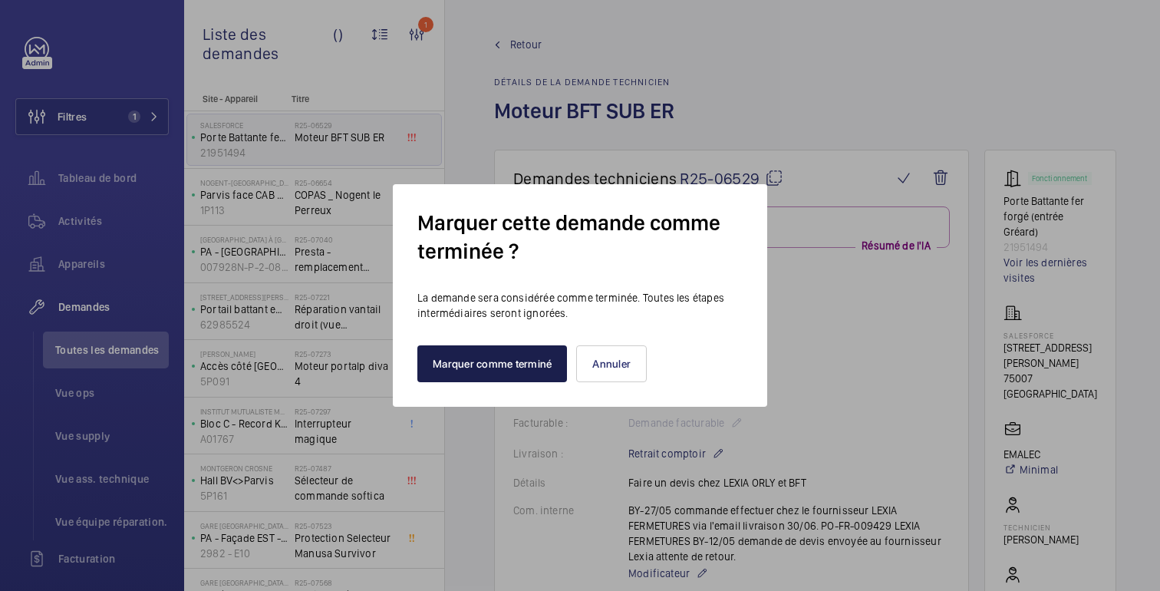
click at [534, 367] on font "Marquer comme terminé" at bounding box center [492, 363] width 119 height 12
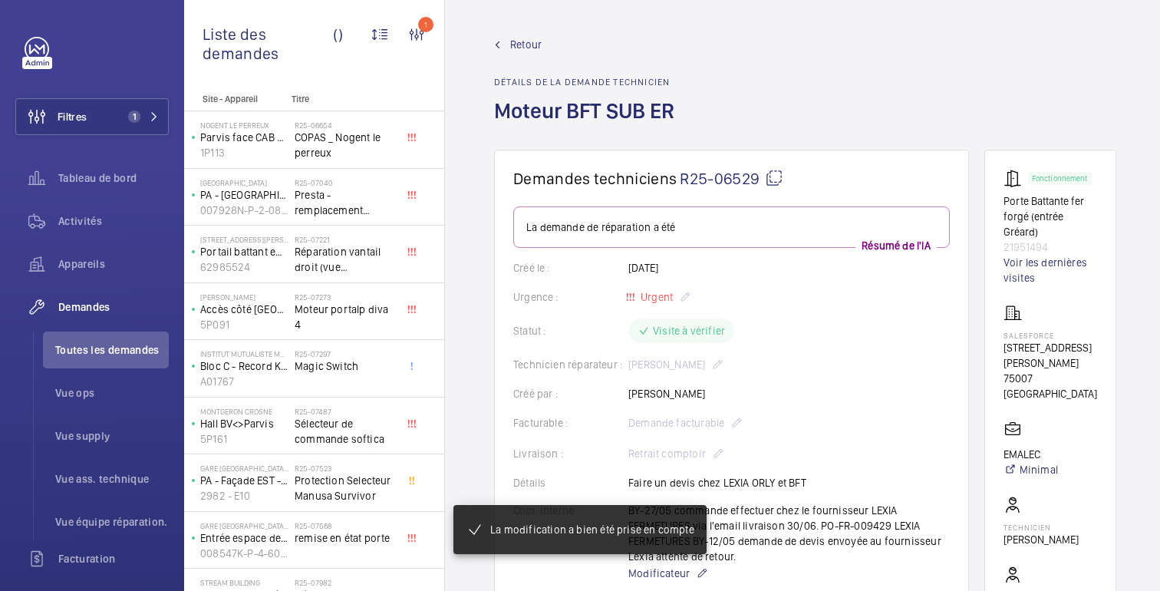
click at [525, 49] on font "Retour" at bounding box center [525, 44] width 31 height 12
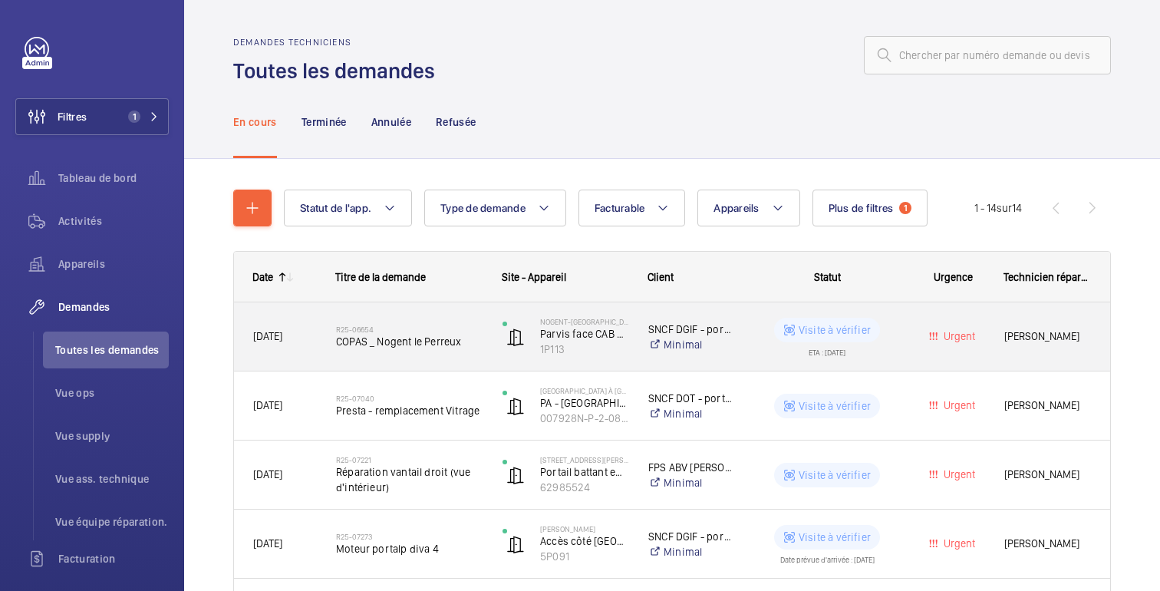
click at [891, 334] on wm-front-pills-cell "Visite à vérifier ETA : 18/06/2025" at bounding box center [826, 337] width 149 height 38
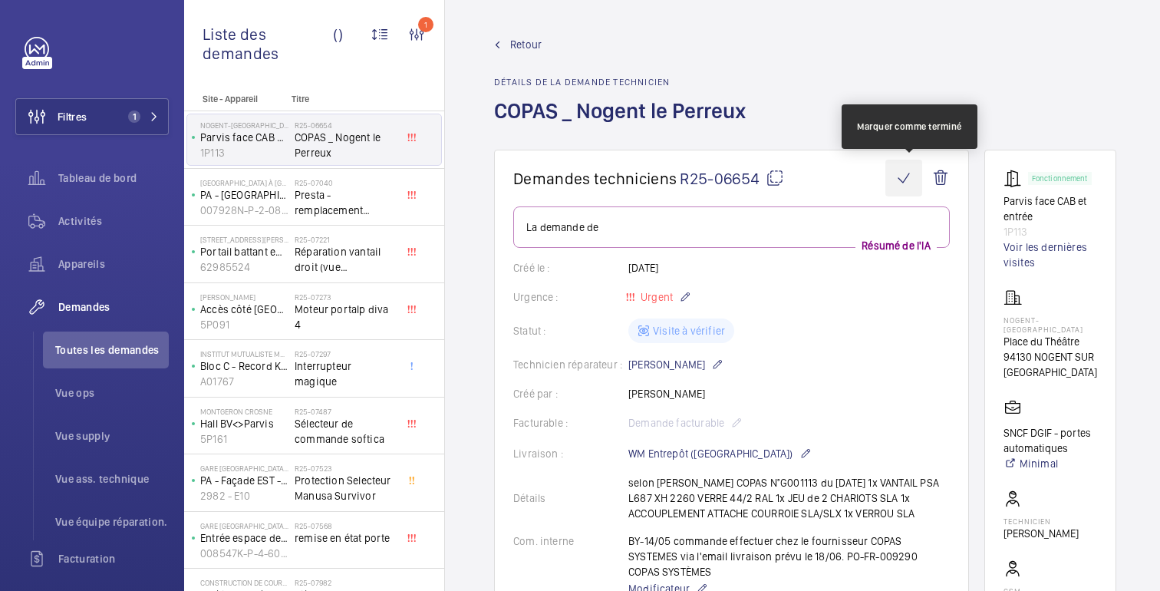
click at [914, 179] on wm-front-icon-button at bounding box center [903, 178] width 37 height 37
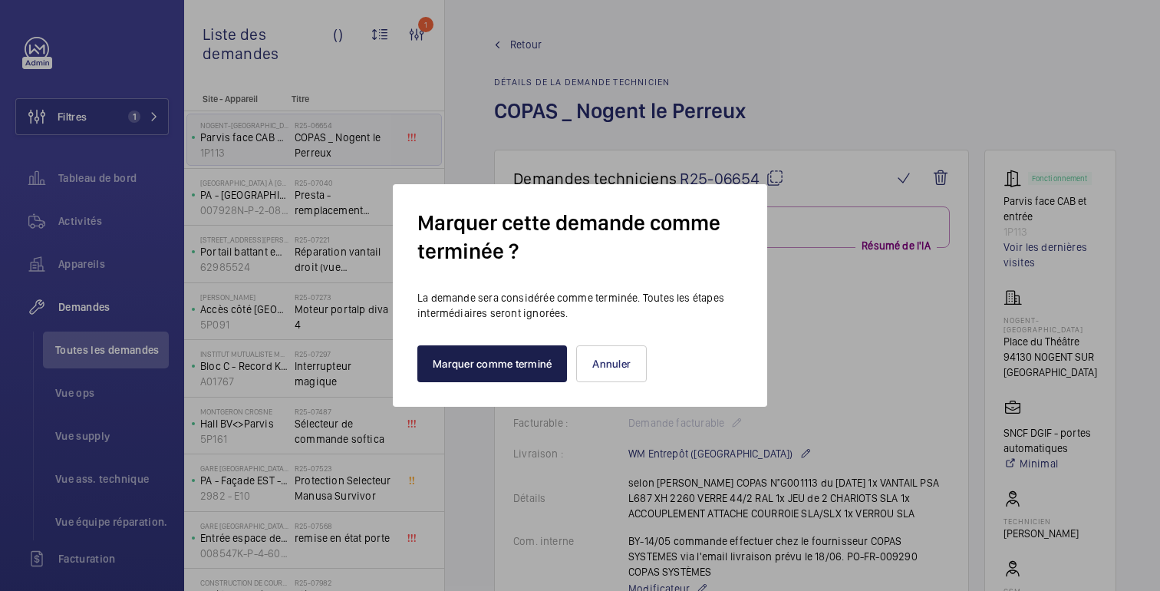
click at [528, 368] on font "Marquer comme terminé" at bounding box center [492, 363] width 119 height 12
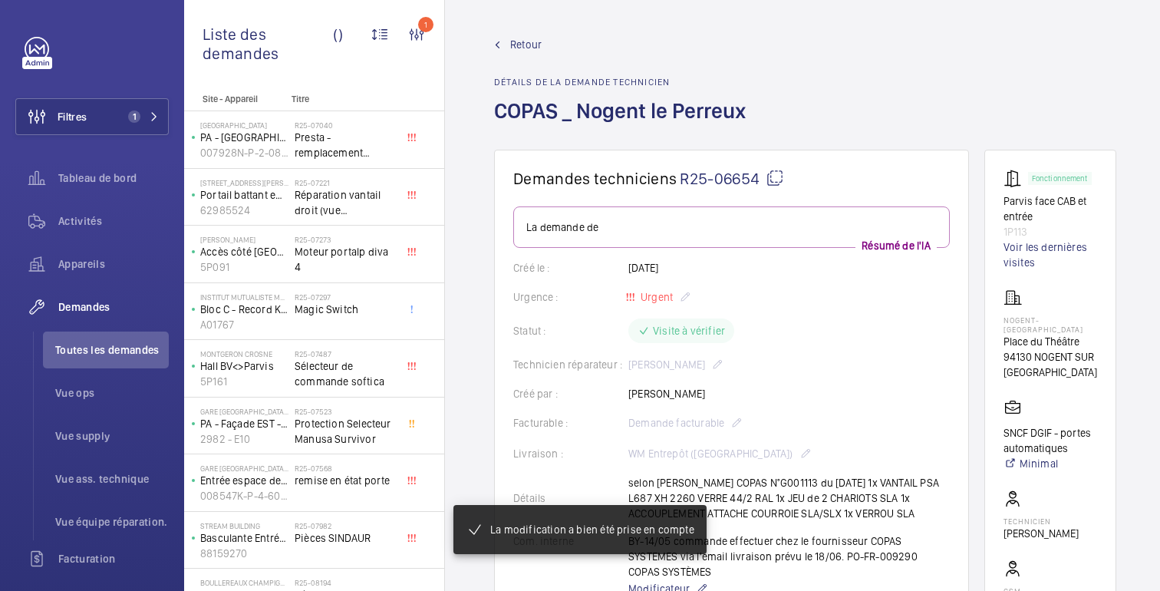
click at [528, 41] on font "Retour" at bounding box center [525, 44] width 31 height 12
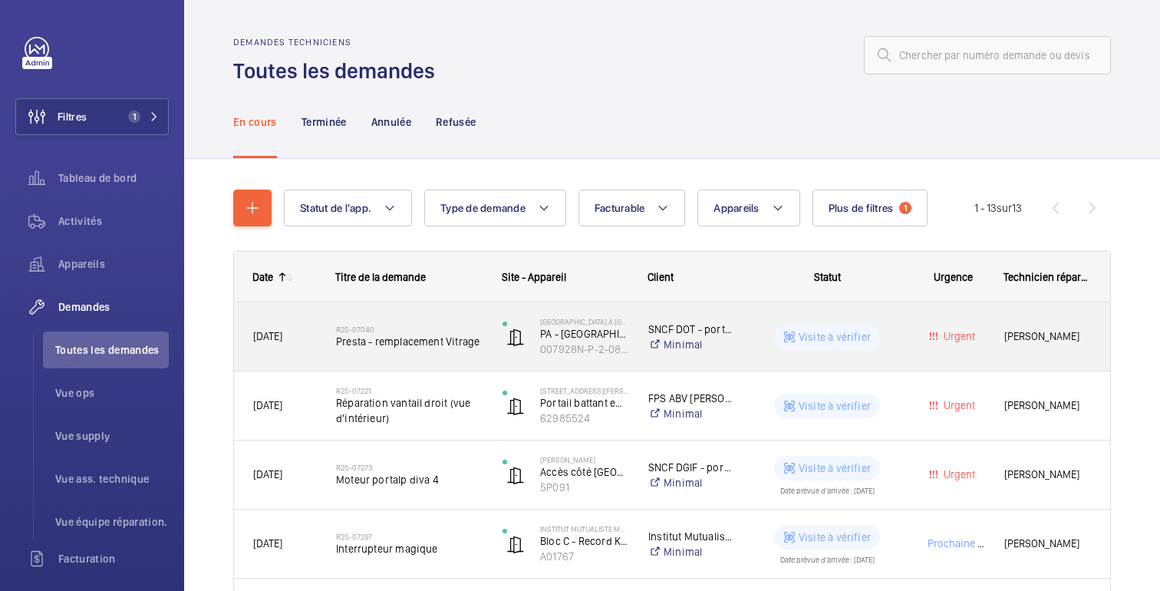
click at [875, 351] on div "Visite à vérifier" at bounding box center [817, 336] width 167 height 55
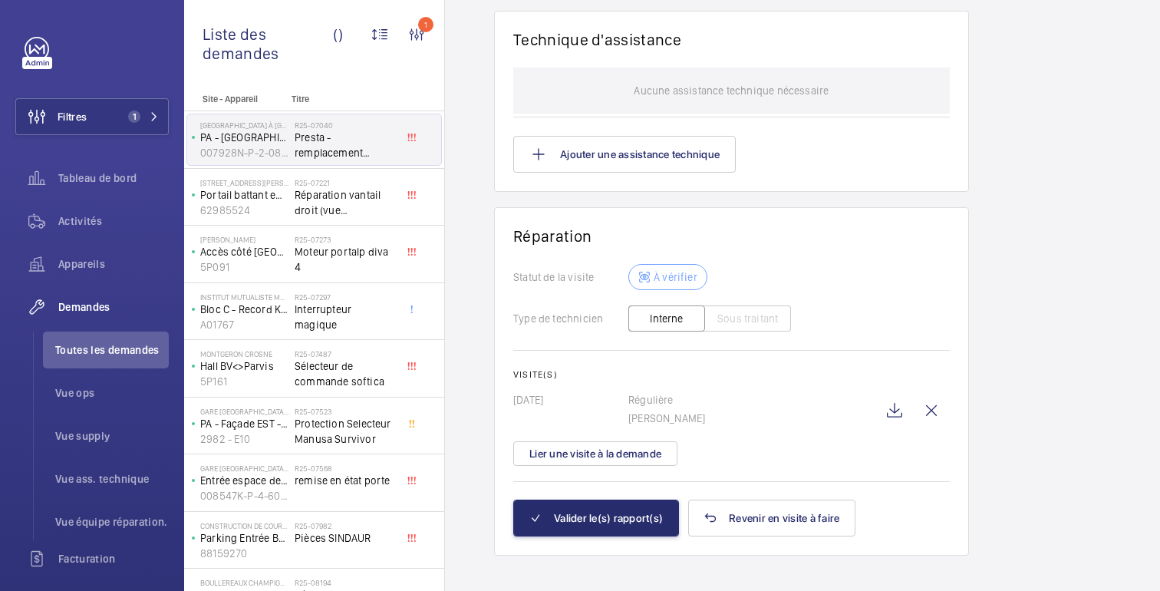
scroll to position [1232, 0]
click at [637, 449] on font "Lier une visite à la demande" at bounding box center [595, 452] width 132 height 12
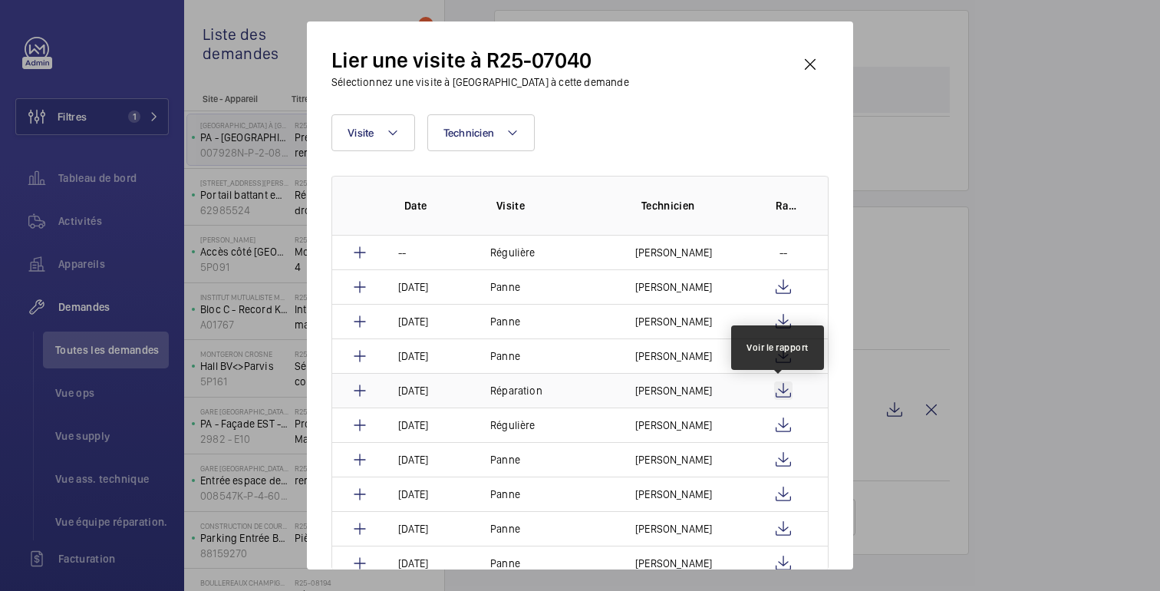
click at [781, 390] on wm-front-icon-button at bounding box center [783, 390] width 18 height 18
click at [812, 59] on wm-front-icon-button at bounding box center [810, 64] width 37 height 37
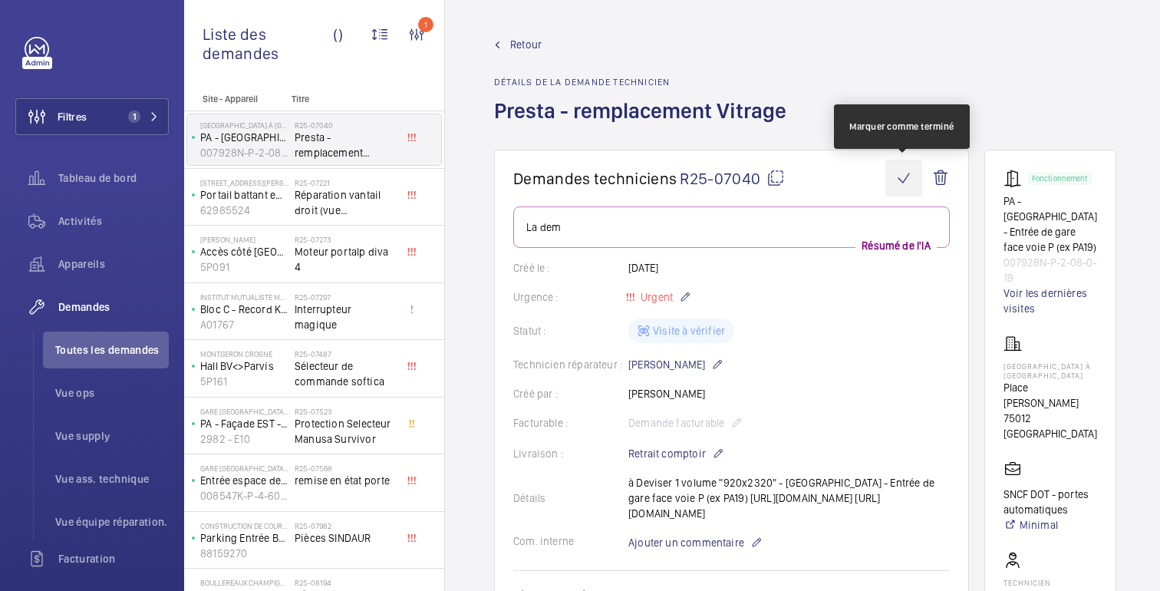
click at [900, 176] on wm-front-icon-button at bounding box center [903, 178] width 37 height 37
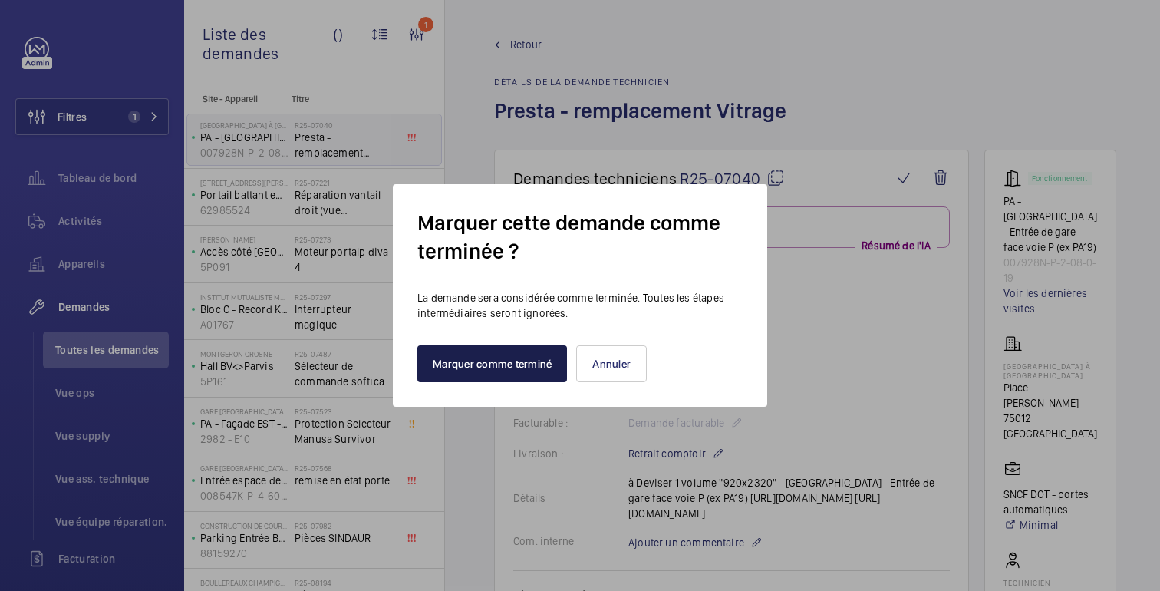
click at [528, 364] on font "Marquer comme terminé" at bounding box center [492, 363] width 119 height 12
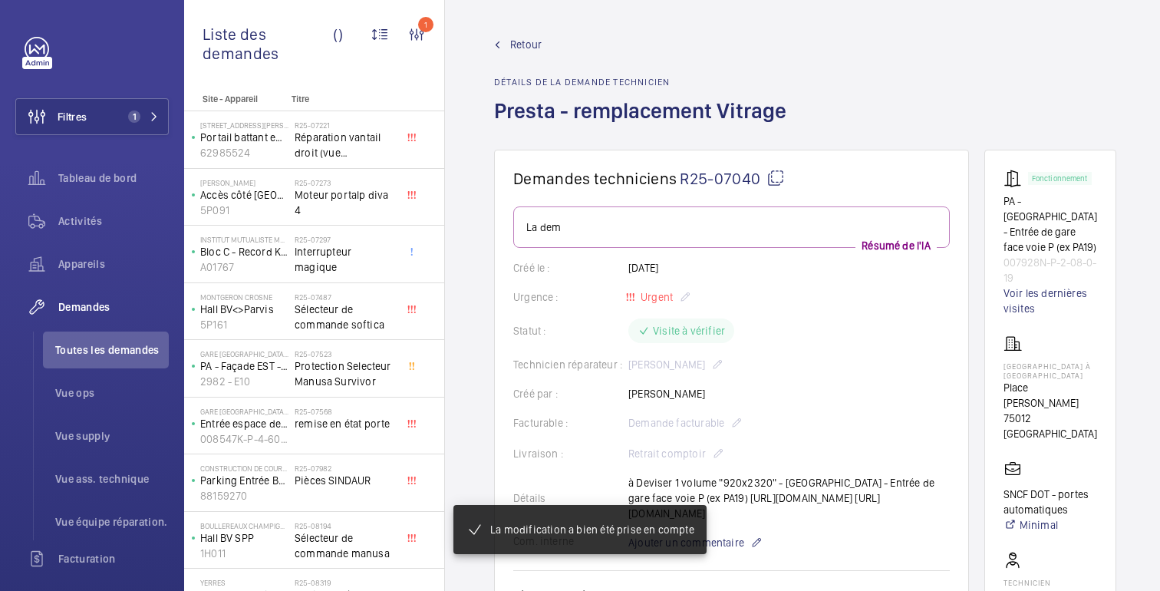
click at [519, 46] on font "Retour" at bounding box center [525, 44] width 31 height 12
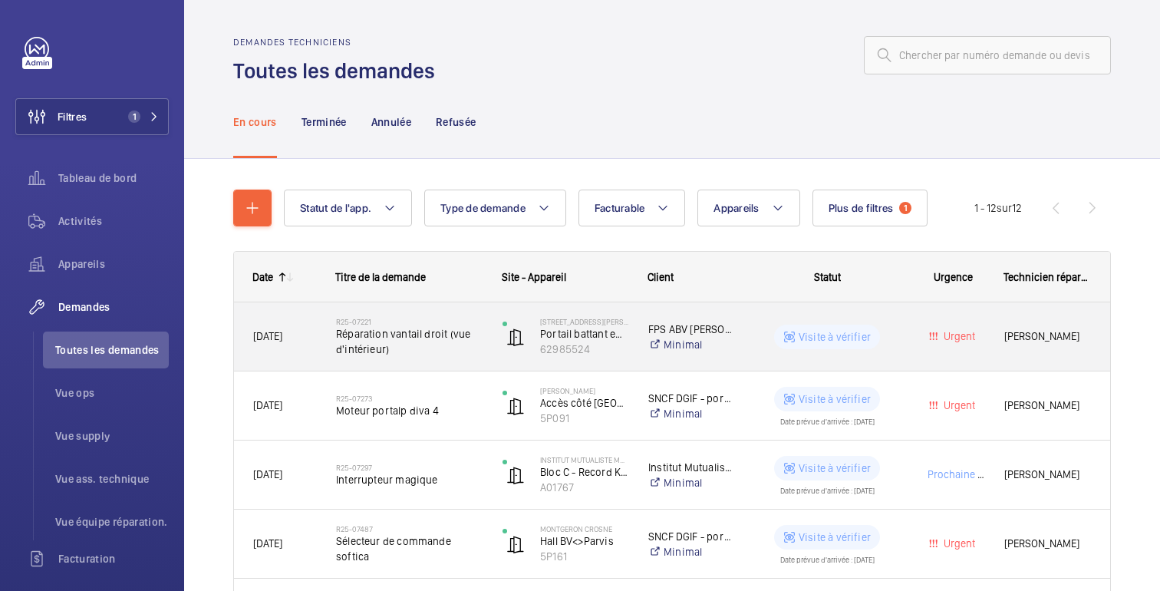
click at [887, 347] on wm-front-pills-cell "Visite à vérifier" at bounding box center [826, 336] width 149 height 25
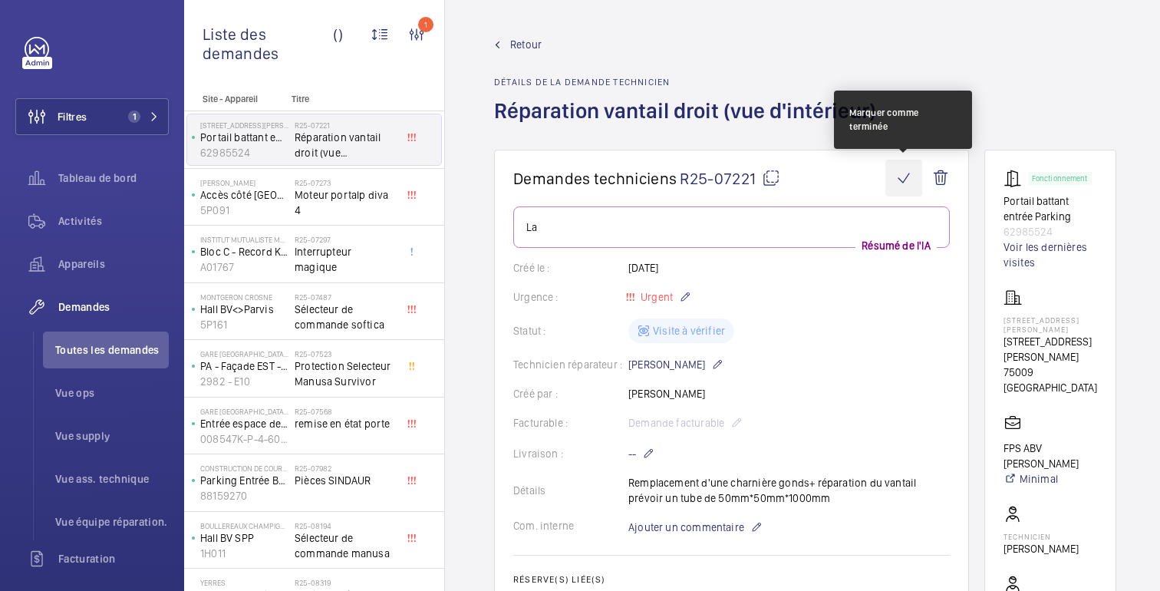
click at [909, 165] on wm-front-icon-button at bounding box center [903, 178] width 37 height 37
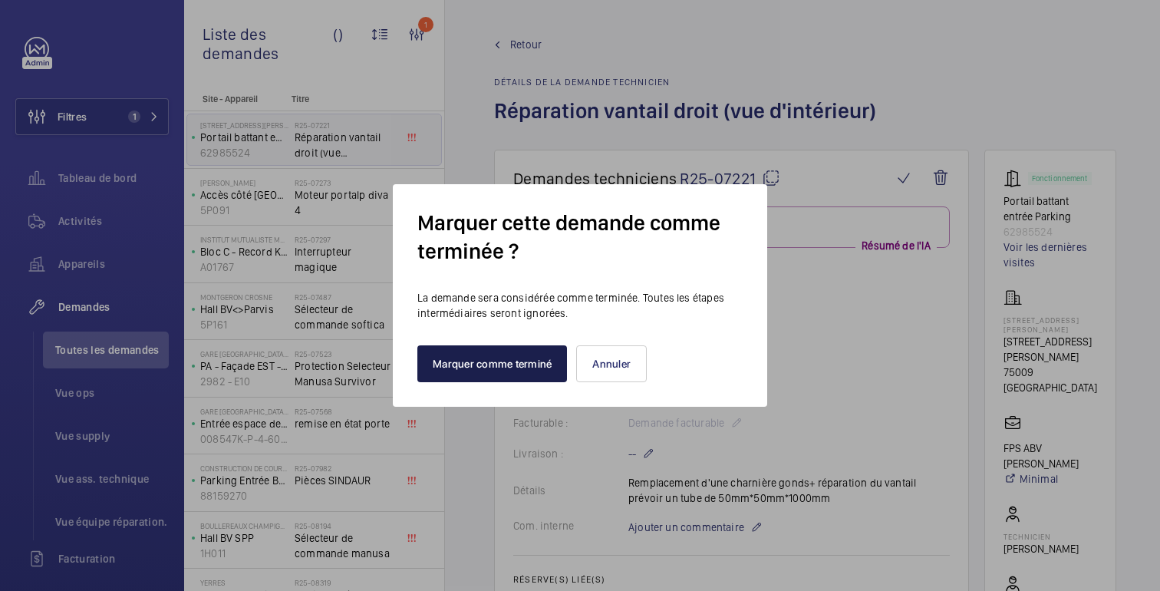
click at [503, 377] on button "Marquer comme terminé" at bounding box center [492, 363] width 150 height 37
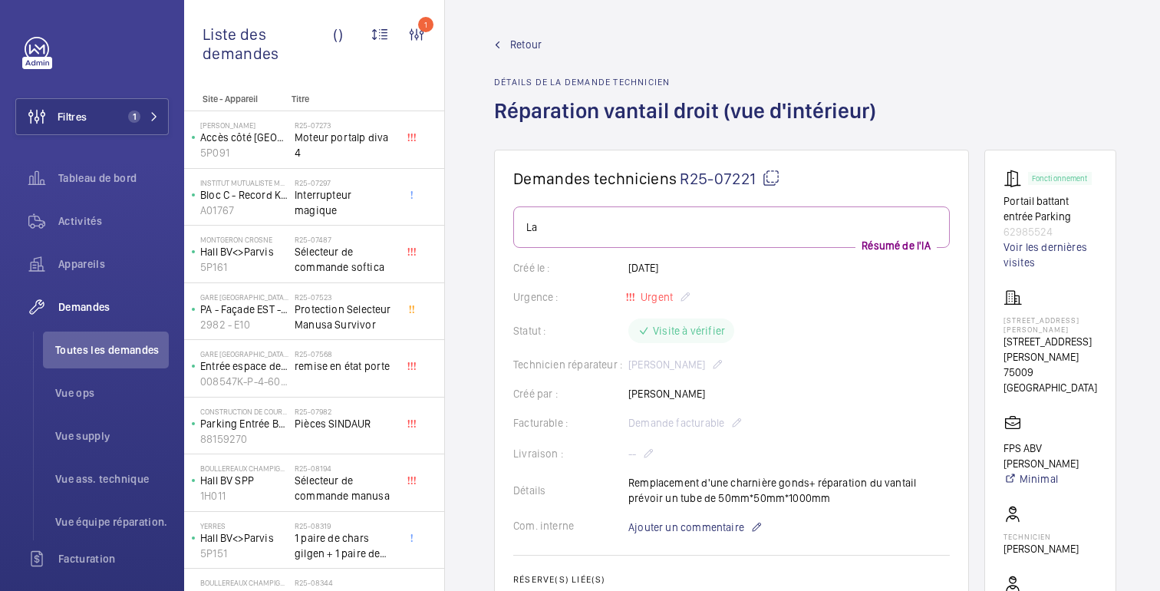
click at [529, 41] on font "Retour" at bounding box center [525, 44] width 31 height 12
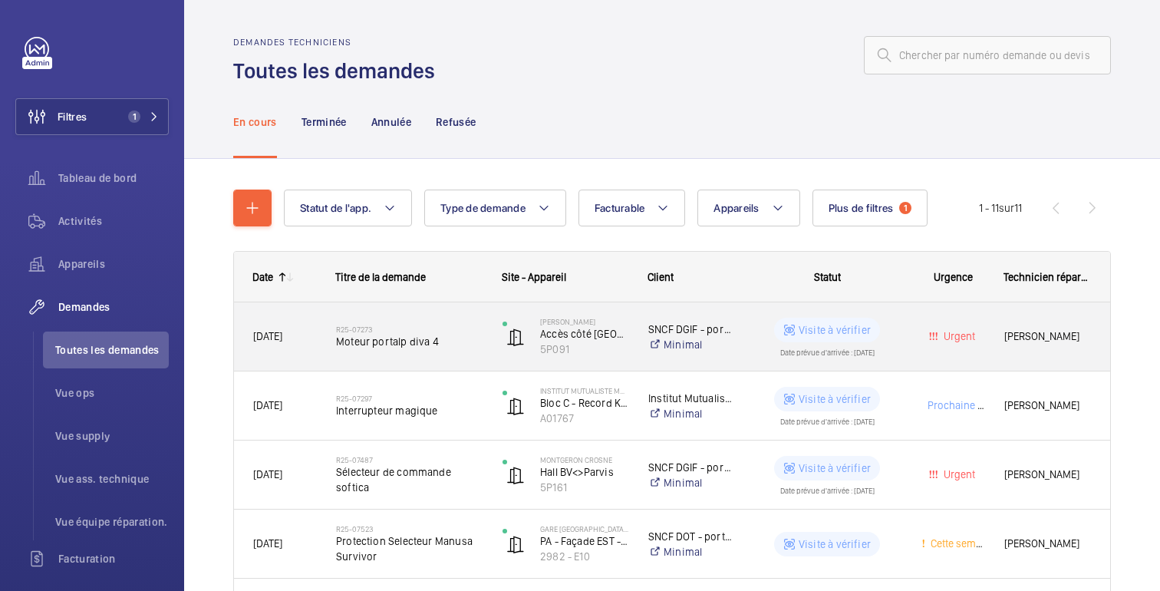
click at [899, 329] on wm-front-pills-cell "Visite à vérifier Date prévue d'arrivée : 19/06/2025" at bounding box center [826, 337] width 149 height 38
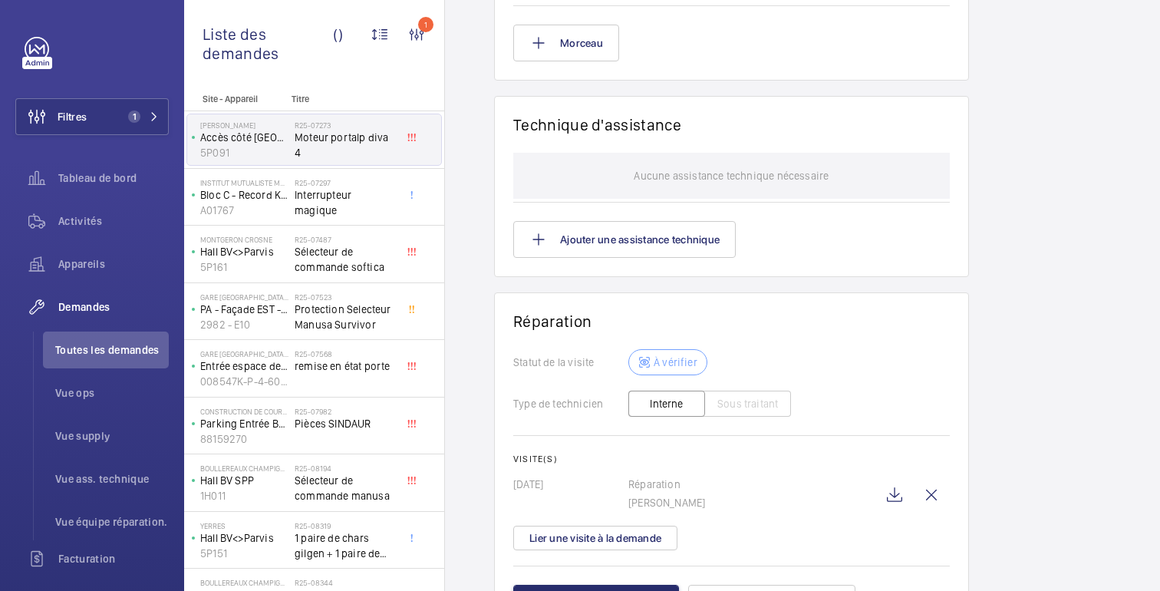
scroll to position [1388, 0]
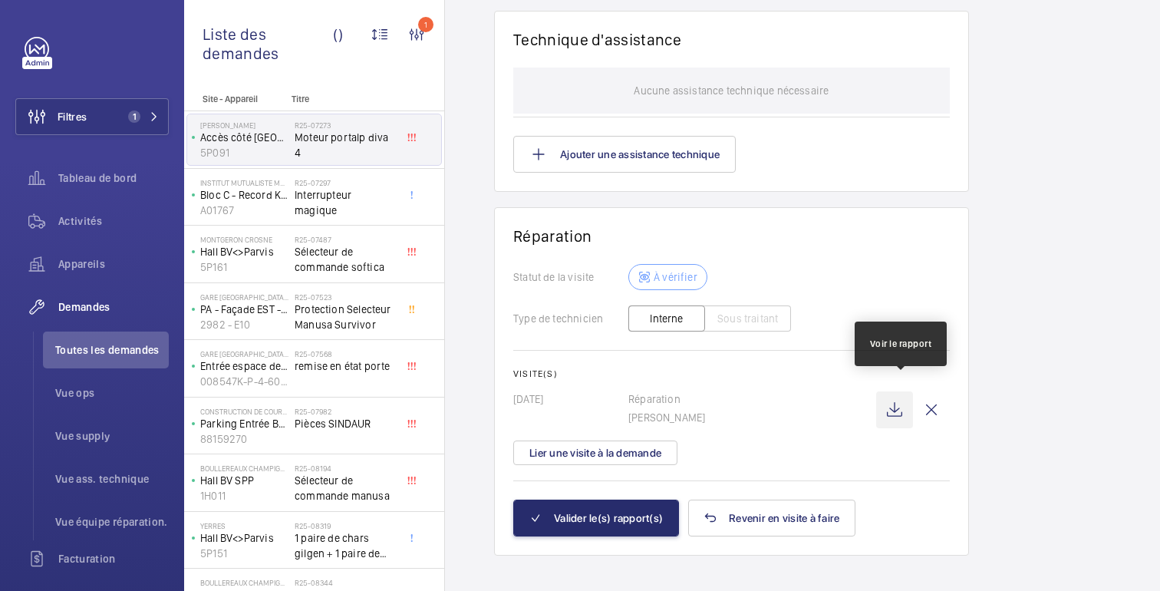
click at [895, 410] on wm-front-icon-button at bounding box center [894, 409] width 37 height 37
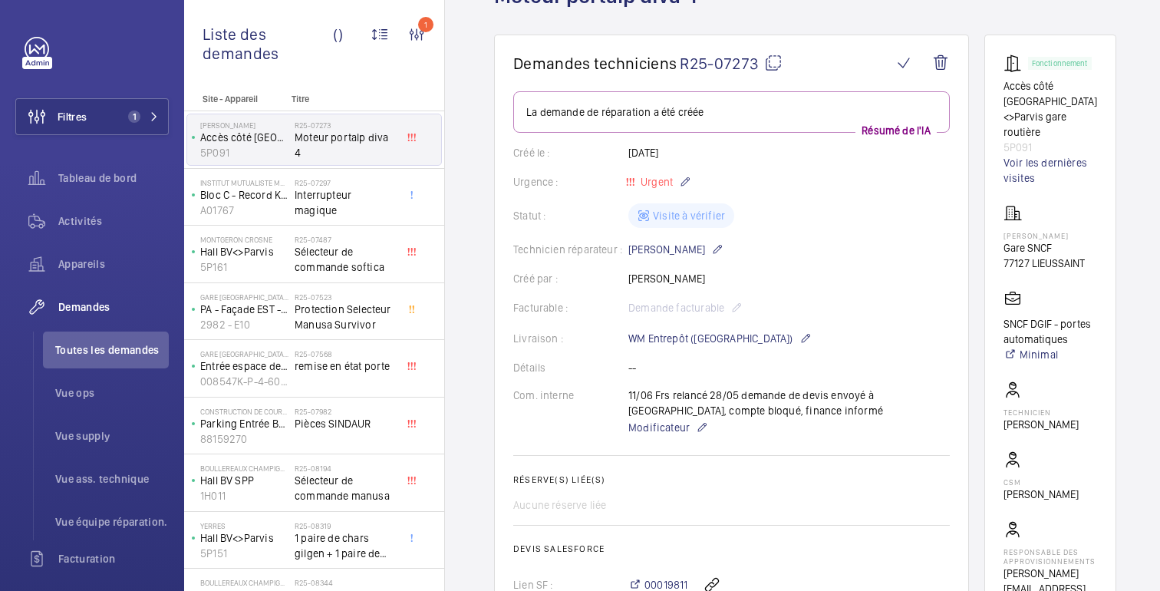
scroll to position [44, 0]
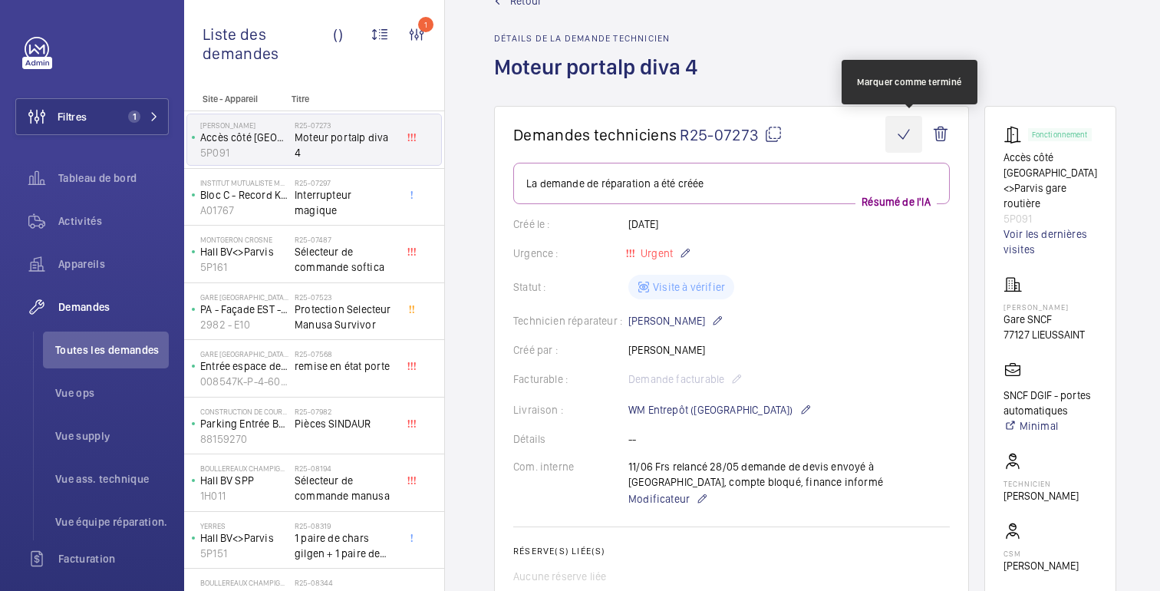
click at [908, 141] on wm-front-icon-button at bounding box center [903, 134] width 37 height 37
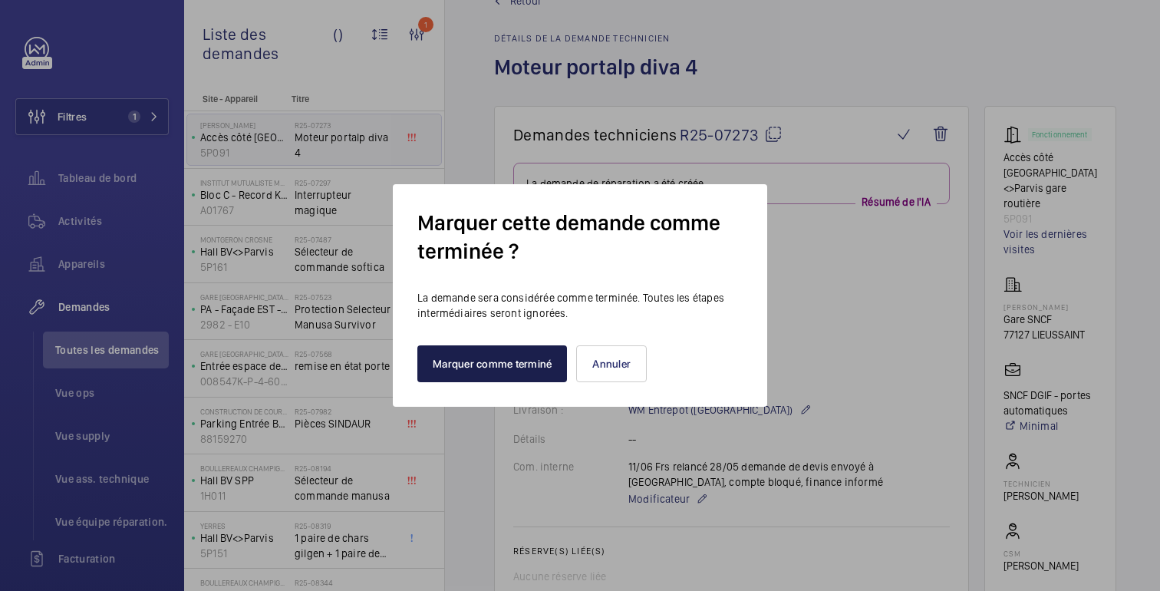
click at [486, 358] on font "Marquer comme terminé" at bounding box center [492, 363] width 119 height 12
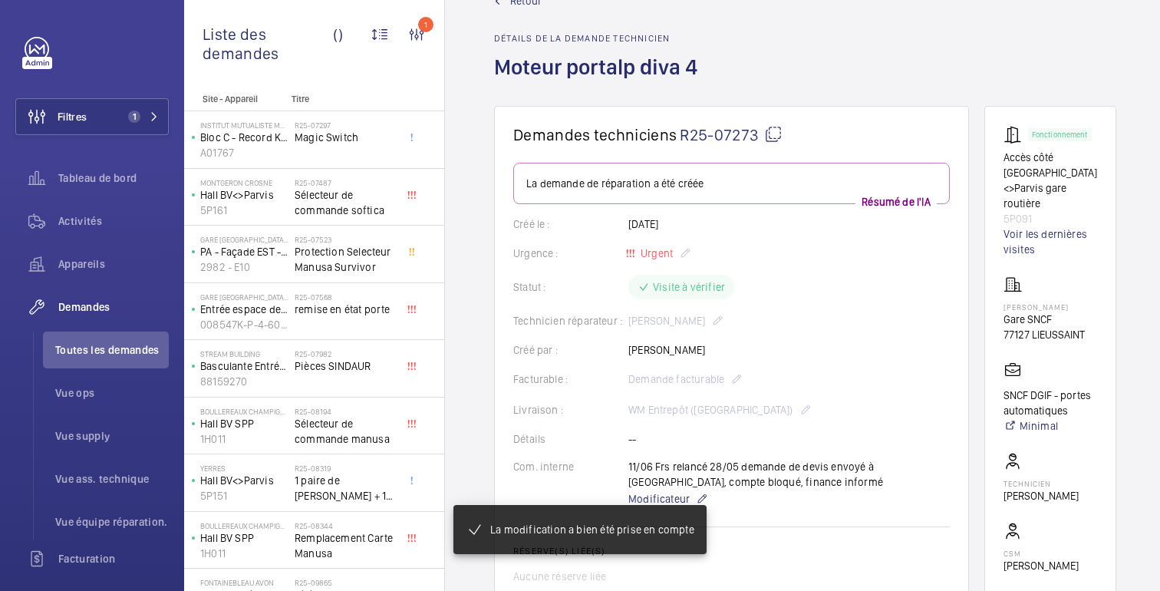
scroll to position [0, 0]
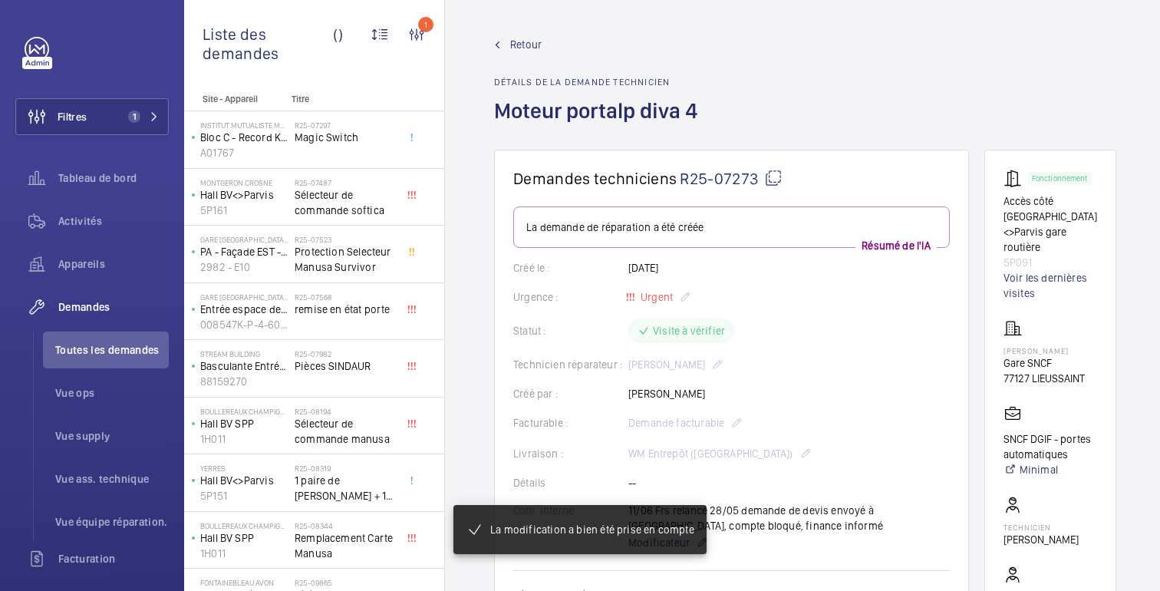
click at [522, 46] on font "Retour" at bounding box center [525, 44] width 31 height 12
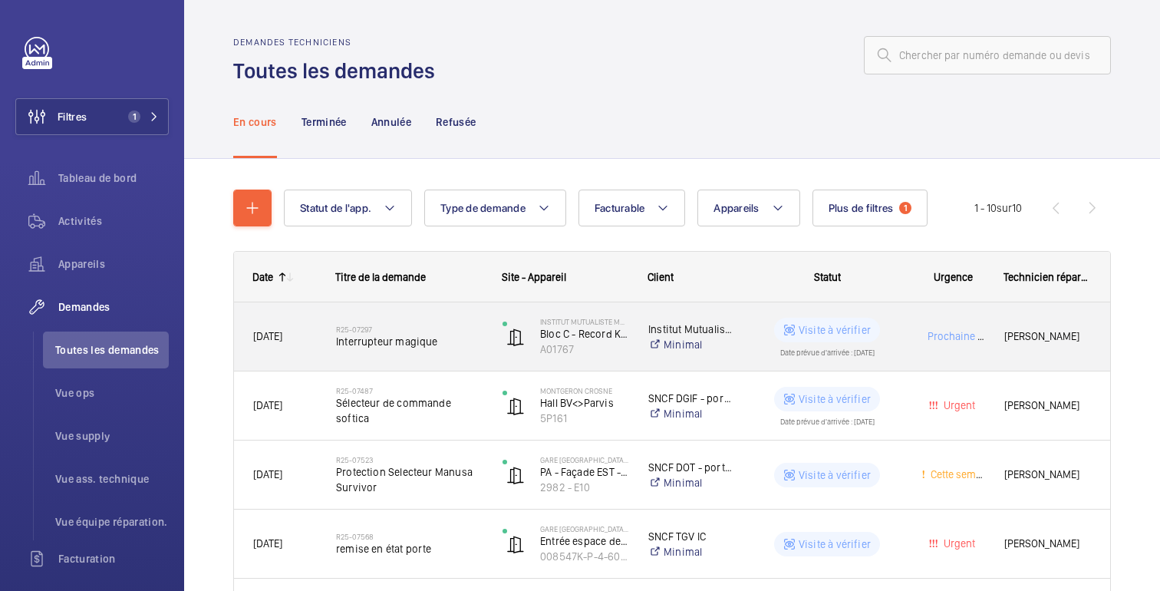
click at [919, 331] on div "Prochaine visite" at bounding box center [943, 336] width 81 height 48
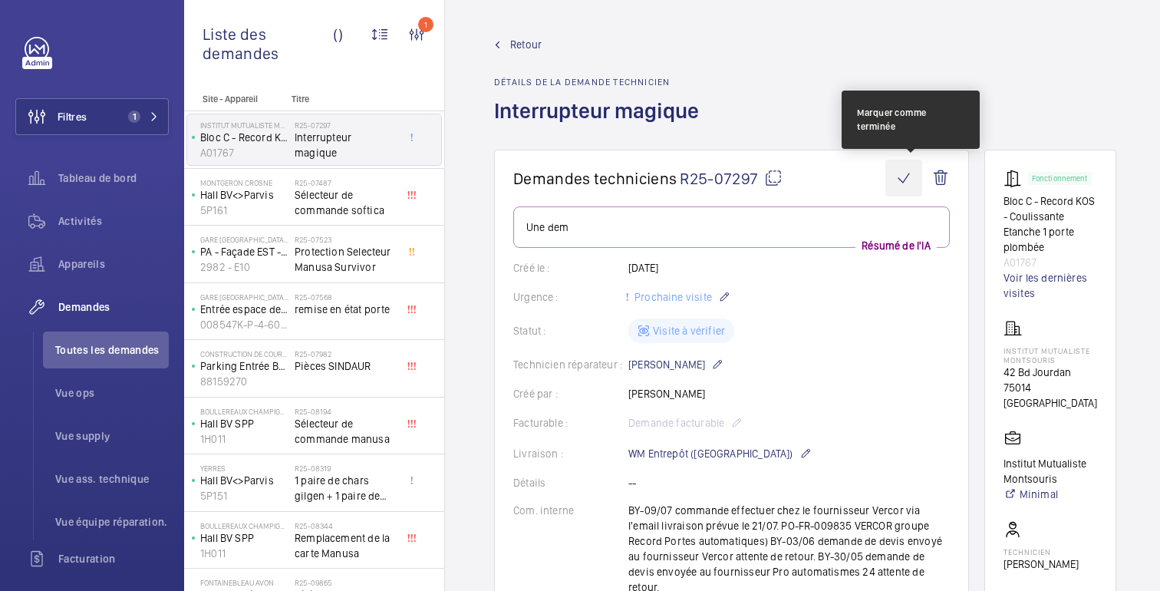
click at [912, 166] on wm-front-icon-button at bounding box center [903, 178] width 37 height 37
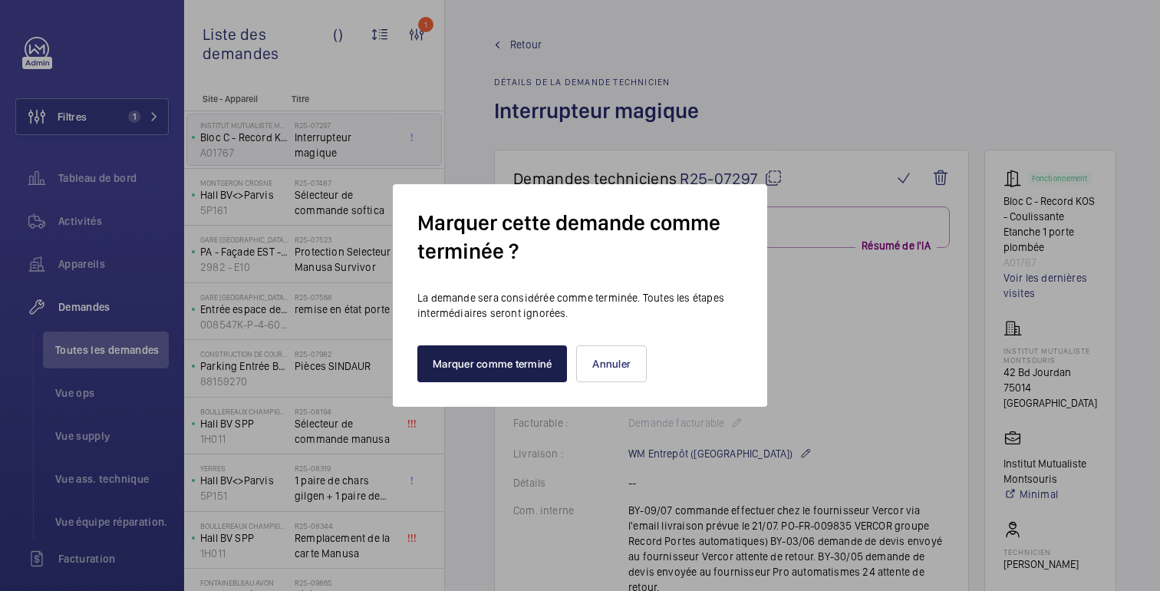
click at [510, 357] on font "Marquer comme terminé" at bounding box center [492, 363] width 119 height 12
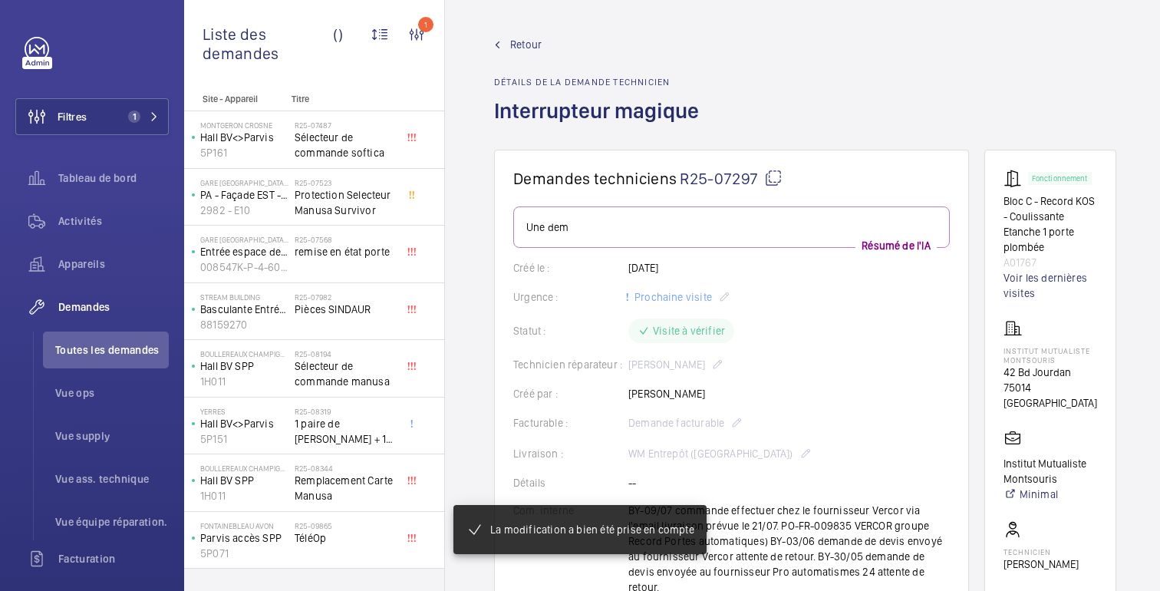
click at [518, 47] on font "Retour" at bounding box center [525, 44] width 31 height 12
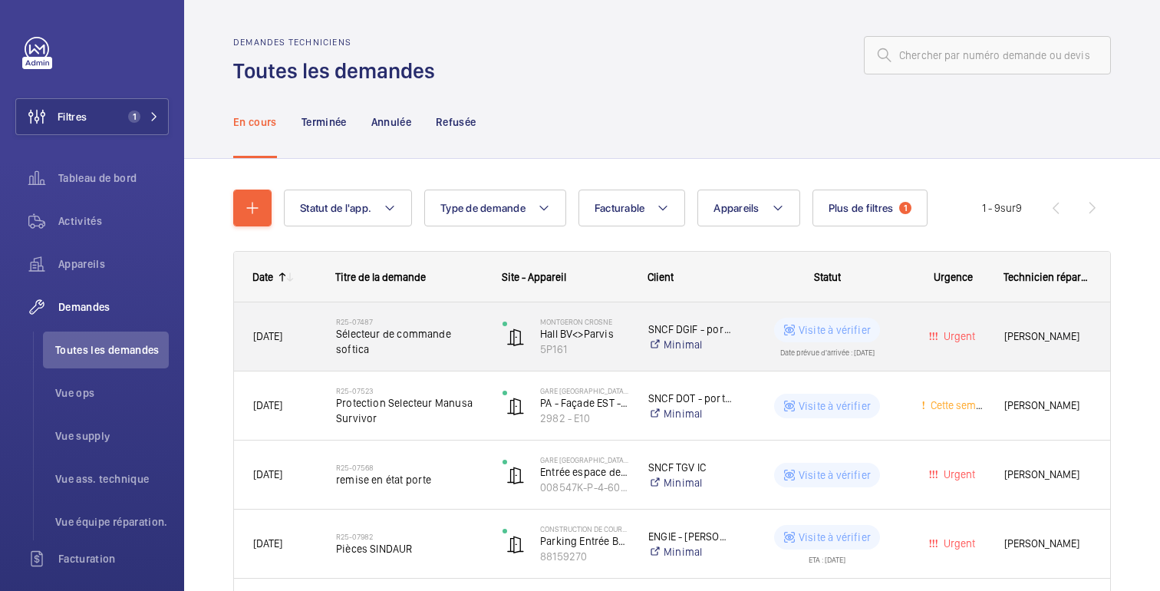
click at [902, 341] on div "Urgent" at bounding box center [943, 336] width 83 height 68
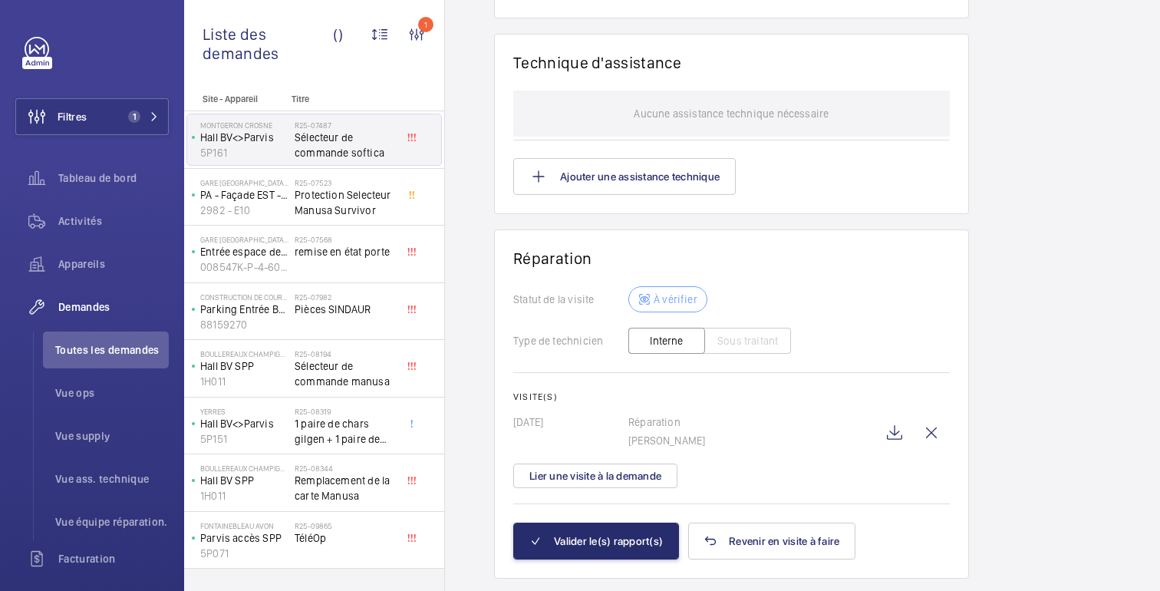
scroll to position [1559, 0]
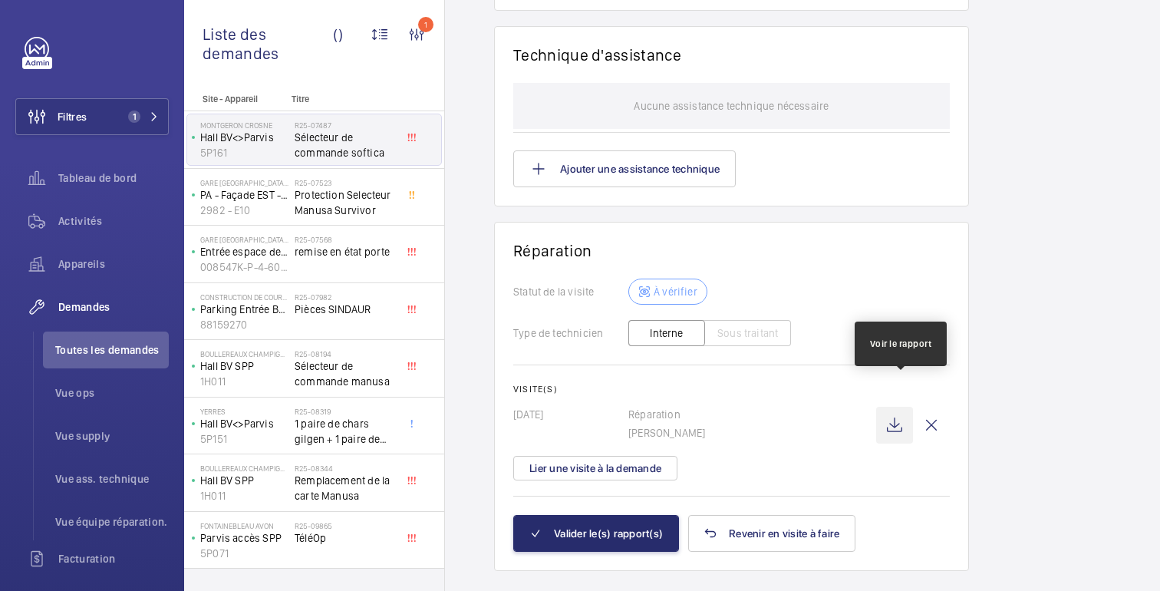
click at [901, 407] on wm-front-icon-button at bounding box center [894, 425] width 37 height 37
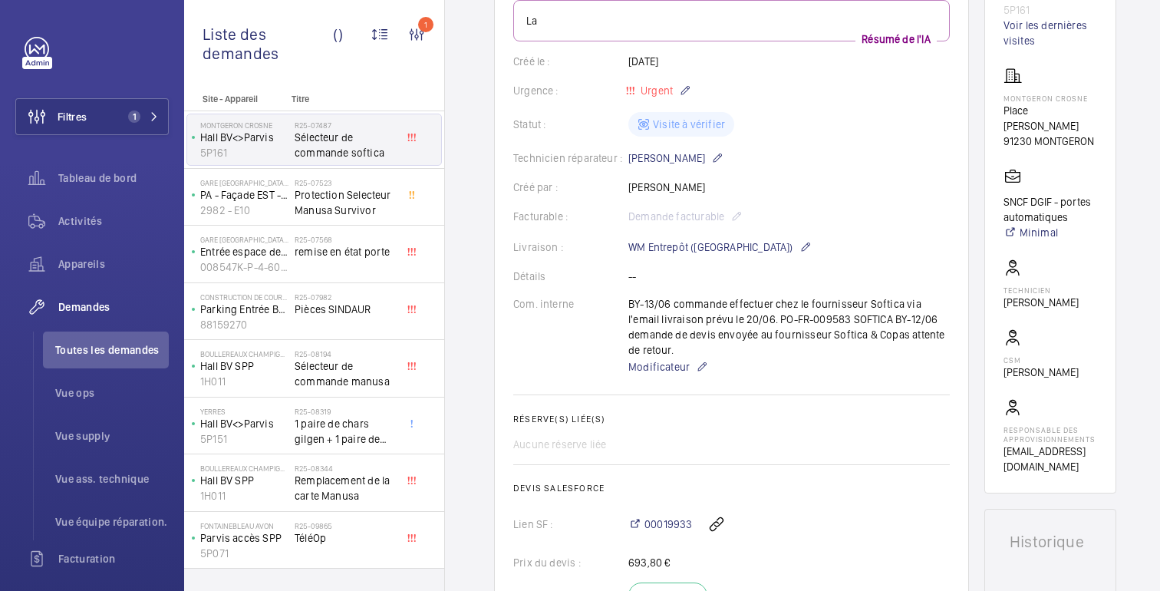
scroll to position [109, 0]
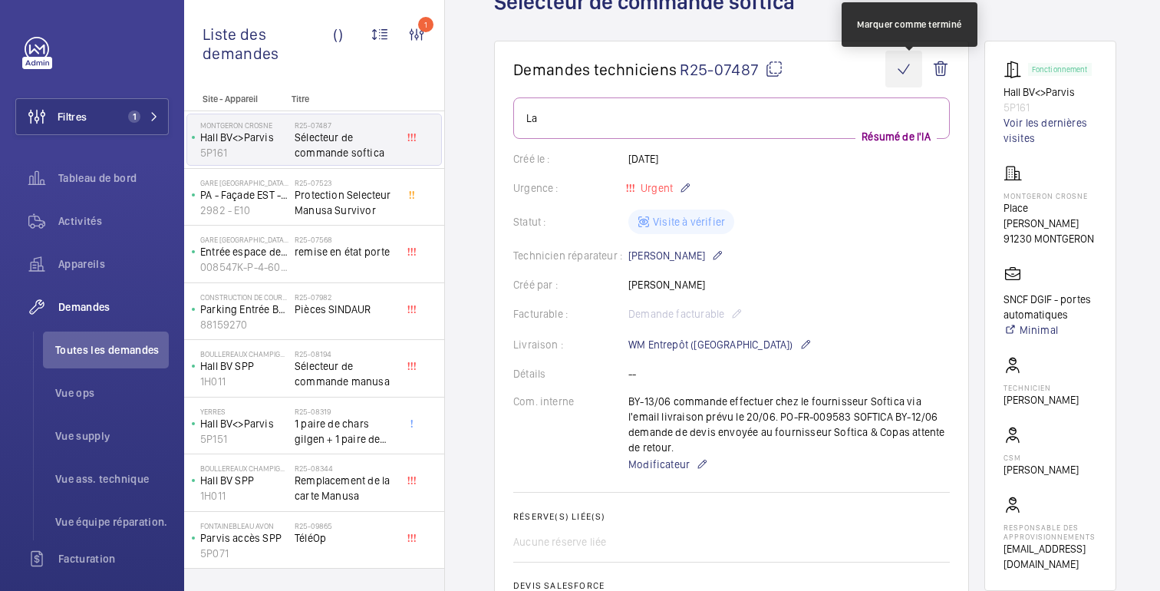
click at [914, 78] on wm-front-icon-button at bounding box center [903, 69] width 37 height 37
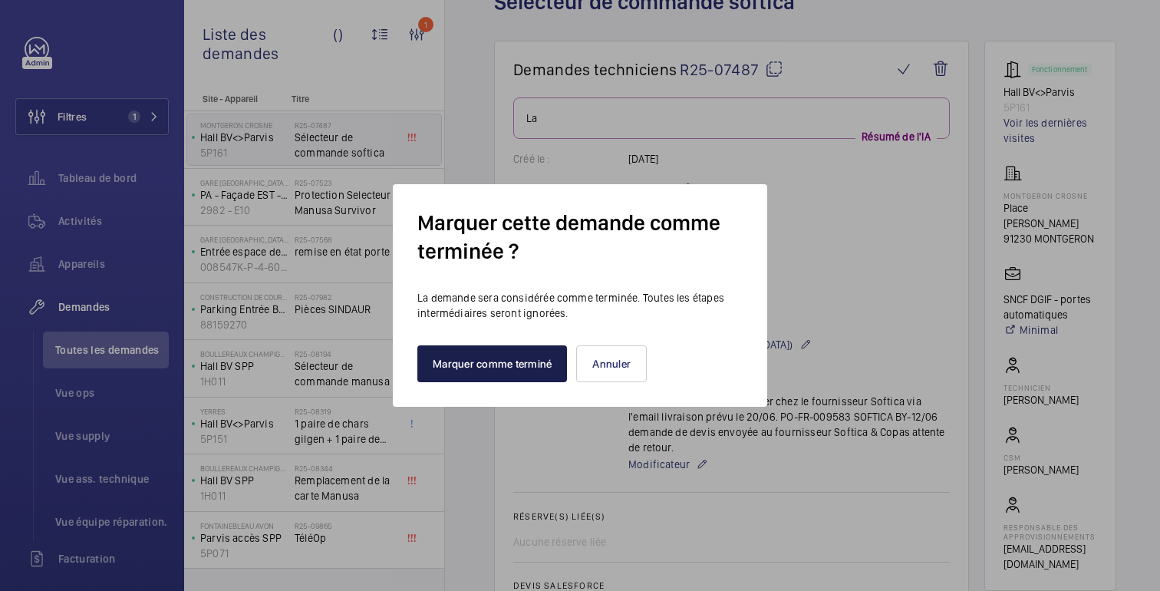
click at [515, 369] on font "Marquer comme terminé" at bounding box center [492, 363] width 119 height 12
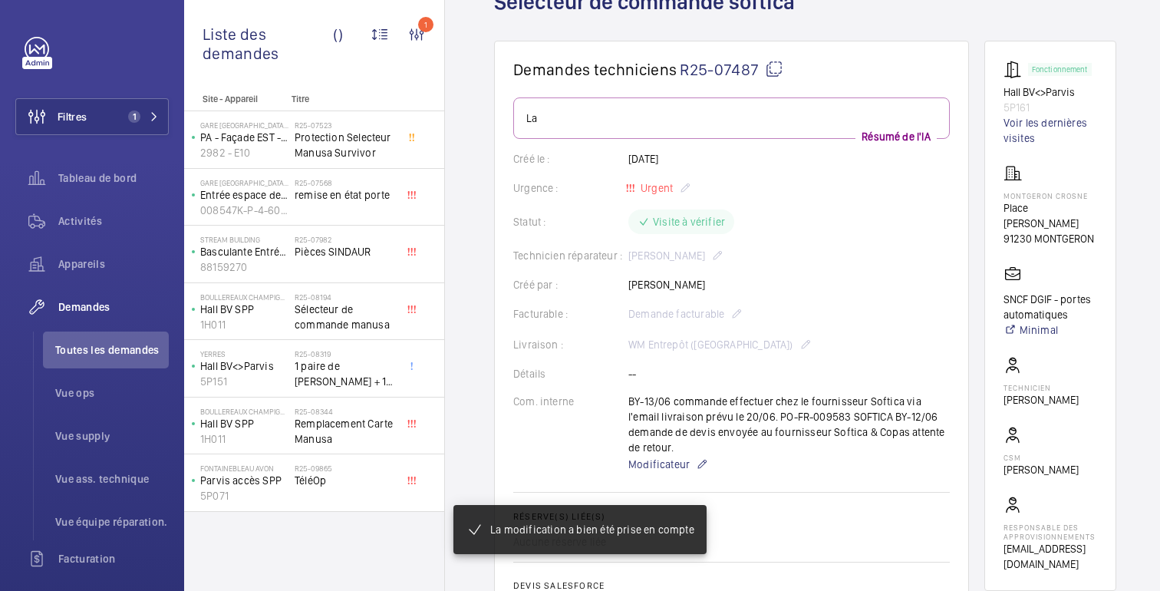
scroll to position [0, 0]
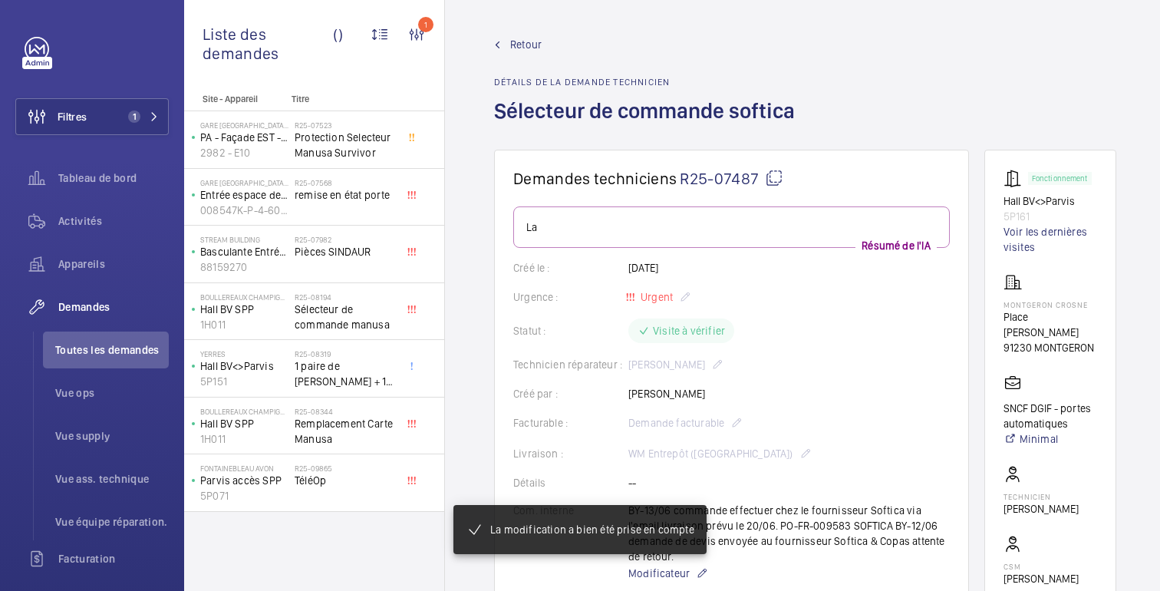
click at [515, 47] on font "Retour" at bounding box center [525, 44] width 31 height 12
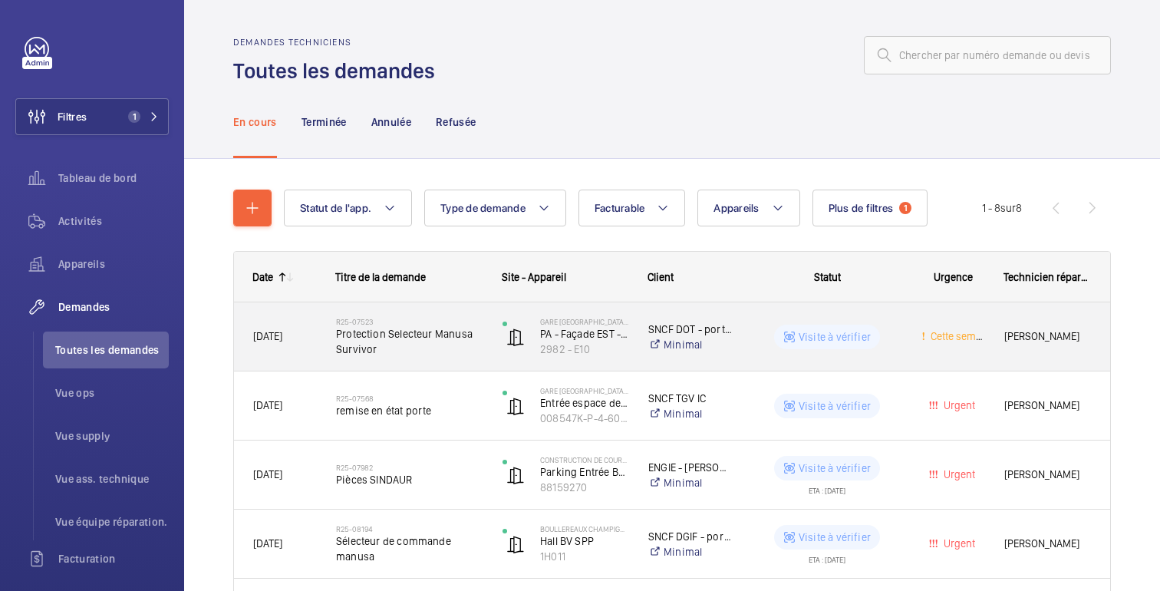
click at [899, 354] on div "Visite à vérifier" at bounding box center [817, 336] width 167 height 55
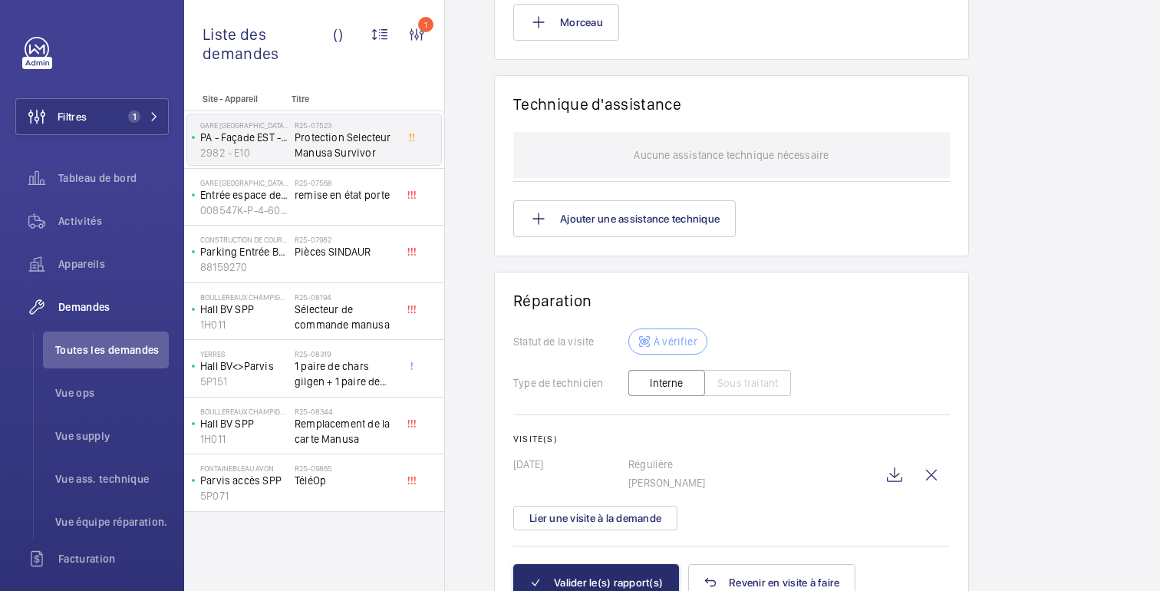
scroll to position [1217, 0]
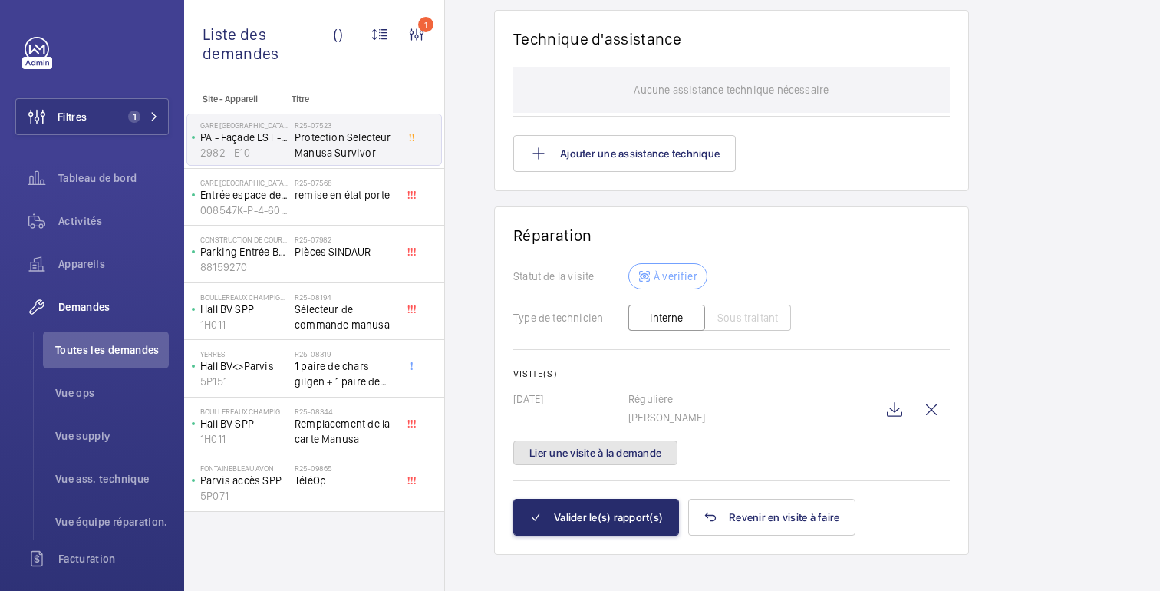
click at [604, 446] on button "Lier une visite à la demande" at bounding box center [595, 452] width 164 height 25
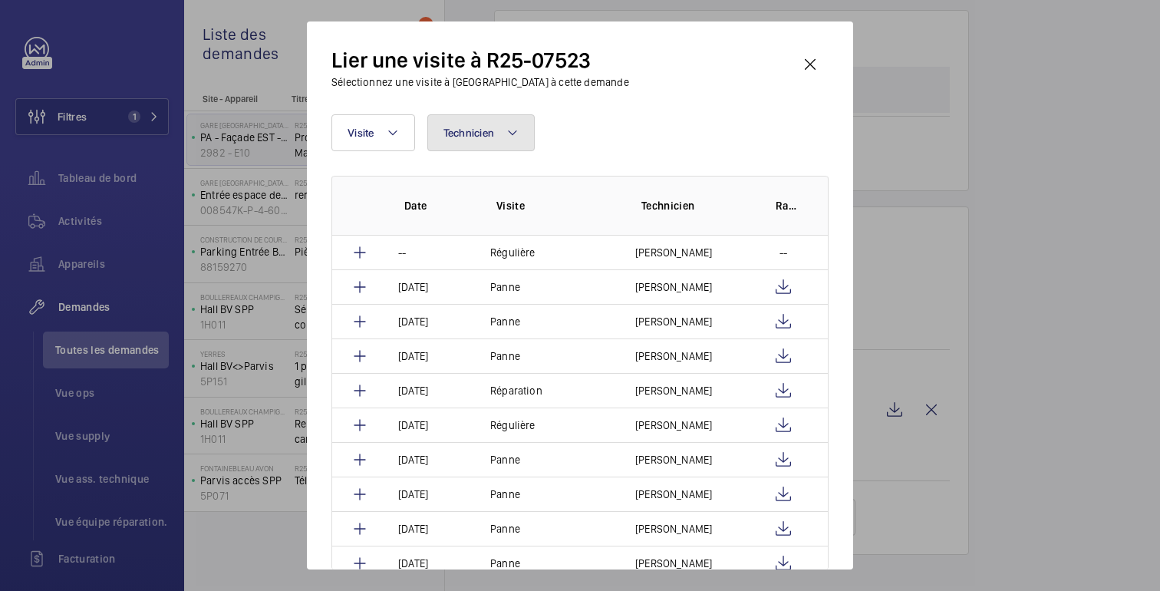
click at [499, 141] on button "Technicien" at bounding box center [481, 132] width 108 height 37
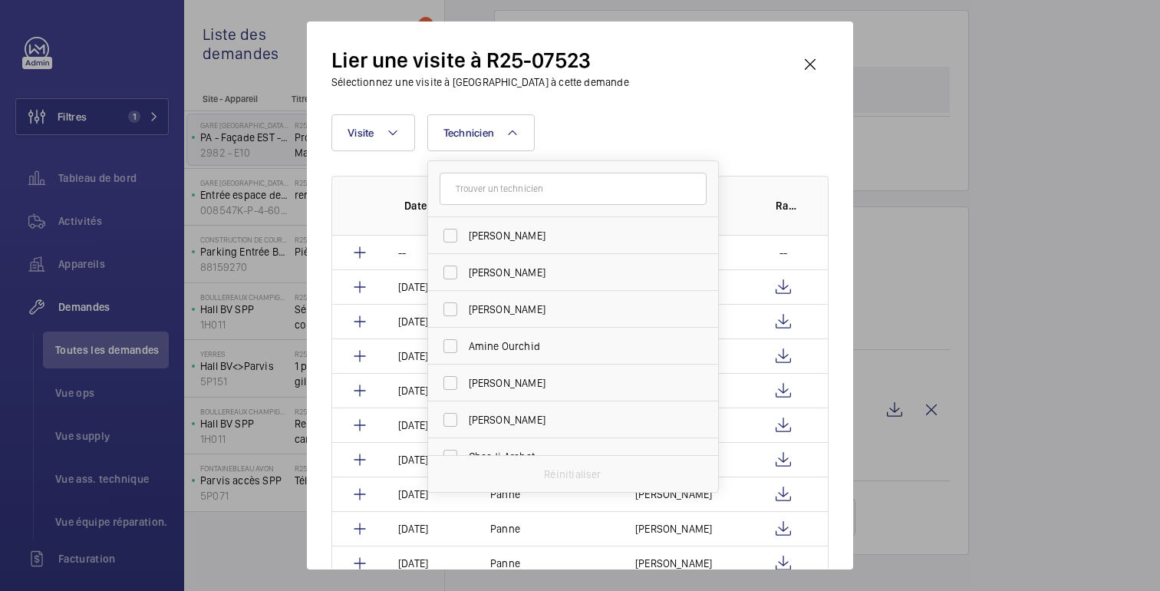
click at [488, 186] on input "text" at bounding box center [573, 189] width 267 height 32
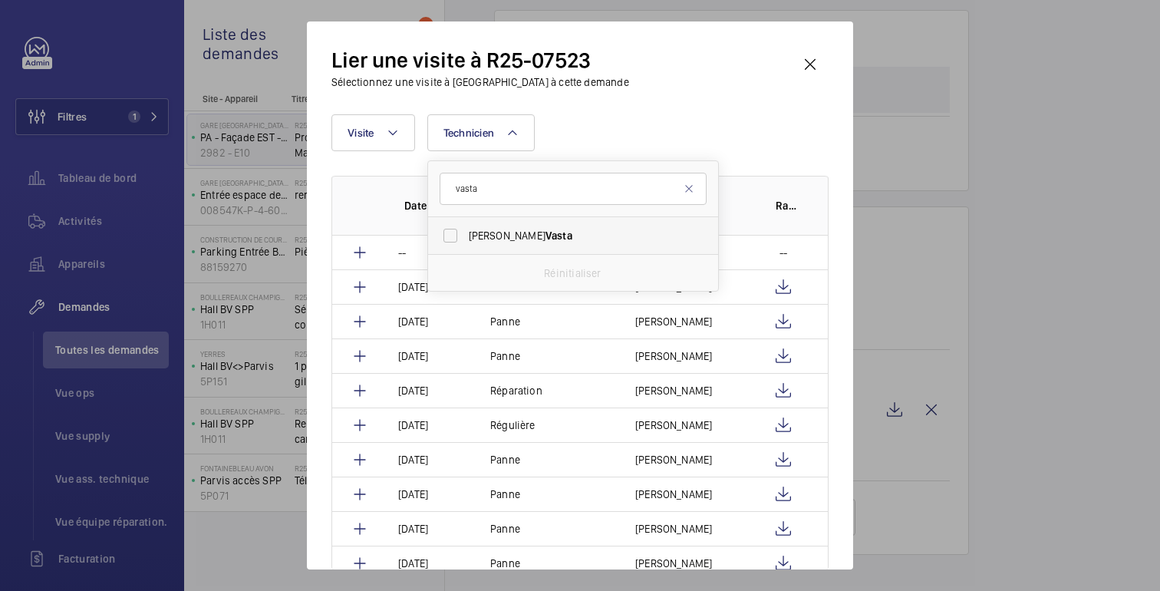
type input "vasta"
click at [477, 239] on font "Alexandre" at bounding box center [507, 235] width 77 height 12
click at [466, 239] on input "Alexandre Vasta" at bounding box center [450, 235] width 31 height 31
checkbox input "true"
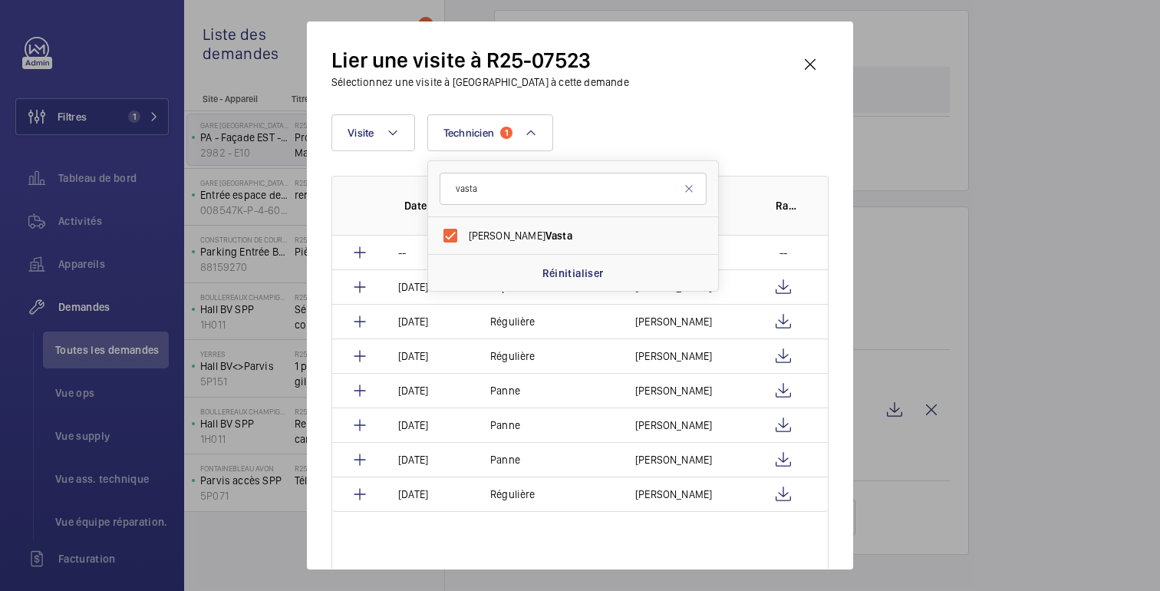
click at [659, 96] on div "Lier une visite à R25-07523 Sélectionnez une visite à lier à cette demande Visi…" at bounding box center [579, 307] width 497 height 523
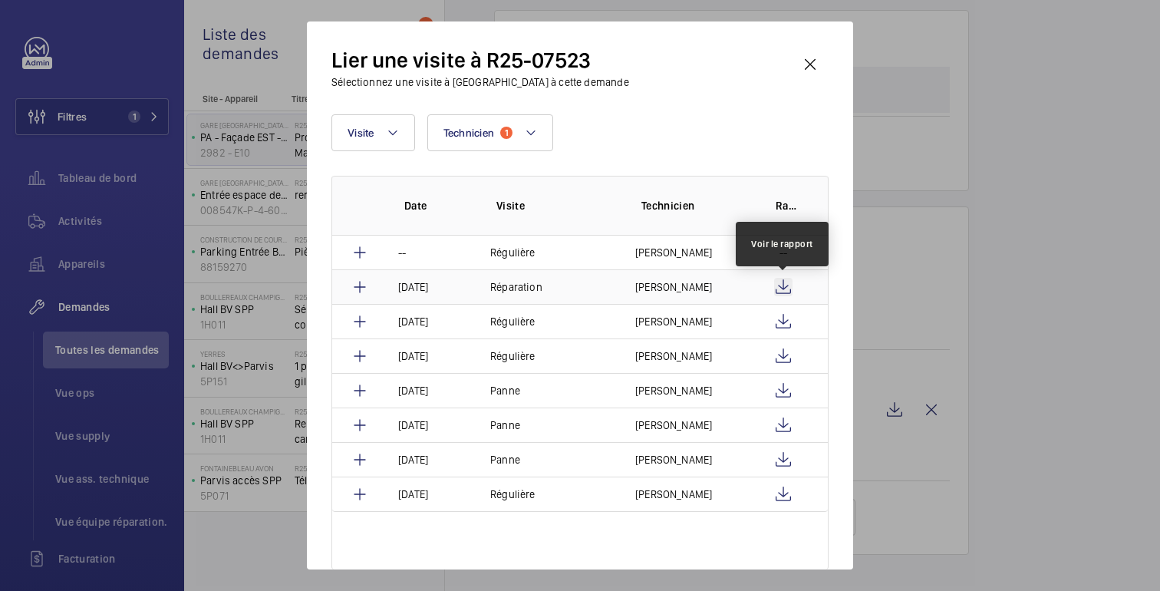
click at [791, 293] on wm-front-icon-button at bounding box center [783, 287] width 18 height 18
click at [567, 287] on td "Réparation" at bounding box center [544, 286] width 145 height 35
click at [618, 511] on font "Valider le(s) rapport(s)" at bounding box center [608, 517] width 109 height 12
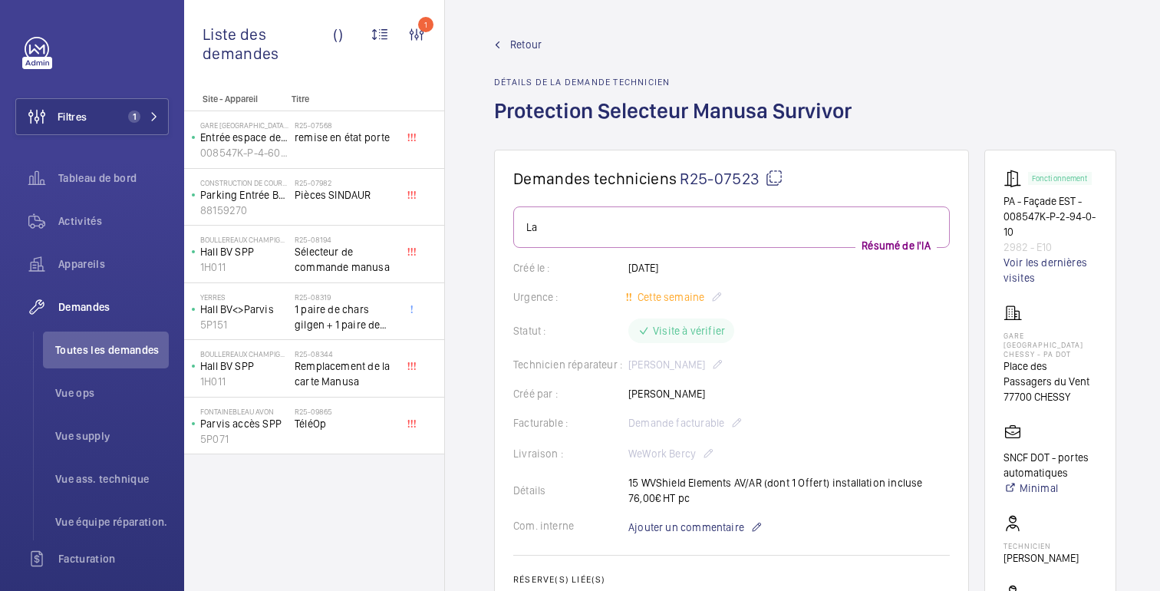
click at [525, 43] on font "Retour" at bounding box center [525, 44] width 31 height 12
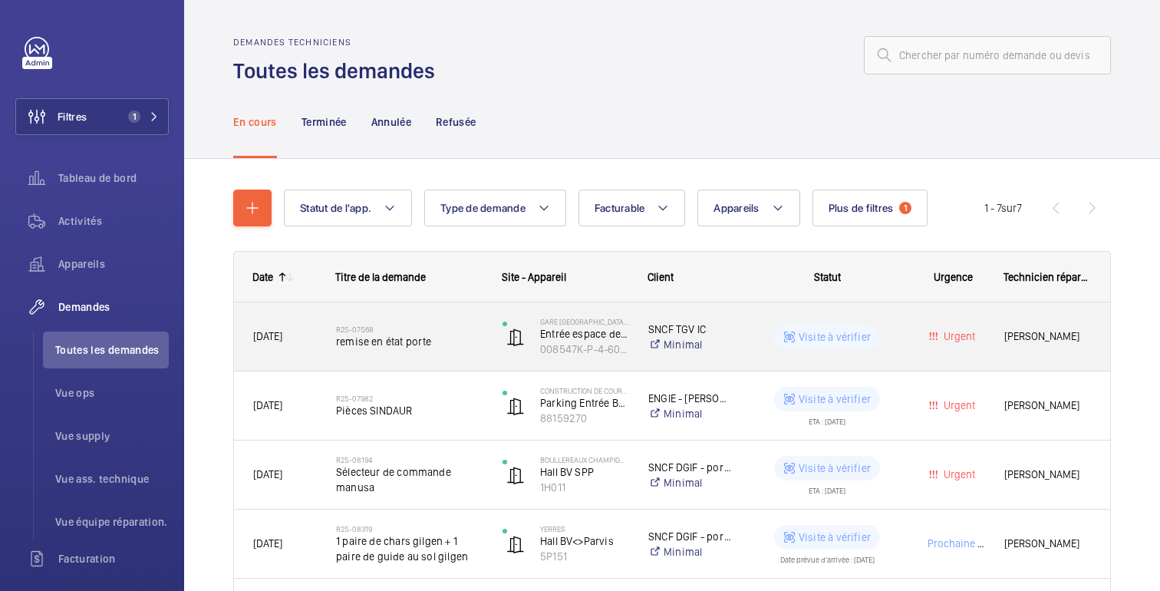
click at [888, 328] on wm-front-pills-cell "Visite à vérifier" at bounding box center [826, 336] width 149 height 25
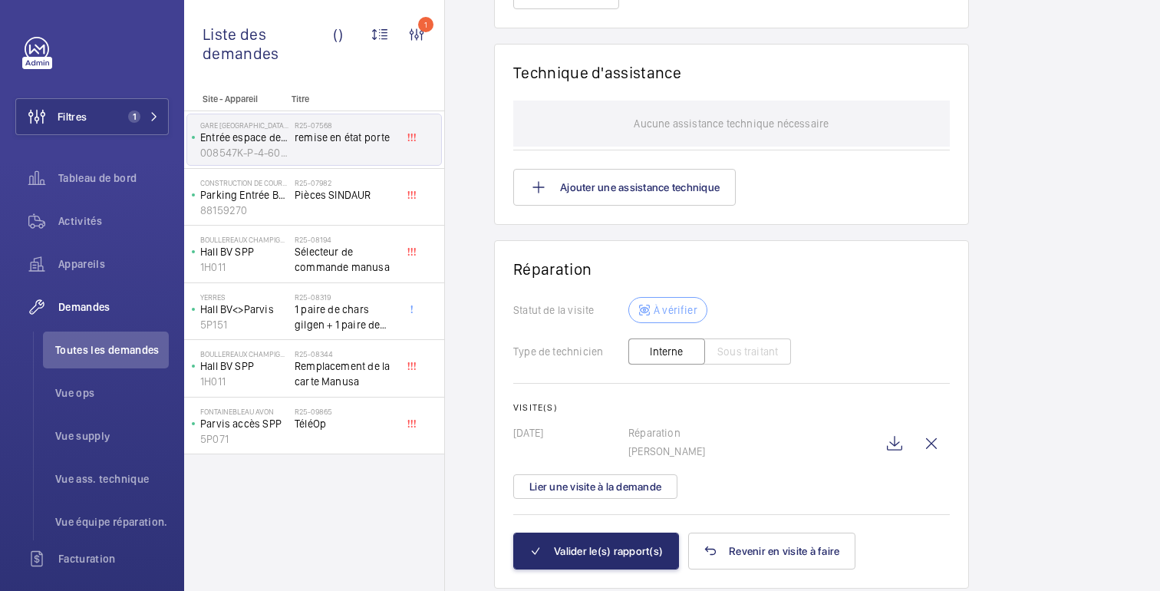
scroll to position [1201, 0]
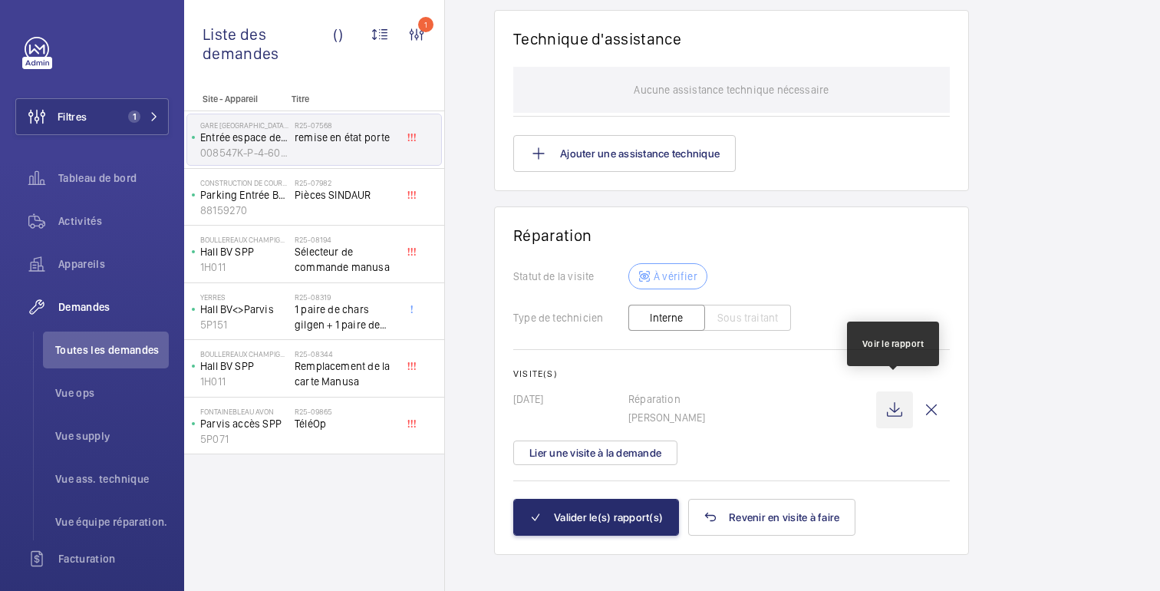
click at [893, 399] on wm-front-icon-button at bounding box center [894, 409] width 37 height 37
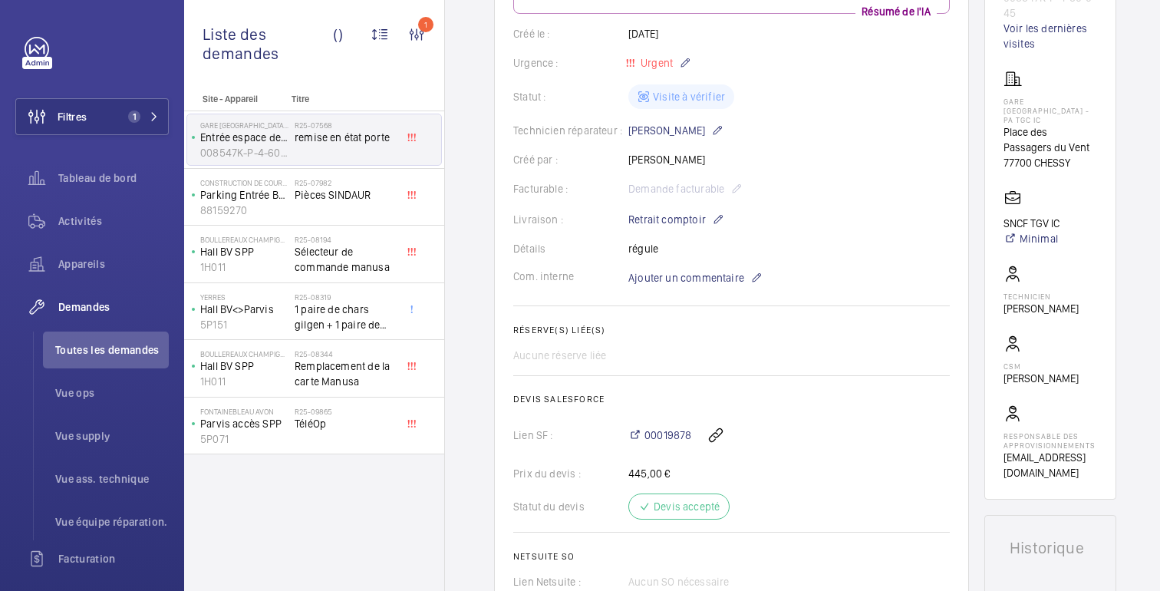
scroll to position [235, 0]
click at [664, 440] on font "00019878" at bounding box center [667, 433] width 47 height 12
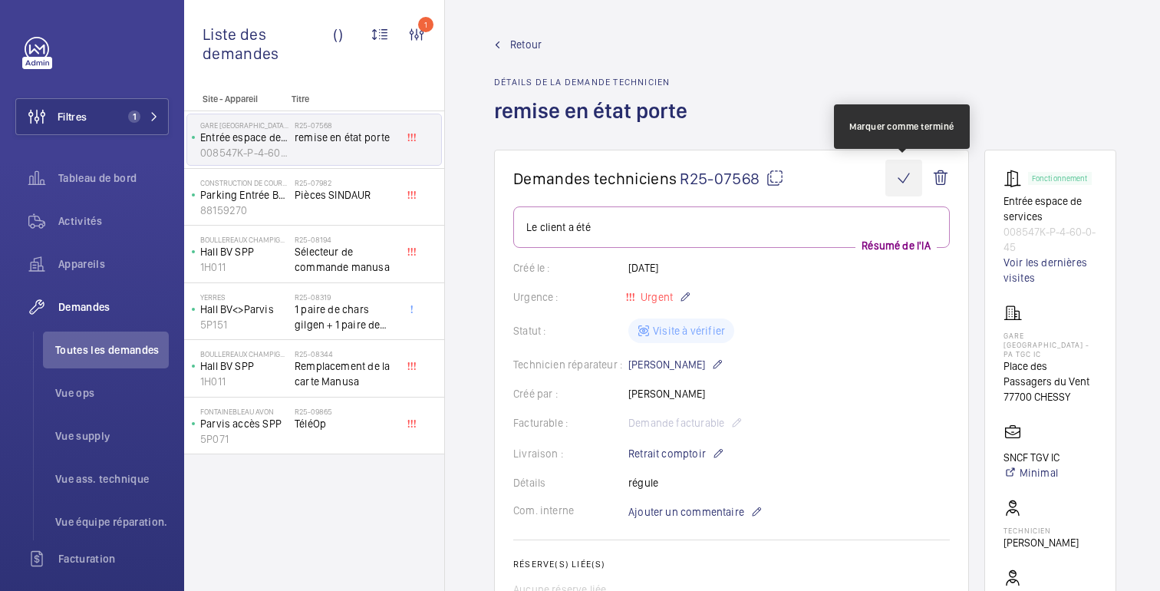
click at [908, 179] on wm-front-icon-button at bounding box center [903, 178] width 37 height 37
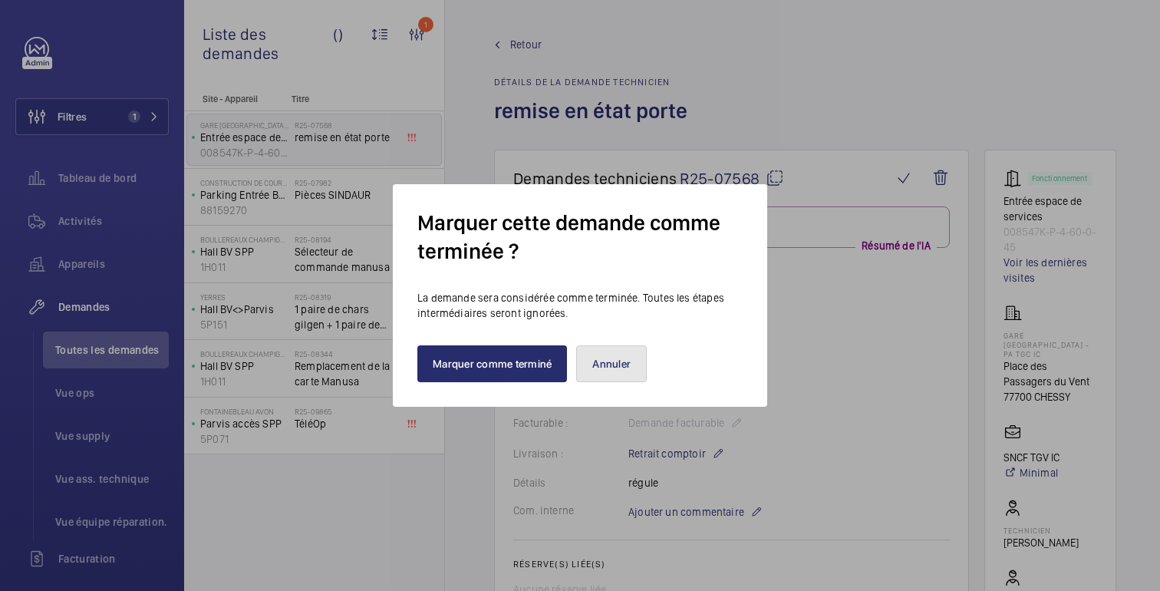
click at [621, 365] on font "Annuler" at bounding box center [611, 363] width 38 height 12
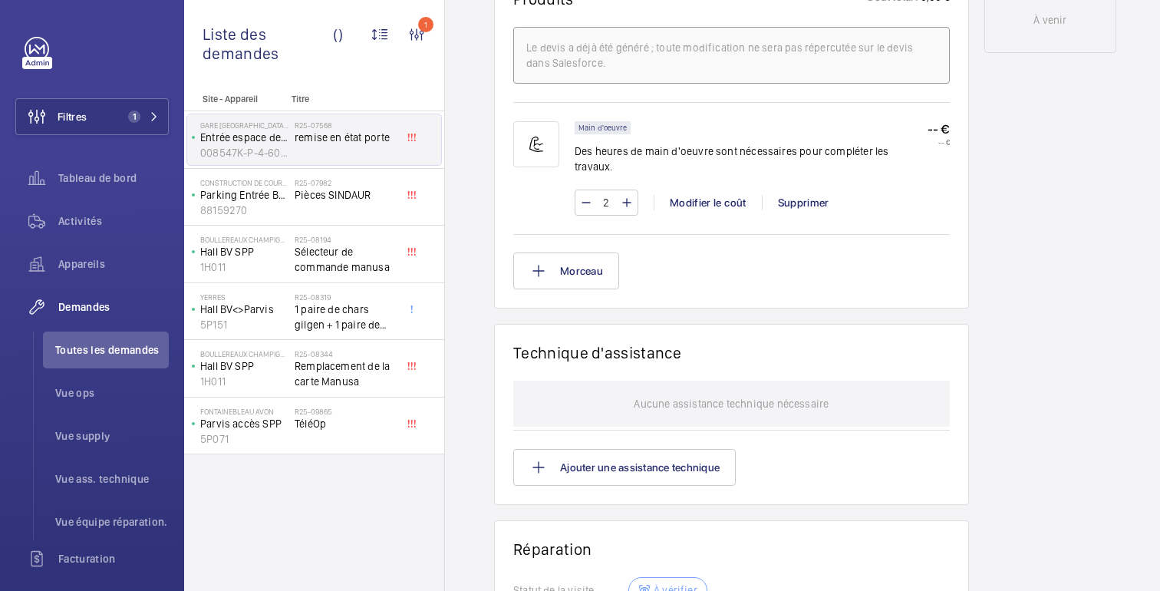
scroll to position [1201, 0]
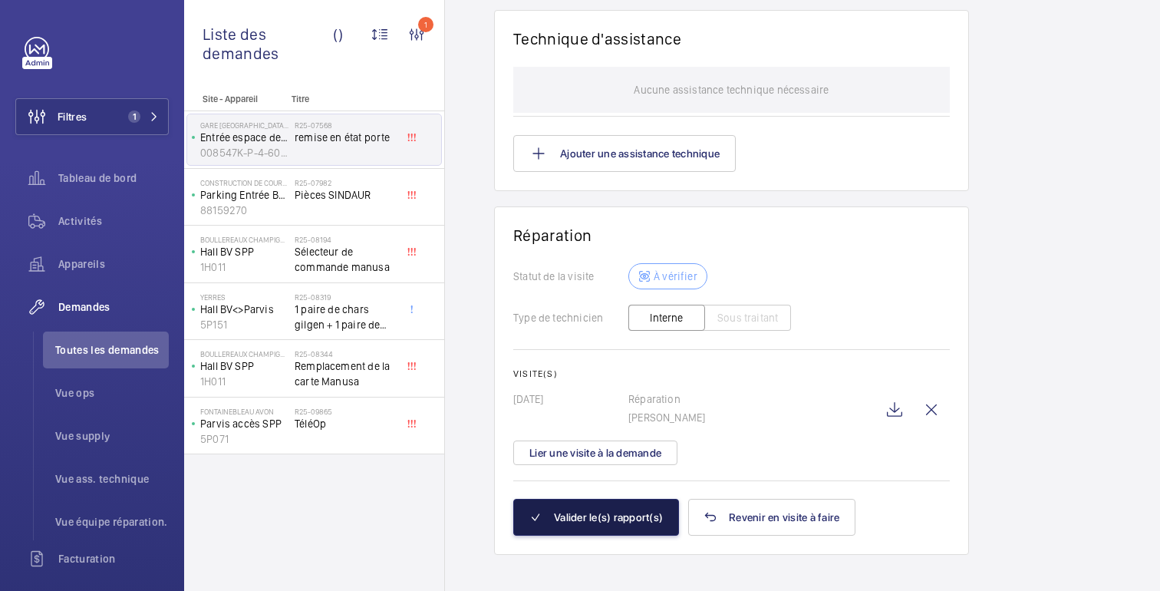
click at [610, 511] on font "Valider le(s) rapport(s)" at bounding box center [608, 517] width 109 height 12
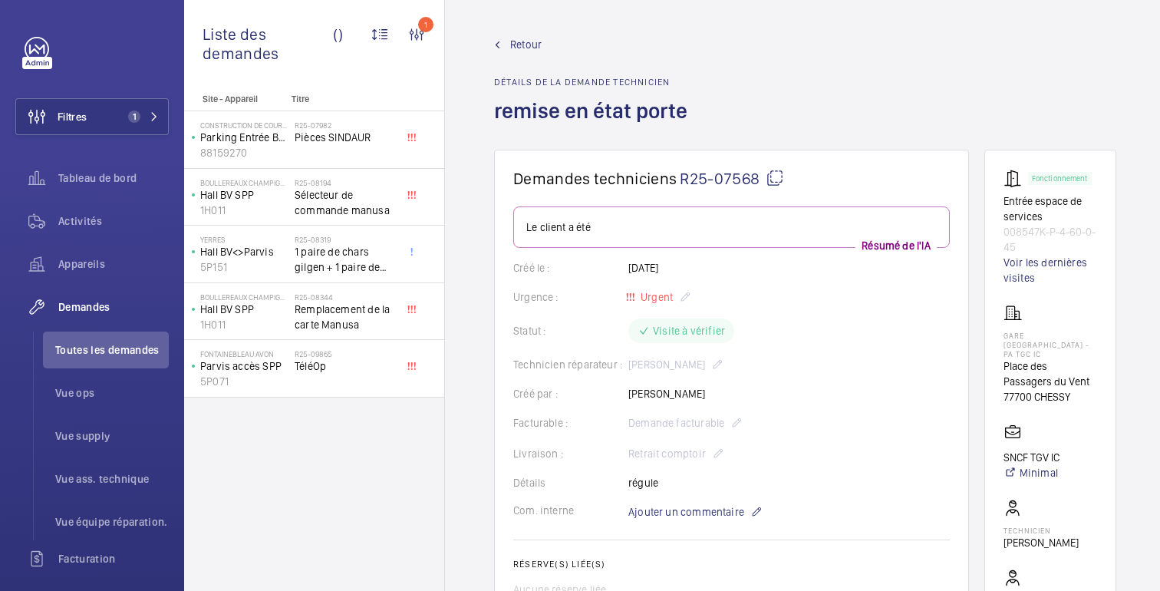
click at [525, 48] on font "Retour" at bounding box center [525, 44] width 31 height 12
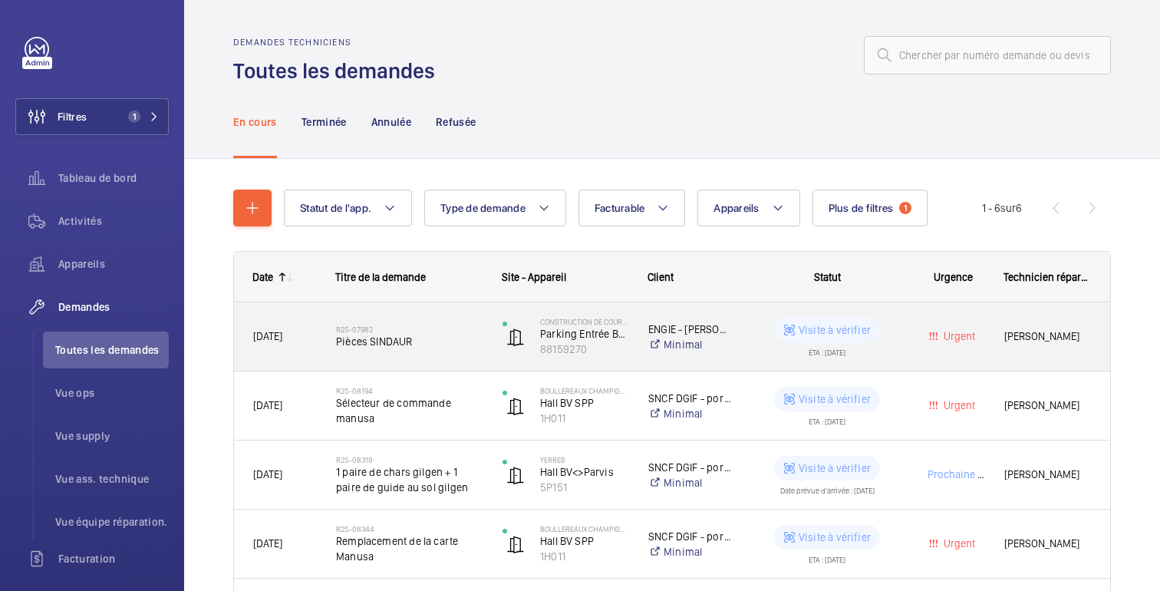
click at [887, 328] on wm-front-pills-cell "Visite à vérifier ETA : 30/06/2025" at bounding box center [826, 337] width 149 height 38
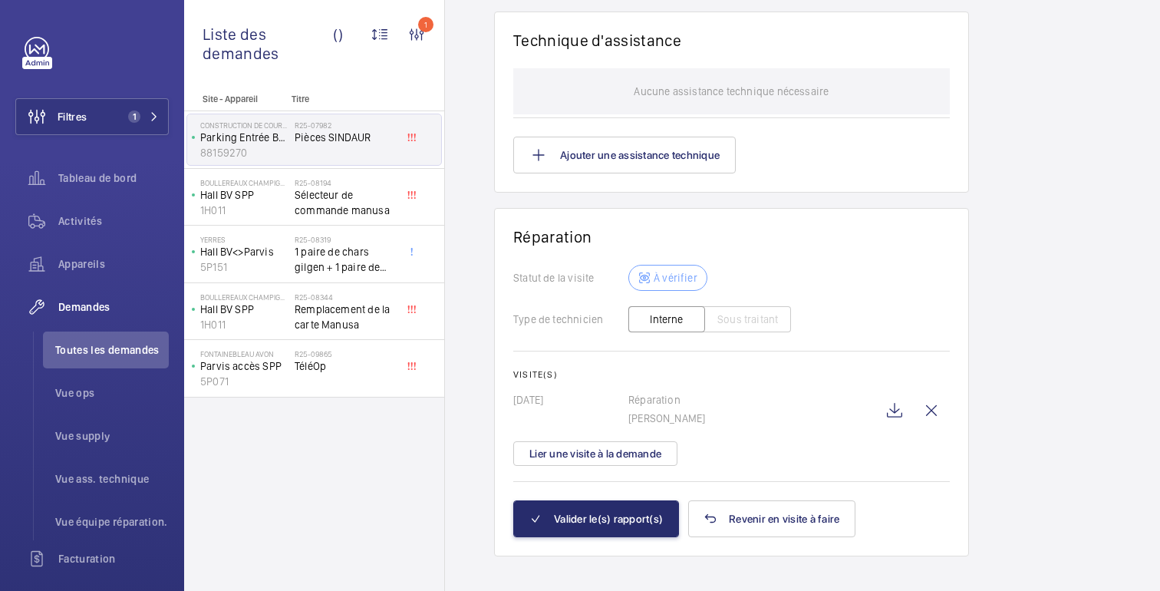
scroll to position [1948, 0]
click at [617, 512] on font "Valider le(s) rapport(s)" at bounding box center [608, 518] width 109 height 12
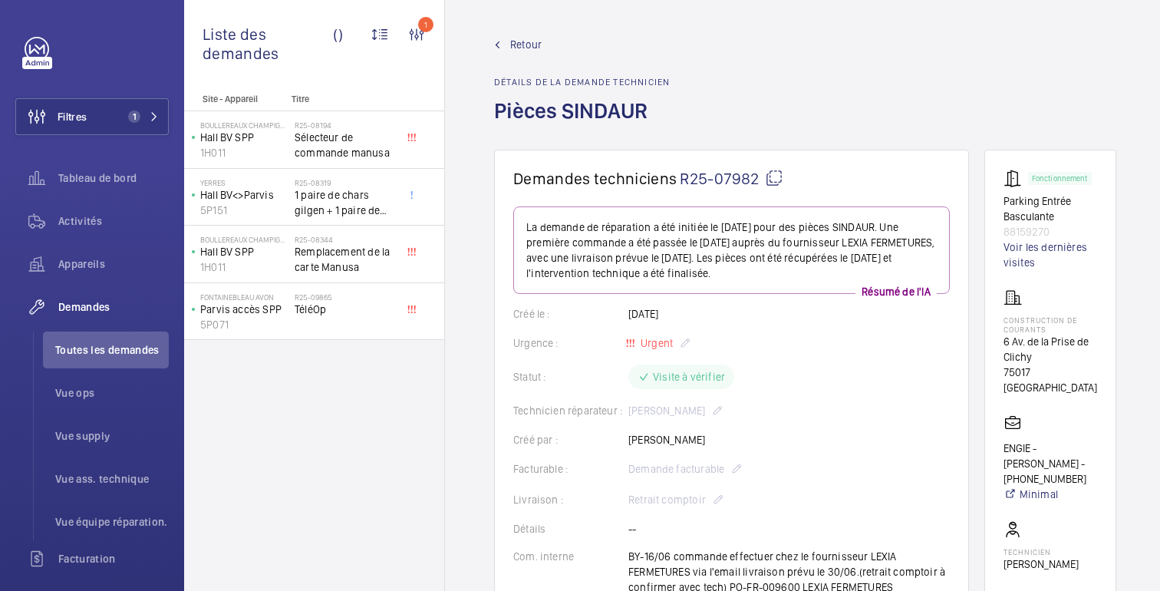
click at [525, 48] on font "Retour" at bounding box center [525, 44] width 31 height 12
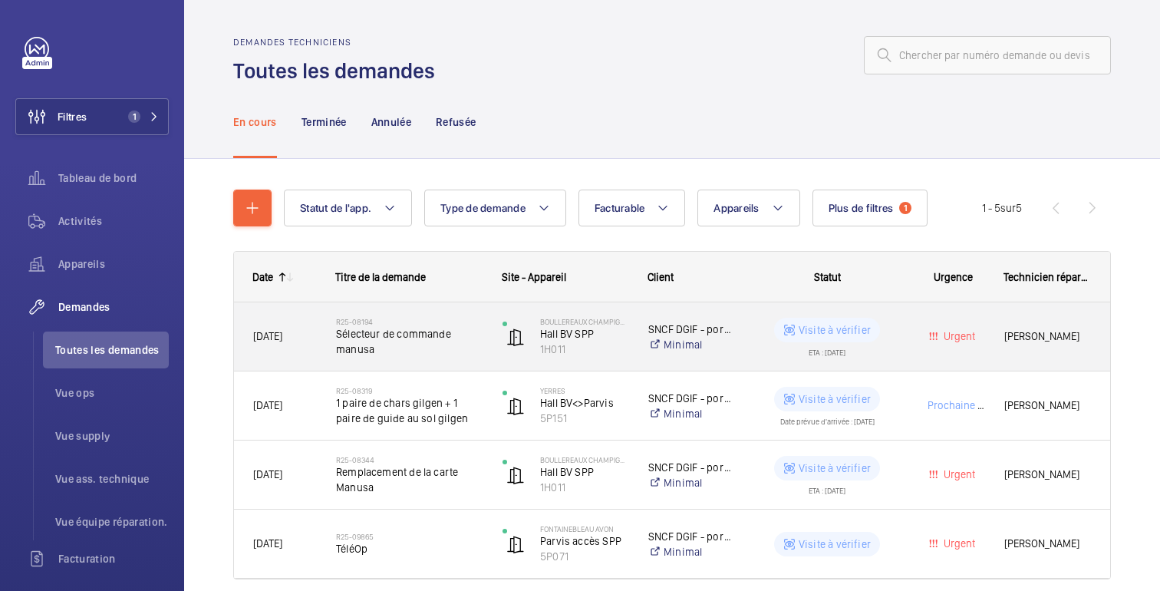
click at [906, 335] on div "Urgent" at bounding box center [943, 336] width 81 height 48
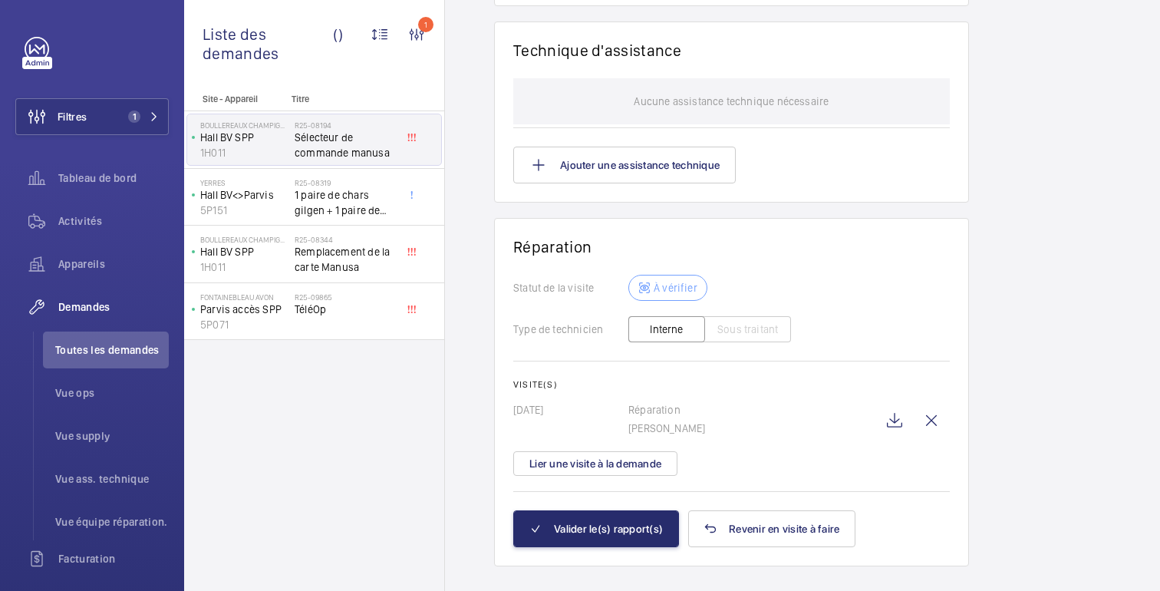
scroll to position [1418, 0]
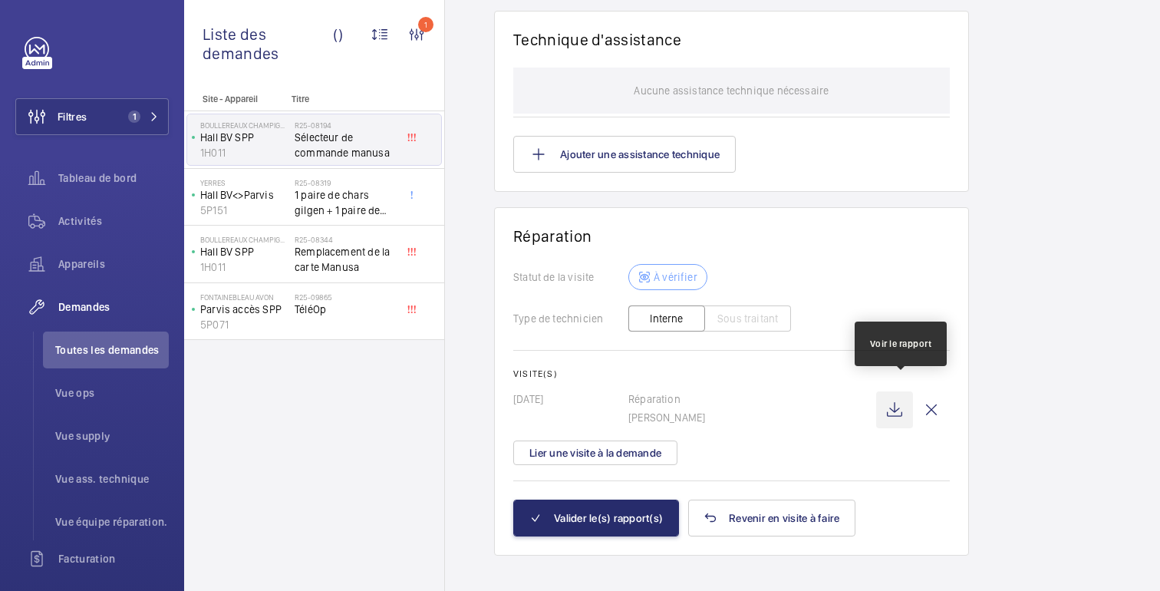
click at [902, 397] on wm-front-icon-button at bounding box center [894, 409] width 37 height 37
click at [731, 425] on div "Visite(s) 27/06/2025 Réparation Fayçal Yamani Lier une visite à la demande" at bounding box center [731, 416] width 436 height 97
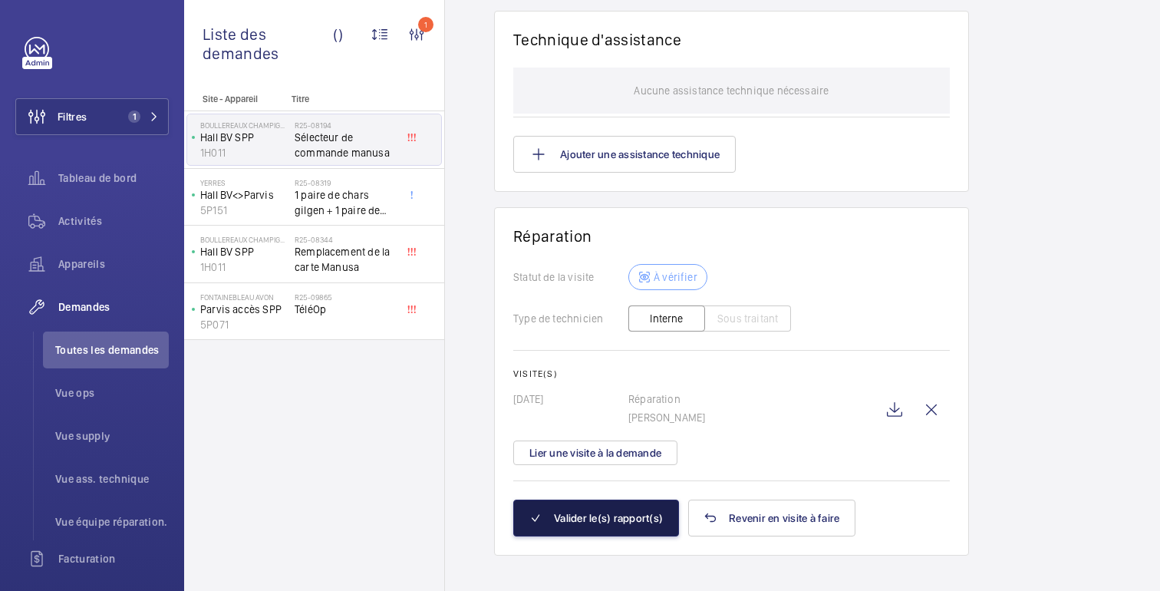
click at [623, 512] on font "Valider le(s) rapport(s)" at bounding box center [608, 518] width 109 height 12
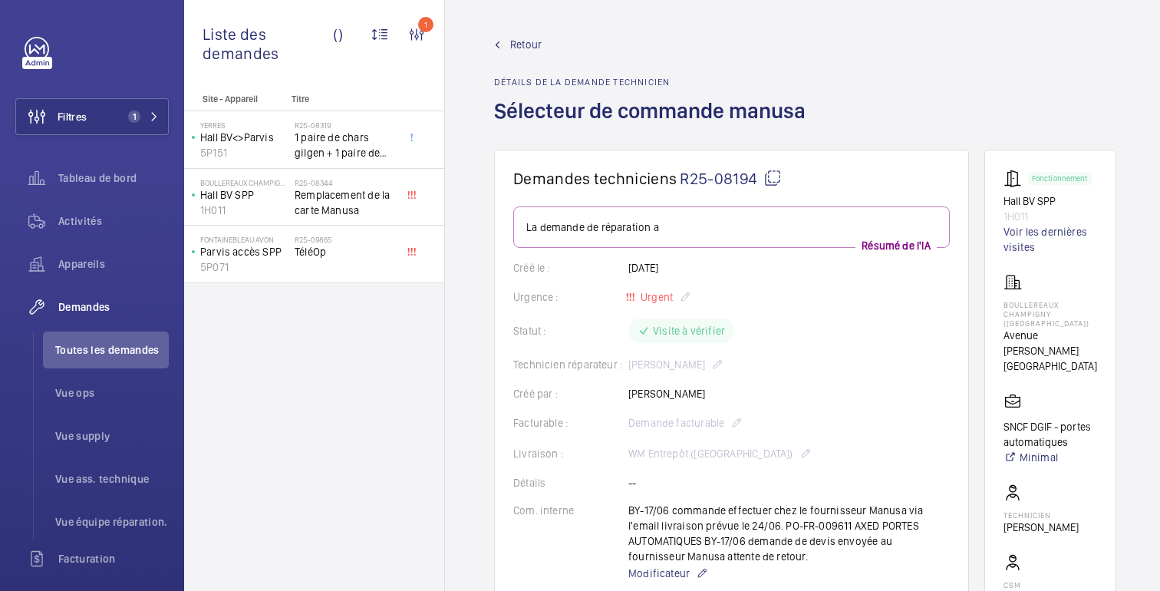
click at [529, 54] on div "Retour Détails de la demande technicien Sélecteur de commande manusa" at bounding box center [654, 93] width 321 height 113
click at [529, 51] on font "Retour" at bounding box center [525, 44] width 31 height 12
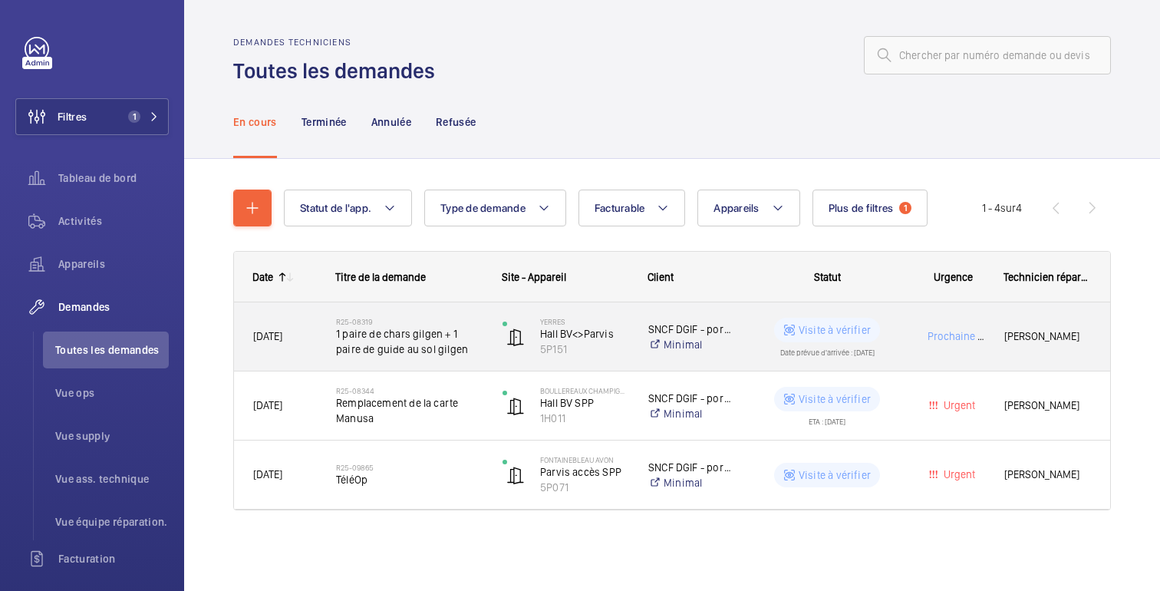
click at [914, 334] on div "Prochaine visite" at bounding box center [943, 336] width 81 height 48
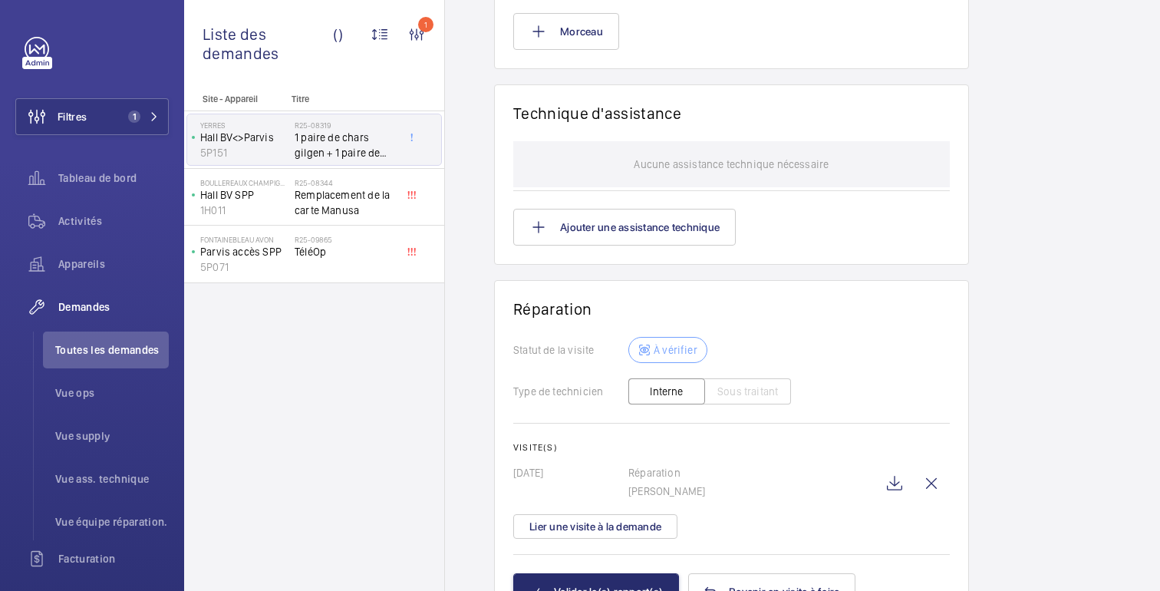
scroll to position [1628, 0]
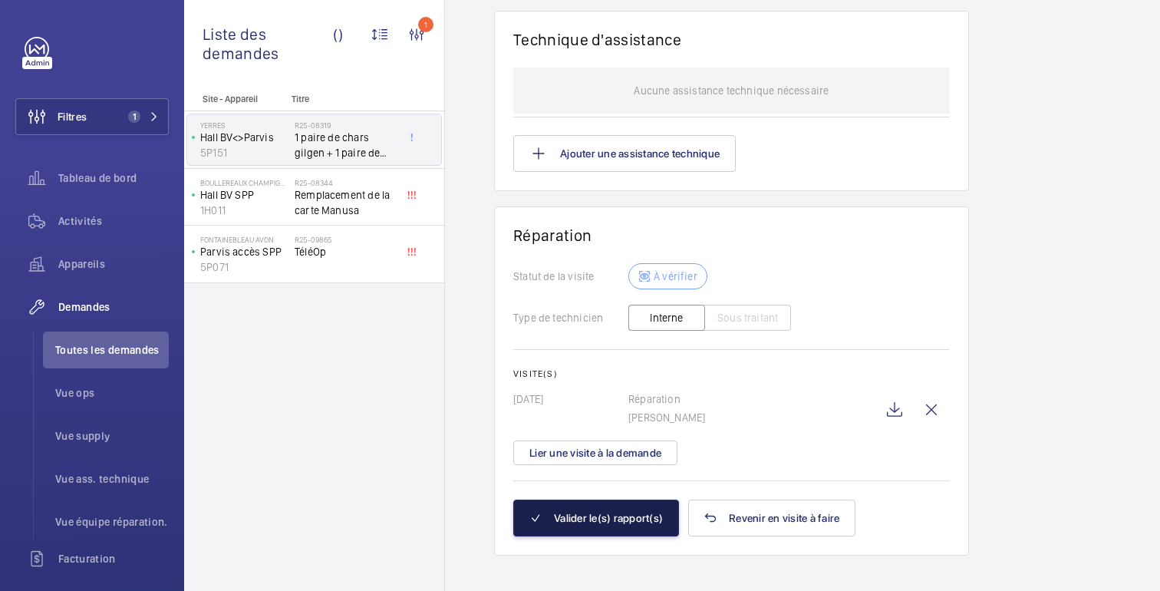
click at [624, 512] on font "Valider le(s) rapport(s)" at bounding box center [608, 518] width 109 height 12
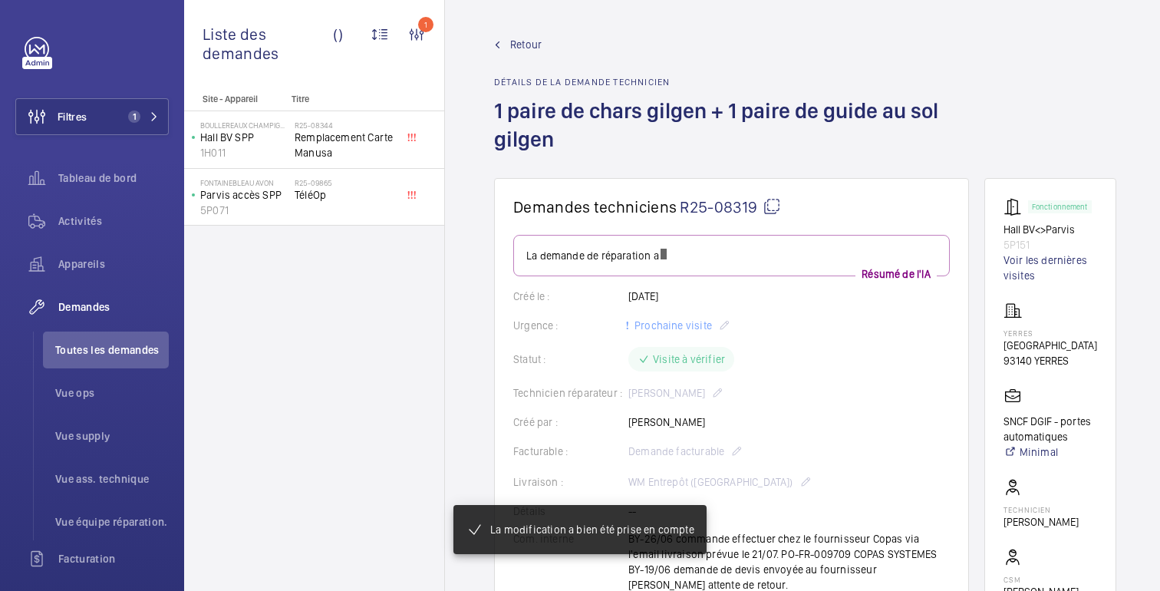
click at [532, 43] on font "Retour" at bounding box center [525, 44] width 31 height 12
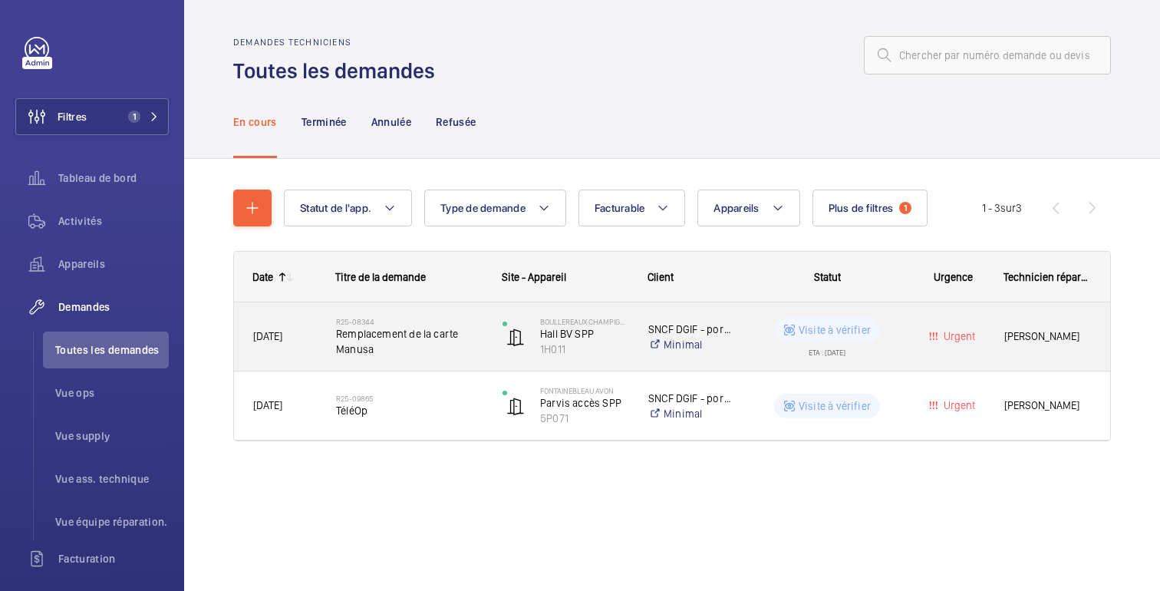
click at [915, 344] on div "Urgent" at bounding box center [943, 336] width 81 height 48
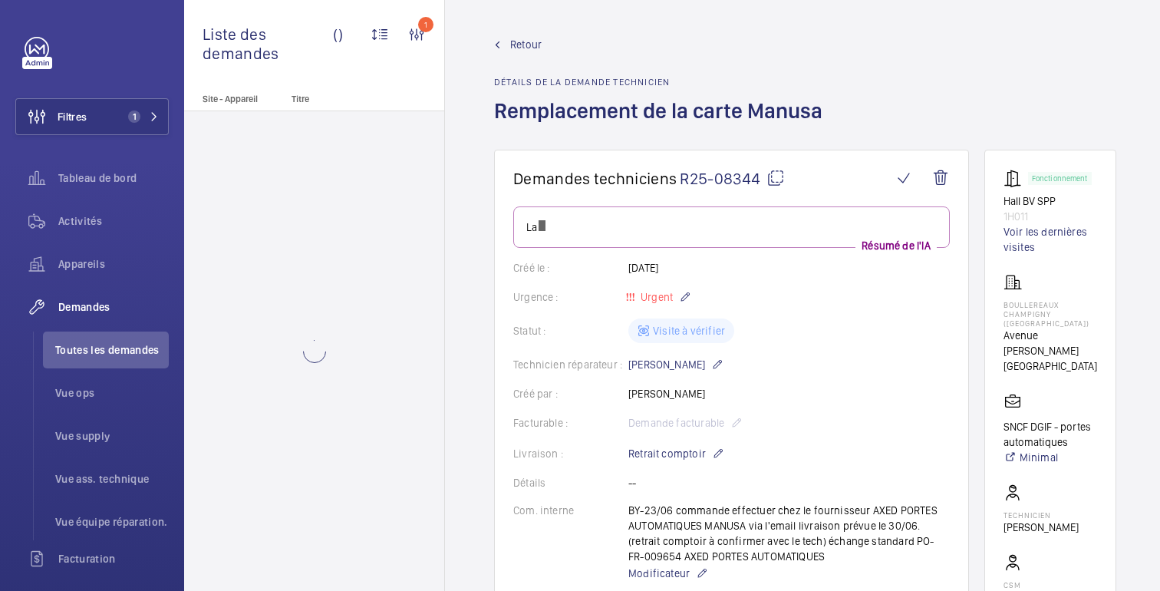
scroll to position [1651, 0]
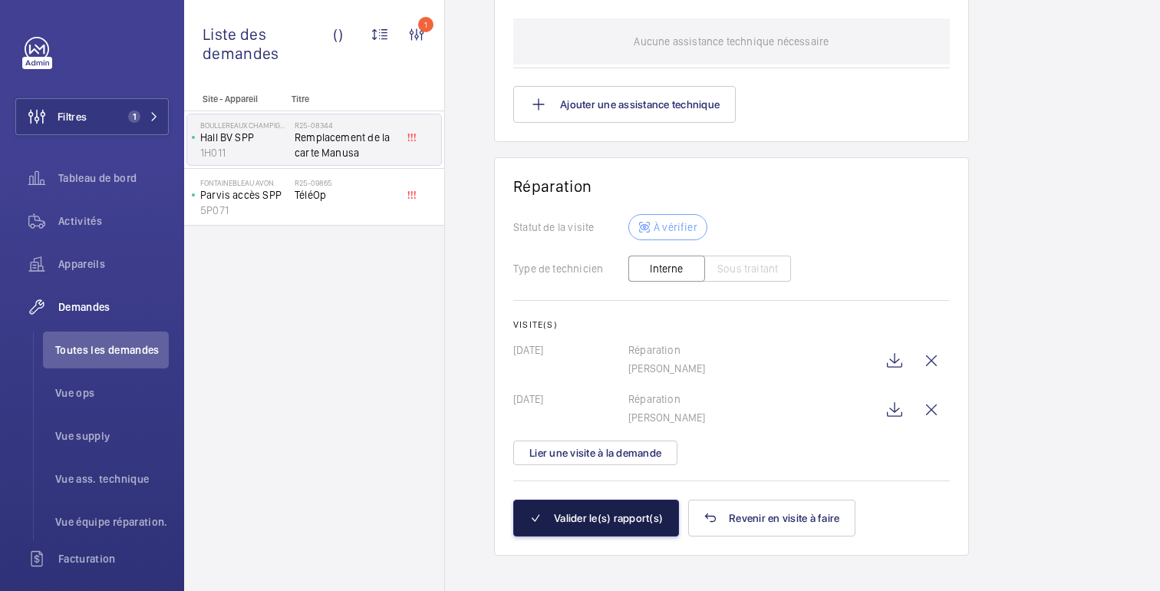
click at [615, 512] on font "Valider le(s) rapport(s)" at bounding box center [608, 518] width 109 height 12
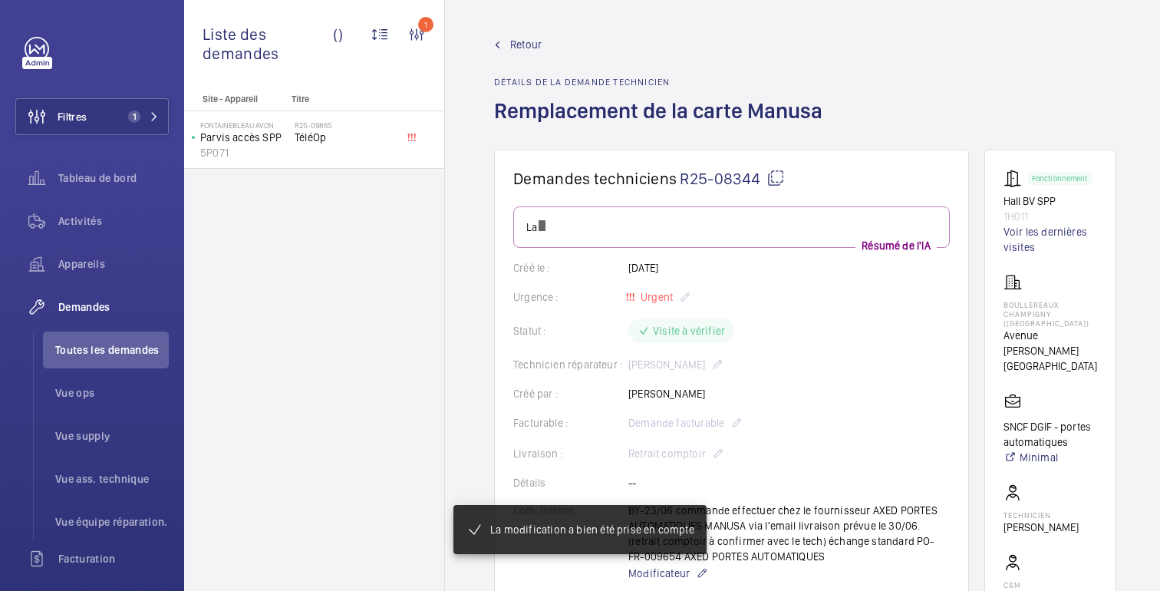
click at [532, 39] on font "Retour" at bounding box center [525, 44] width 31 height 12
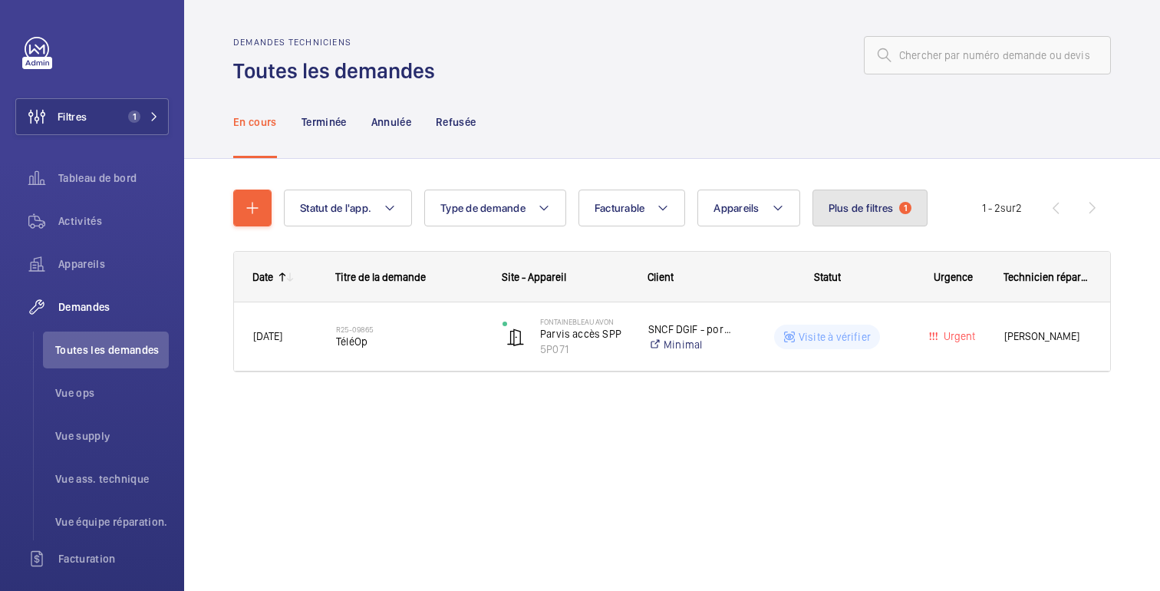
click at [838, 212] on font "Plus de filtres" at bounding box center [860, 208] width 65 height 12
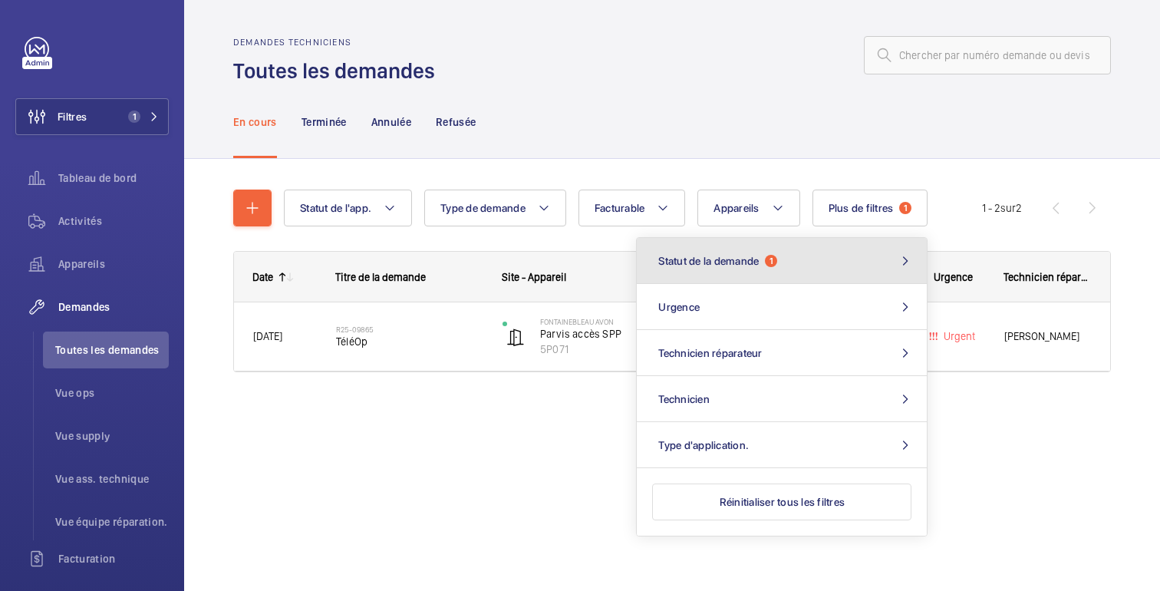
click at [748, 268] on button "Statut de la demande 1" at bounding box center [782, 261] width 290 height 46
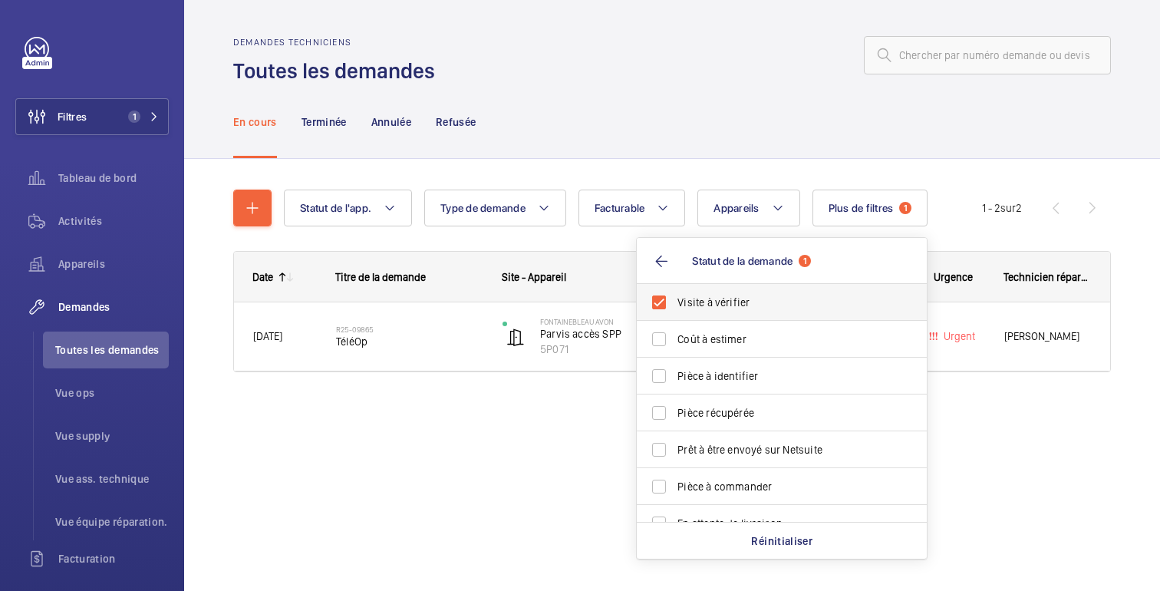
click at [736, 297] on span "Visite à vérifier" at bounding box center [782, 302] width 211 height 15
click at [674, 297] on input "Visite à vérifier" at bounding box center [659, 302] width 31 height 31
checkbox input "false"
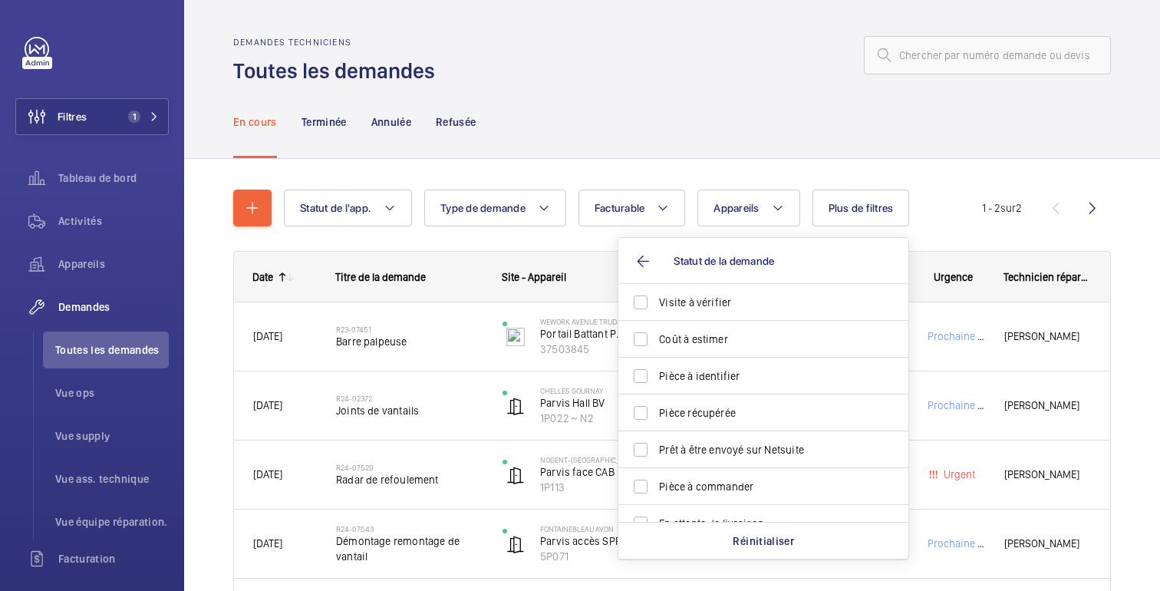
click at [870, 138] on div "En cours Terminée Annulée Refusée" at bounding box center [672, 121] width 878 height 73
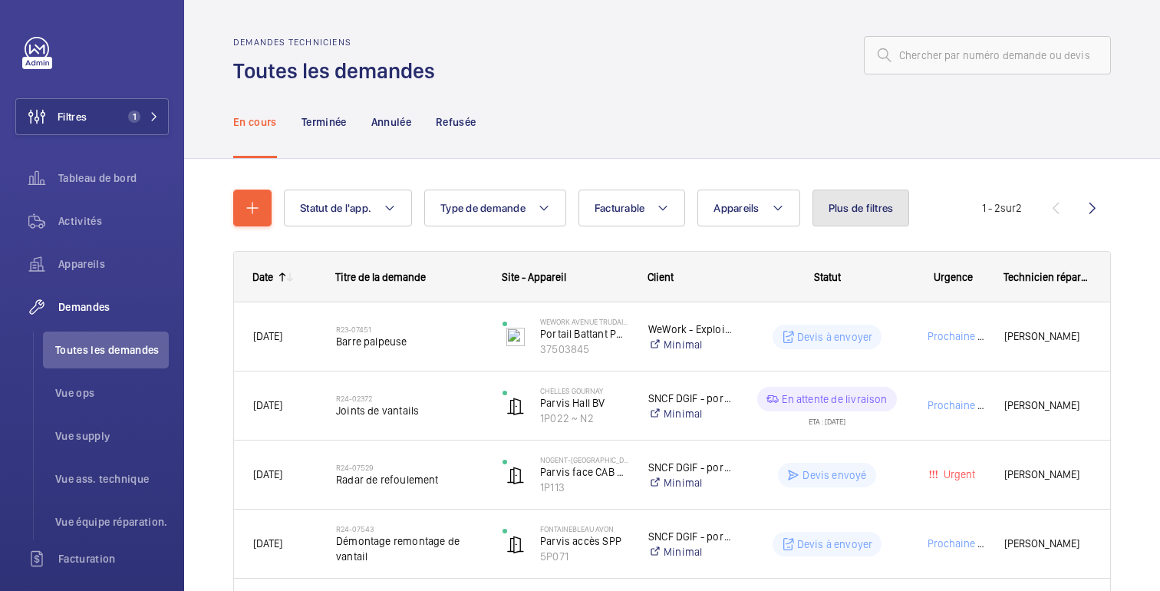
click at [885, 218] on button "Plus de filtres" at bounding box center [860, 207] width 97 height 37
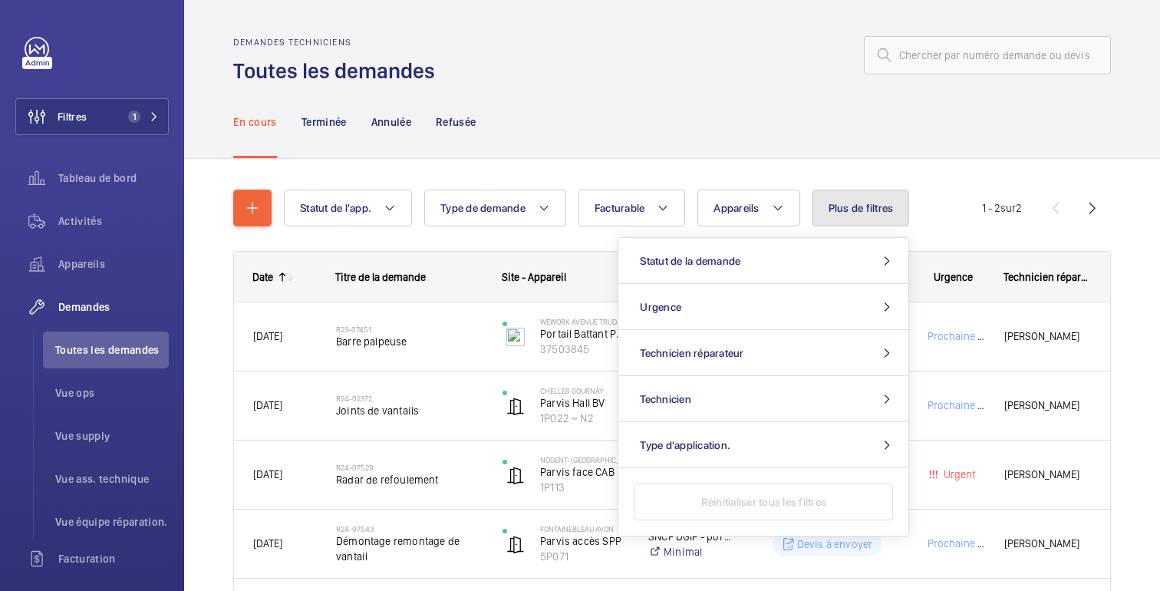
click at [868, 213] on font "Plus de filtres" at bounding box center [860, 208] width 65 height 12
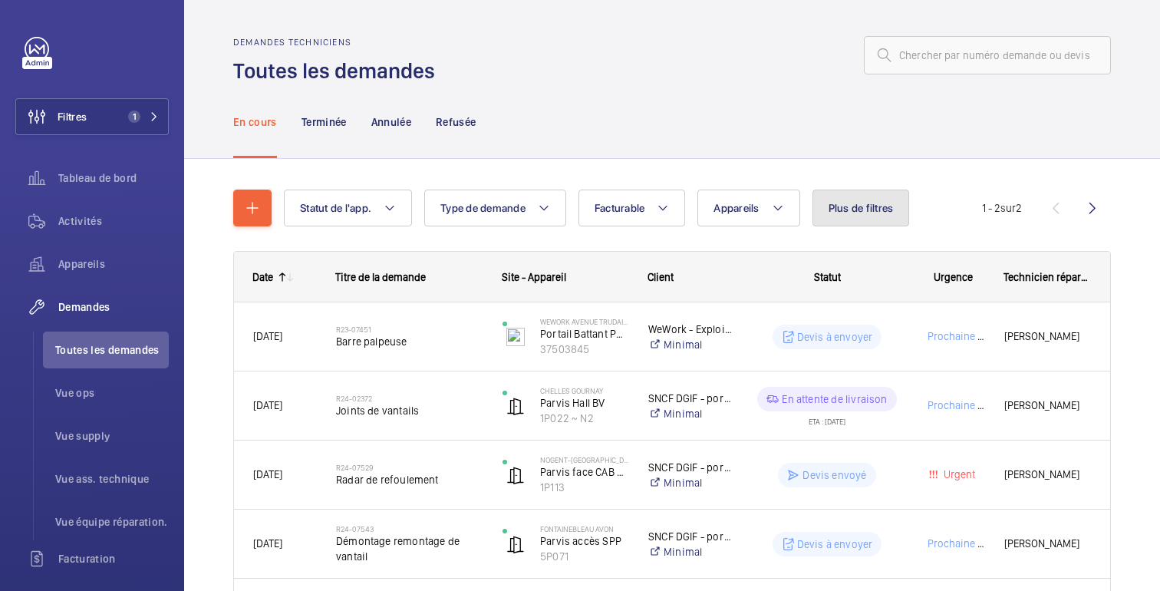
click at [863, 213] on font "Plus de filtres" at bounding box center [860, 208] width 65 height 12
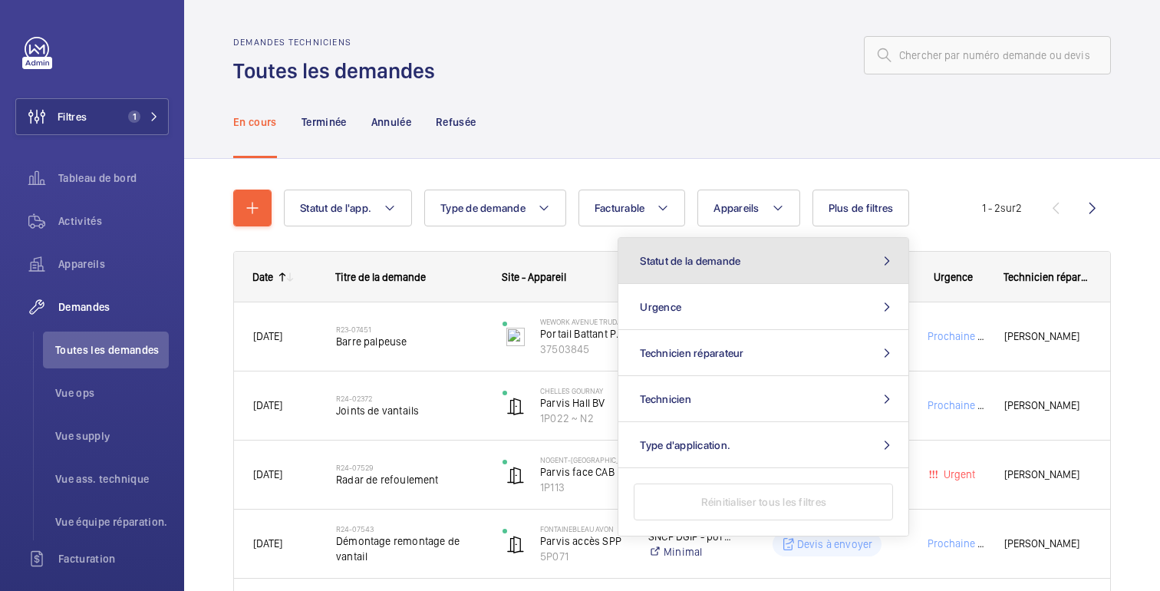
click at [776, 259] on button "Statut de la demande" at bounding box center [763, 261] width 290 height 46
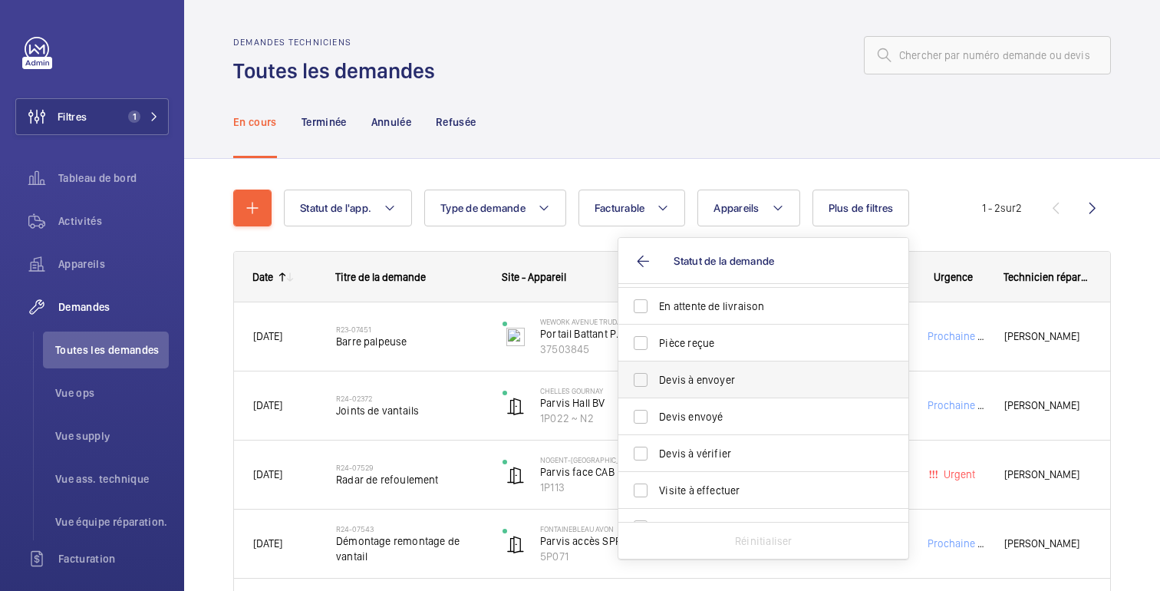
scroll to position [204, 0]
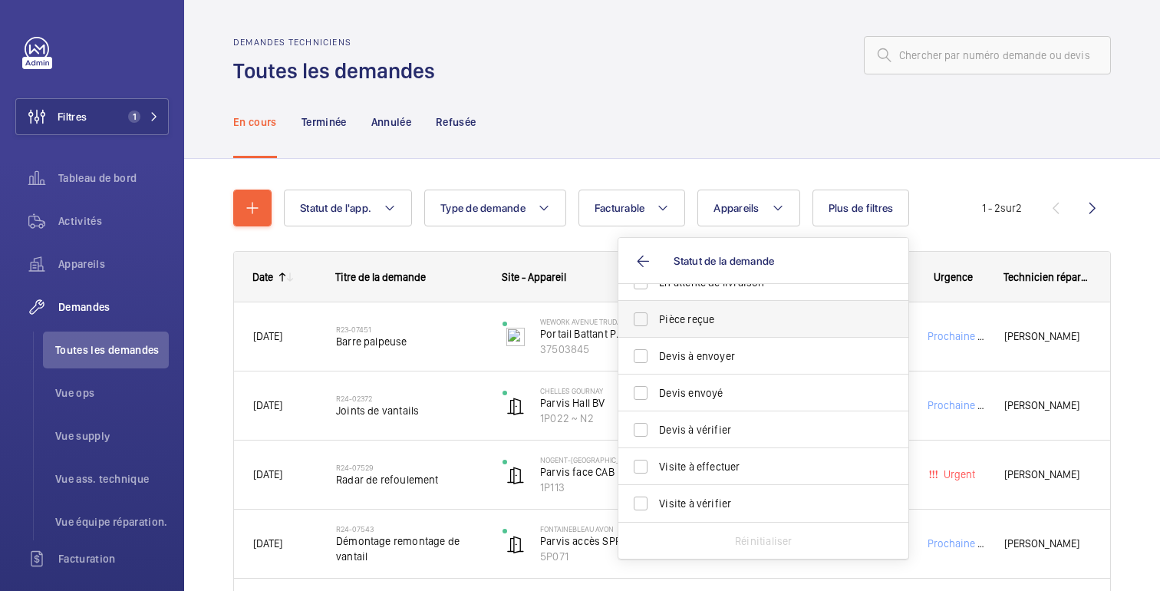
click at [661, 322] on span "Pièce reçue" at bounding box center [764, 318] width 211 height 15
click at [656, 322] on input "Pièce reçue" at bounding box center [640, 319] width 31 height 31
checkbox input "true"
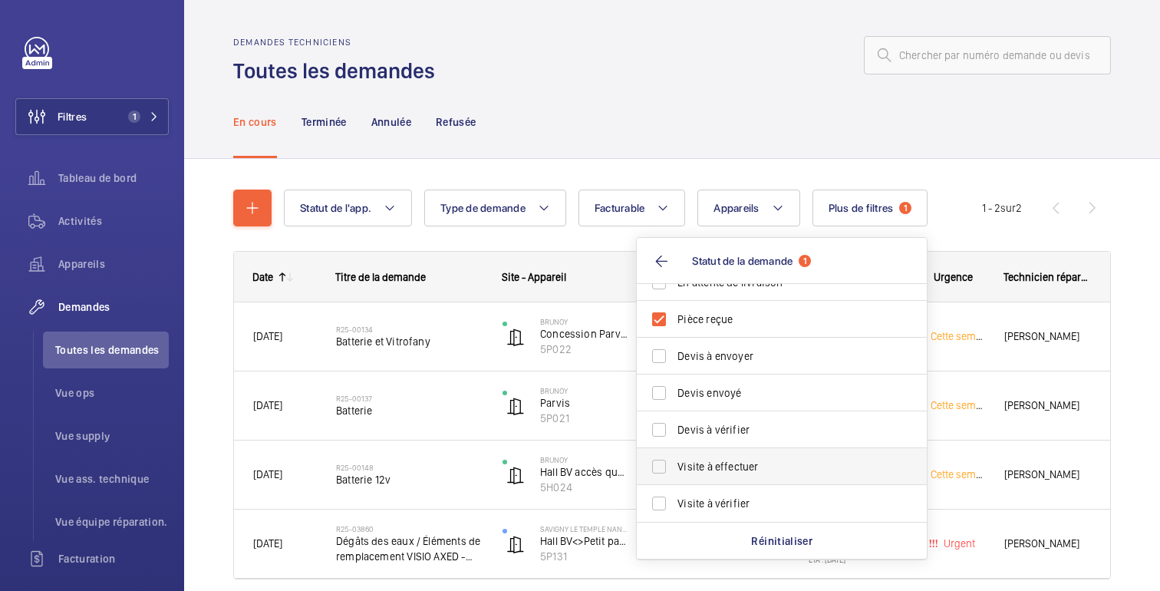
click at [670, 471] on label "Visite à effectuer" at bounding box center [770, 466] width 267 height 37
click at [670, 471] on input "Visite à effectuer" at bounding box center [659, 466] width 31 height 31
checkbox input "true"
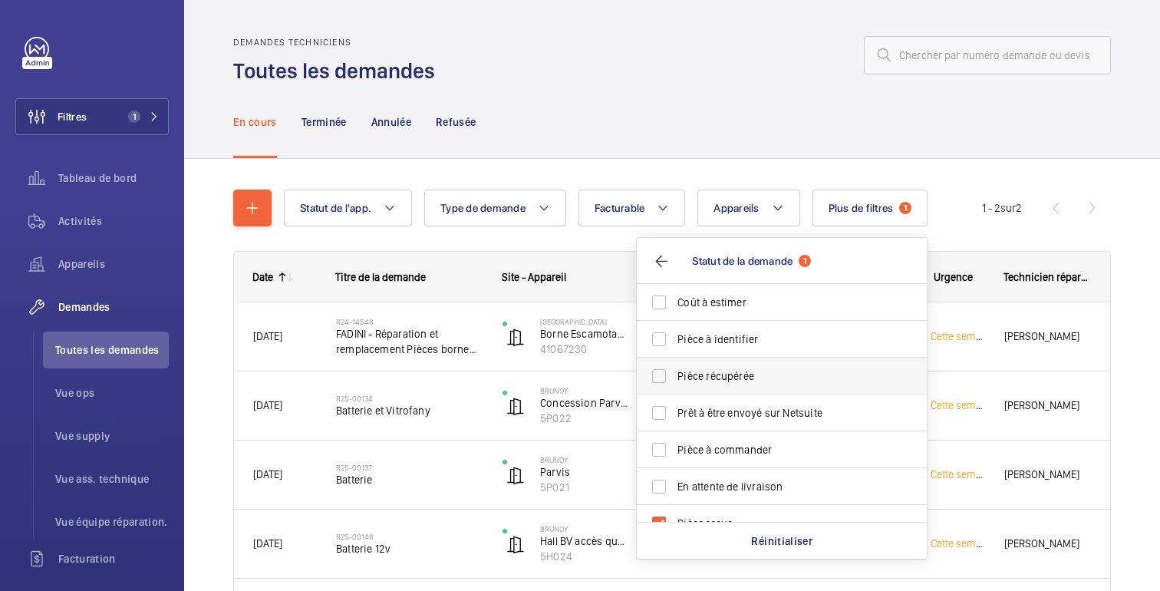
click at [714, 374] on font "Pièce récupérée" at bounding box center [715, 376] width 77 height 12
click at [674, 374] on input "Pièce récupérée" at bounding box center [659, 376] width 31 height 31
checkbox input "true"
click at [785, 104] on div "En cours Terminée Annulée Refusée" at bounding box center [672, 121] width 878 height 73
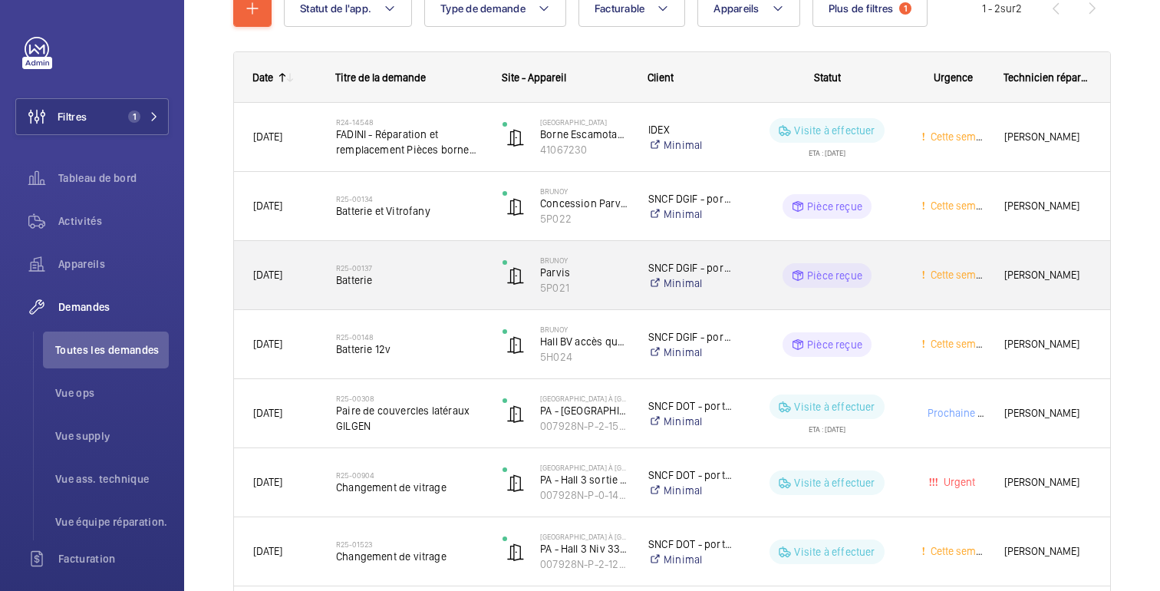
scroll to position [205, 0]
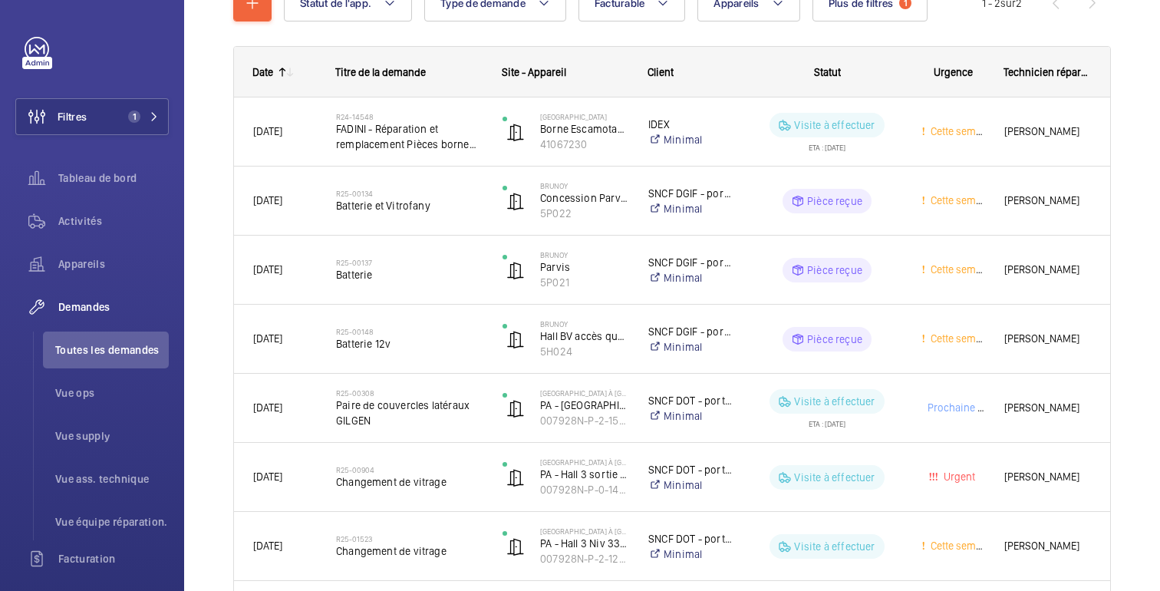
click at [286, 69] on mat-icon at bounding box center [290, 72] width 12 height 12
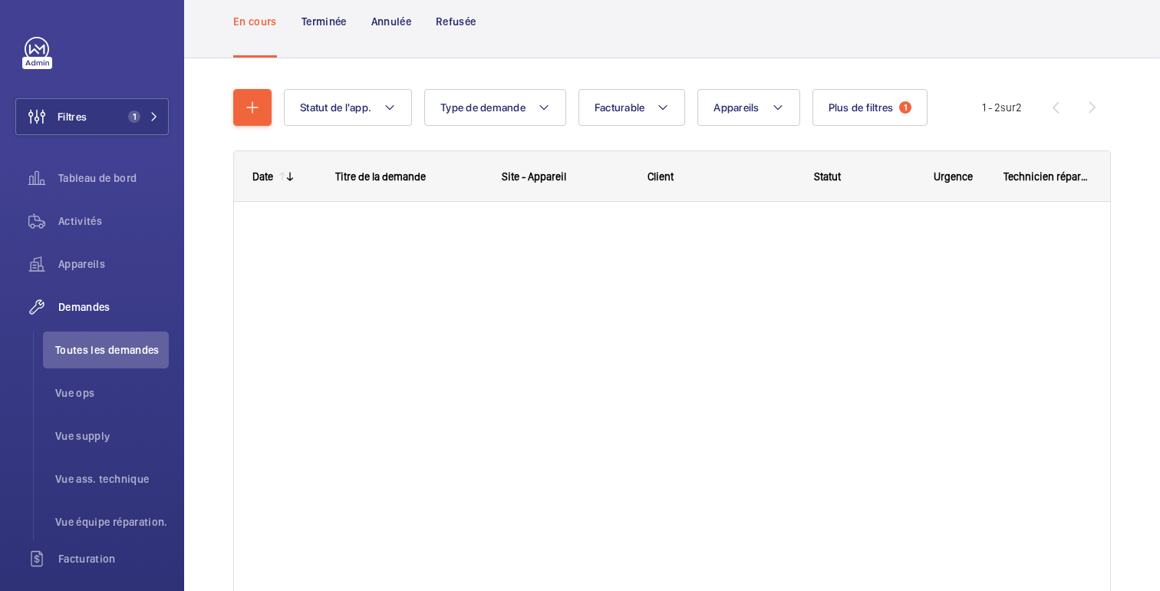
scroll to position [205, 0]
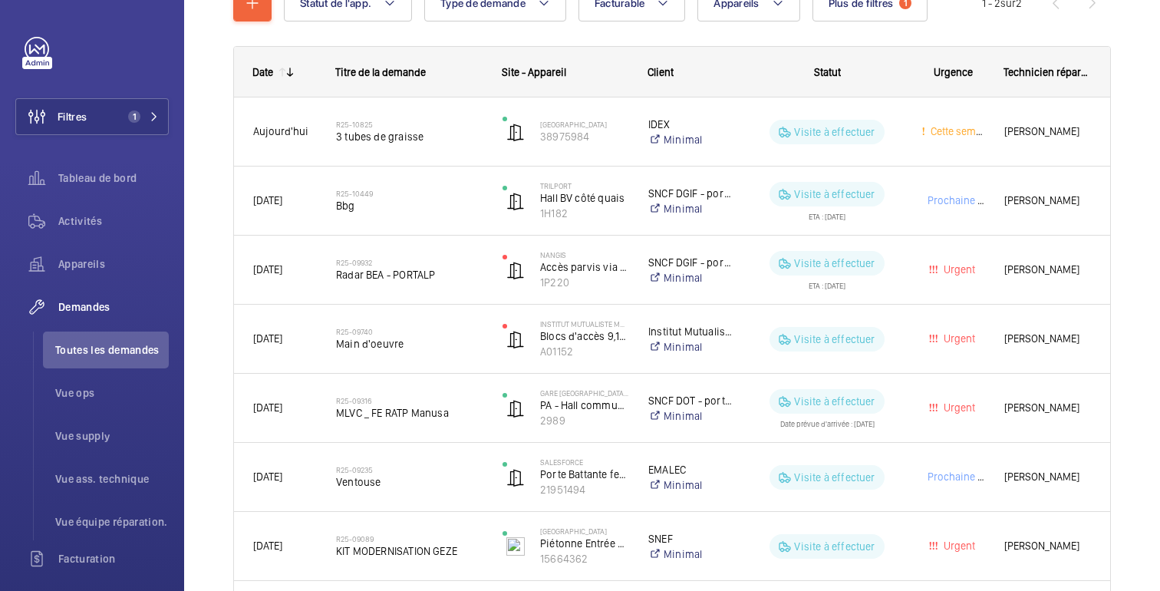
click at [290, 71] on mat-icon at bounding box center [290, 72] width 12 height 12
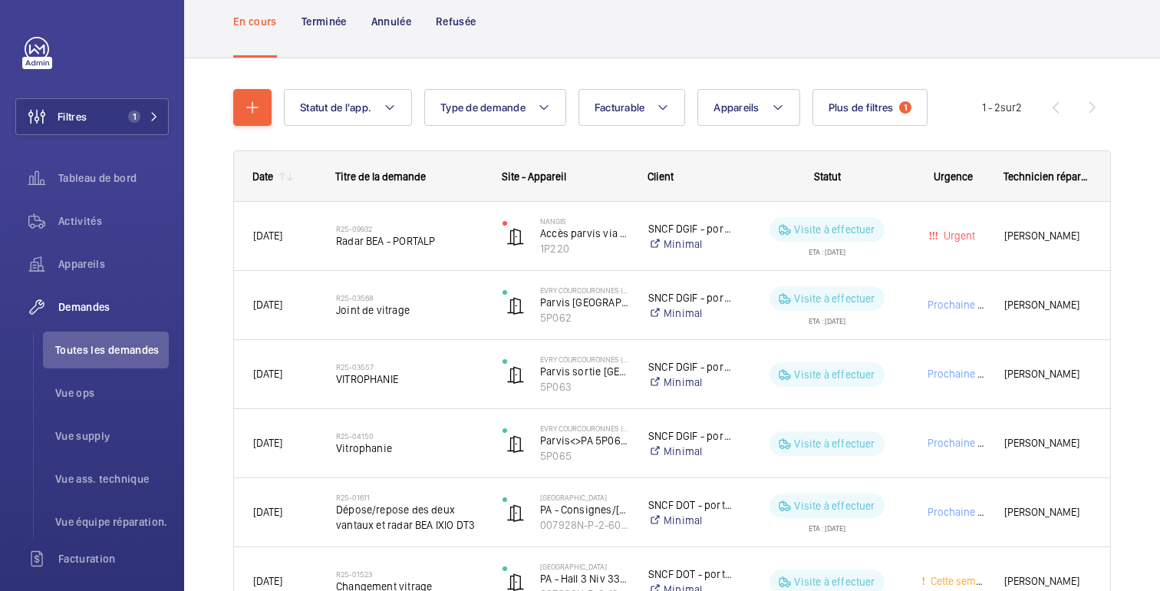
scroll to position [205, 0]
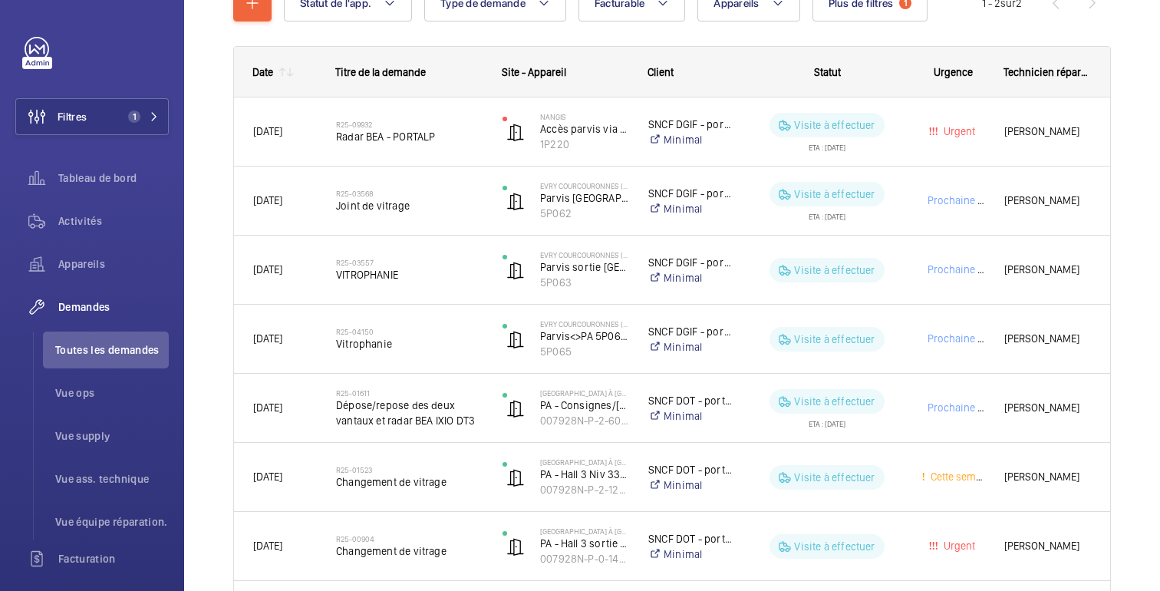
click at [282, 69] on mat-icon at bounding box center [282, 72] width 12 height 12
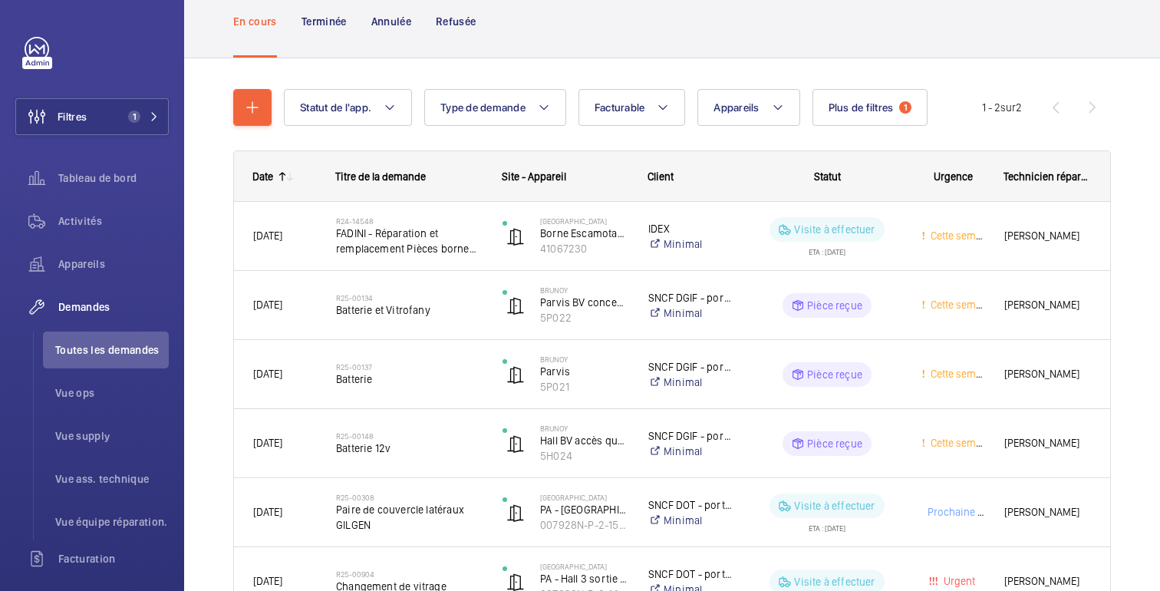
scroll to position [205, 0]
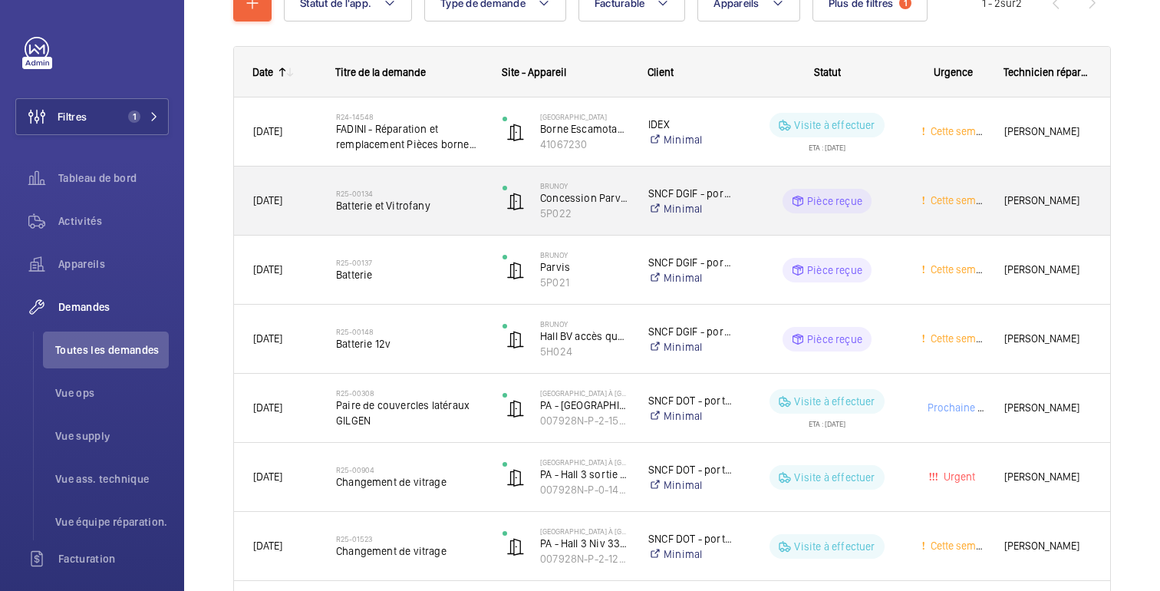
click at [900, 212] on wm-front-pills-cell "Pièce reçue" at bounding box center [826, 201] width 149 height 25
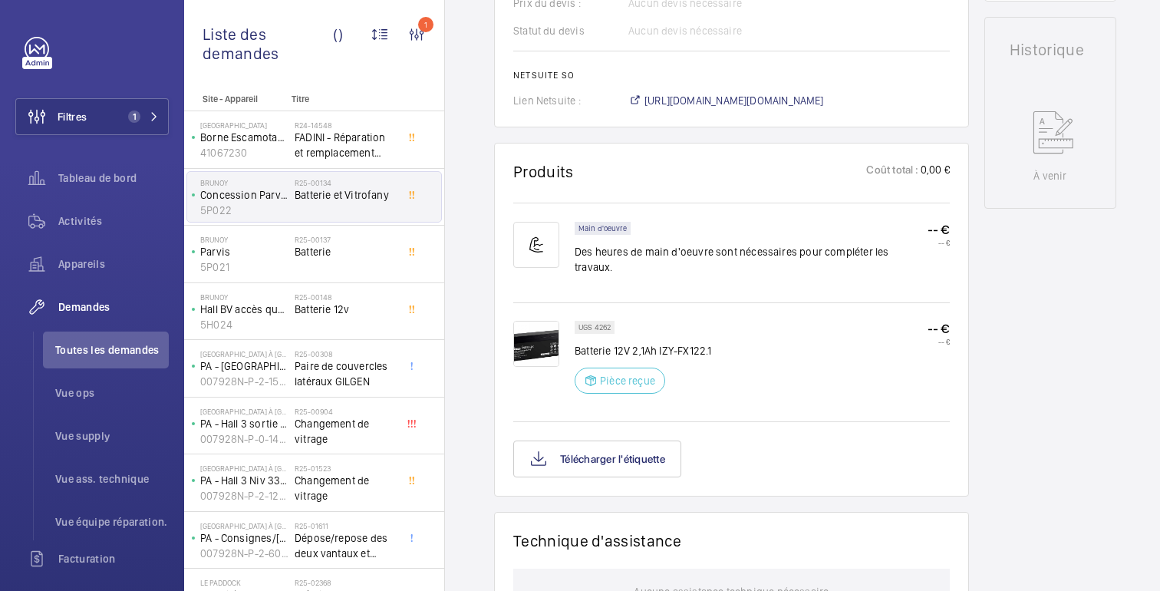
scroll to position [1150, 0]
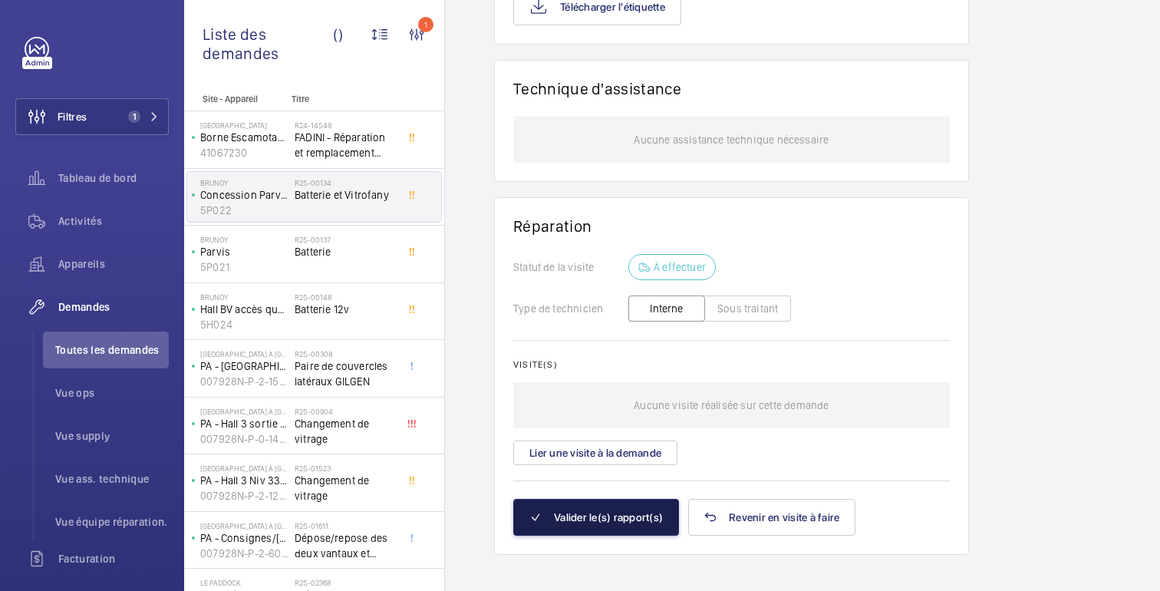
click at [586, 515] on button "Valider le(s) rapport(s)" at bounding box center [596, 517] width 166 height 37
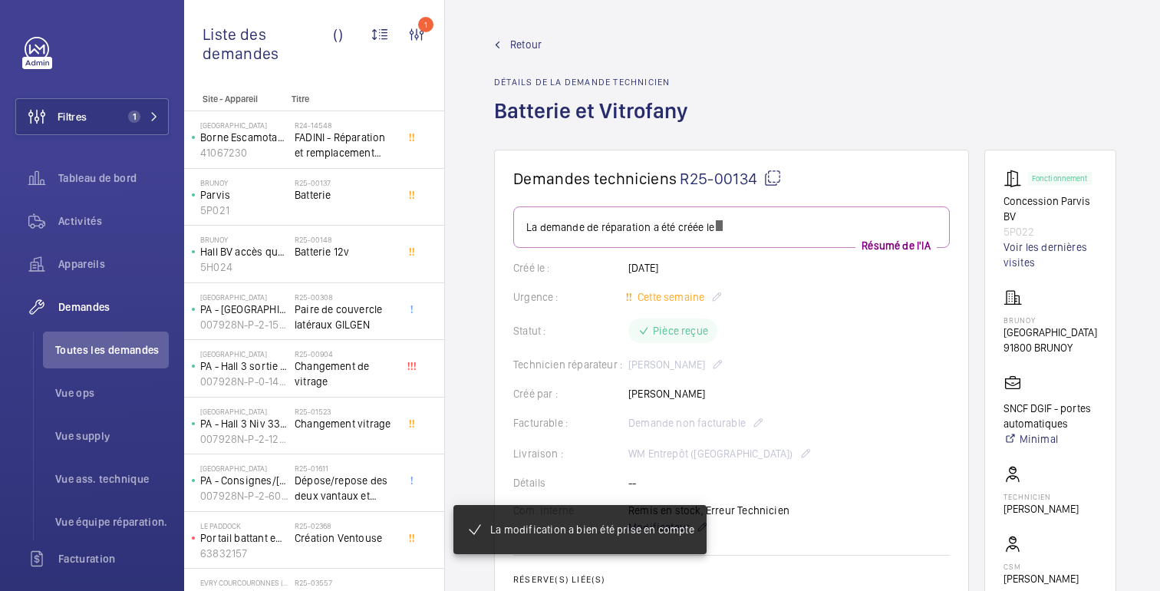
click at [515, 51] on span "Retour" at bounding box center [525, 44] width 31 height 15
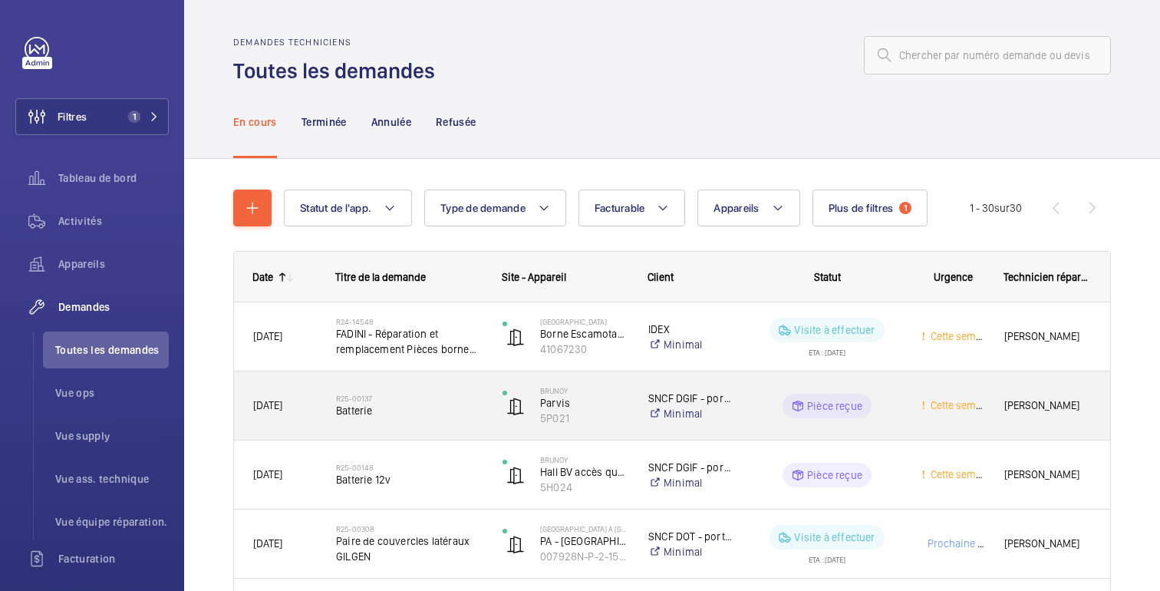
click at [773, 414] on wm-front-pills-cell "Pièce reçue" at bounding box center [826, 406] width 149 height 25
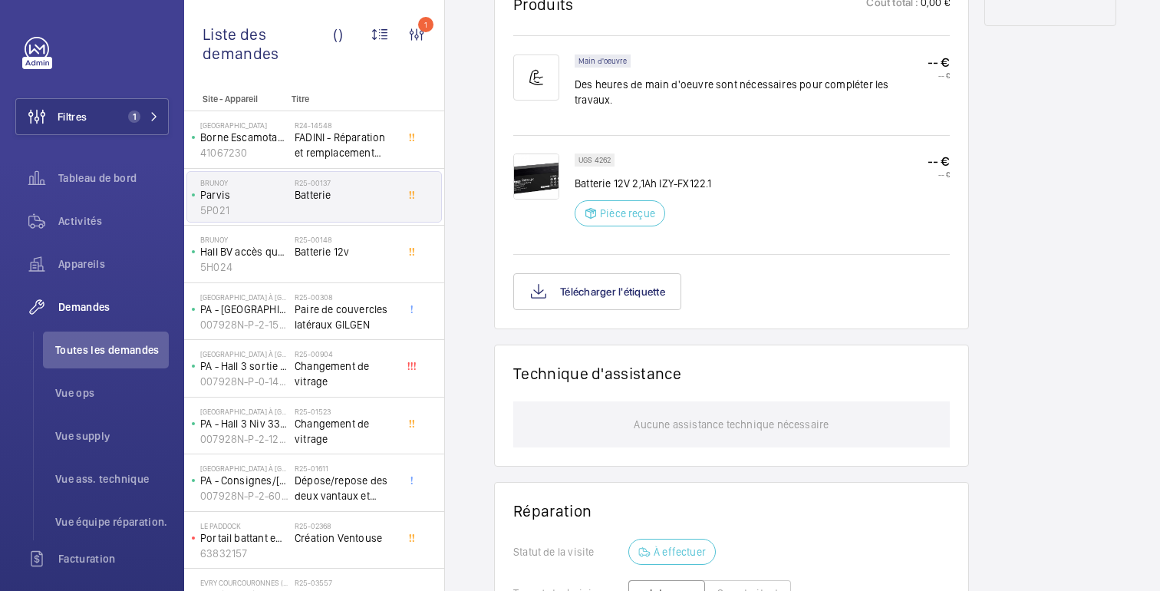
scroll to position [1150, 0]
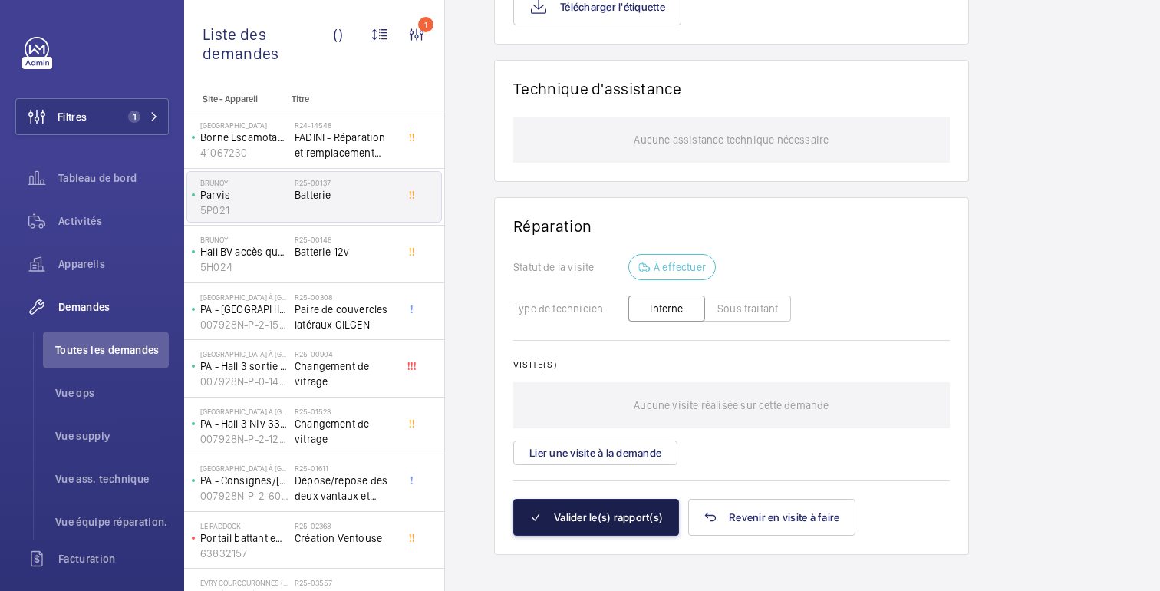
click at [631, 513] on button "Valider le(s) rapport(s)" at bounding box center [596, 517] width 166 height 37
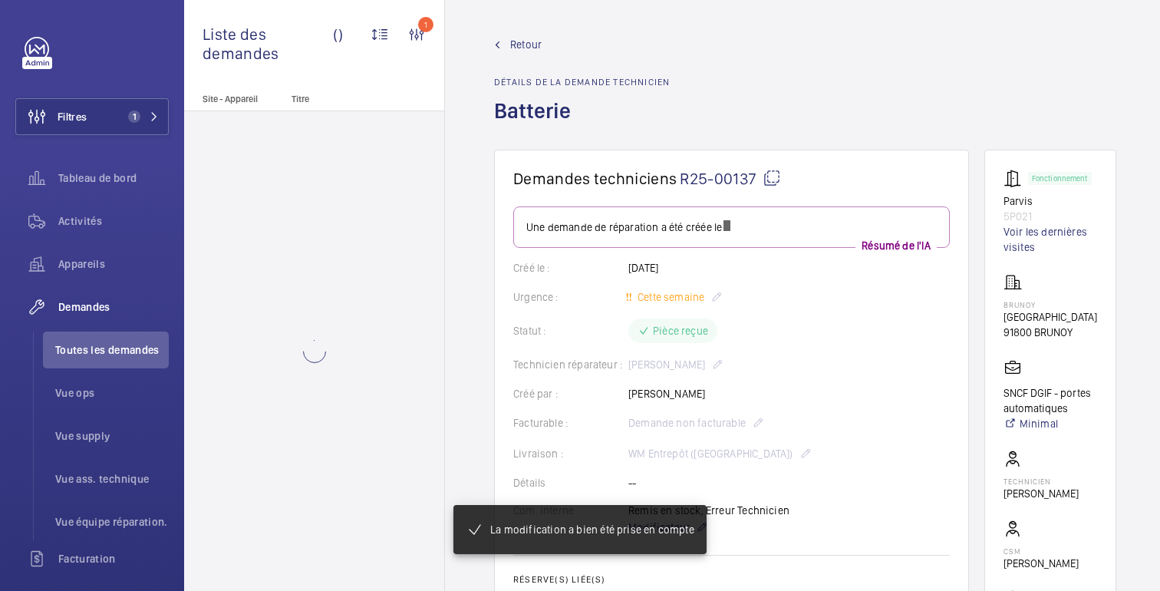
click at [516, 35] on wm-front-admin-header "Retour Détails de la demande technicien Batterie" at bounding box center [805, 75] width 720 height 150
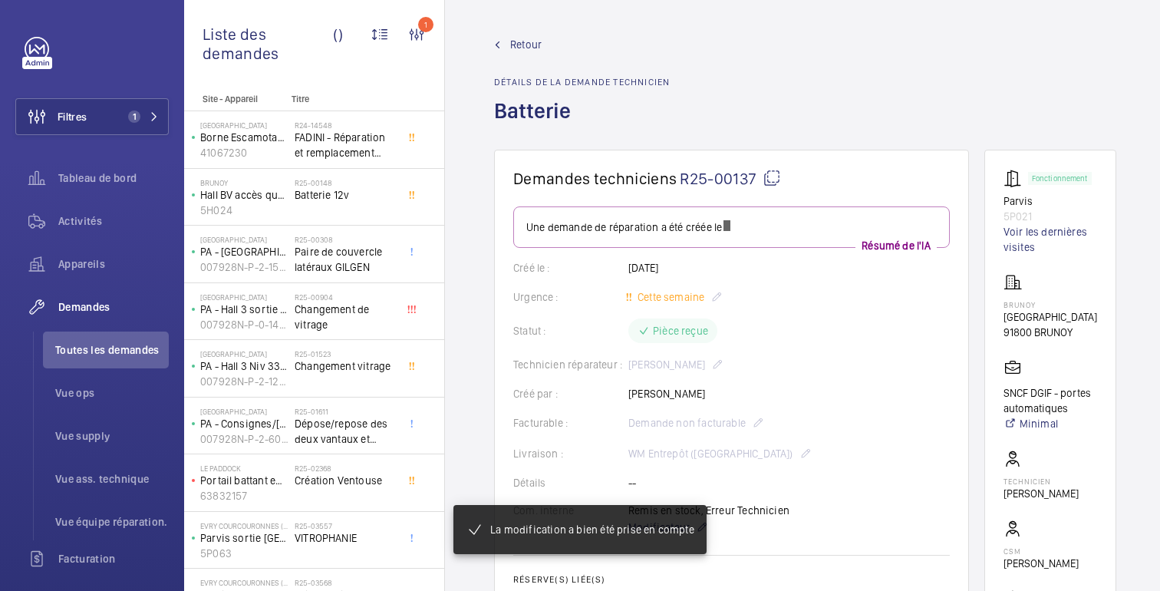
click at [516, 41] on font "Retour" at bounding box center [525, 44] width 31 height 12
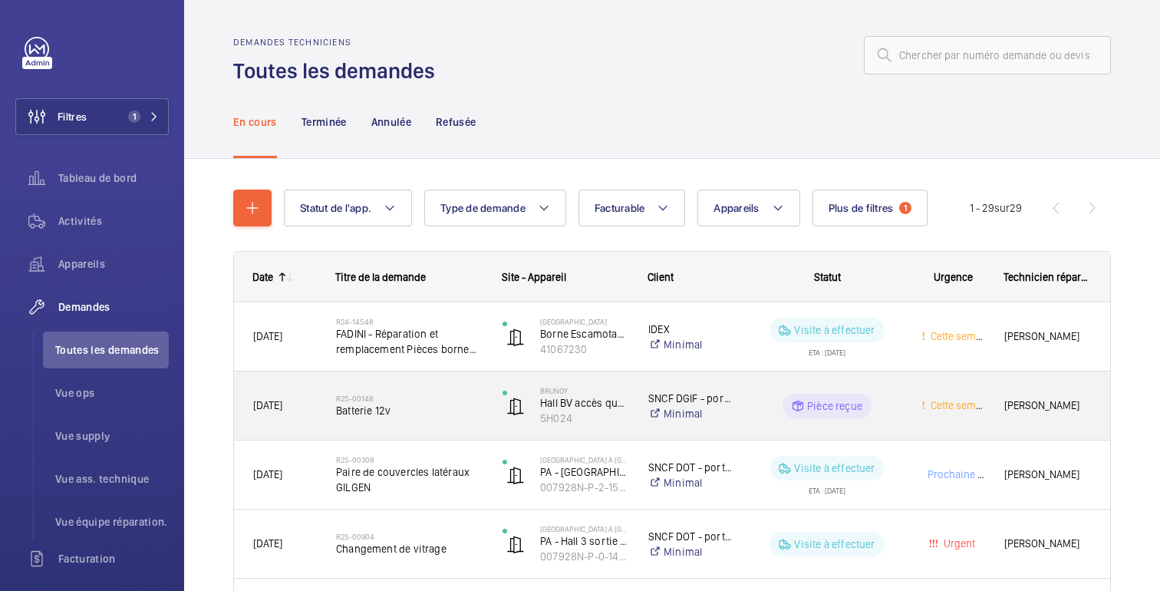
click at [722, 403] on font "SNCF DGIF - portes automatiques" at bounding box center [727, 398] width 159 height 12
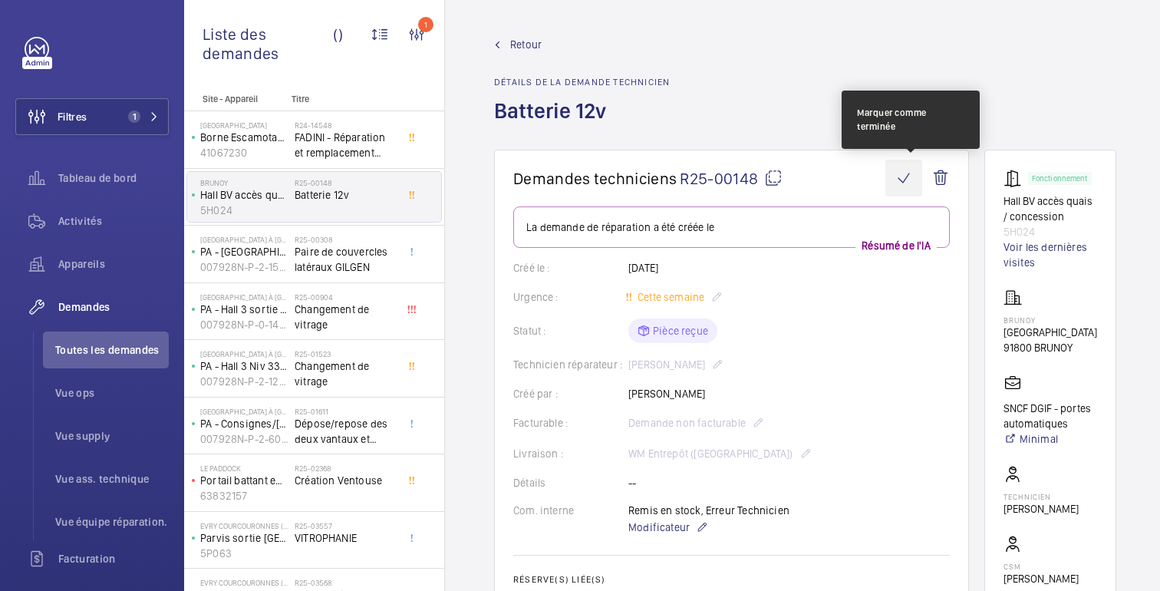
click at [912, 182] on wm-front-icon-button at bounding box center [903, 178] width 37 height 37
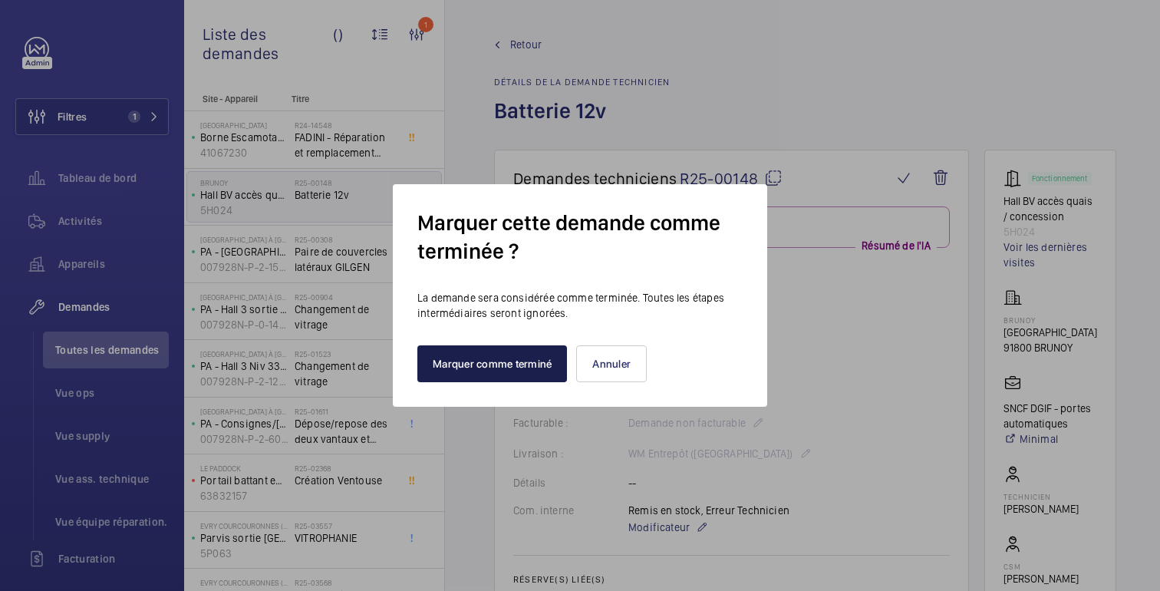
click at [508, 364] on font "Marquer comme terminé" at bounding box center [492, 363] width 119 height 12
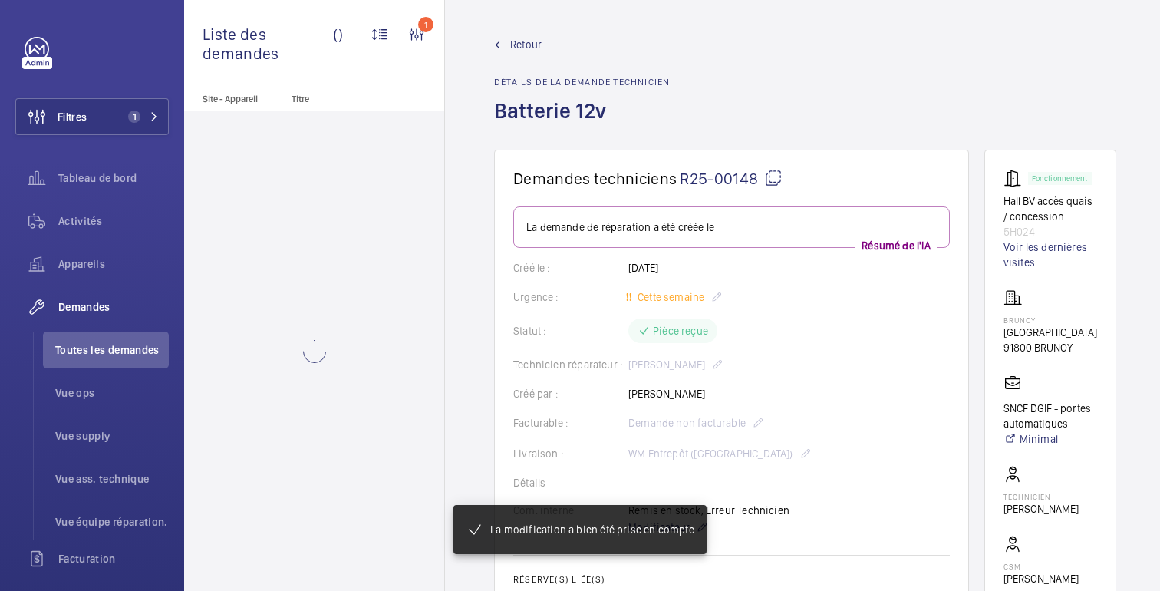
click at [515, 48] on font "Retour" at bounding box center [525, 44] width 31 height 12
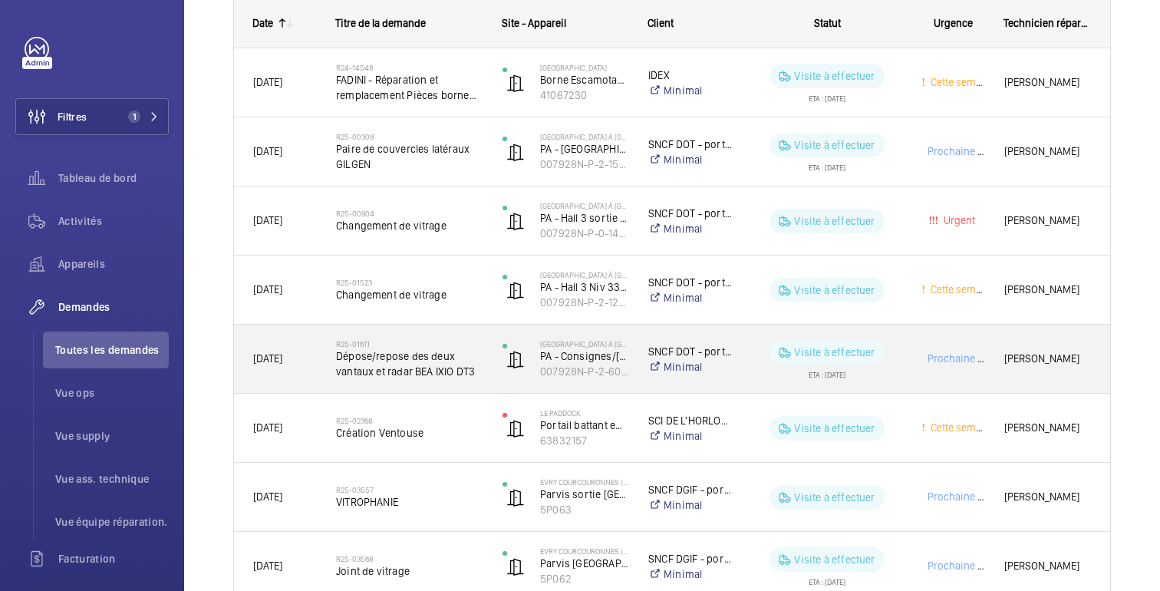
scroll to position [264, 0]
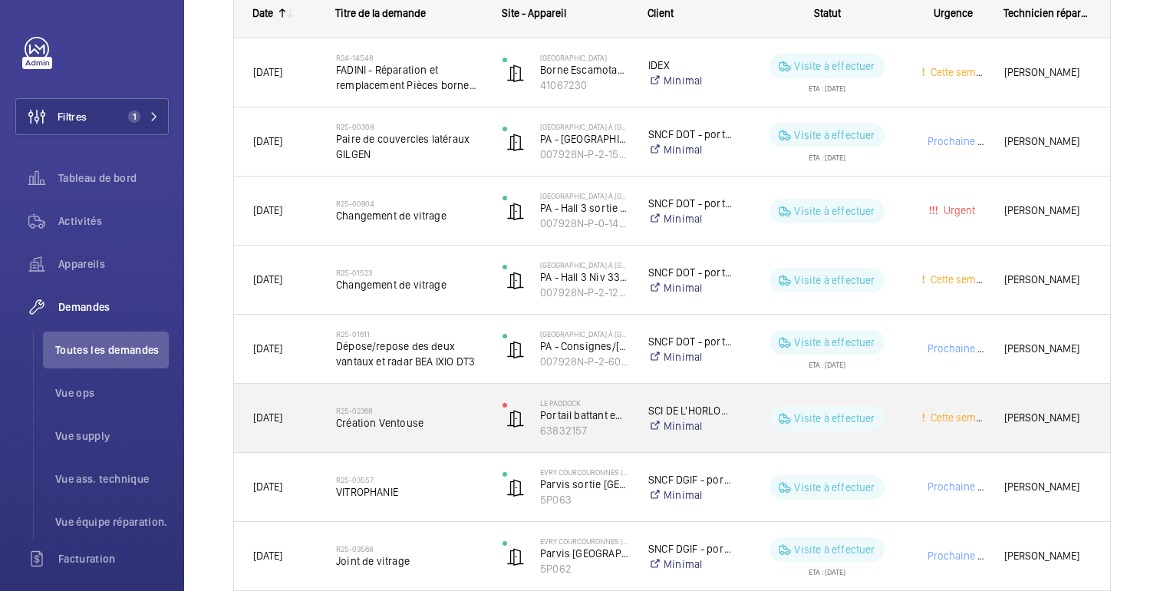
click at [896, 400] on div "Visite à effectuer" at bounding box center [817, 417] width 167 height 55
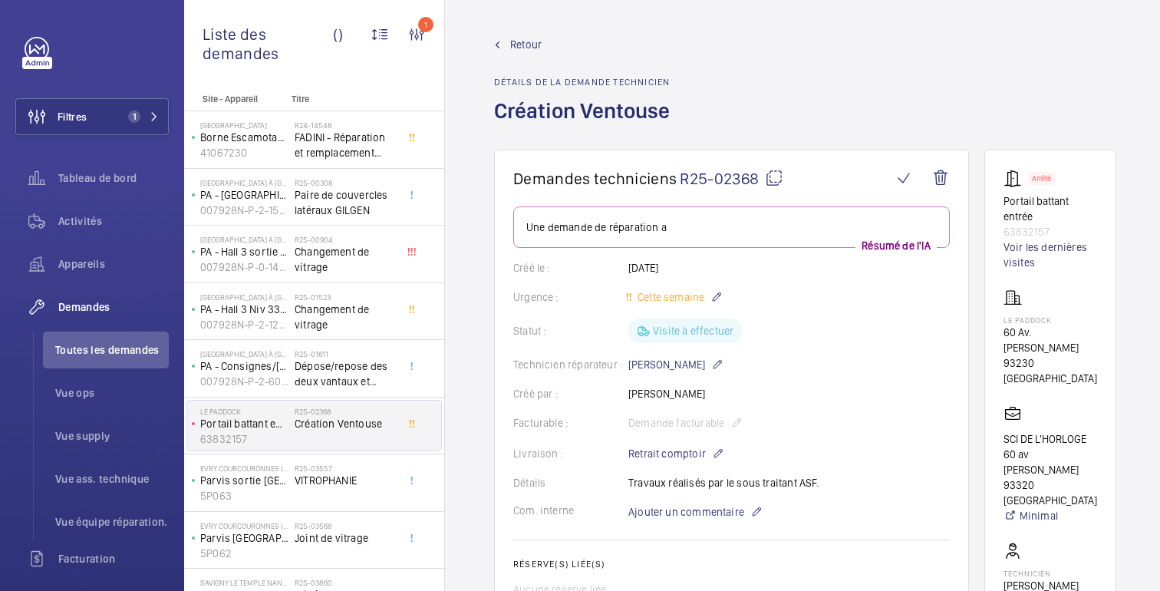
click at [525, 48] on font "Retour" at bounding box center [525, 44] width 31 height 12
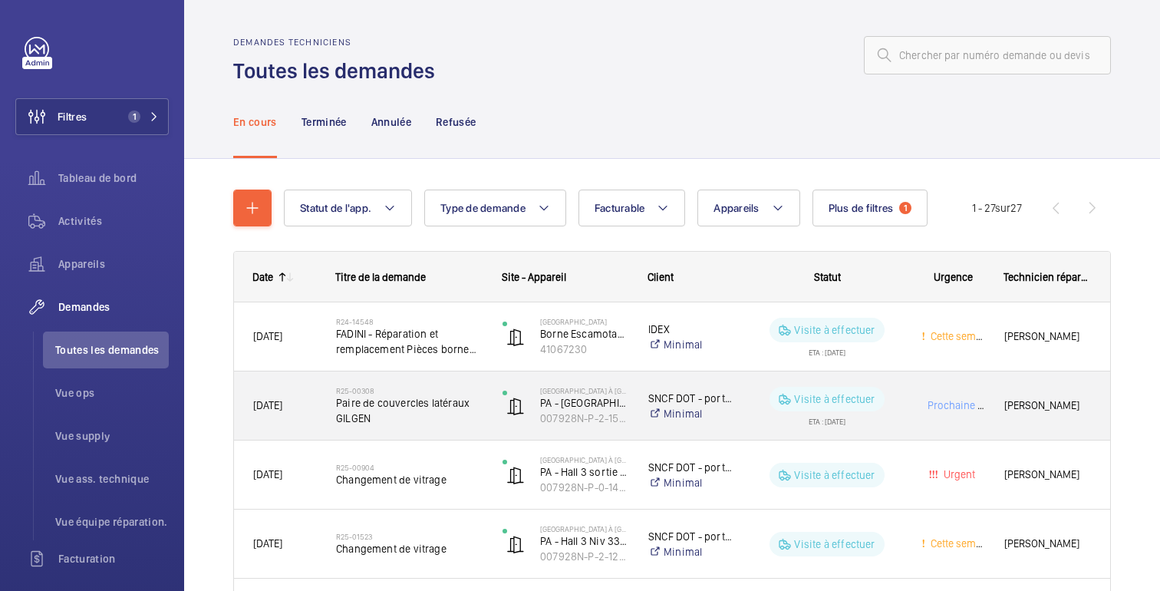
click at [903, 400] on div "Prochaine visite" at bounding box center [943, 405] width 81 height 48
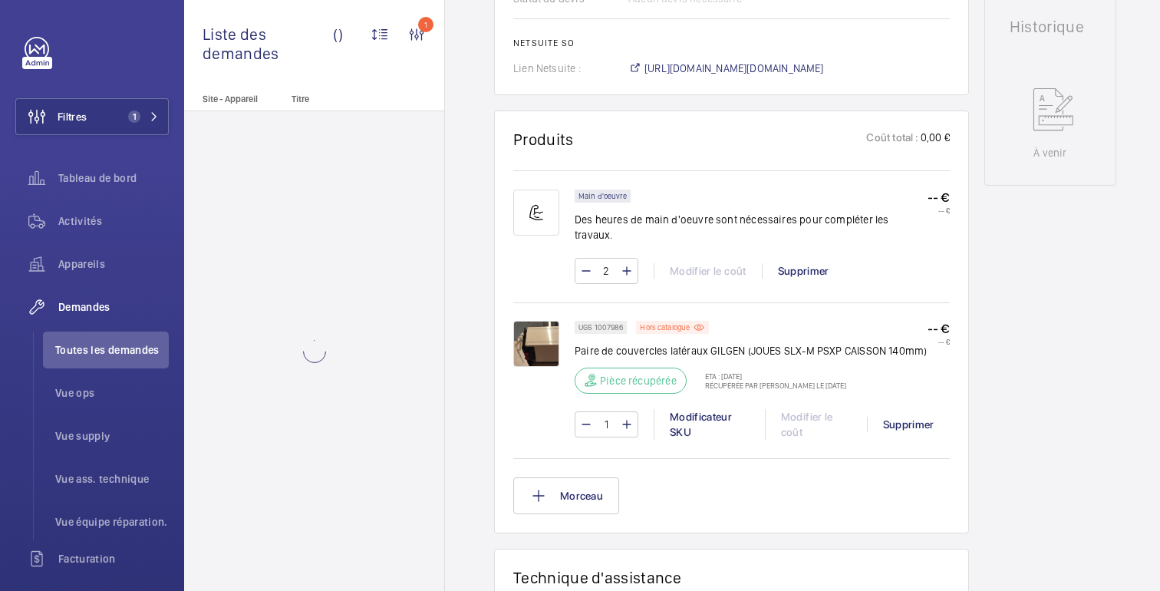
scroll to position [1360, 0]
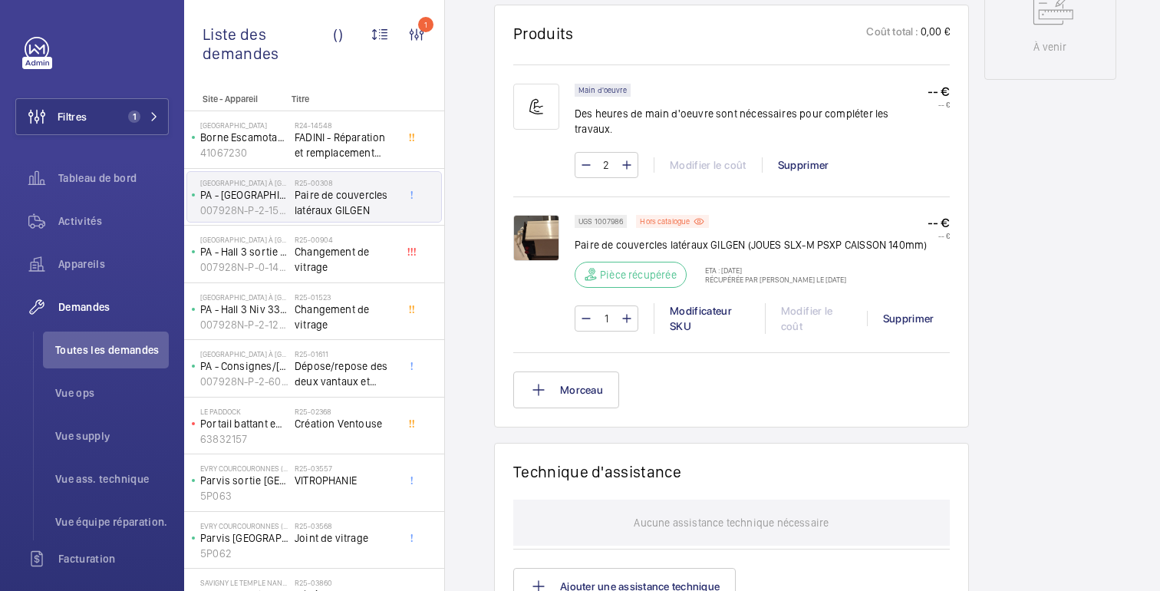
scroll to position [1360, 0]
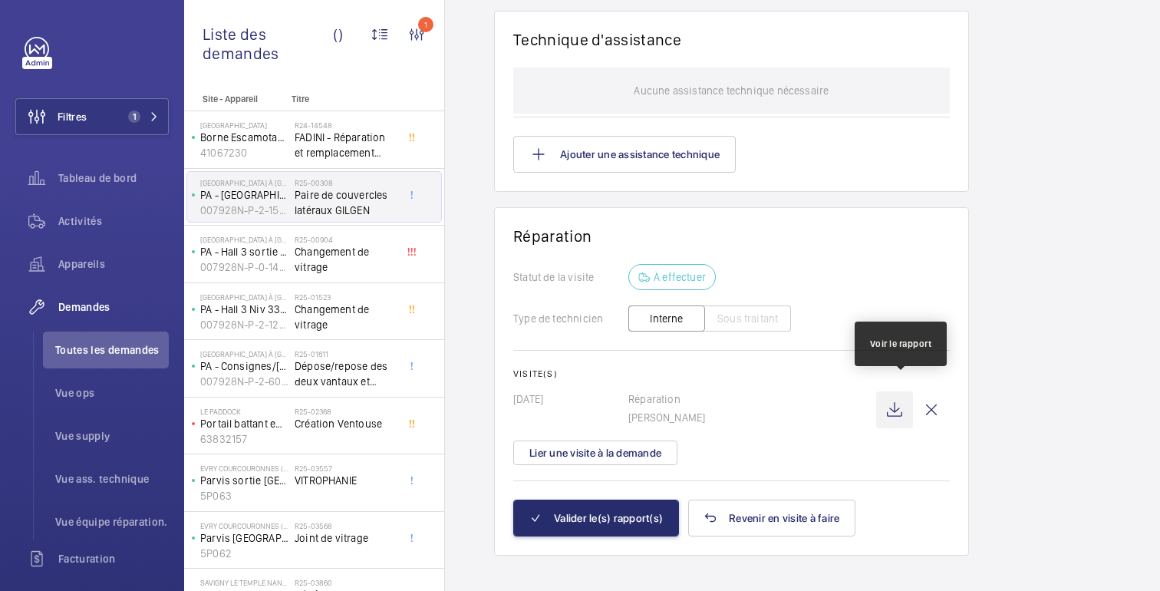
click at [906, 397] on wm-front-icon-button at bounding box center [894, 409] width 37 height 37
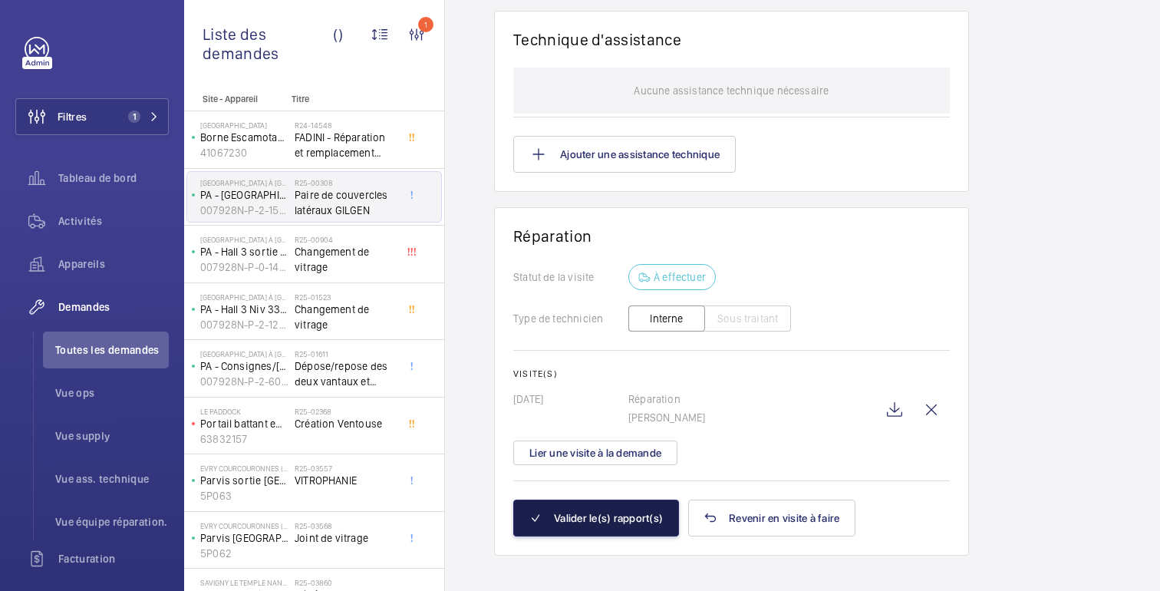
click at [605, 512] on font "Valider le(s) rapport(s)" at bounding box center [608, 518] width 109 height 12
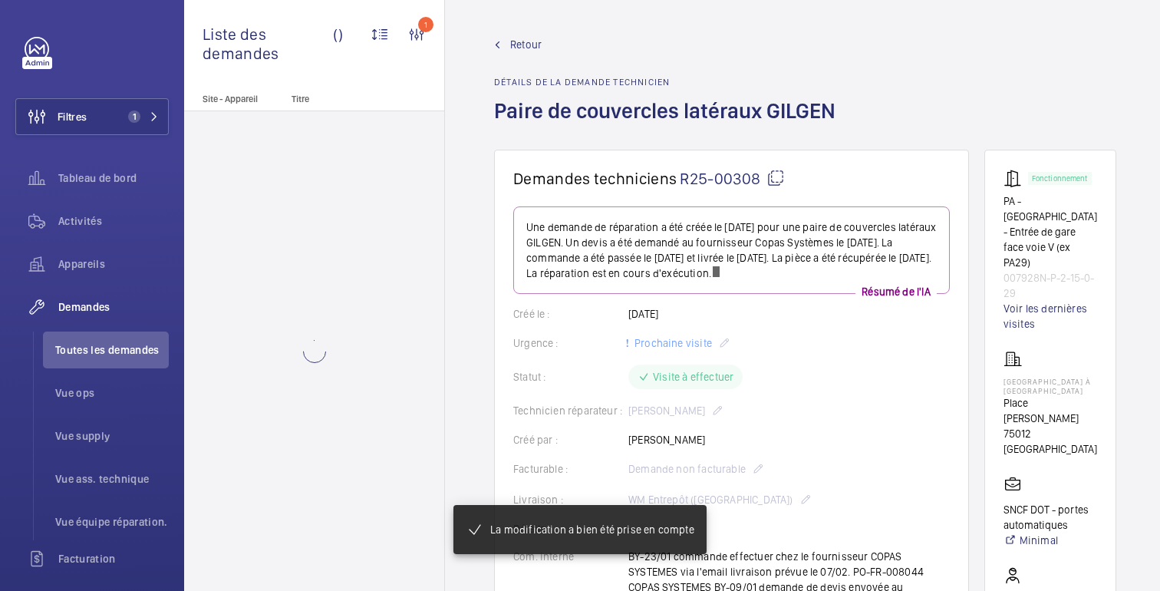
click at [535, 48] on font "Retour" at bounding box center [525, 44] width 31 height 12
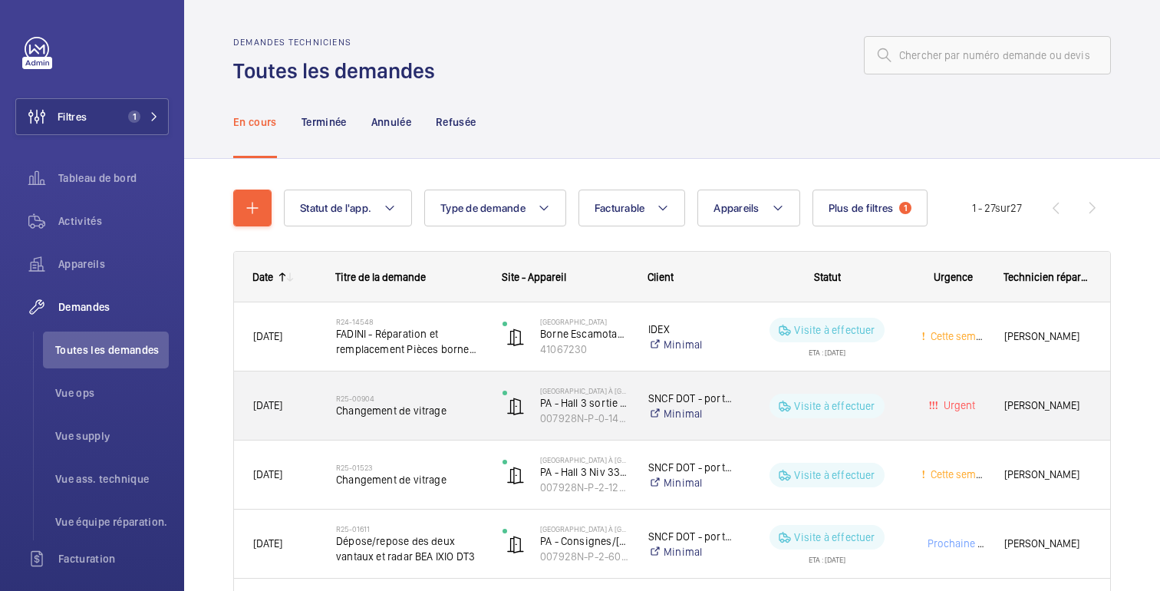
click at [869, 419] on div "Visite à effectuer" at bounding box center [817, 405] width 167 height 55
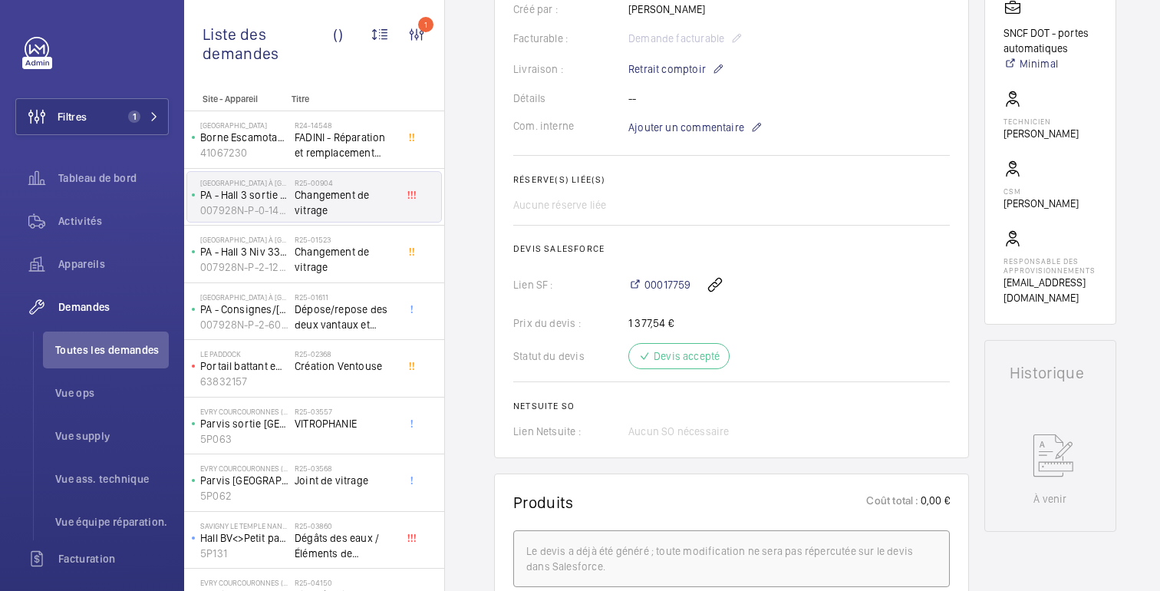
scroll to position [446, 0]
click at [673, 288] on font "00017759" at bounding box center [667, 284] width 46 height 12
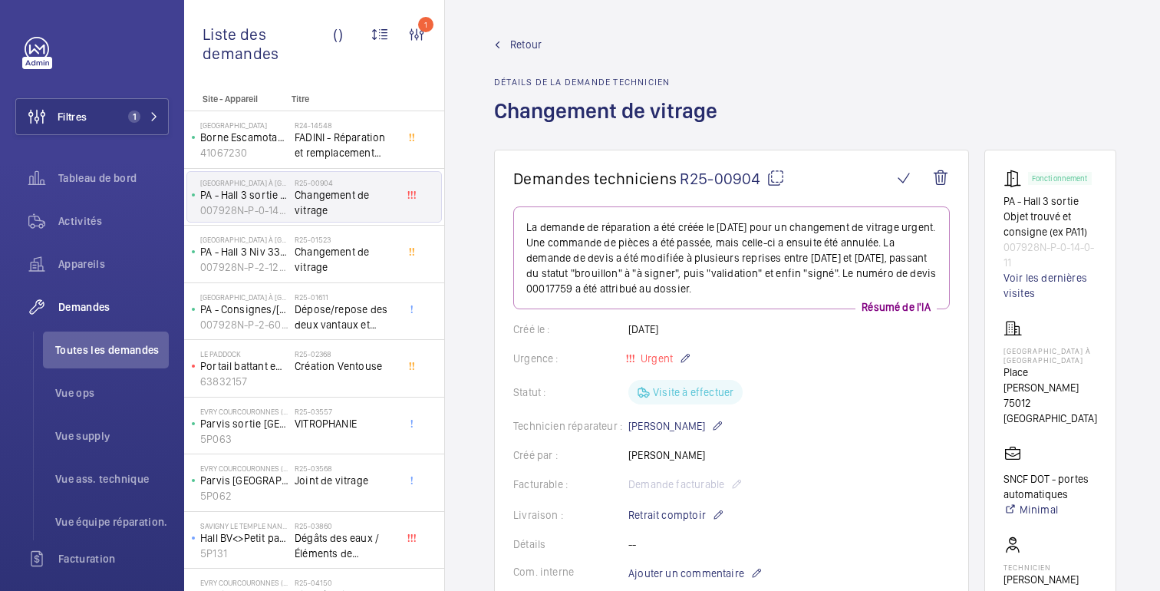
click at [511, 39] on font "Retour" at bounding box center [525, 44] width 31 height 12
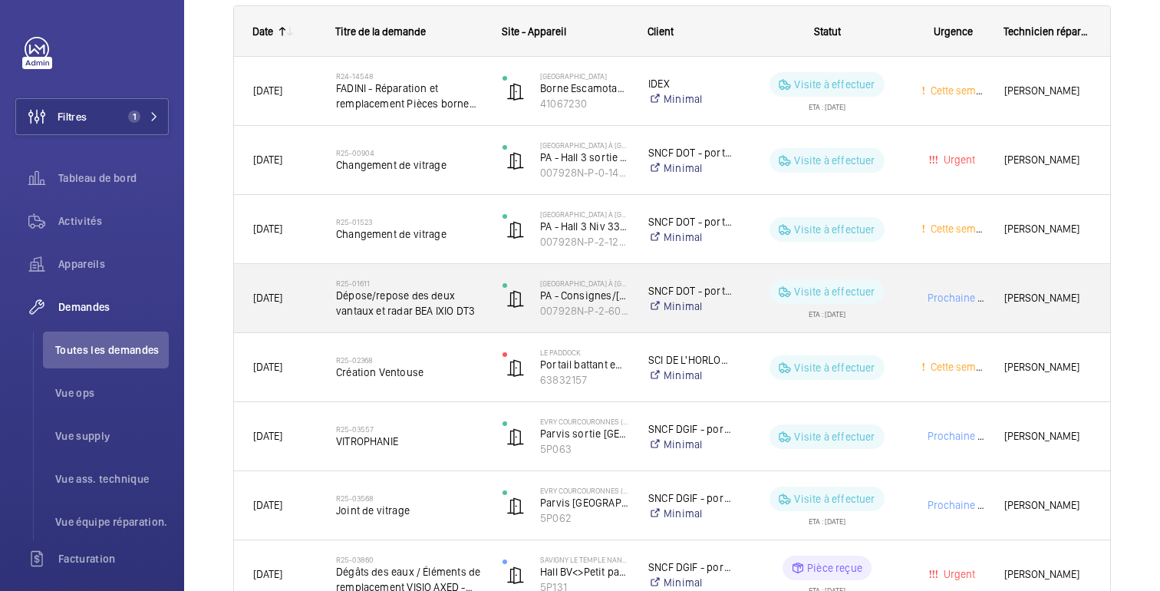
scroll to position [256, 0]
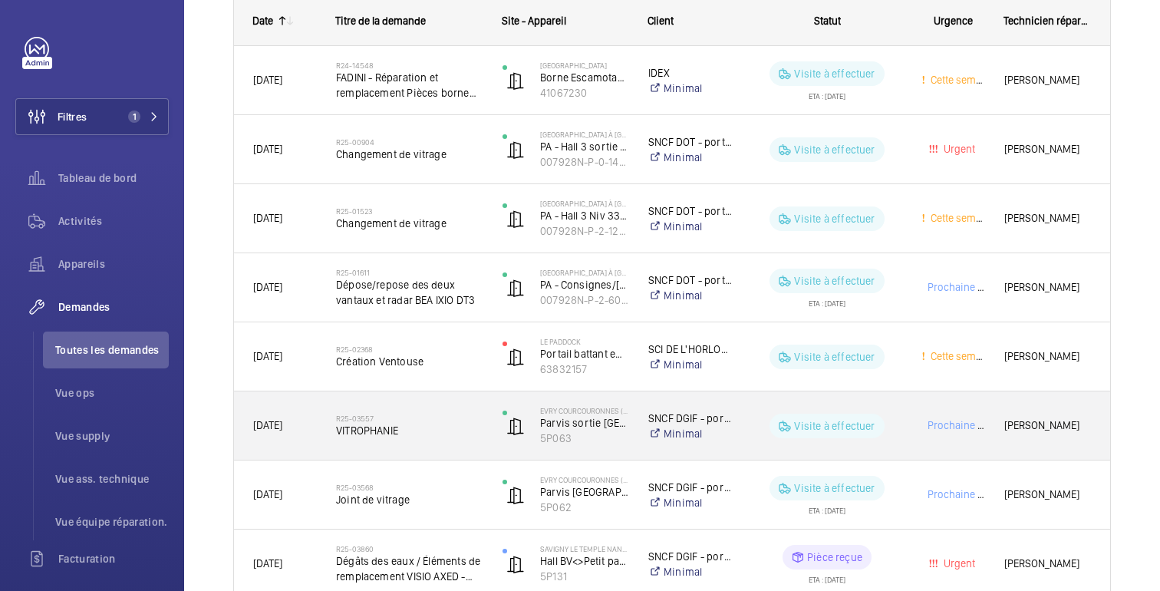
click at [899, 421] on wm-front-pills-cell "Visite à effectuer" at bounding box center [826, 425] width 149 height 25
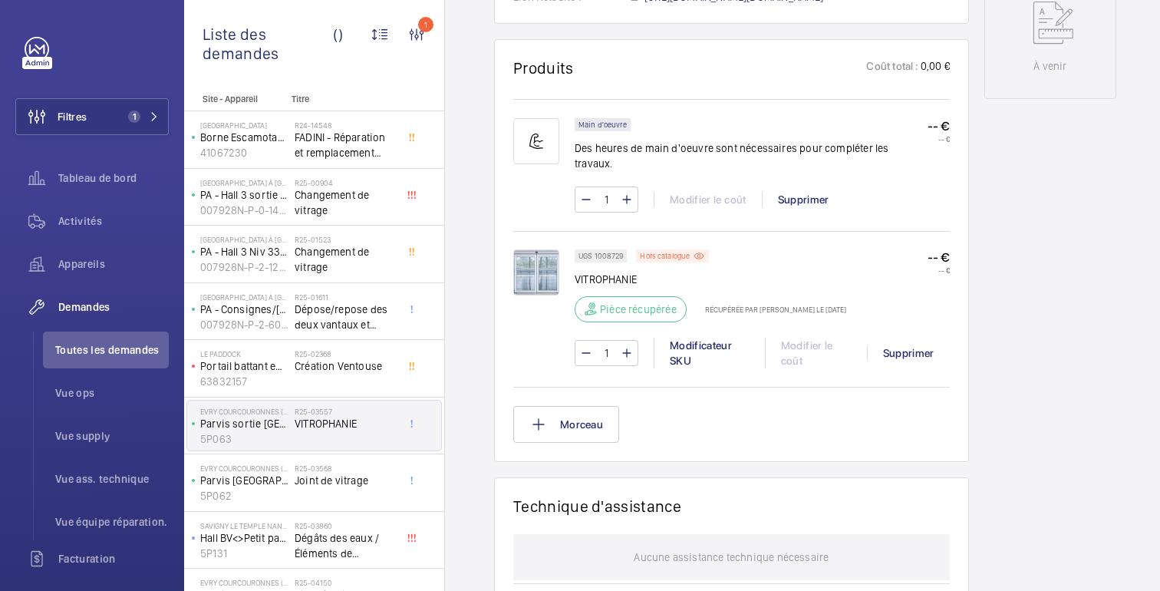
scroll to position [865, 0]
click at [534, 257] on img at bounding box center [536, 270] width 46 height 46
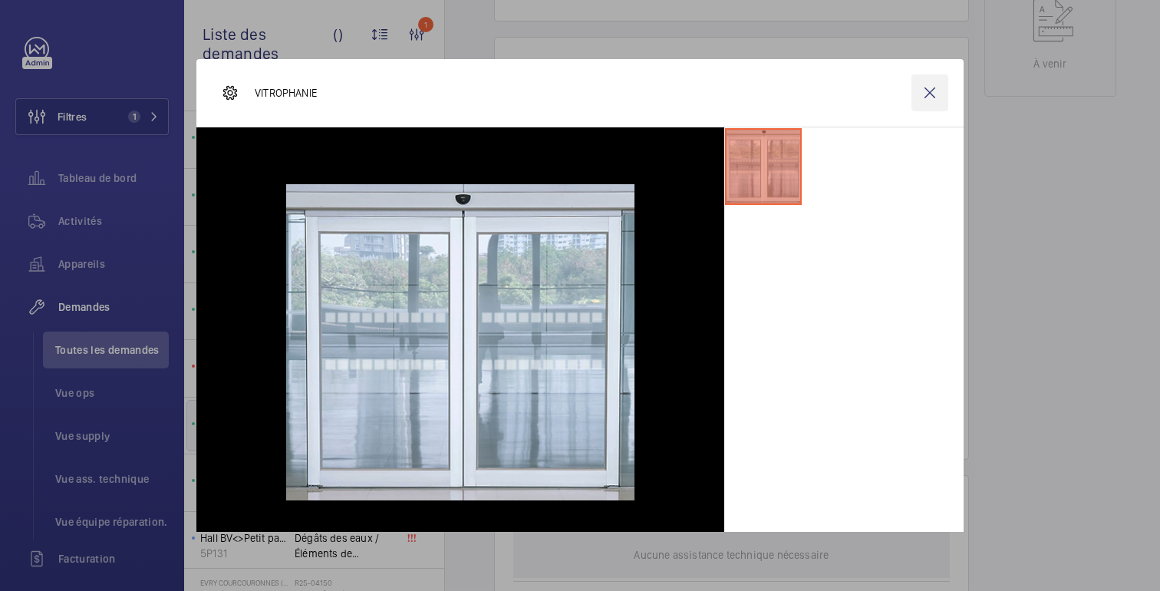
click at [925, 94] on wm-front-icon-button at bounding box center [929, 92] width 37 height 37
click at [1022, 442] on div "Fonctionnement Parvis sortie Champs Elysées EM à gauche 5P063 Voir les dernière…" at bounding box center [1050, 156] width 132 height 1744
click at [1001, 199] on div "Fonctionnement Parvis sortie Champs Elysées EM à gauche 5P063 Voir les dernière…" at bounding box center [1050, 156] width 132 height 1744
click at [887, 199] on div "Main d'oeuvre Des heures de main d'oeuvre sont nécessaires pour compléter les t…" at bounding box center [762, 171] width 375 height 110
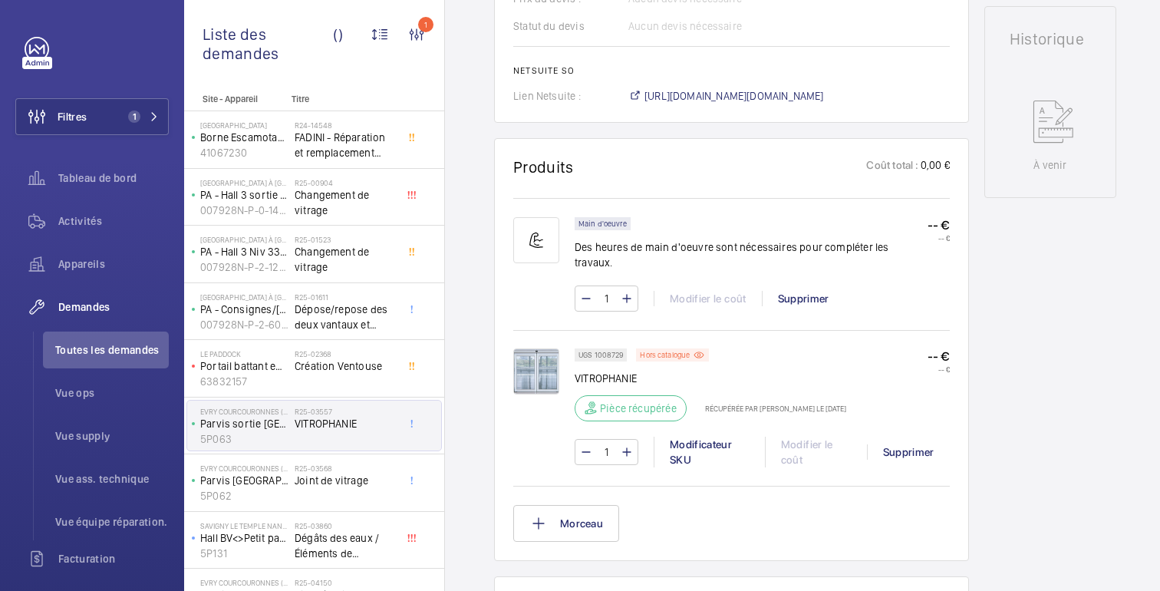
scroll to position [1339, 0]
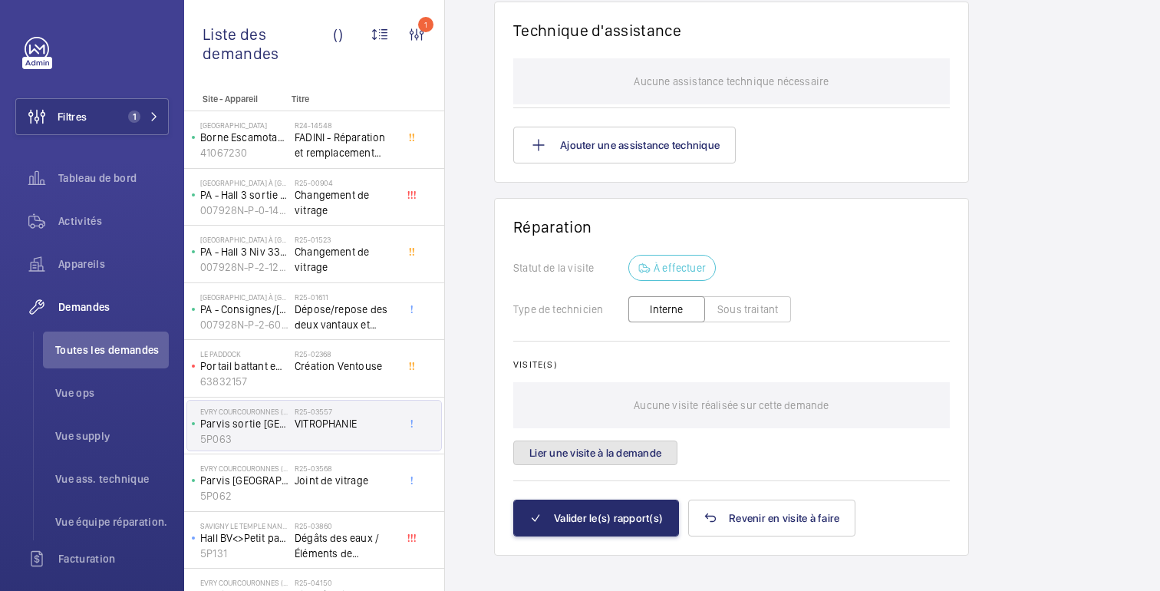
click at [636, 446] on font "Lier une visite à la demande" at bounding box center [595, 452] width 132 height 12
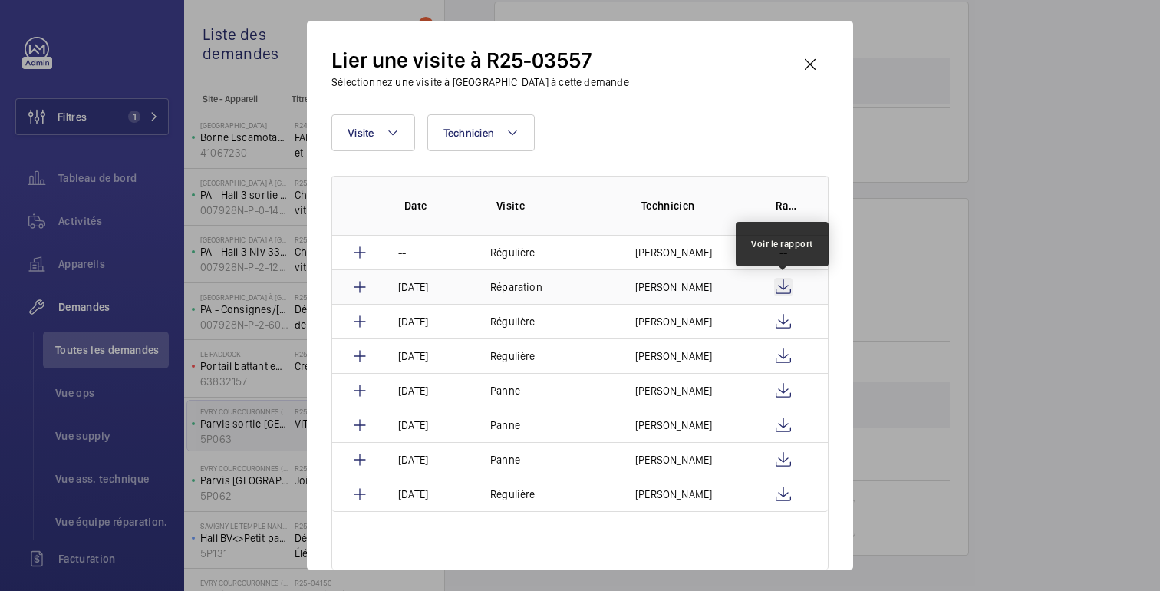
click at [785, 289] on wm-front-icon-button at bounding box center [783, 287] width 18 height 18
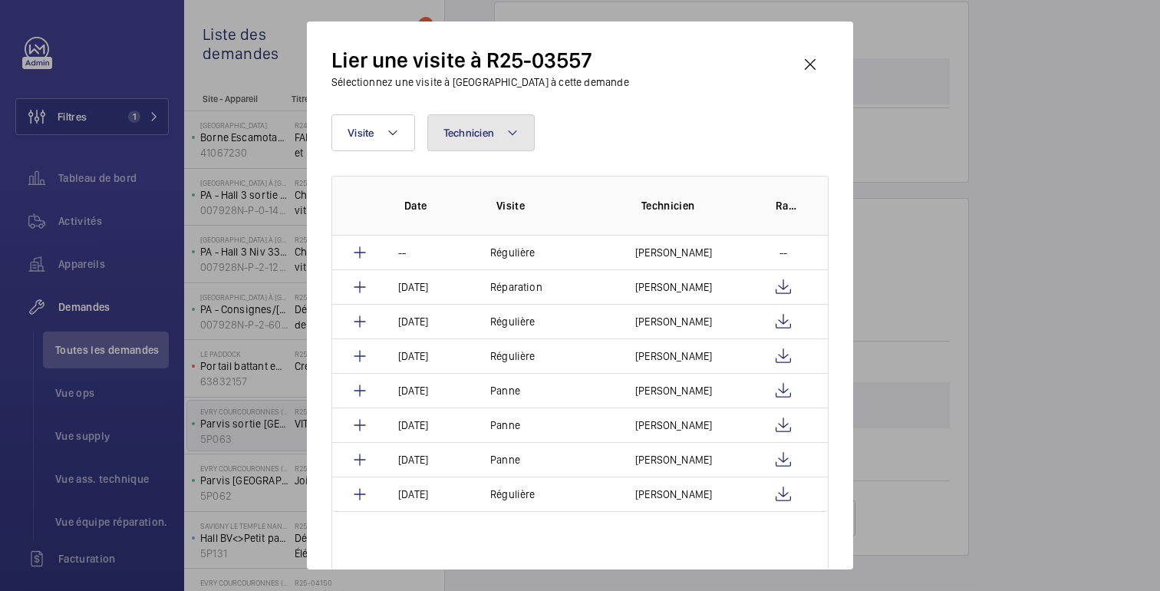
click at [509, 130] on mat-icon at bounding box center [512, 132] width 12 height 18
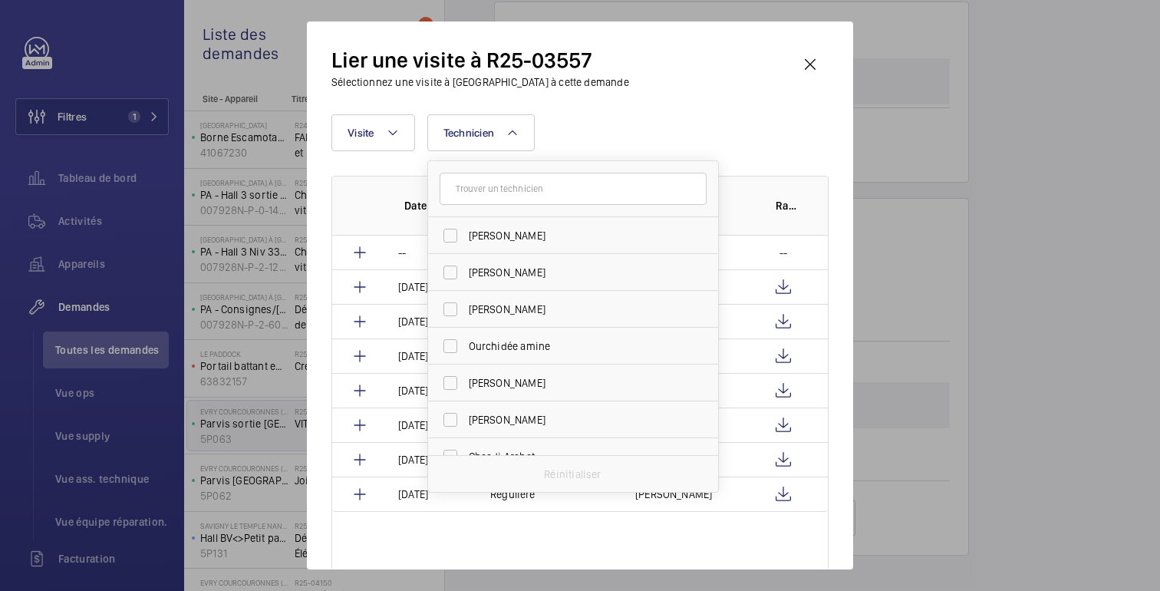
click at [559, 194] on input "text" at bounding box center [573, 189] width 267 height 32
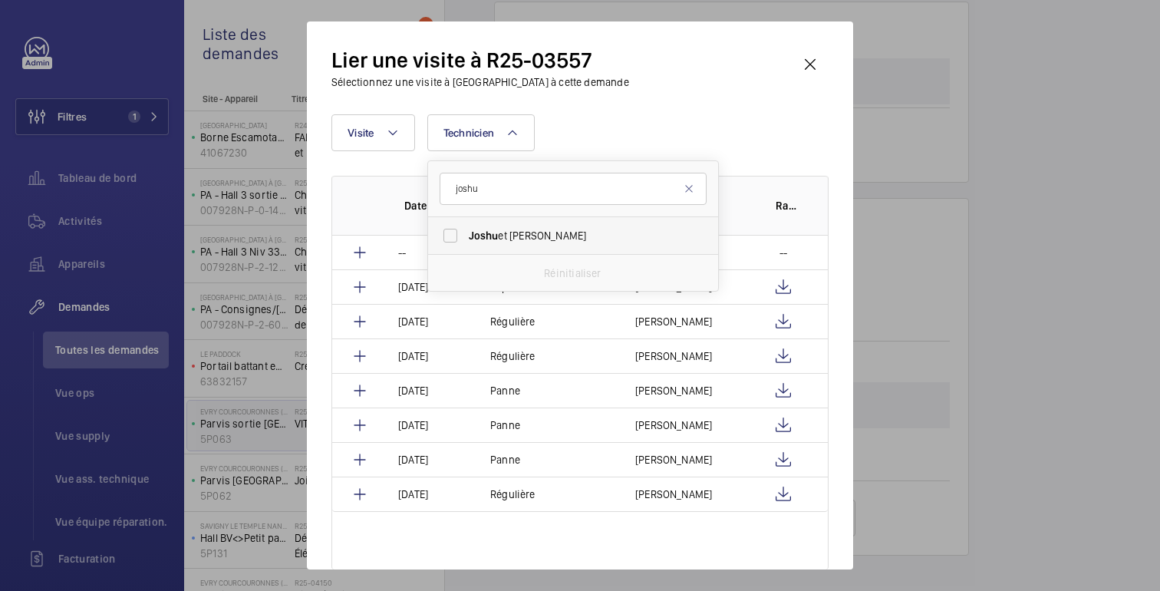
type input "joshu"
click at [530, 237] on font "et Nino" at bounding box center [542, 235] width 88 height 12
click at [466, 237] on input "Joshu et Nino" at bounding box center [450, 235] width 31 height 31
checkbox input "true"
click at [753, 115] on div "Visite Technicien 1 joshu Joshu et Nino Réinitialiser Plus de filtres Réinitial…" at bounding box center [579, 132] width 497 height 37
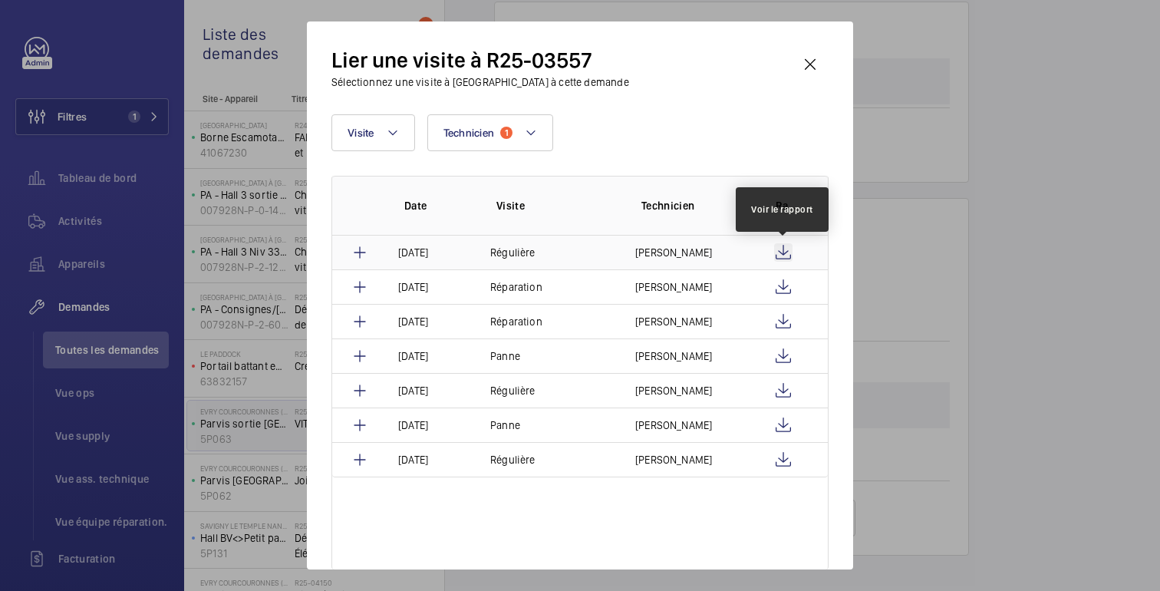
click at [784, 255] on wm-front-icon-button at bounding box center [783, 252] width 18 height 18
click at [911, 186] on div at bounding box center [580, 295] width 1160 height 591
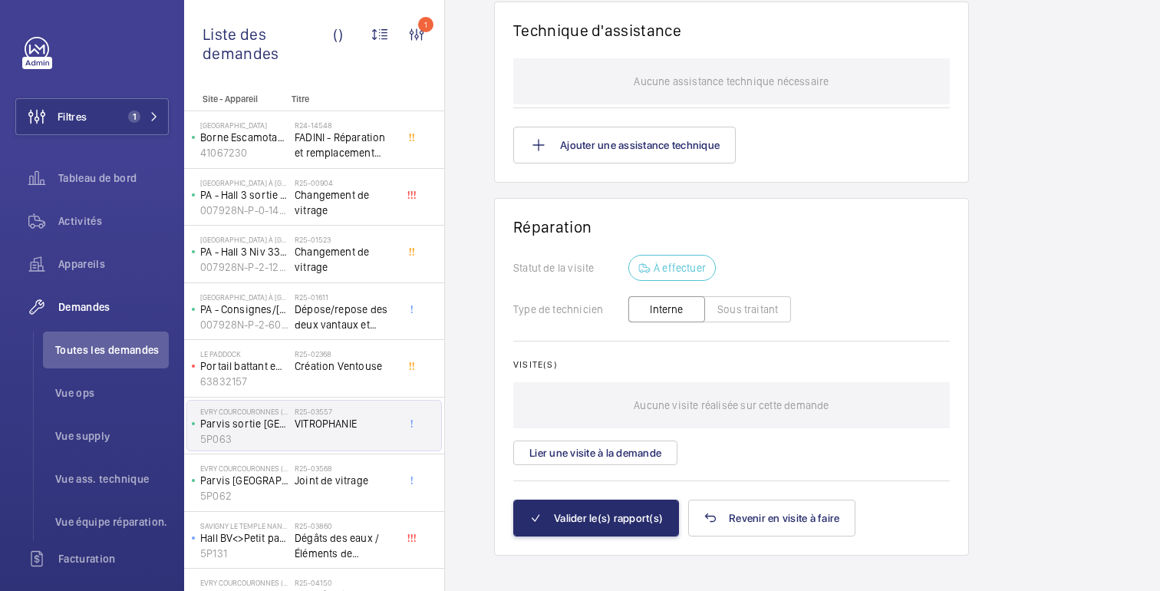
click at [872, 269] on div "Statut de la visite À effectuer Type de technicien Interne Sous traitant" at bounding box center [731, 290] width 436 height 71
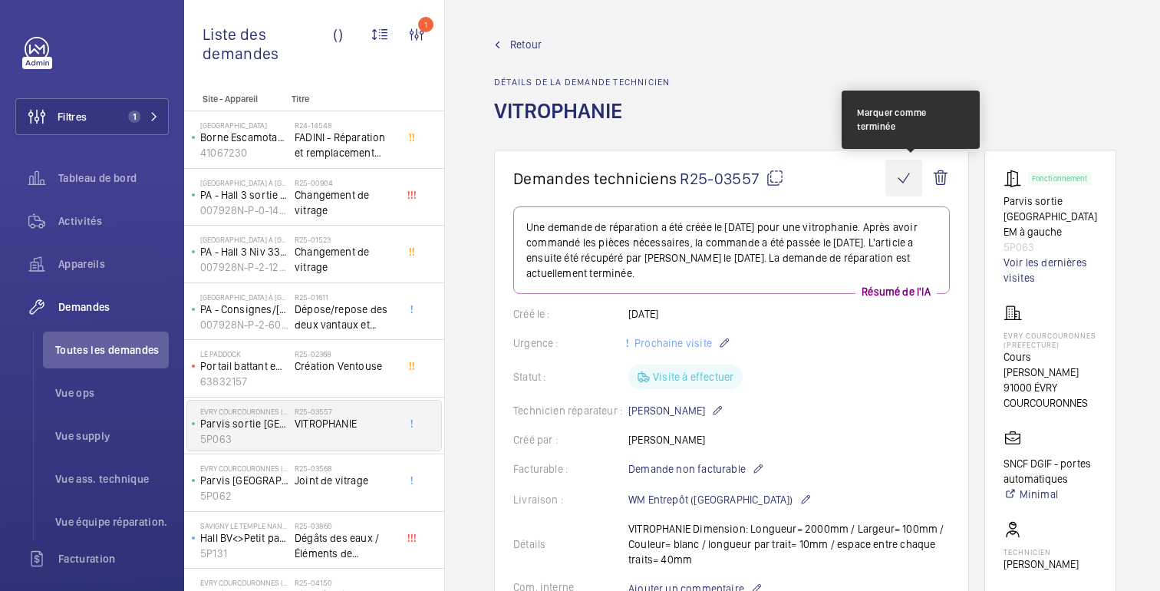
click at [915, 180] on wm-front-icon-button at bounding box center [903, 178] width 37 height 37
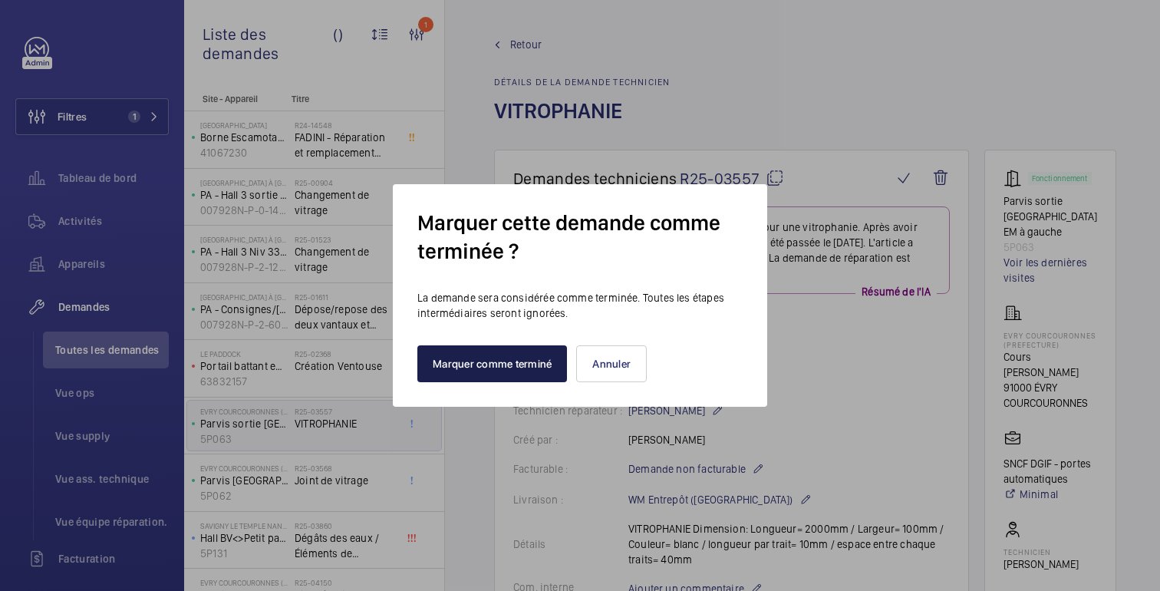
click at [479, 364] on font "Marquer comme terminé" at bounding box center [492, 363] width 119 height 12
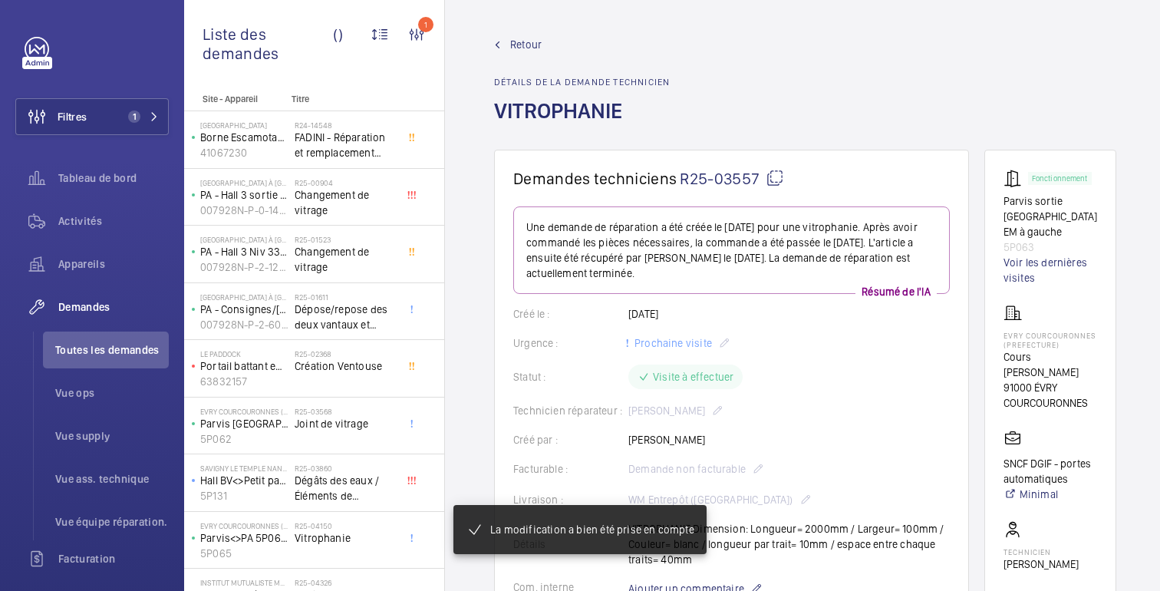
click at [525, 49] on font "Retour" at bounding box center [525, 44] width 31 height 12
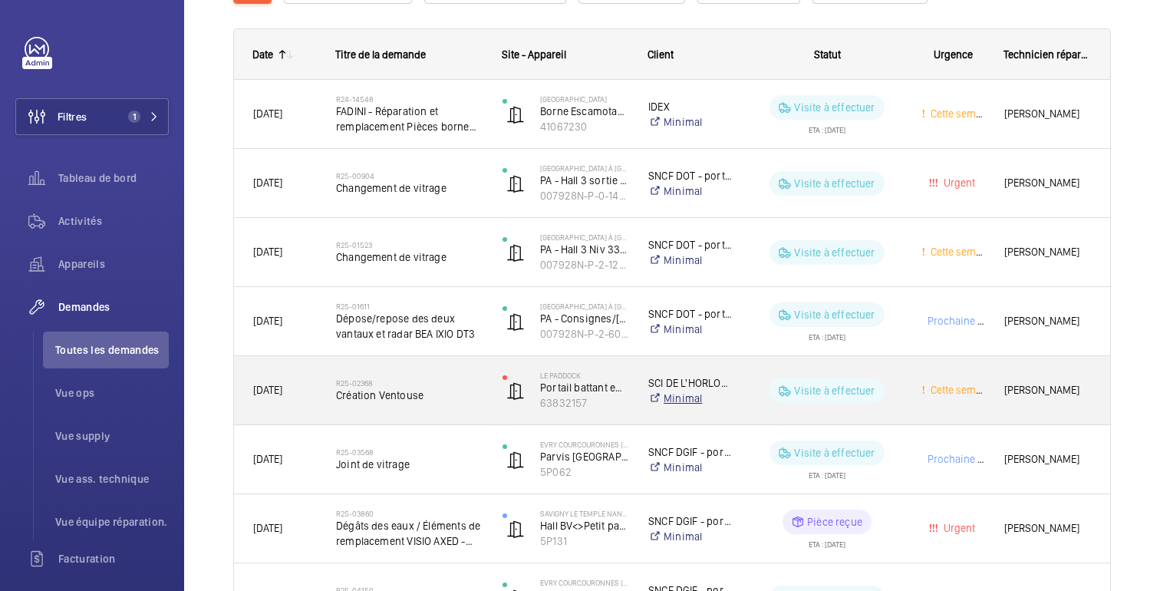
scroll to position [239, 0]
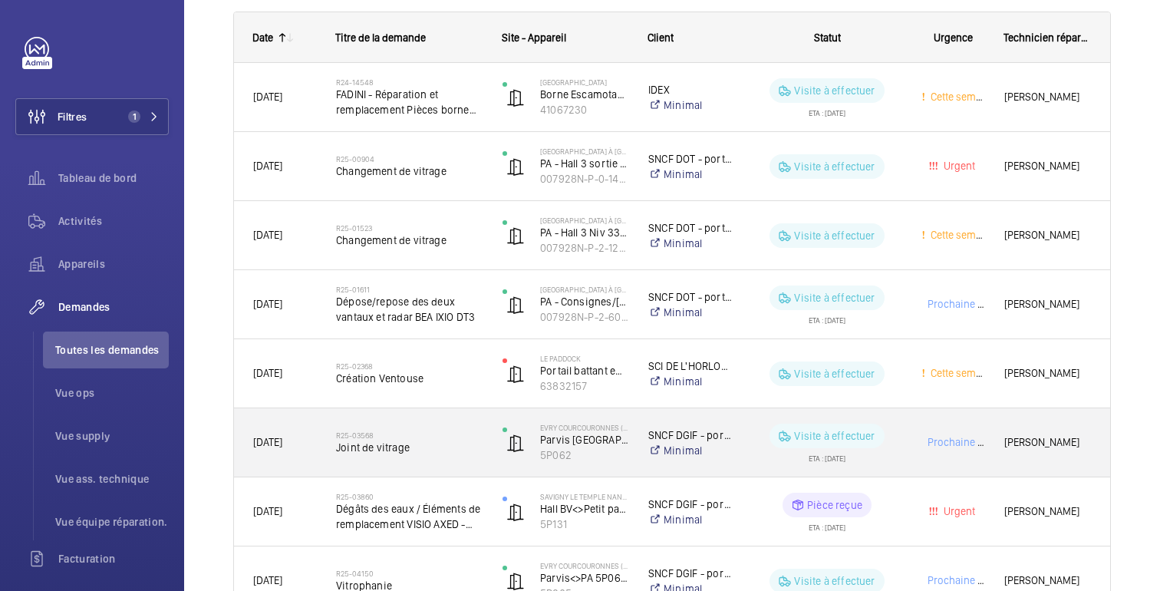
click at [911, 435] on div "Prochaine visite" at bounding box center [943, 442] width 81 height 48
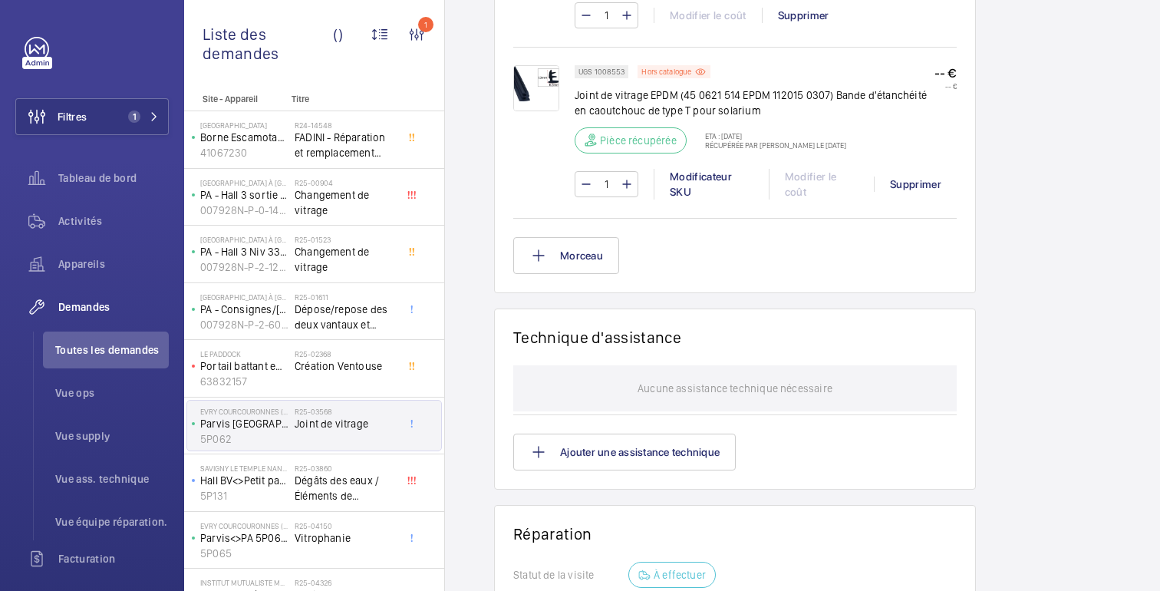
scroll to position [1415, 0]
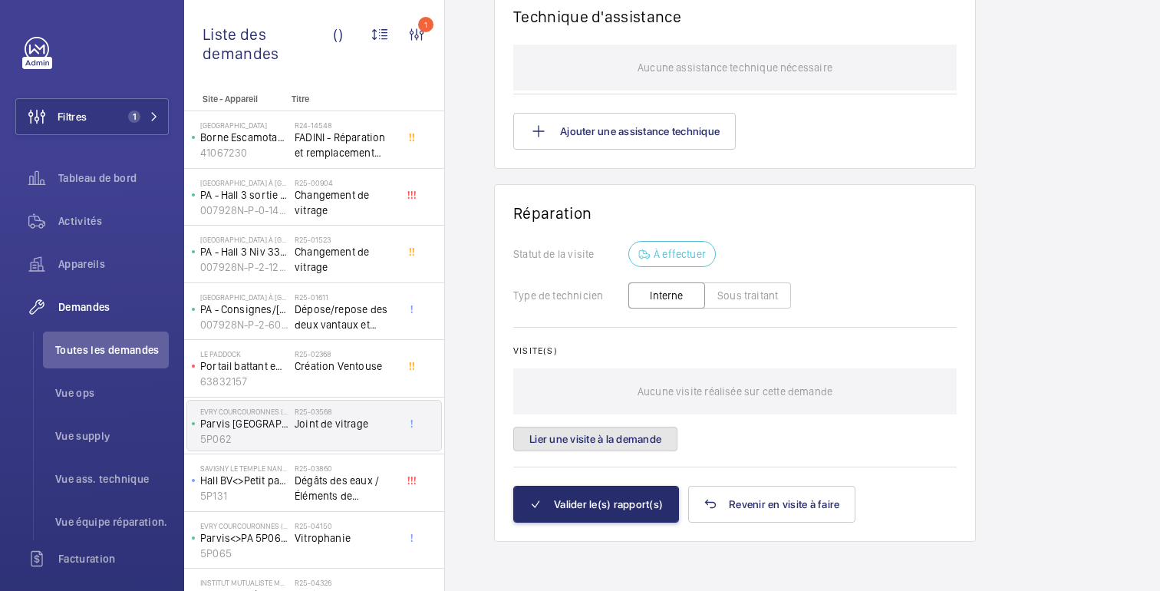
click at [619, 444] on font "Lier une visite à la demande" at bounding box center [595, 439] width 132 height 12
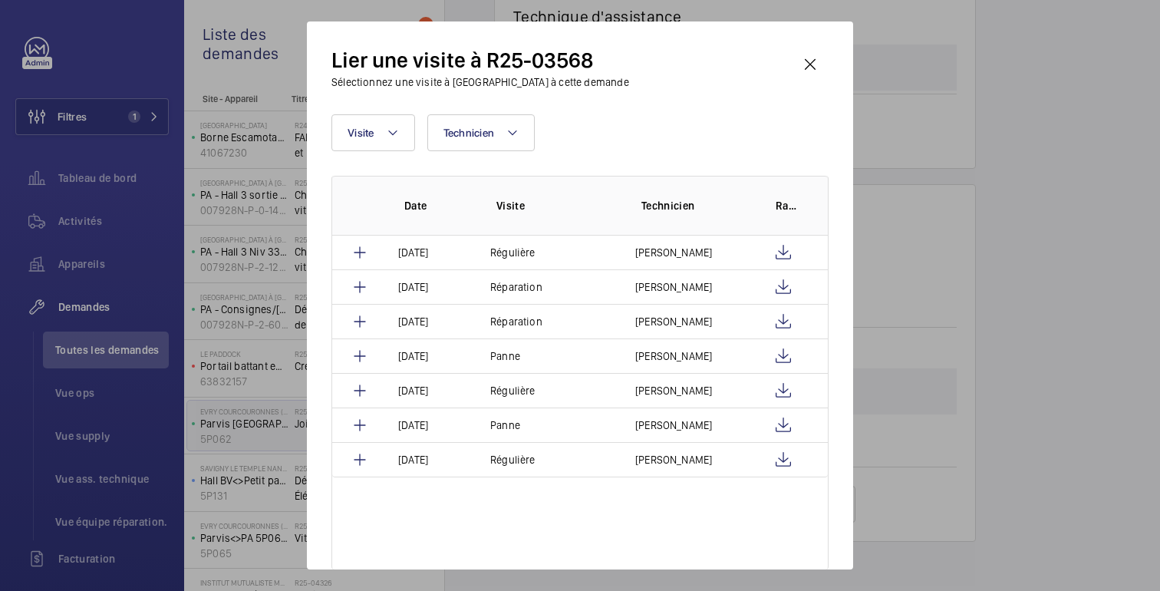
click at [865, 74] on div at bounding box center [580, 295] width 1160 height 591
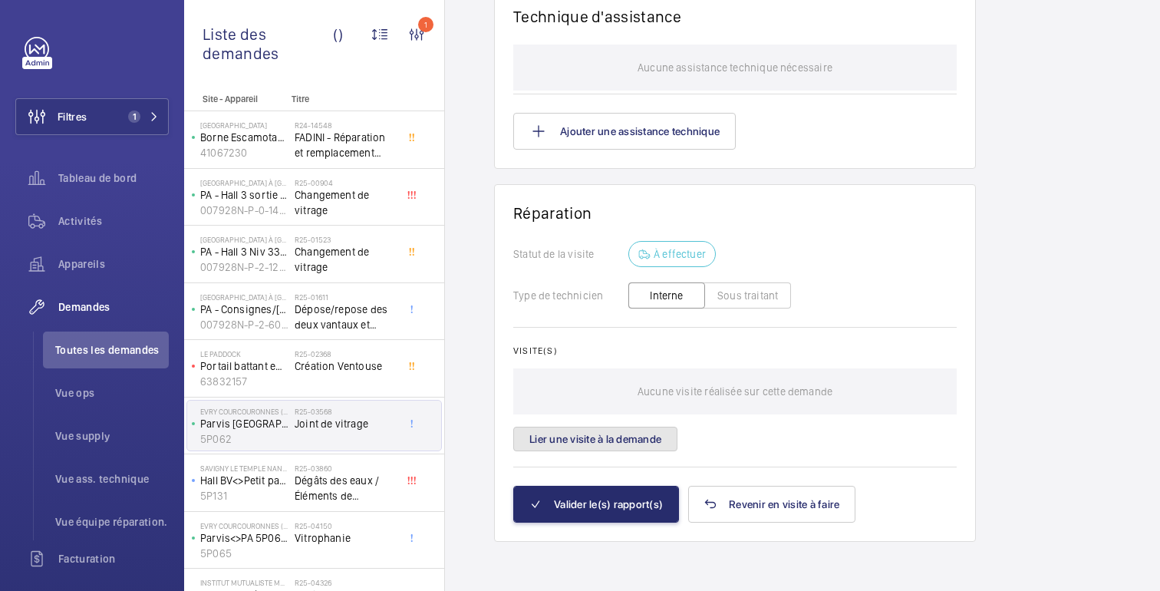
click at [605, 443] on font "Lier une visite à la demande" at bounding box center [595, 439] width 132 height 12
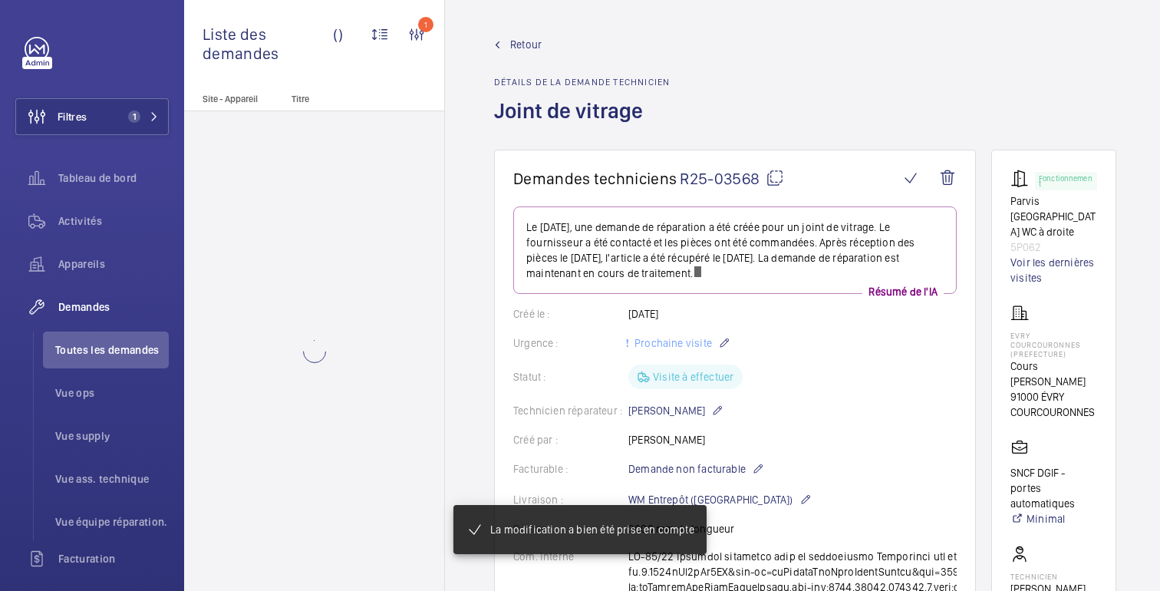
click at [824, 370] on div "Statut : Visite à effectuer" at bounding box center [734, 376] width 443 height 25
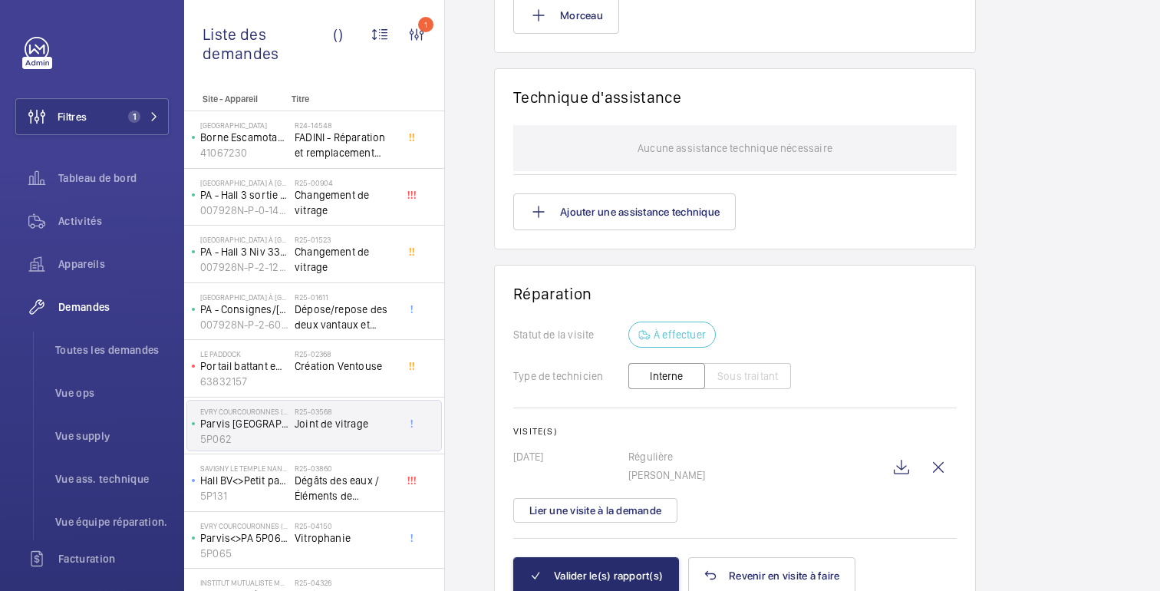
scroll to position [1406, 0]
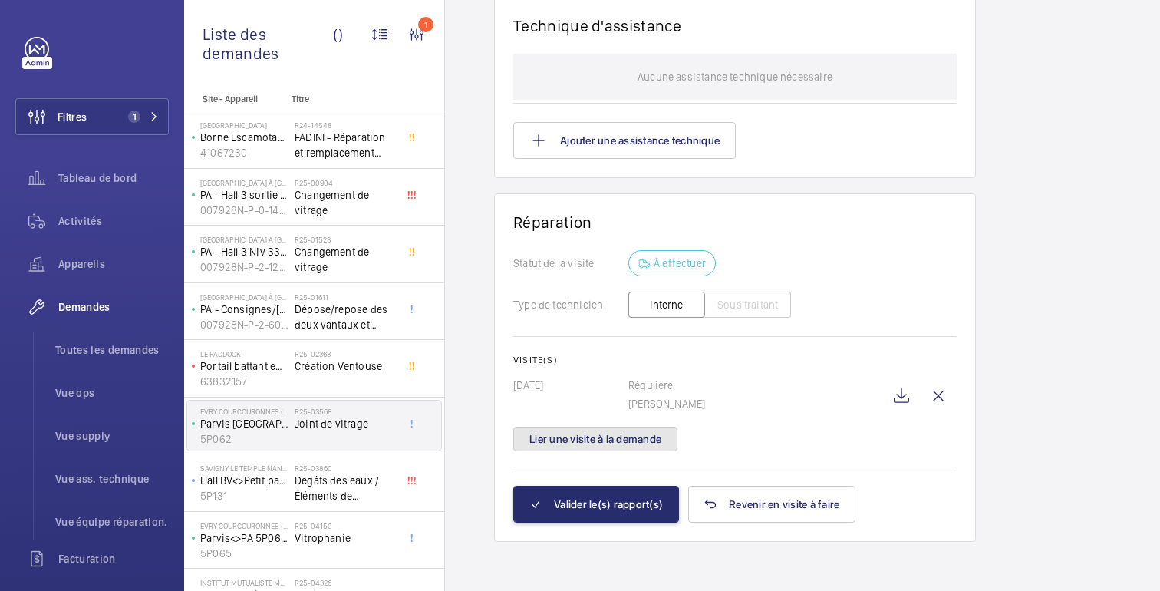
click at [617, 441] on font "Lier une visite à la demande" at bounding box center [595, 439] width 132 height 12
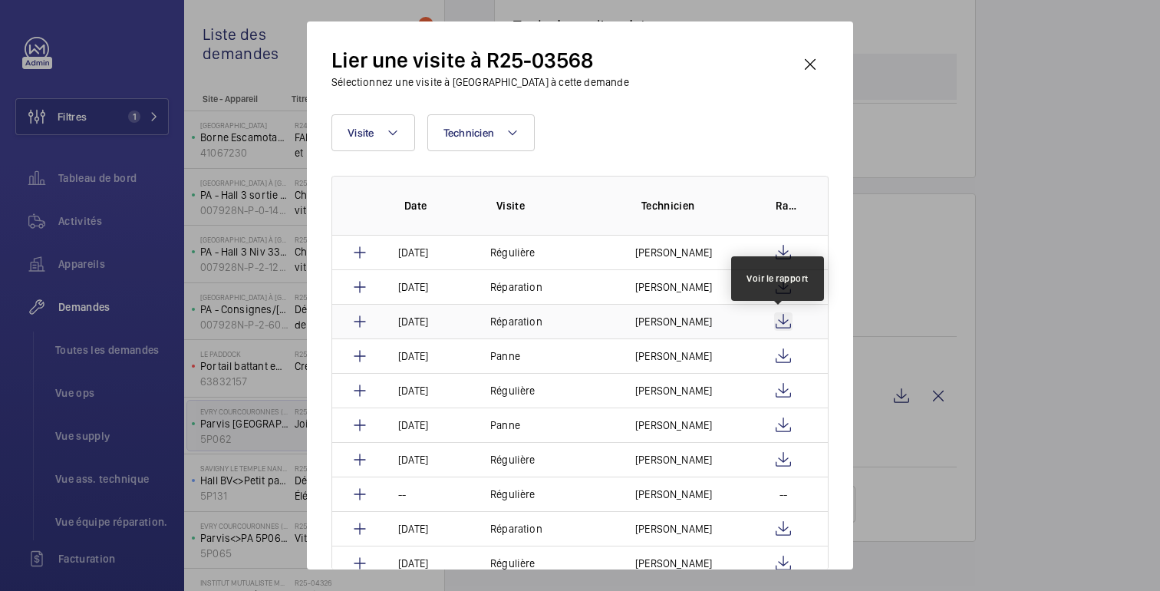
click at [774, 328] on wm-front-icon-button at bounding box center [783, 321] width 18 height 18
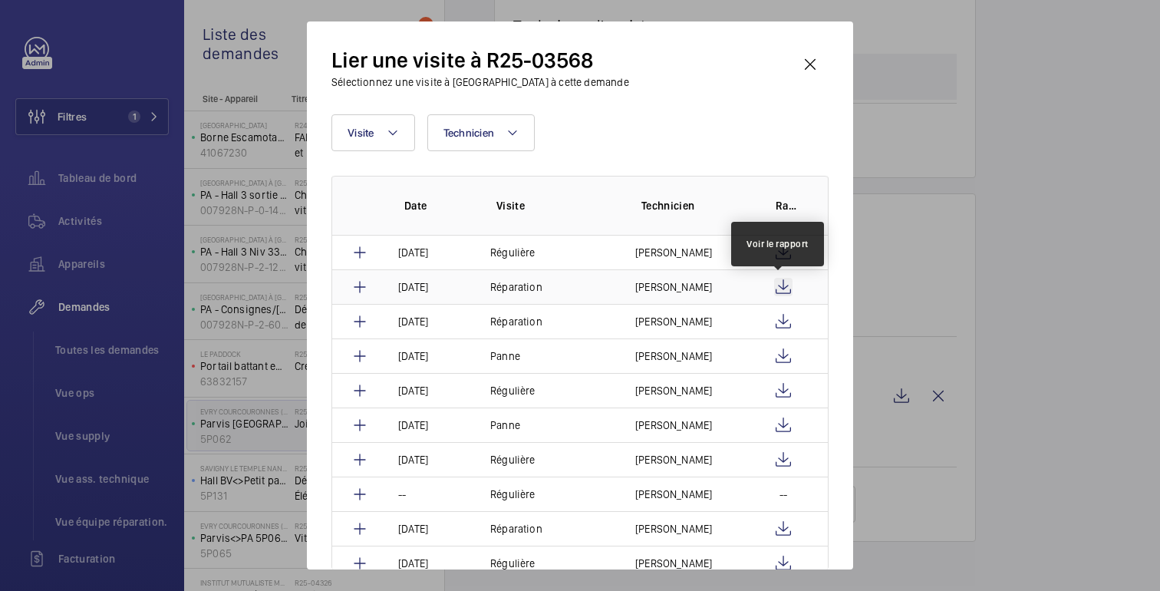
click at [780, 283] on wm-front-icon-button at bounding box center [783, 287] width 18 height 18
click at [814, 69] on wm-front-icon-button at bounding box center [810, 64] width 37 height 37
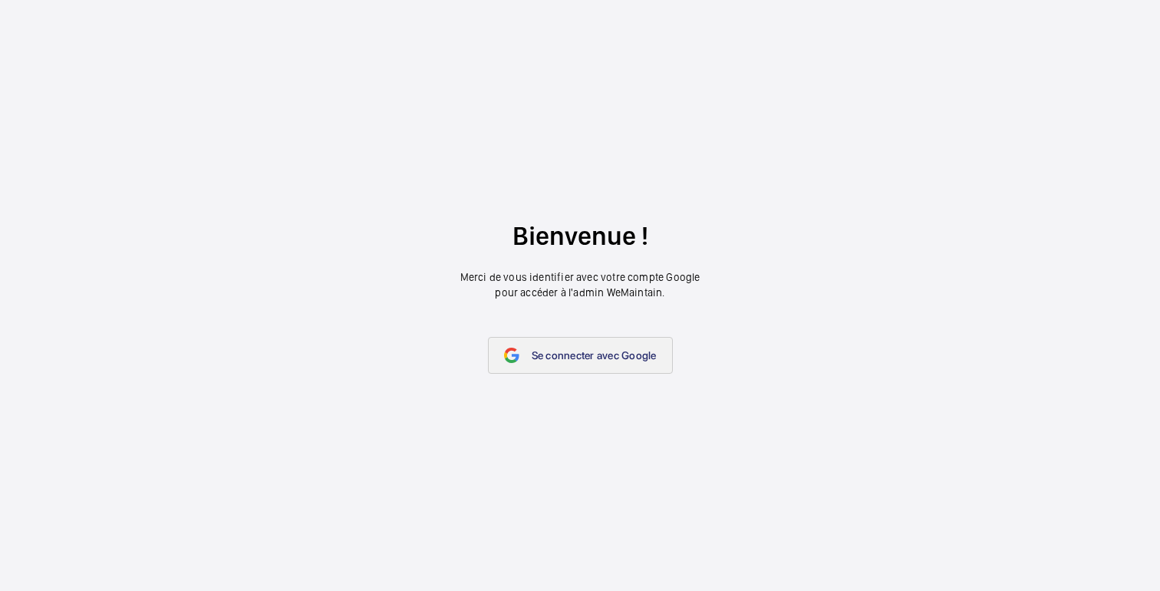
click at [591, 356] on font "Se connecter avec Google" at bounding box center [594, 355] width 125 height 12
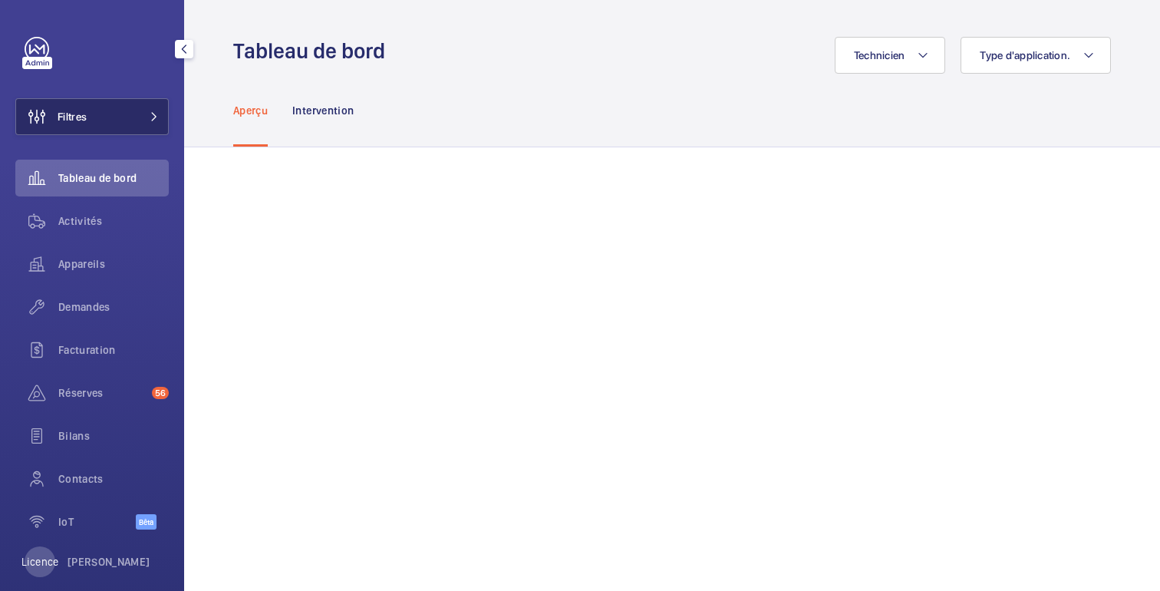
click at [127, 115] on button "Filtres" at bounding box center [91, 116] width 153 height 37
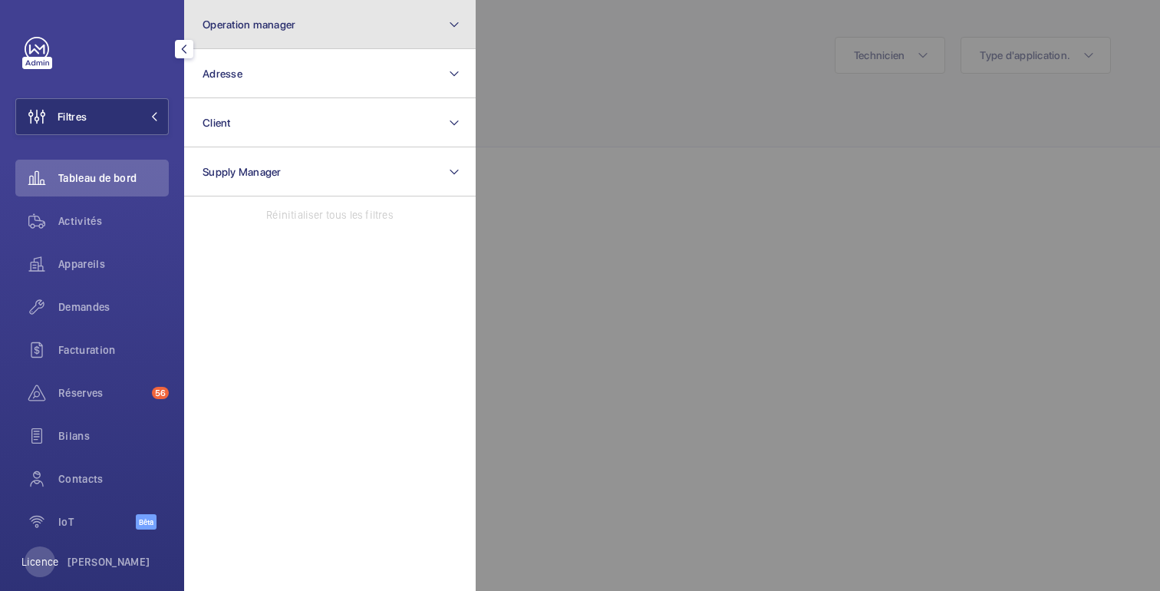
click at [326, 38] on button "Operation manager" at bounding box center [329, 24] width 291 height 49
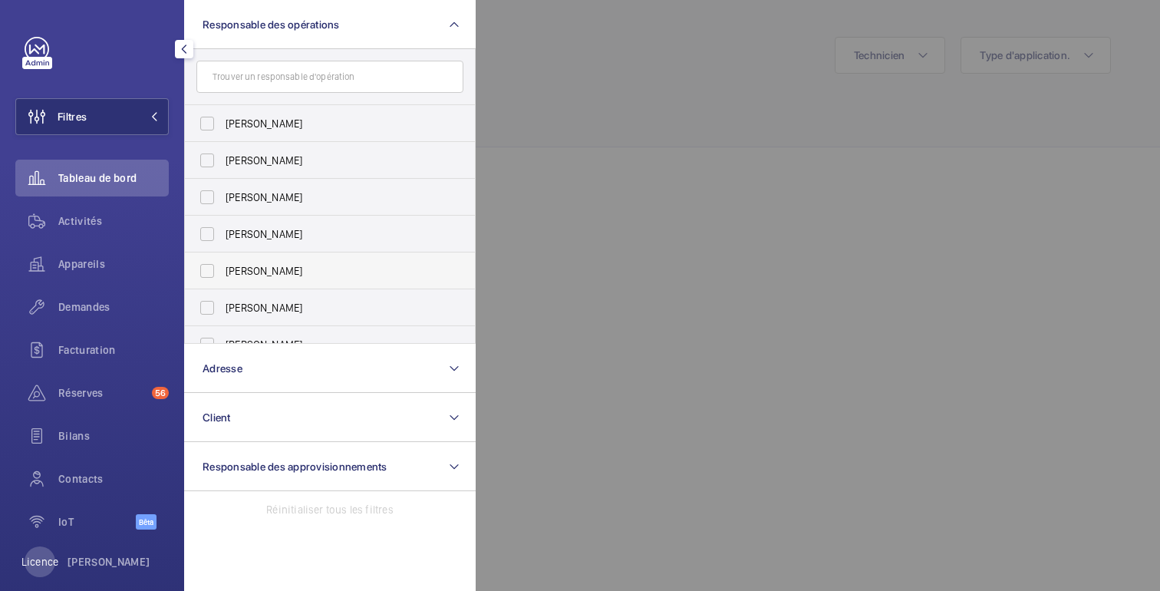
scroll to position [57, 0]
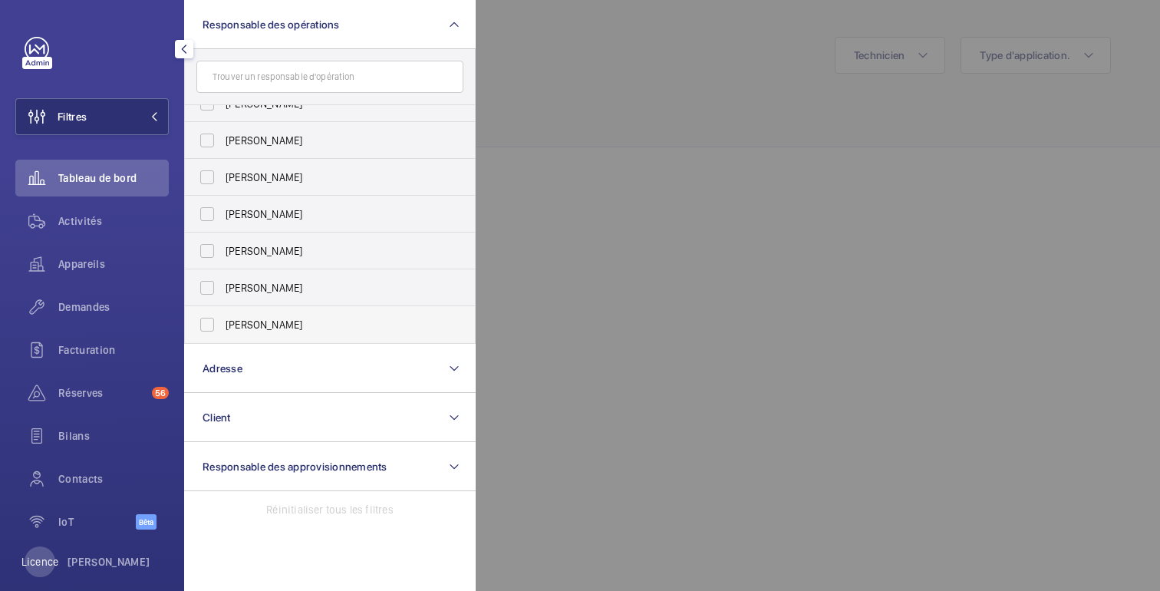
click at [248, 340] on label "[PERSON_NAME]" at bounding box center [318, 324] width 267 height 37
click at [222, 340] on input "[PERSON_NAME]" at bounding box center [207, 324] width 31 height 31
checkbox input "true"
click at [644, 204] on div at bounding box center [1056, 295] width 1160 height 591
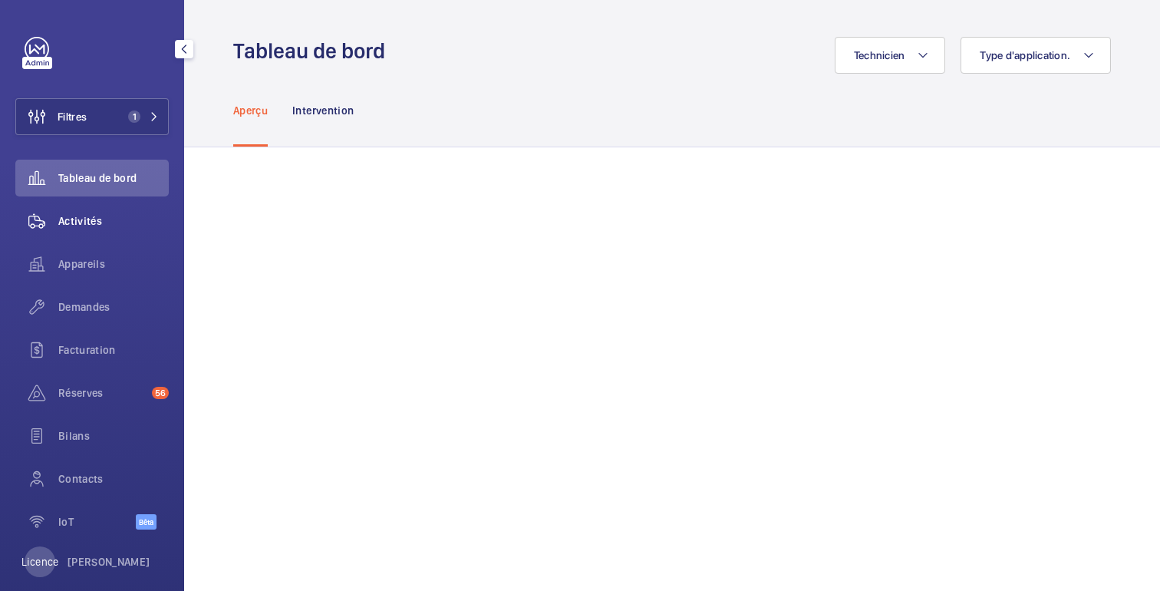
click at [107, 229] on div "Activités" at bounding box center [91, 221] width 153 height 37
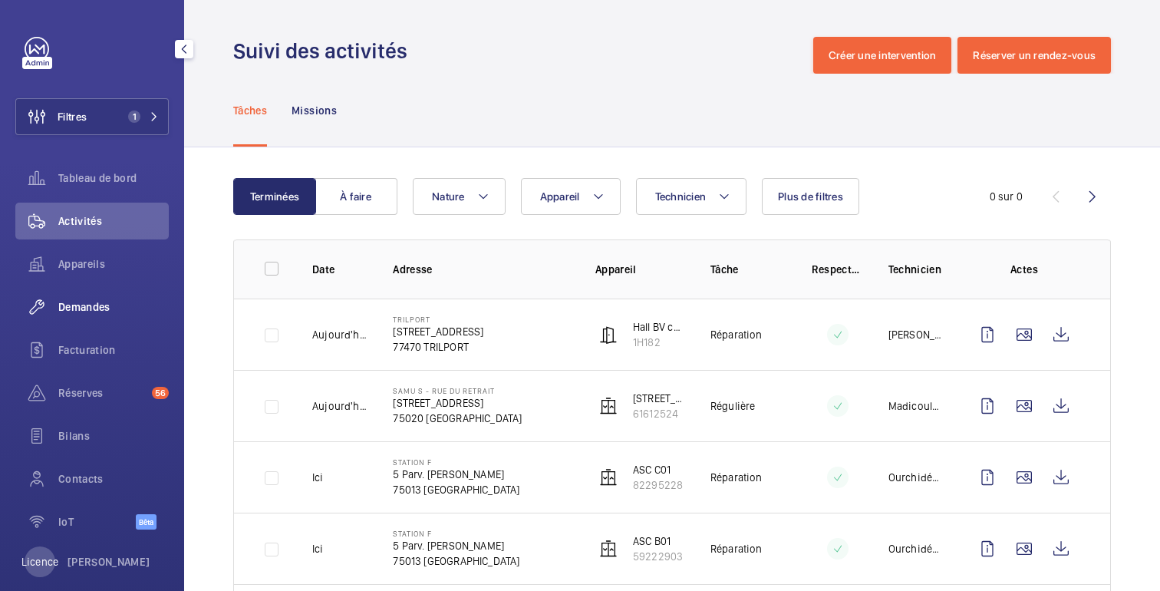
click at [107, 311] on font "Demandes" at bounding box center [84, 307] width 52 height 12
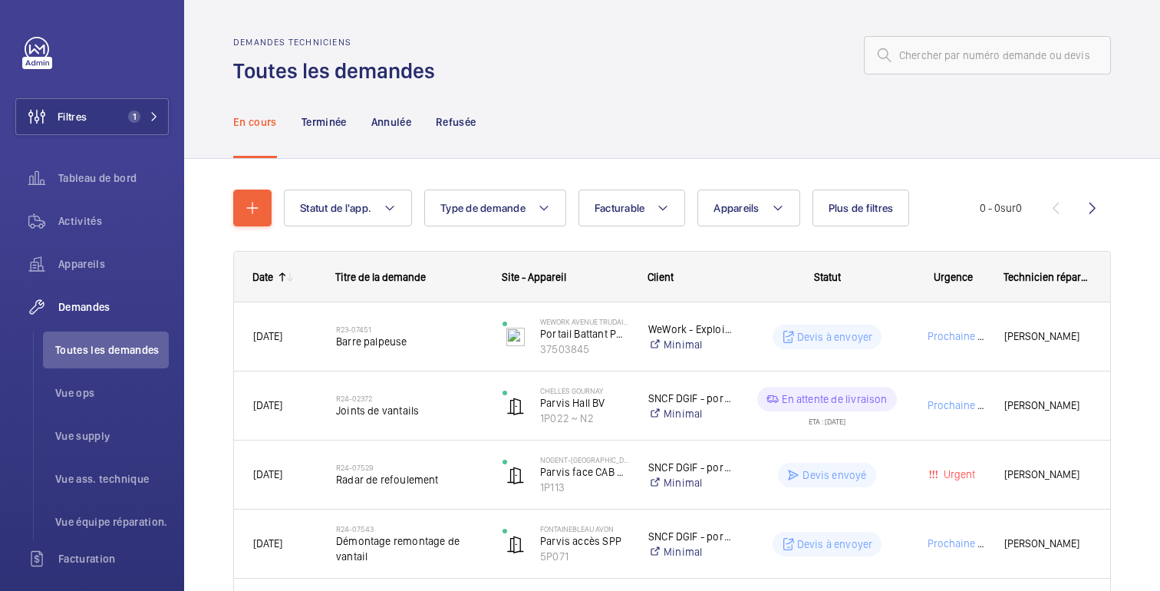
click at [281, 275] on mat-icon at bounding box center [282, 277] width 12 height 12
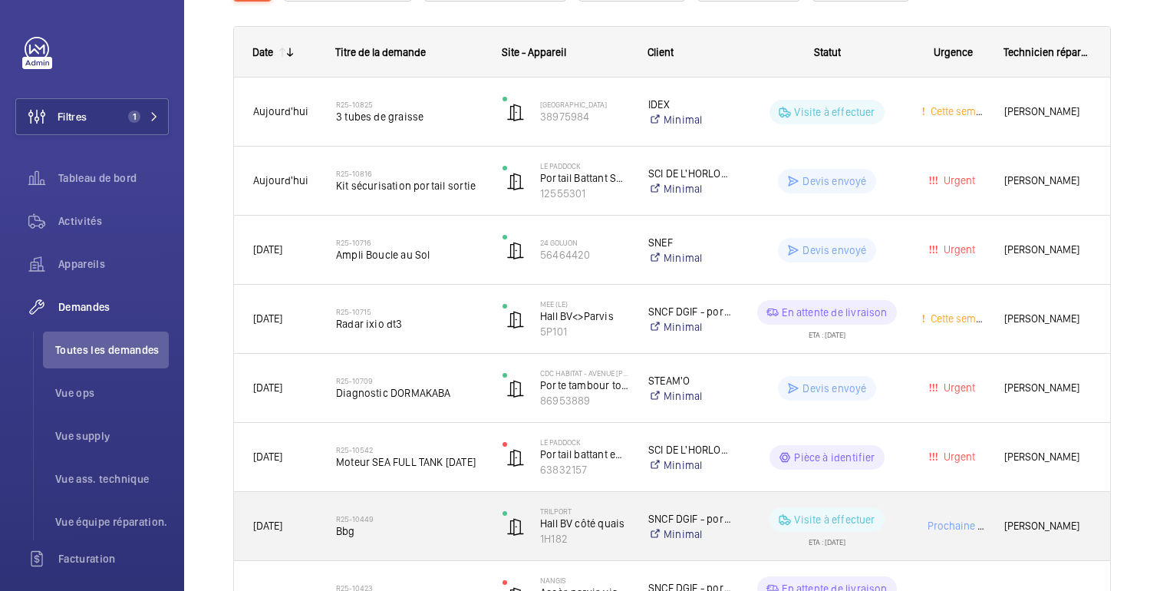
scroll to position [253, 0]
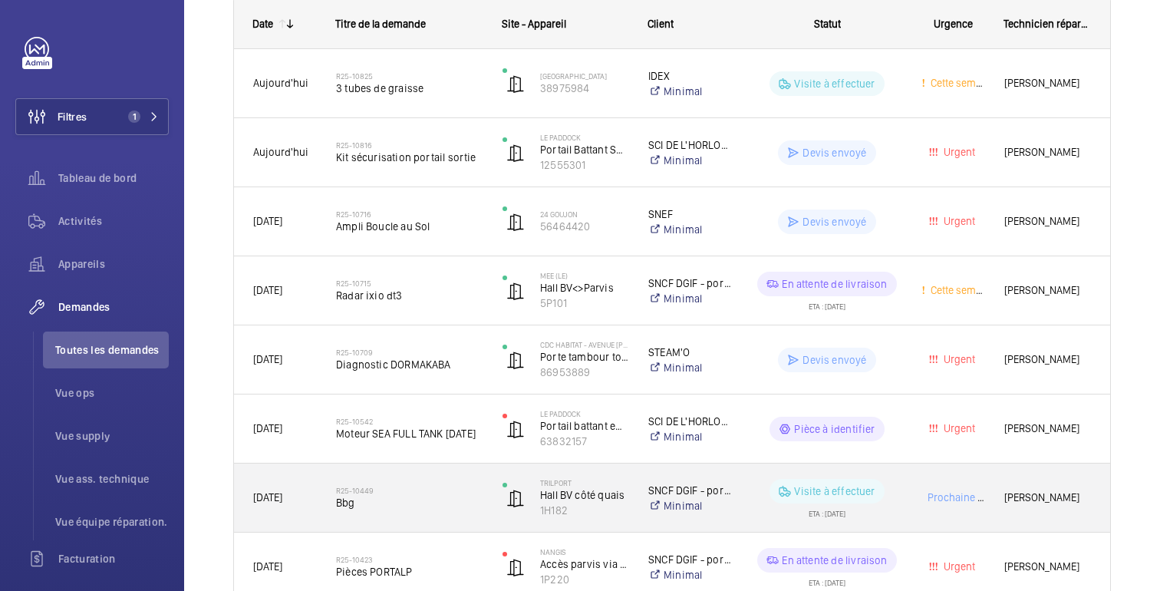
click at [899, 503] on wm-front-pills-cell "Visite à effectuer ETA : [DATE]" at bounding box center [826, 498] width 149 height 38
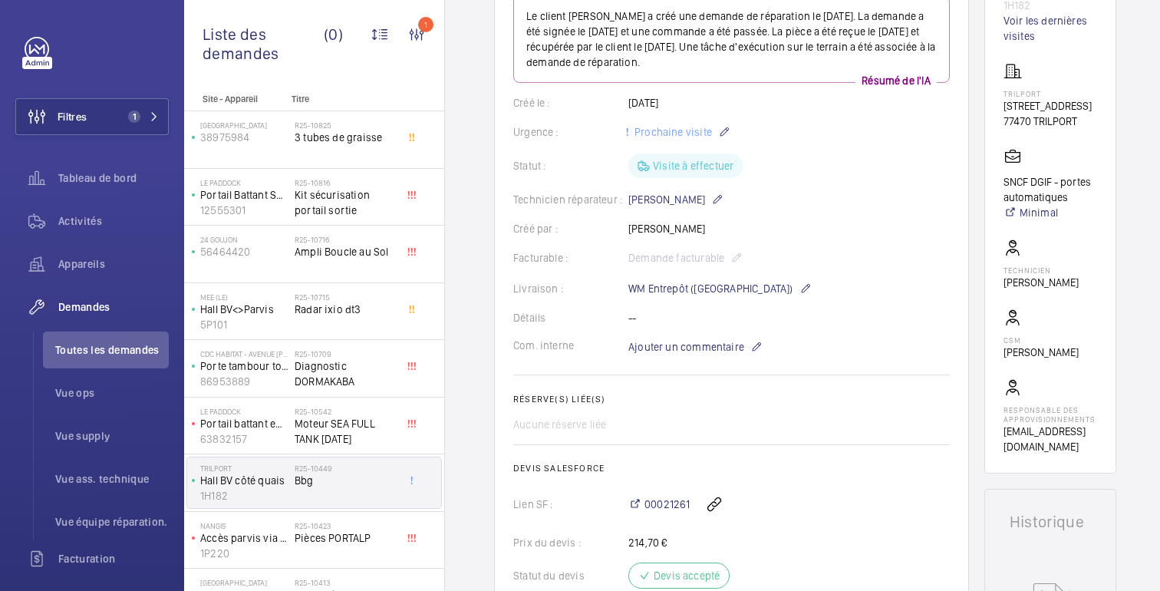
scroll to position [212, 0]
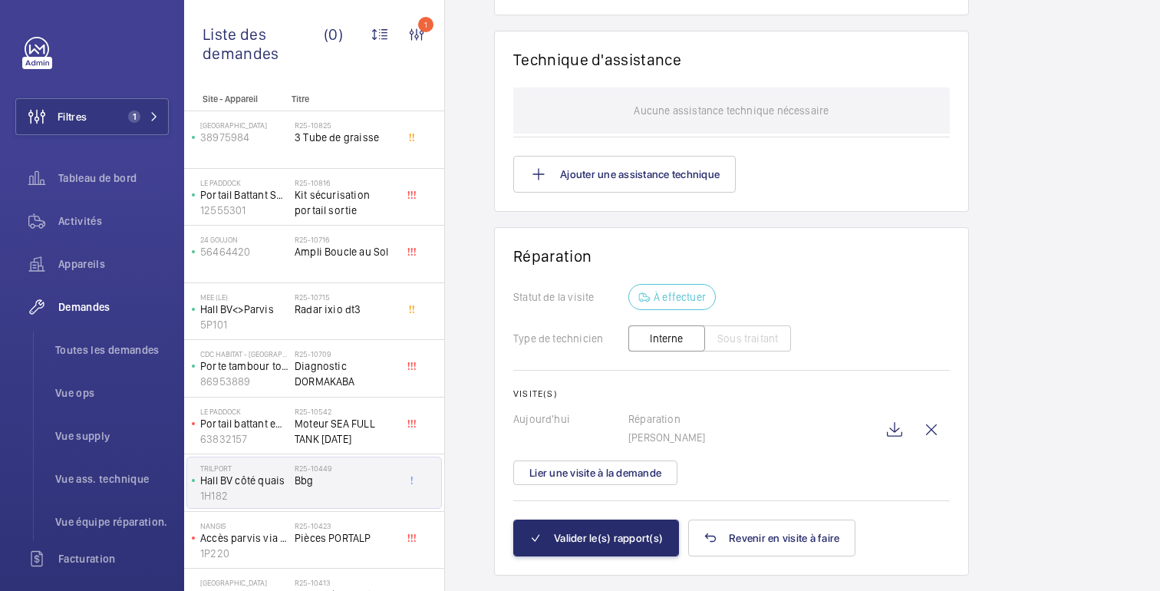
scroll to position [1403, 0]
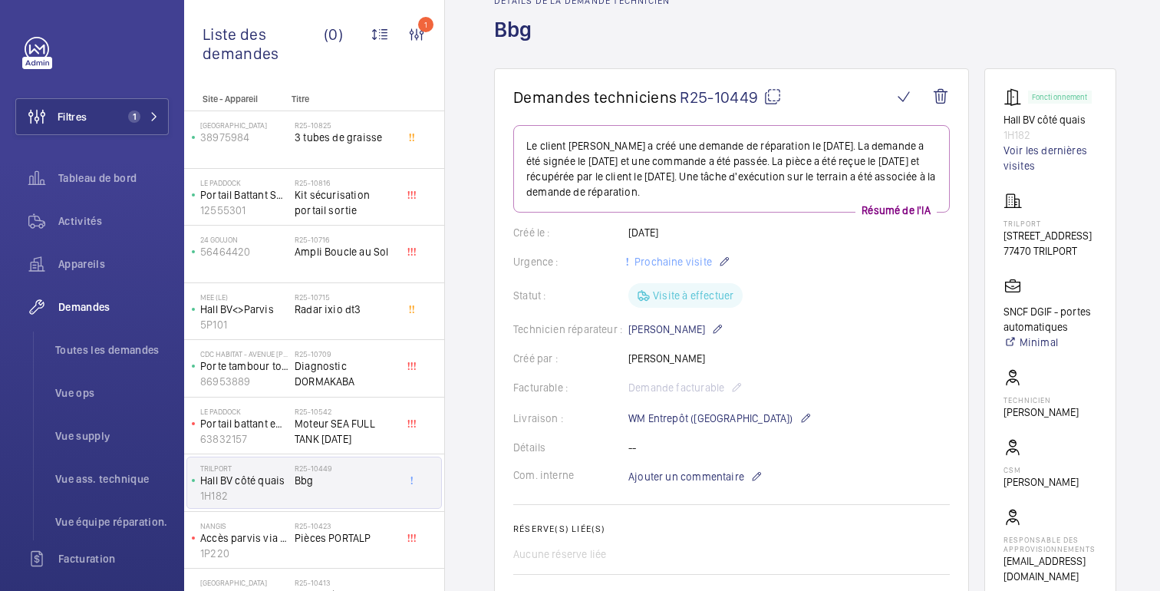
scroll to position [0, 0]
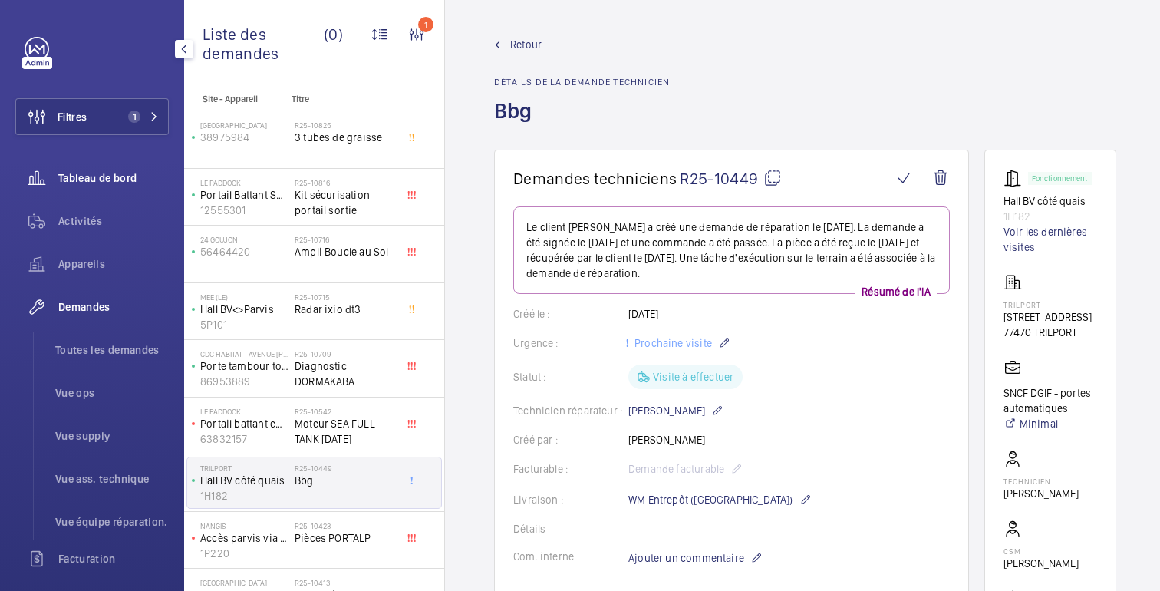
click at [117, 193] on div "Tableau de bord" at bounding box center [91, 178] width 153 height 37
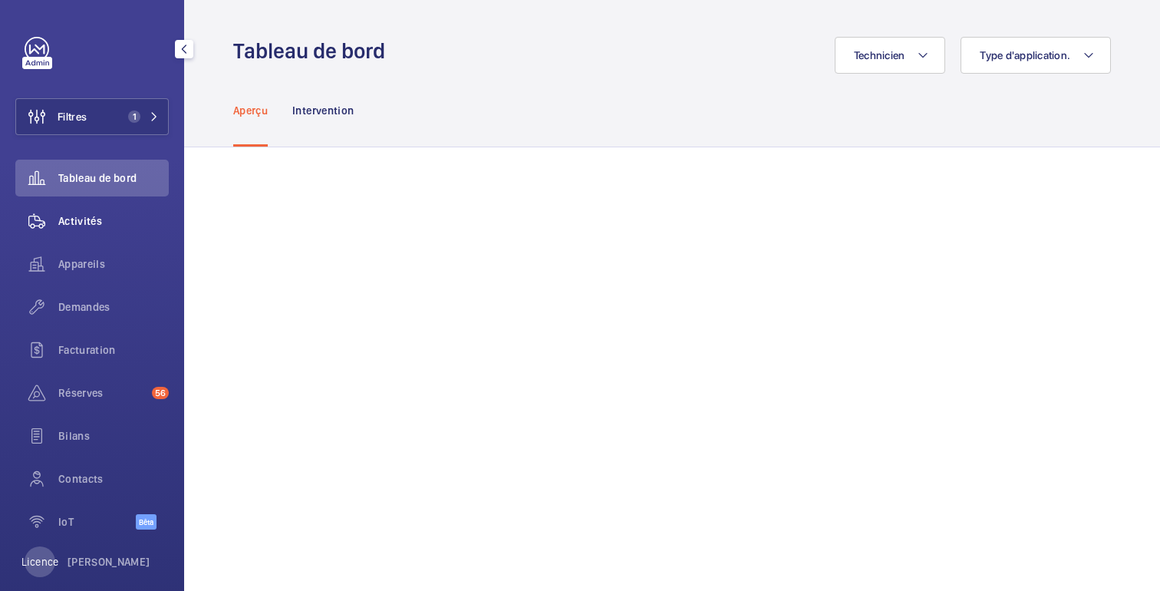
click at [102, 225] on font "Activités" at bounding box center [80, 221] width 44 height 12
